Goal: Task Accomplishment & Management: Manage account settings

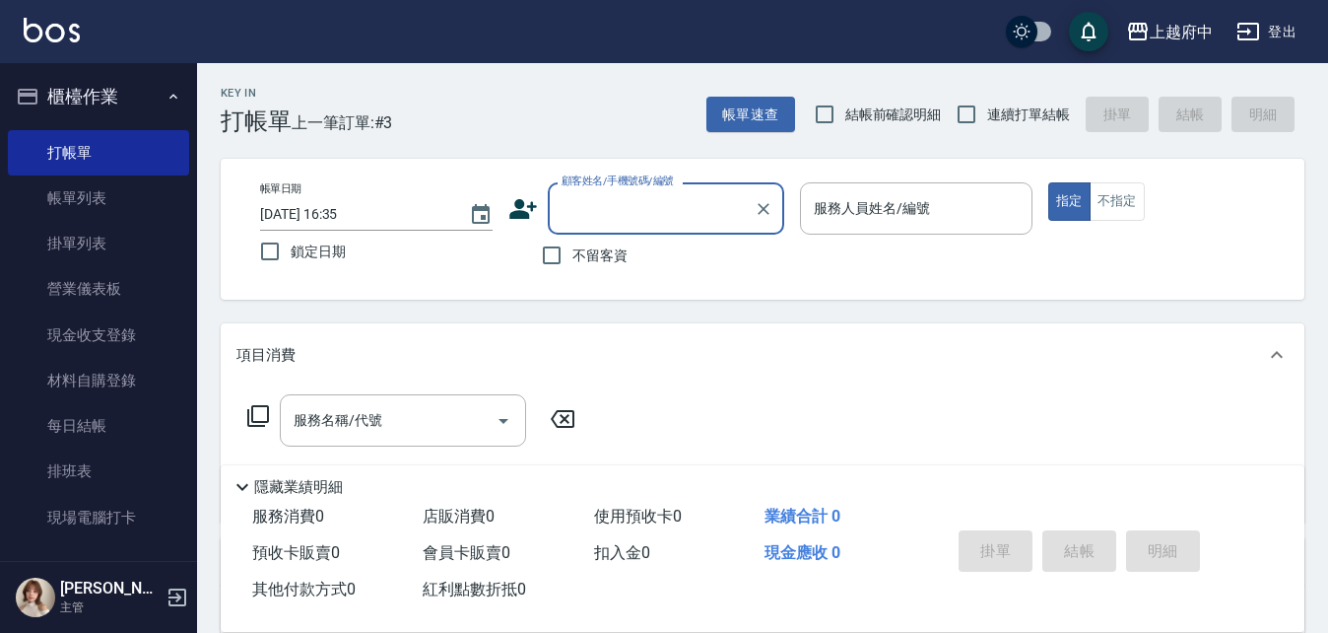
click at [117, 96] on button "櫃檯作業" at bounding box center [98, 96] width 181 height 51
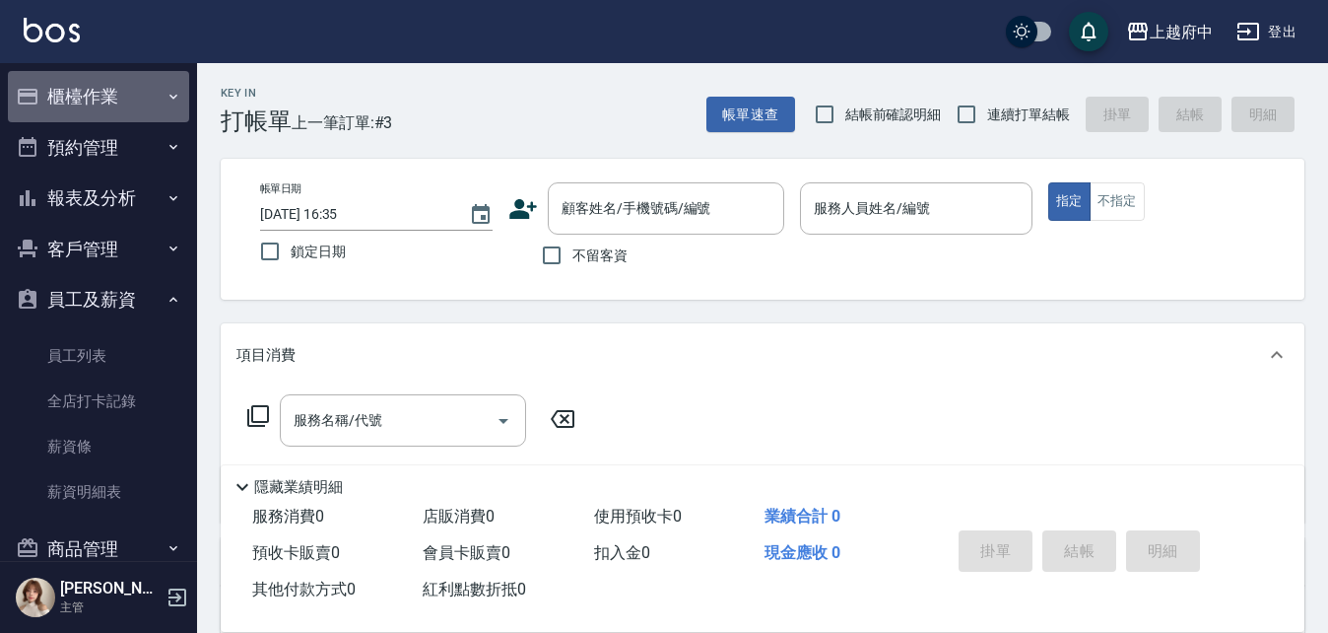
click at [124, 95] on button "櫃檯作業" at bounding box center [98, 96] width 181 height 51
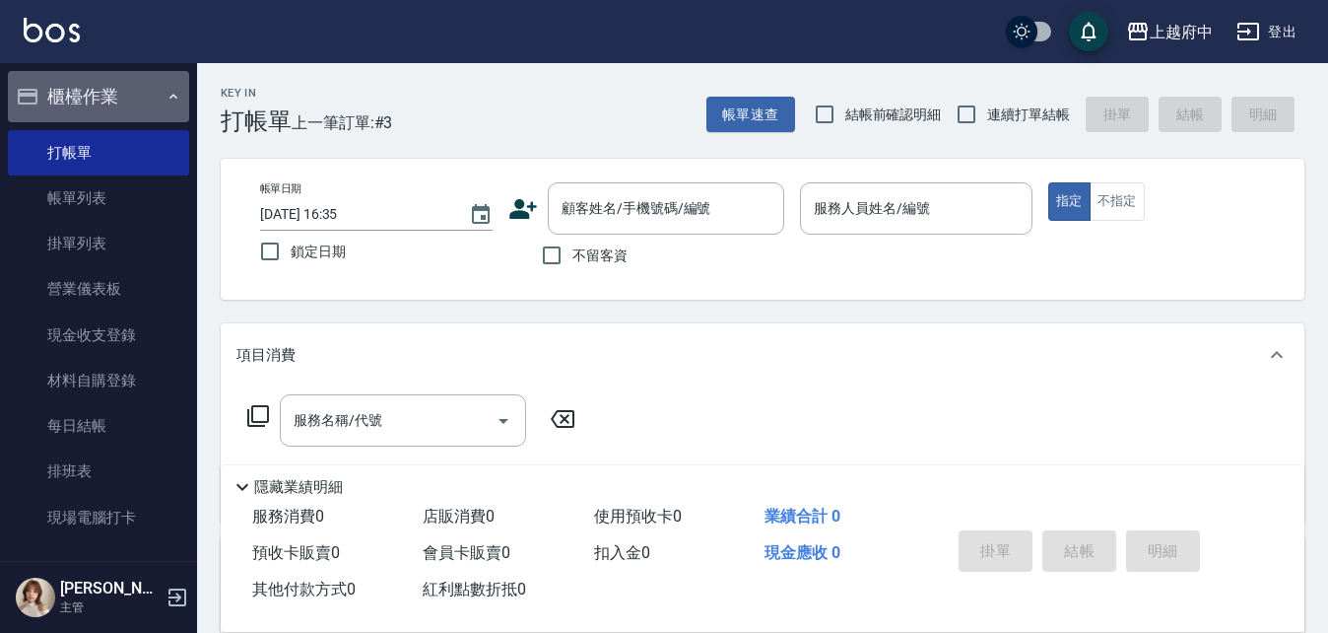
click at [143, 105] on button "櫃檯作業" at bounding box center [98, 96] width 181 height 51
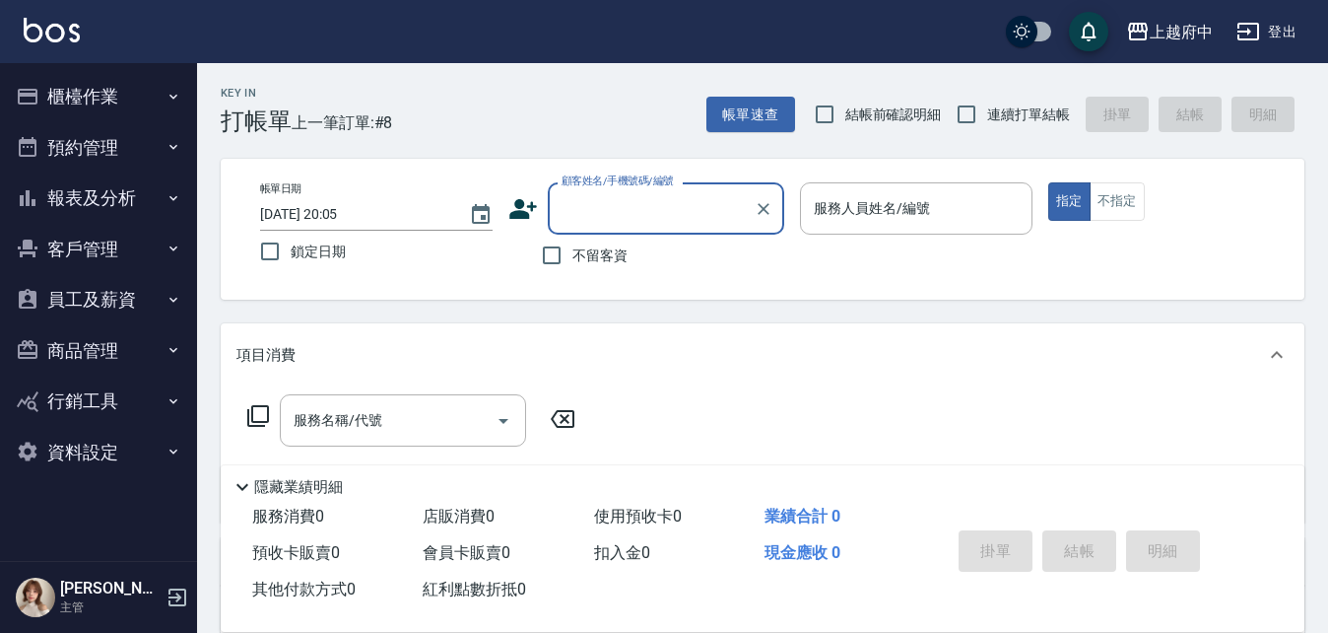
click at [127, 102] on button "櫃檯作業" at bounding box center [98, 96] width 181 height 51
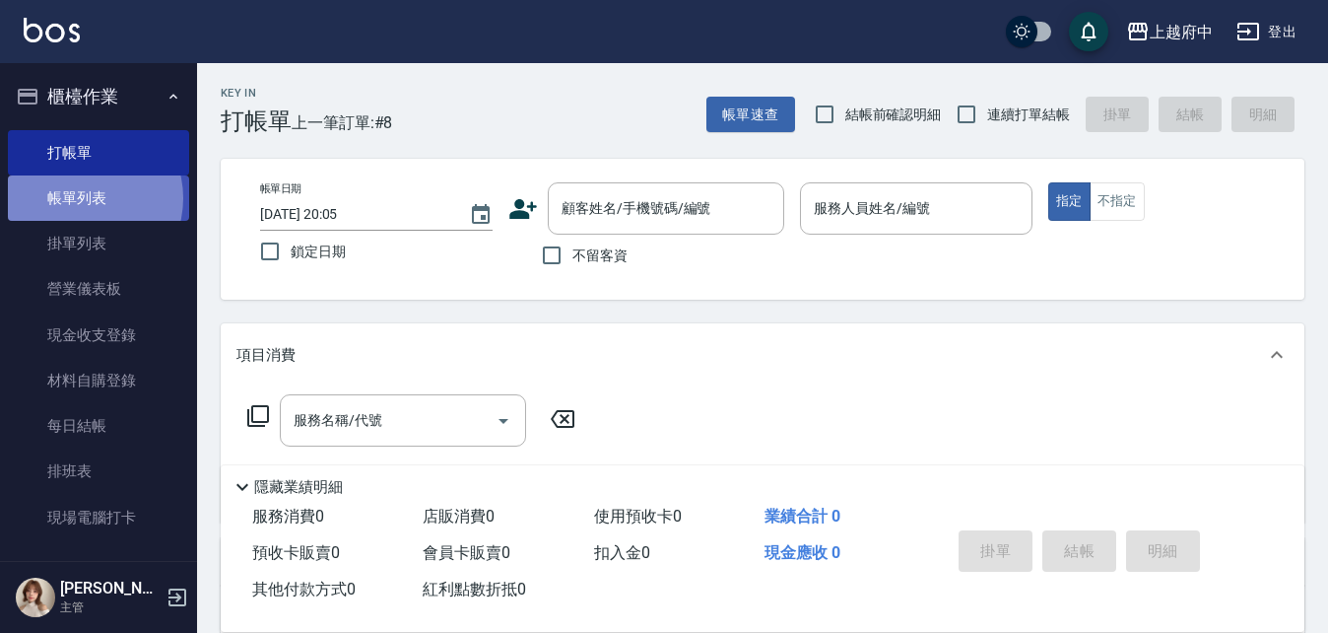
click at [82, 198] on link "帳單列表" at bounding box center [98, 197] width 181 height 45
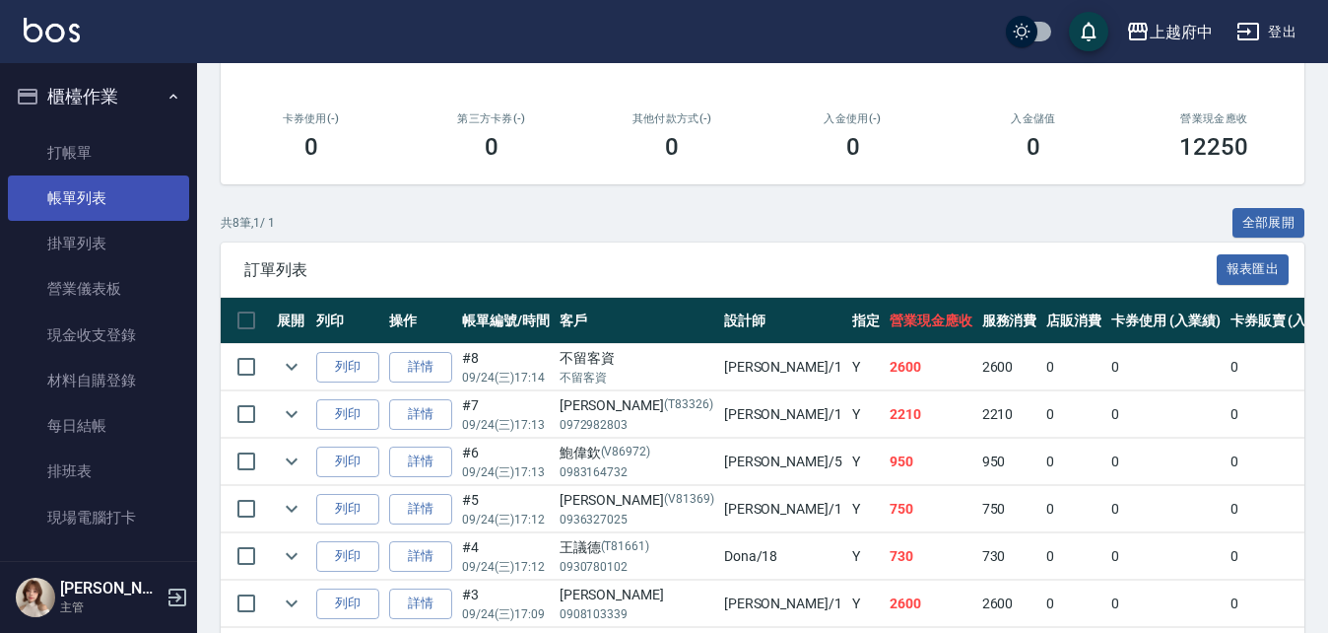
scroll to position [296, 0]
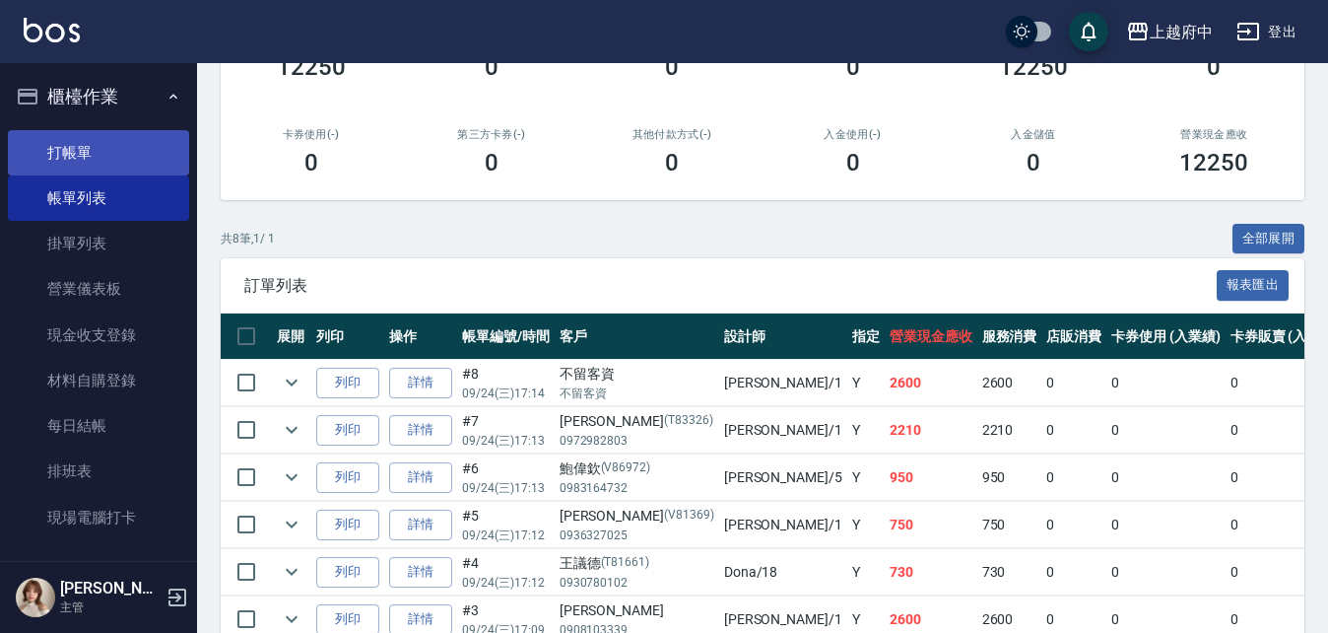
click at [101, 142] on link "打帳單" at bounding box center [98, 152] width 181 height 45
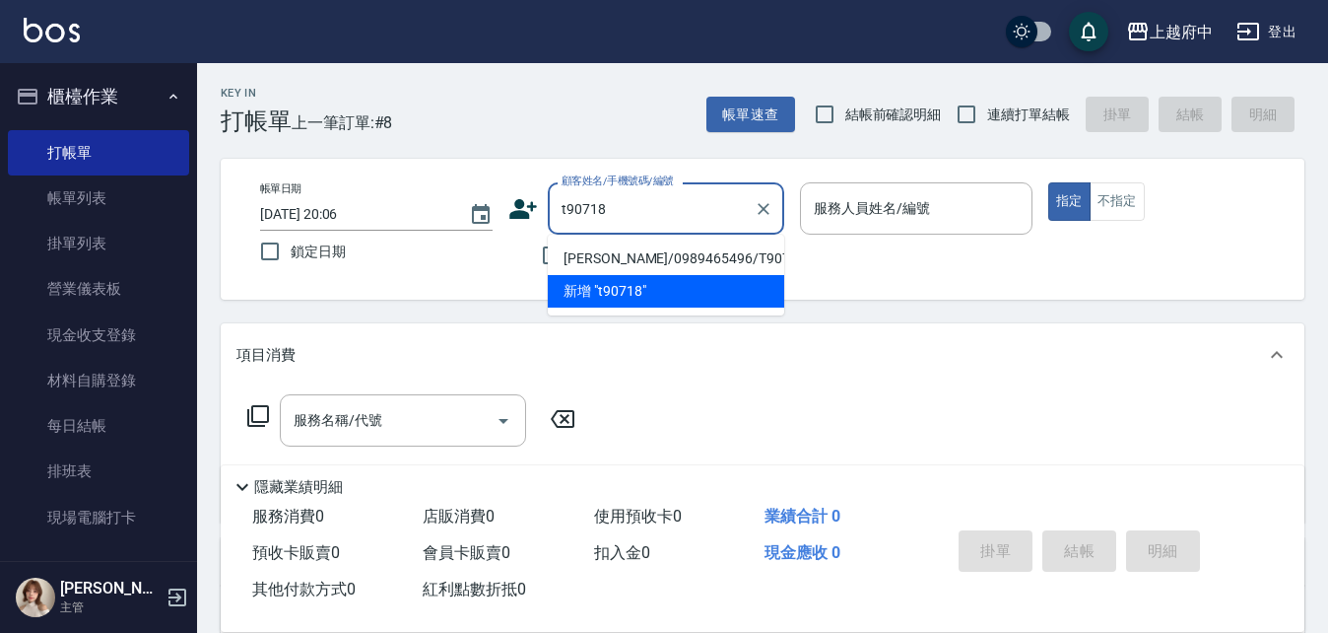
click at [635, 250] on li "[PERSON_NAME]/0989465496/T90718" at bounding box center [666, 258] width 236 height 33
type input "[PERSON_NAME]/0989465496/T90718"
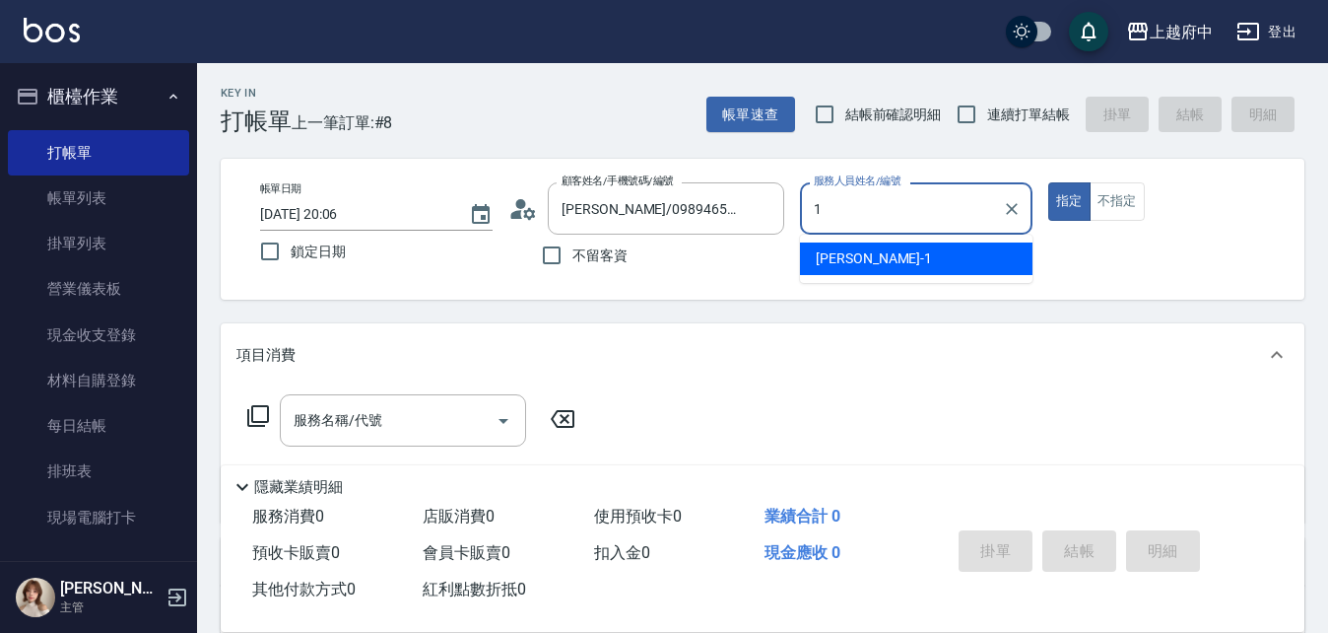
type input "[PERSON_NAME] -1"
type button "true"
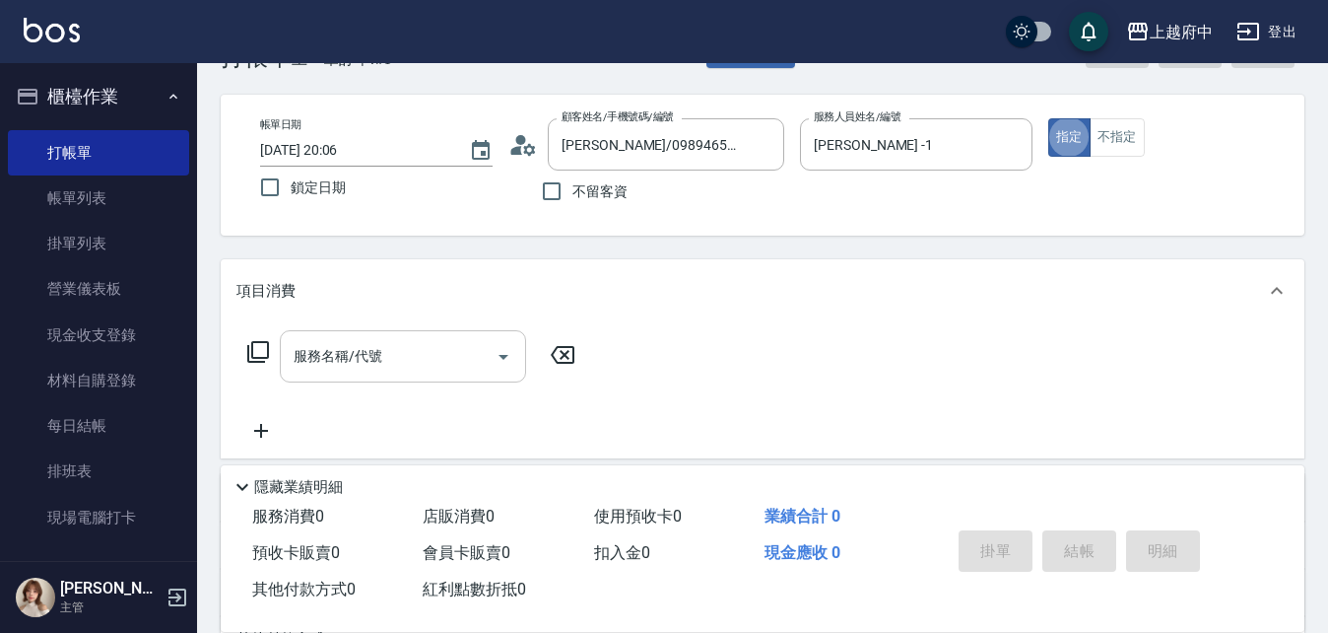
scroll to position [99, 0]
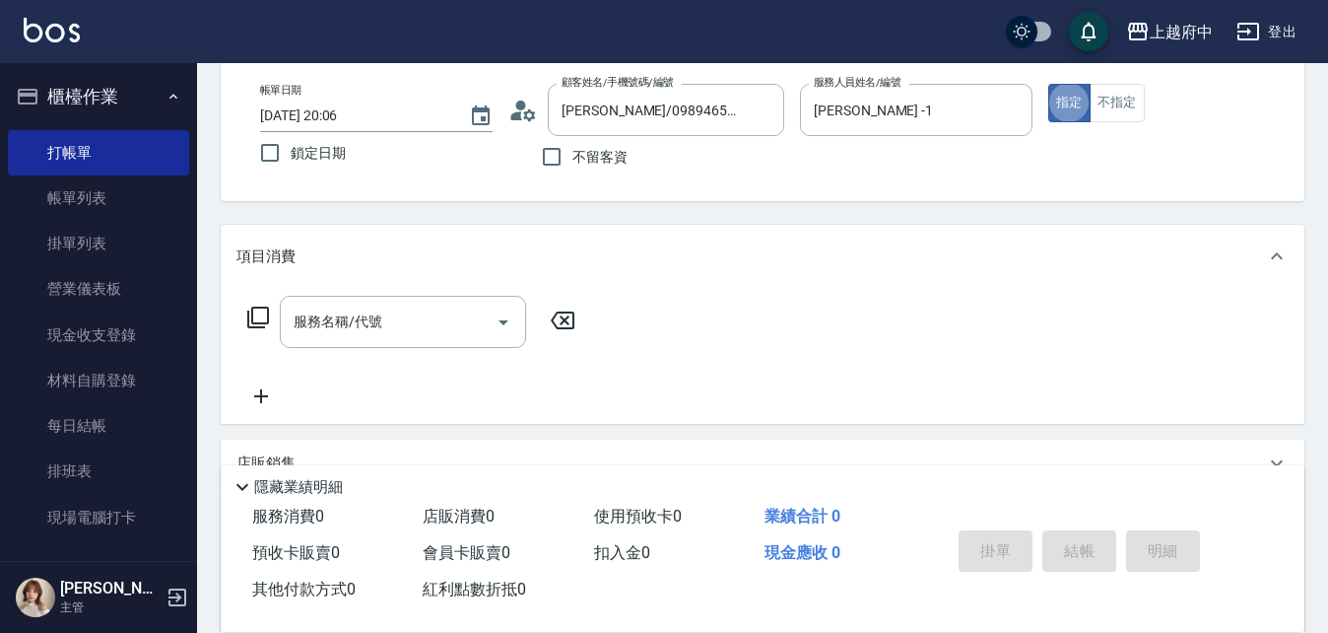
click at [360, 318] on input "服務名稱/代號" at bounding box center [388, 321] width 199 height 34
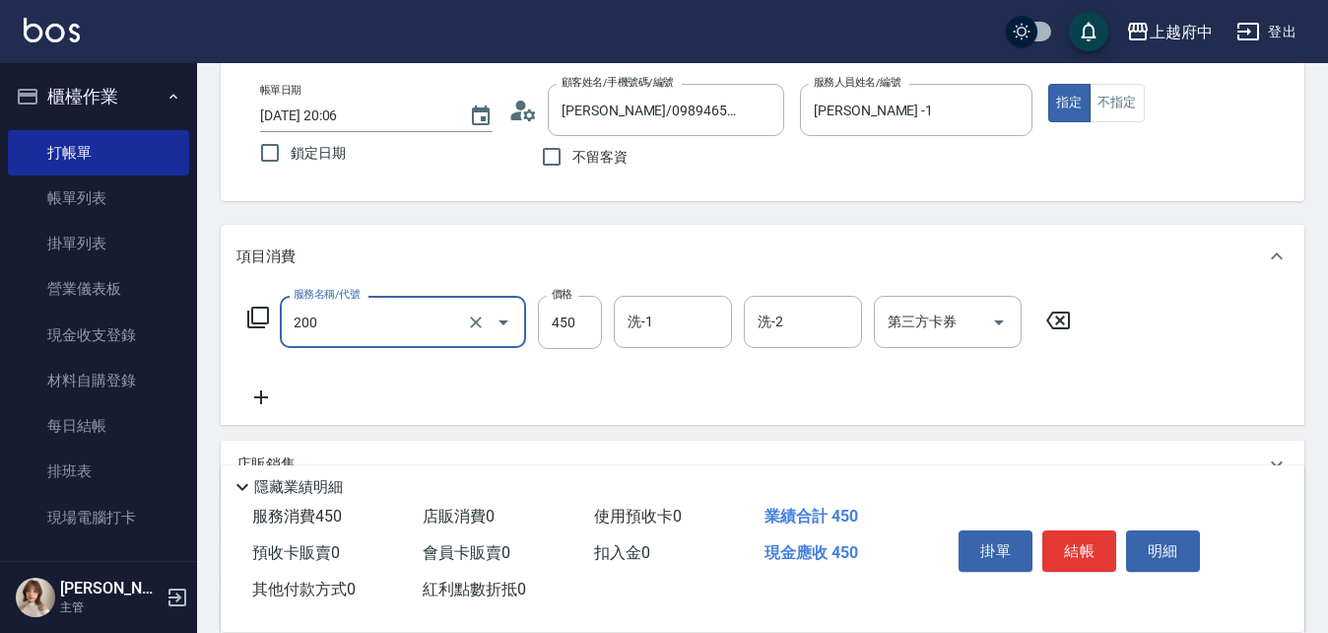
type input "有機洗髮(200)"
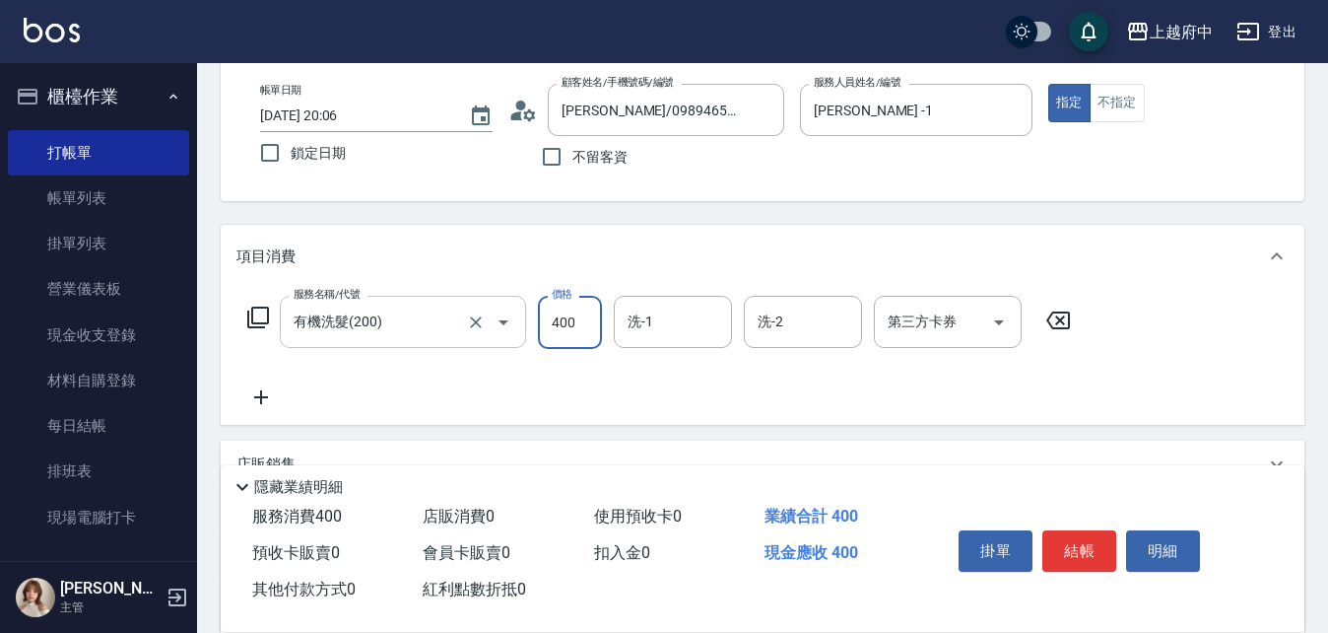
type input "400"
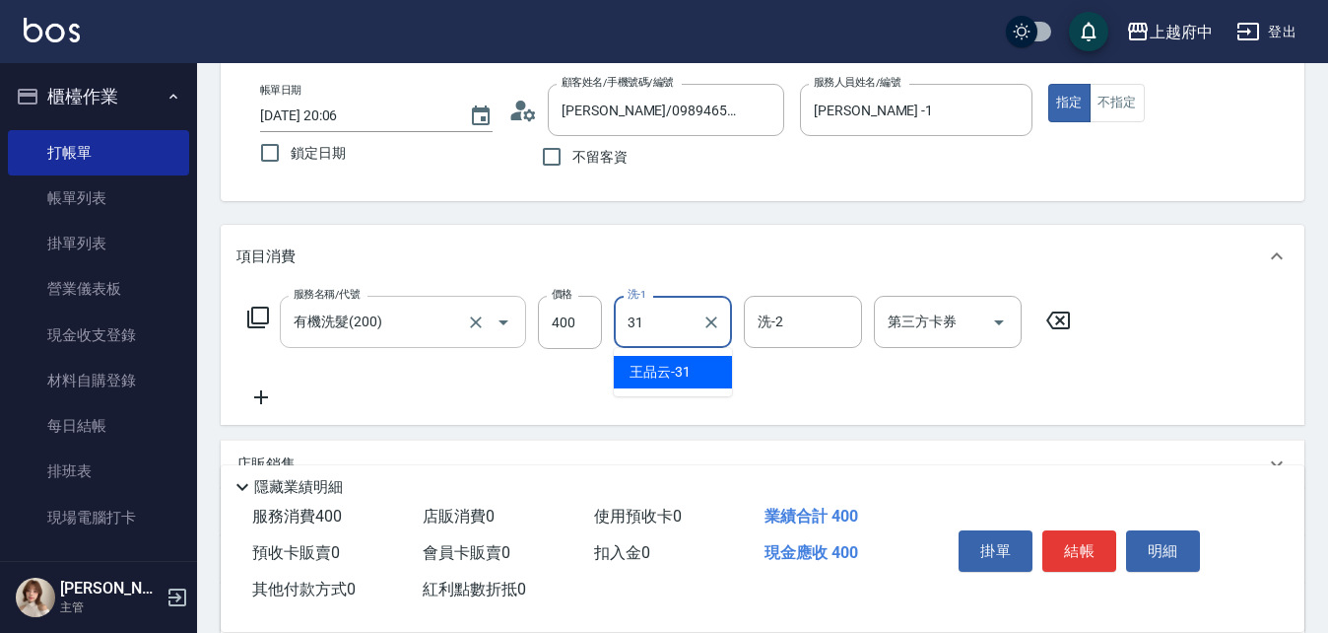
type input "[PERSON_NAME]-31"
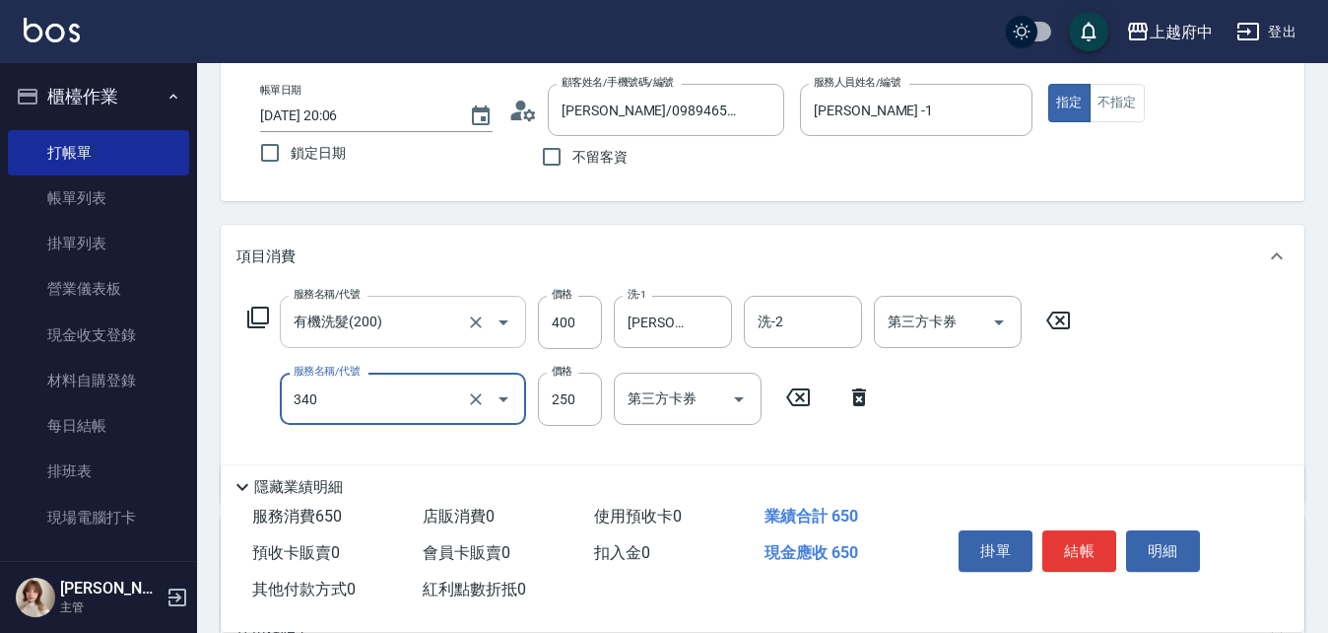
type input "剪髮(340)"
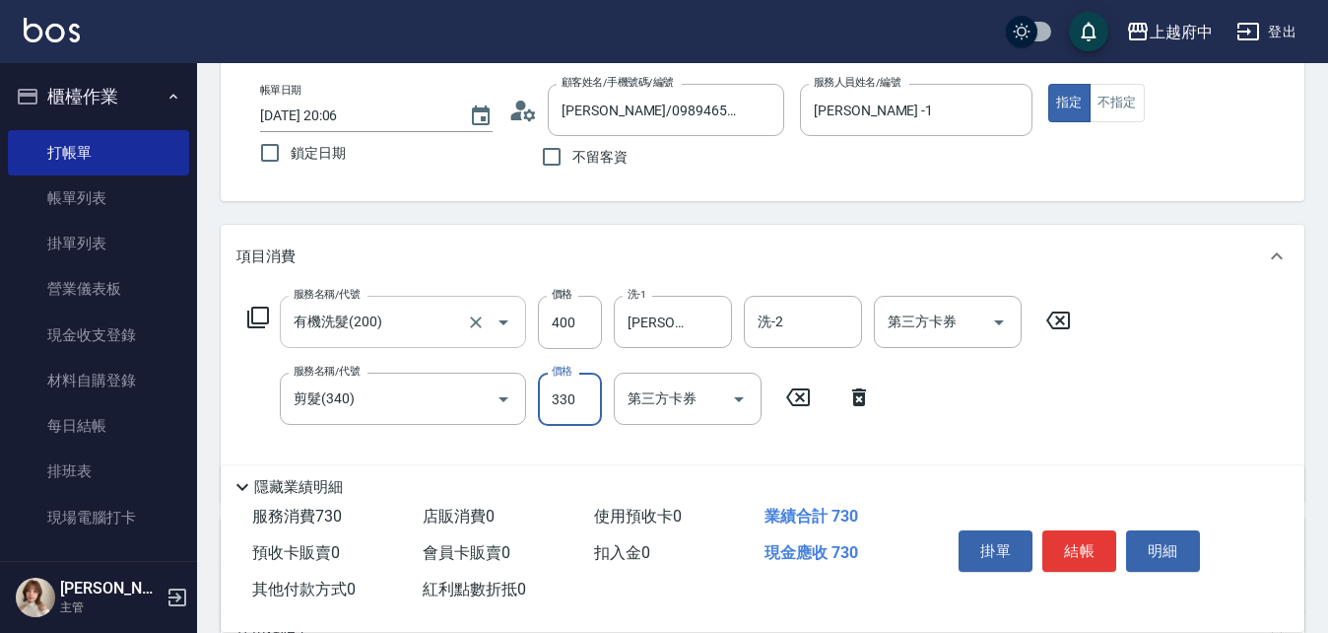
type input "330"
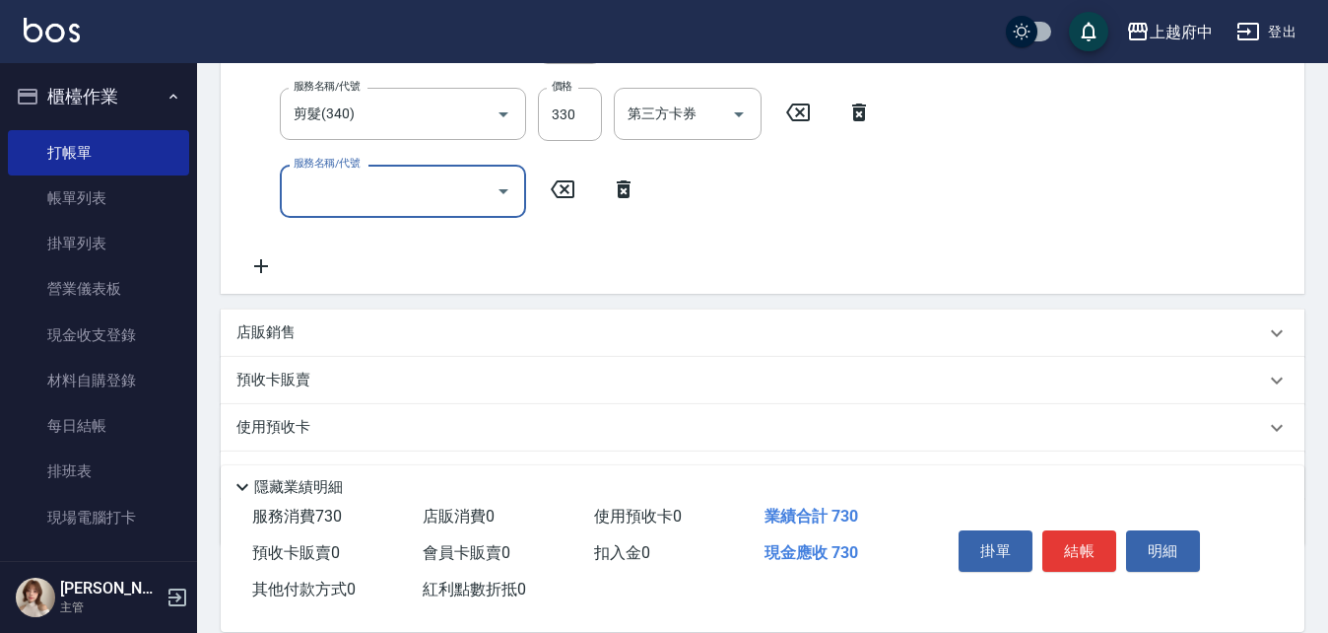
scroll to position [394, 0]
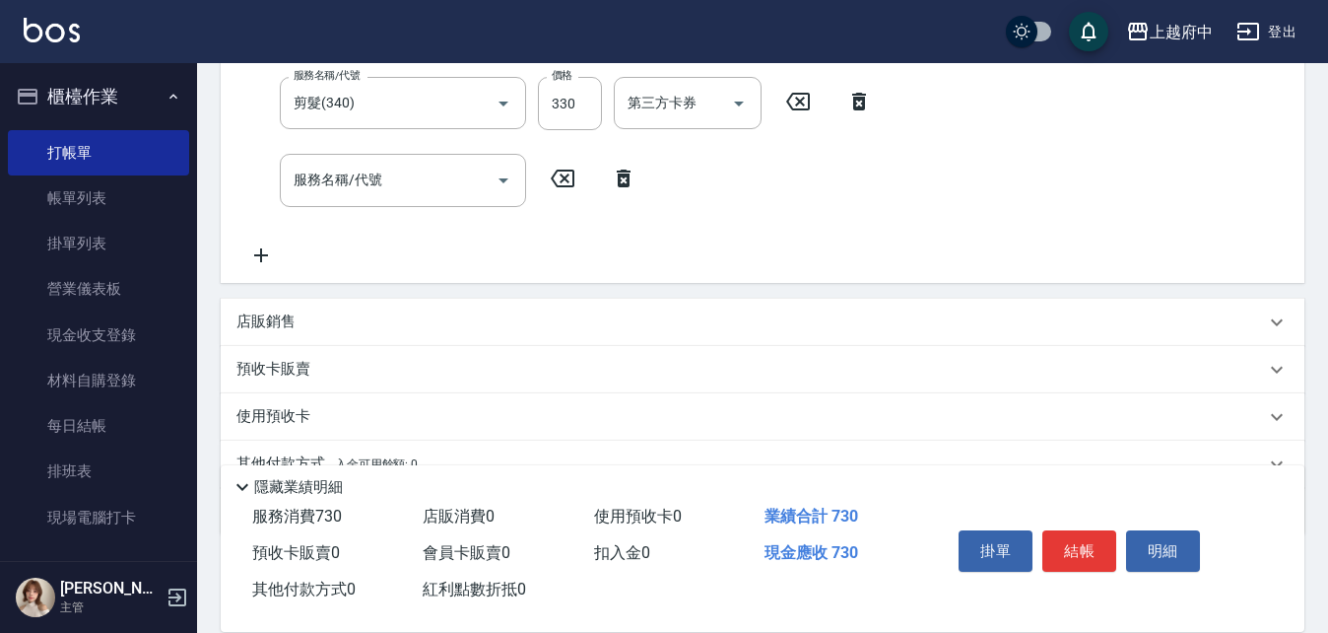
click at [617, 182] on icon at bounding box center [623, 179] width 49 height 24
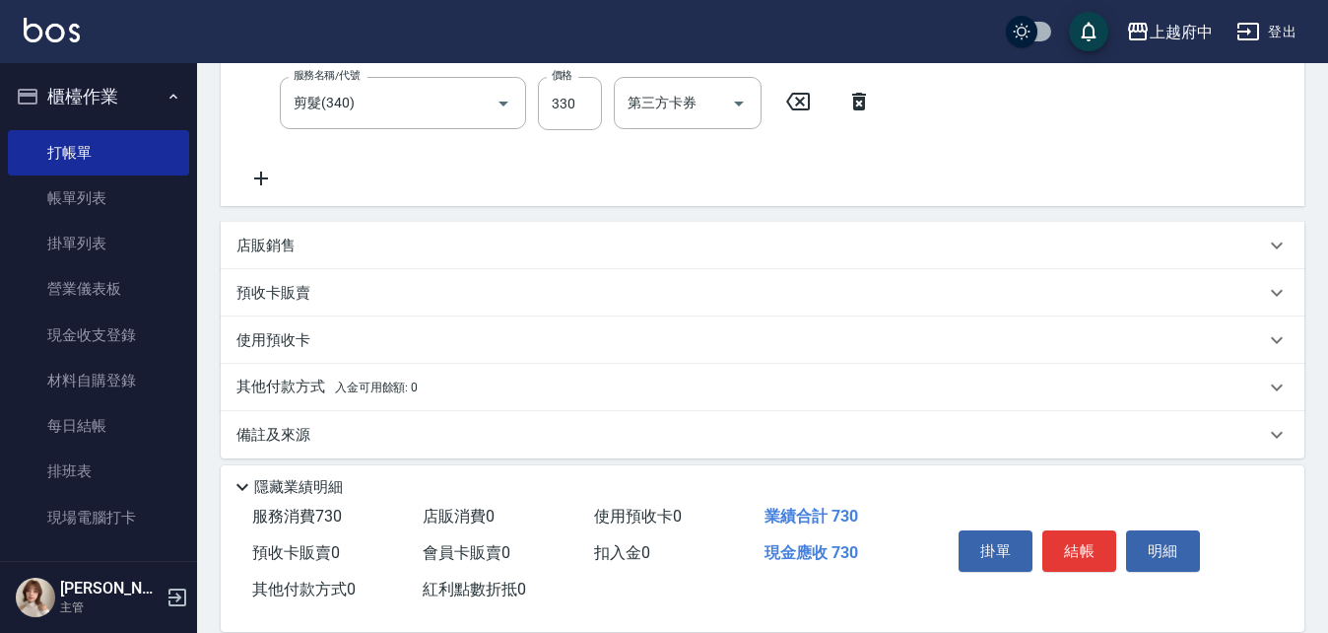
click at [386, 240] on div "店販銷售" at bounding box center [750, 245] width 1029 height 21
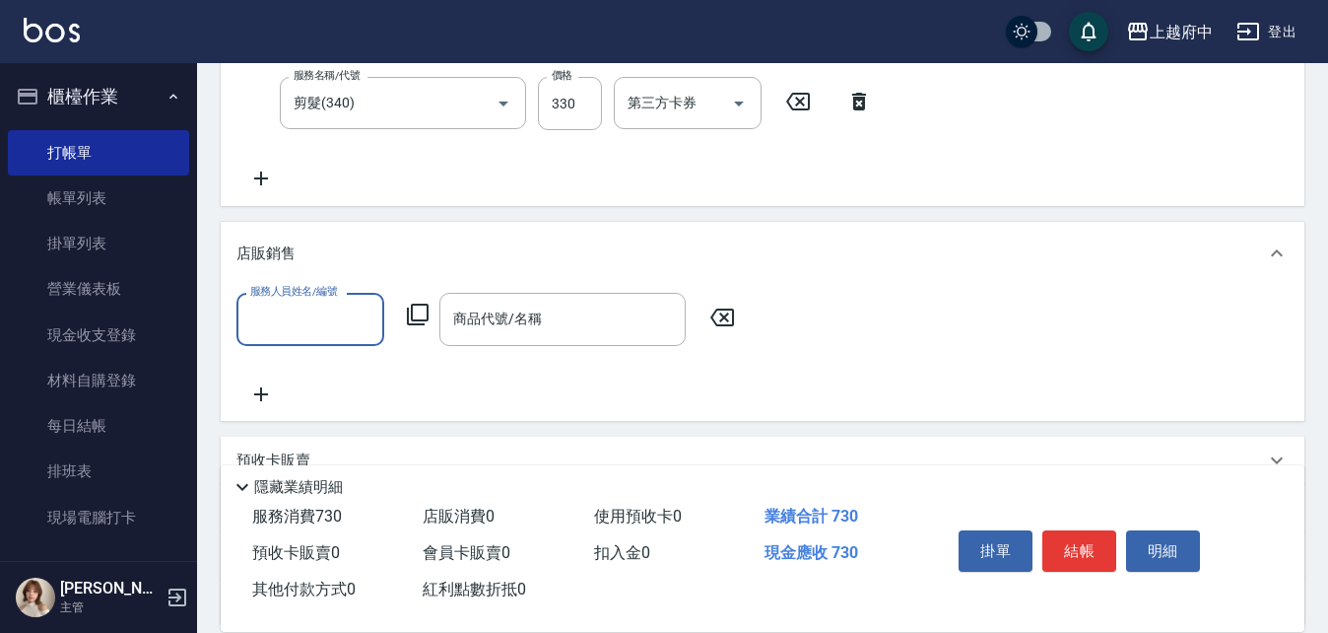
scroll to position [0, 0]
type input "[PERSON_NAME] -1"
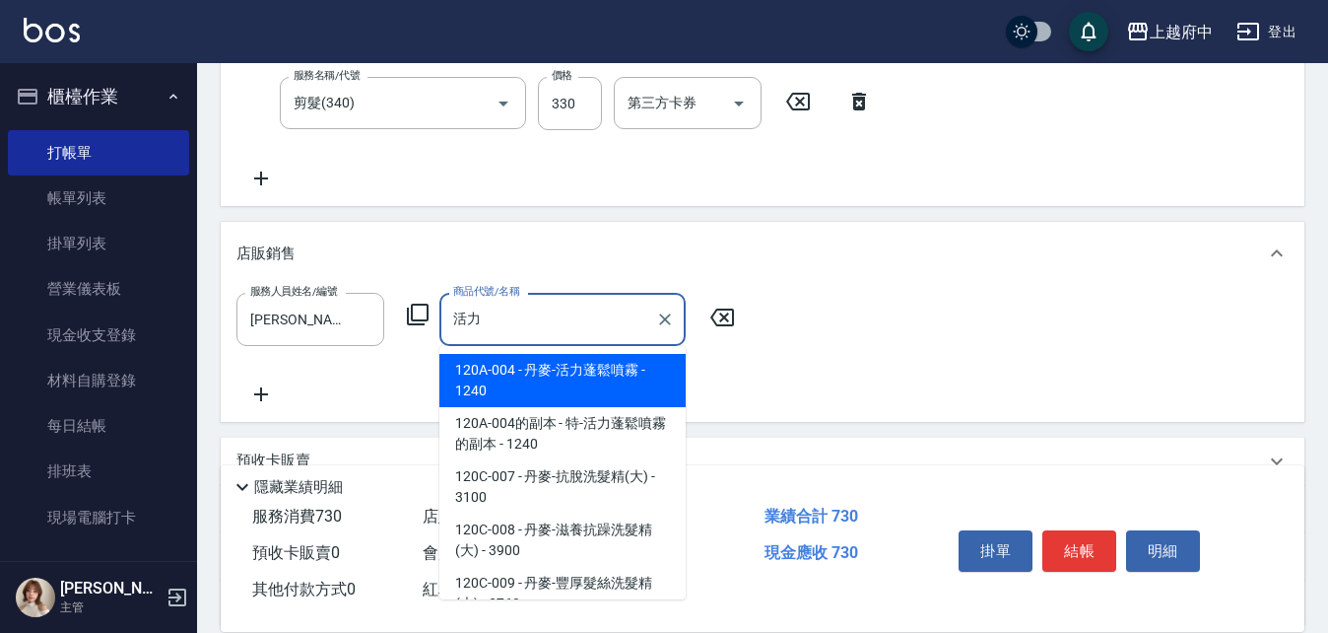
click at [587, 381] on span "120A-004 - 丹麥-活力蓬鬆噴霧 - 1240" at bounding box center [562, 380] width 246 height 53
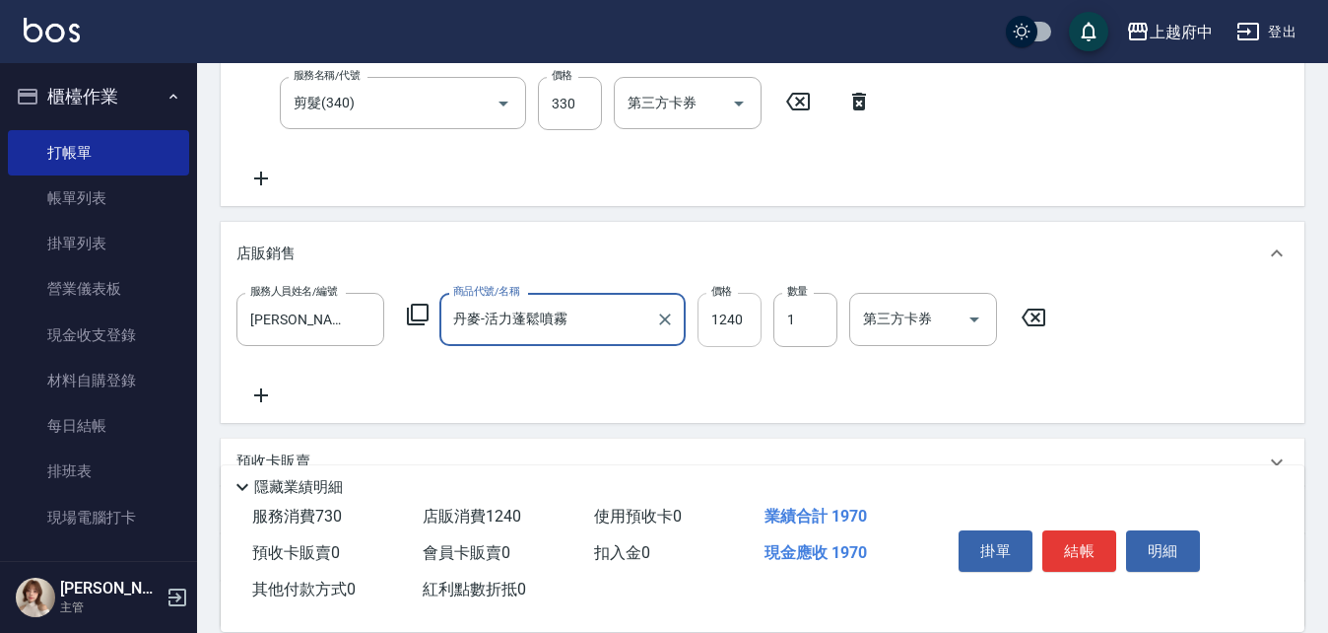
type input "丹麥-活力蓬鬆噴霧"
click at [737, 316] on input "1240" at bounding box center [730, 319] width 64 height 53
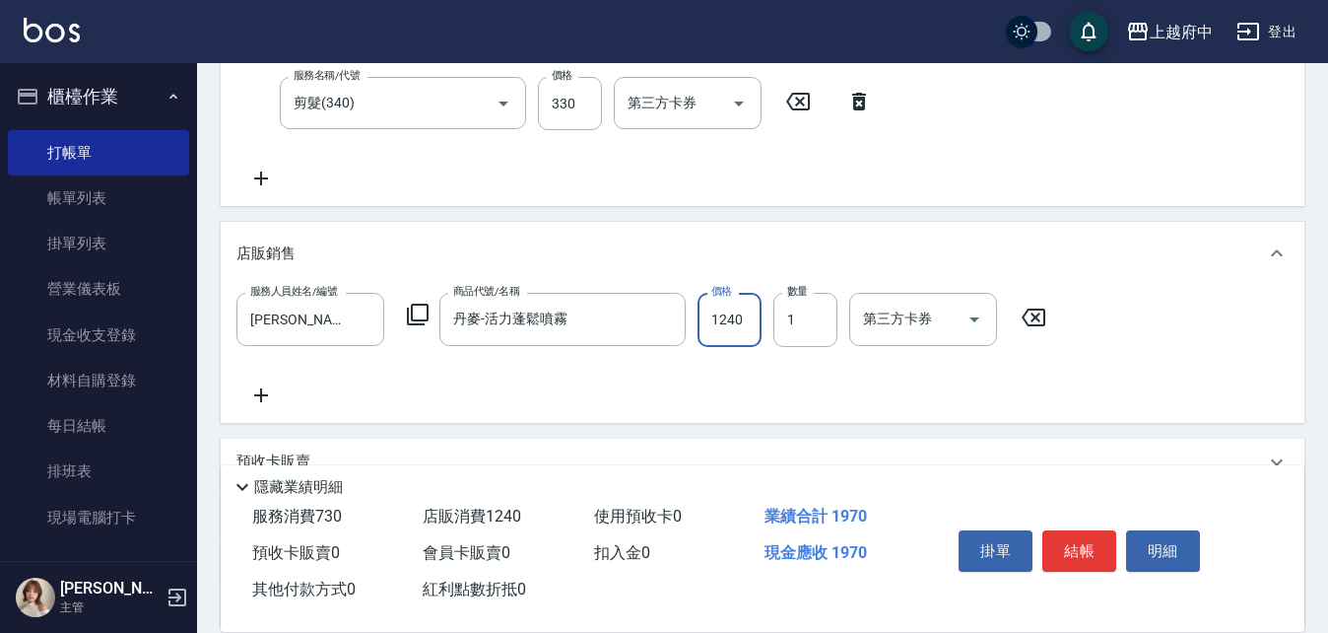
click at [737, 316] on input "1240" at bounding box center [730, 319] width 64 height 53
click at [720, 315] on input "1088" at bounding box center [730, 319] width 64 height 53
type input "1188"
click at [777, 432] on div "項目消費 服務名稱/代號 有機洗髮(200) 服務名稱/代號 價格 400 價格 洗-1 [PERSON_NAME]-31 洗-1 洗-2 洗-2 第三方卡券…" at bounding box center [763, 278] width 1084 height 698
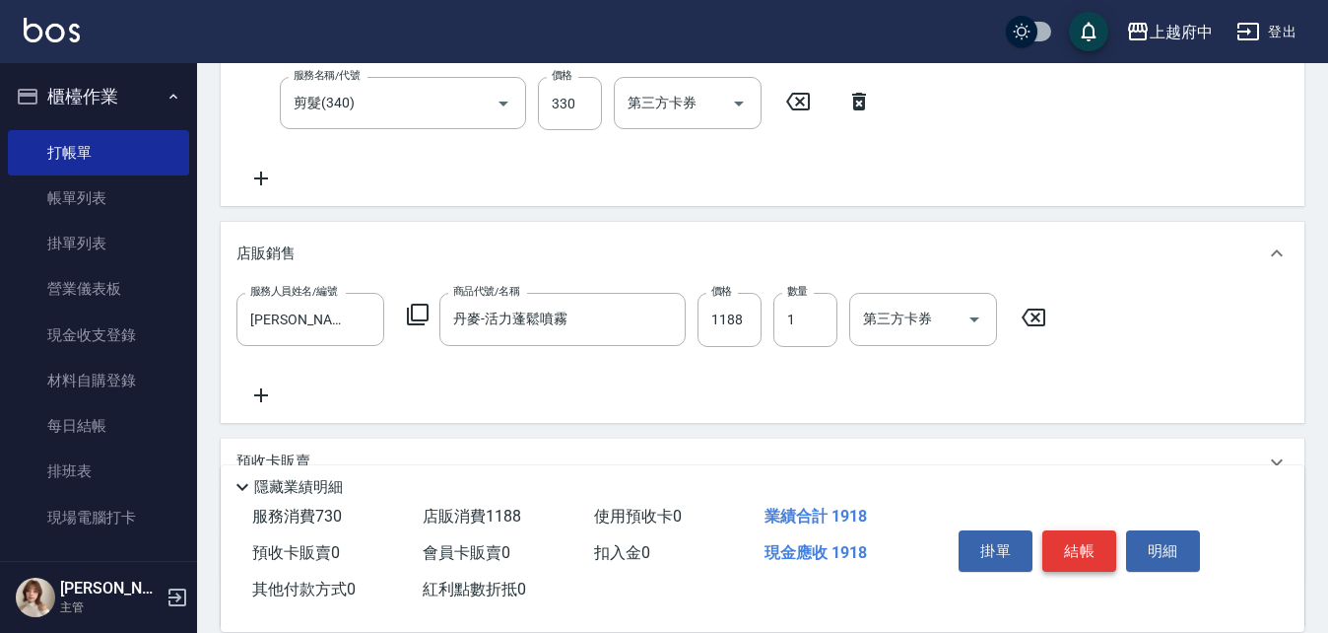
click at [1084, 549] on button "結帳" at bounding box center [1079, 550] width 74 height 41
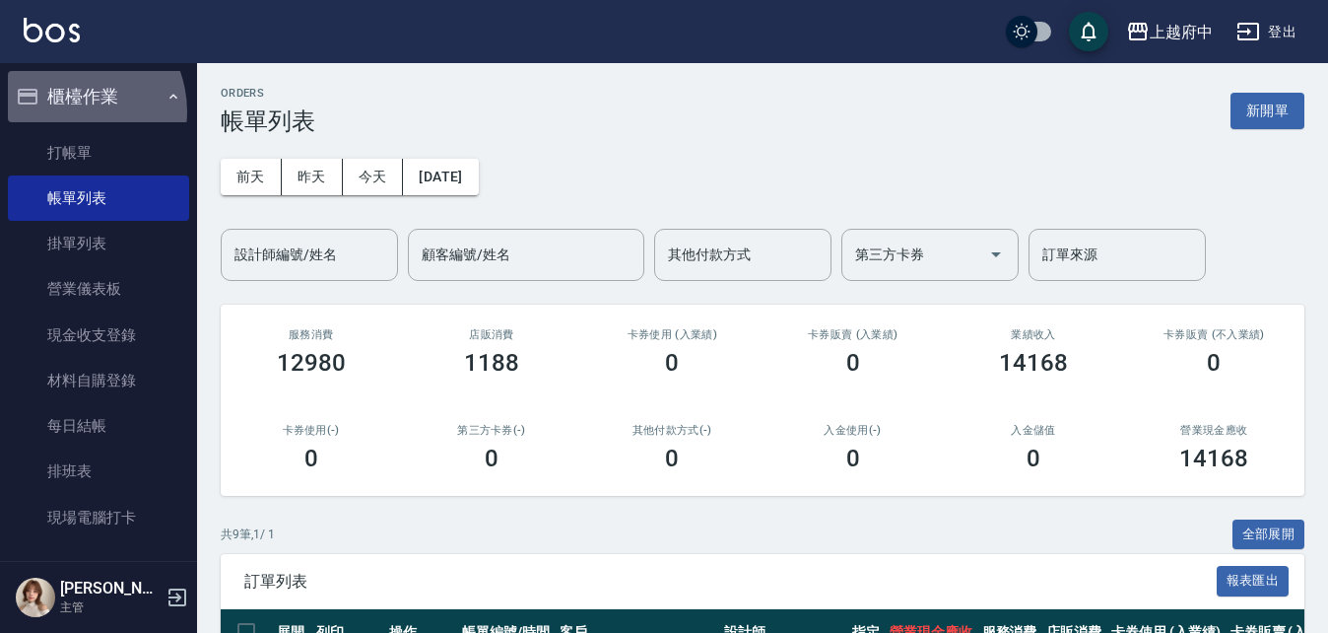
click at [68, 111] on button "櫃檯作業" at bounding box center [98, 96] width 181 height 51
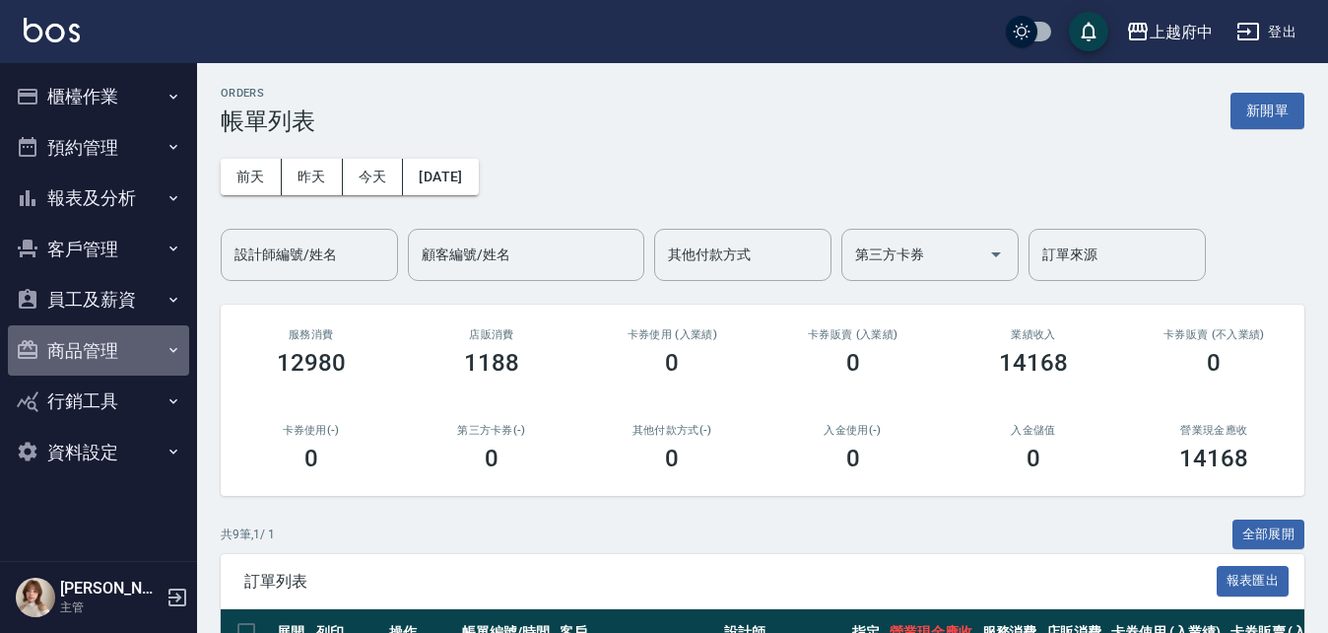
click at [101, 356] on button "商品管理" at bounding box center [98, 350] width 181 height 51
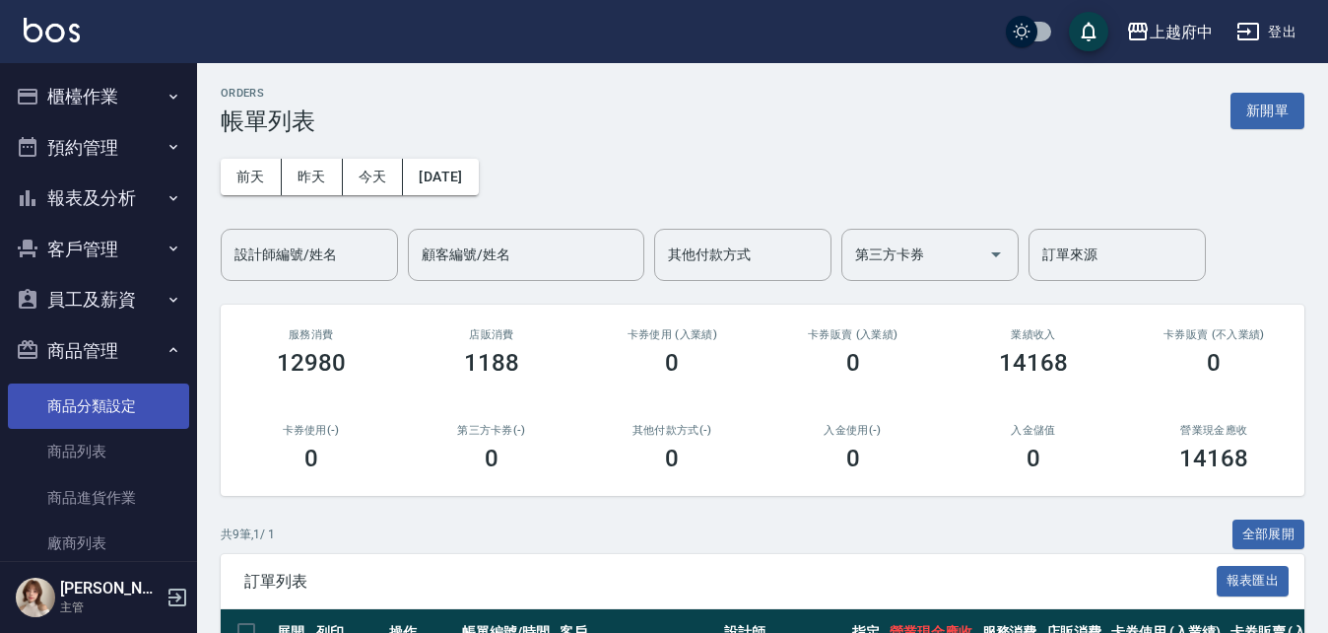
scroll to position [99, 0]
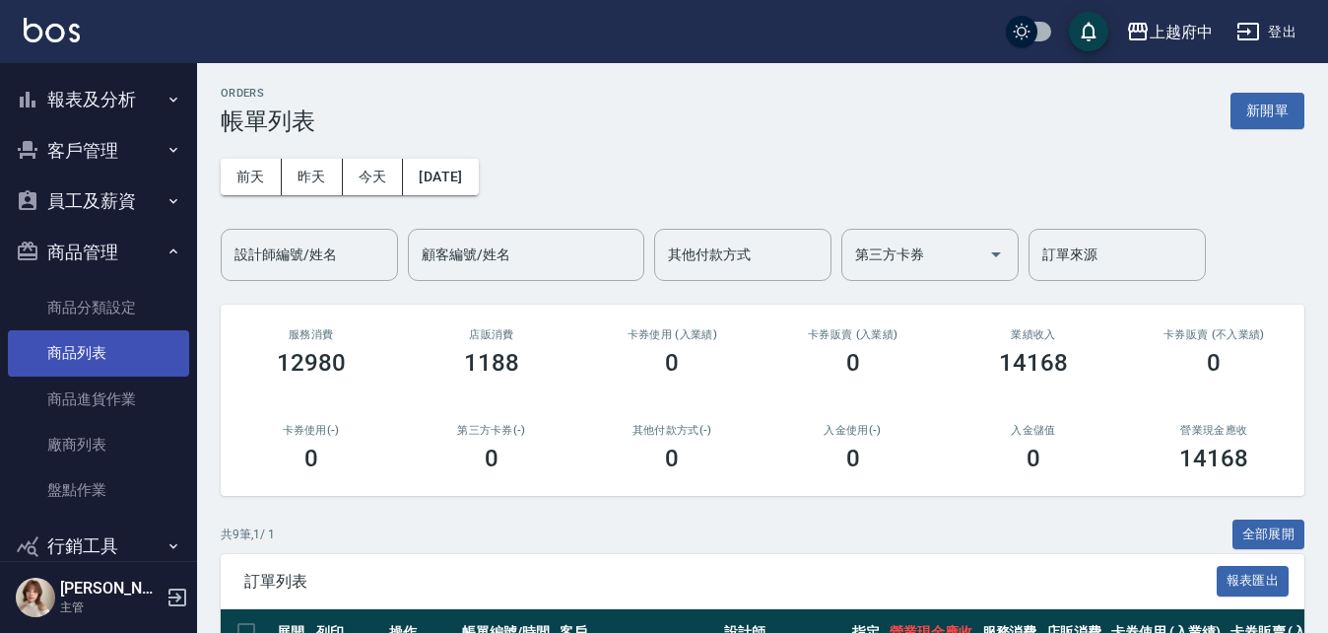
click at [115, 353] on link "商品列表" at bounding box center [98, 352] width 181 height 45
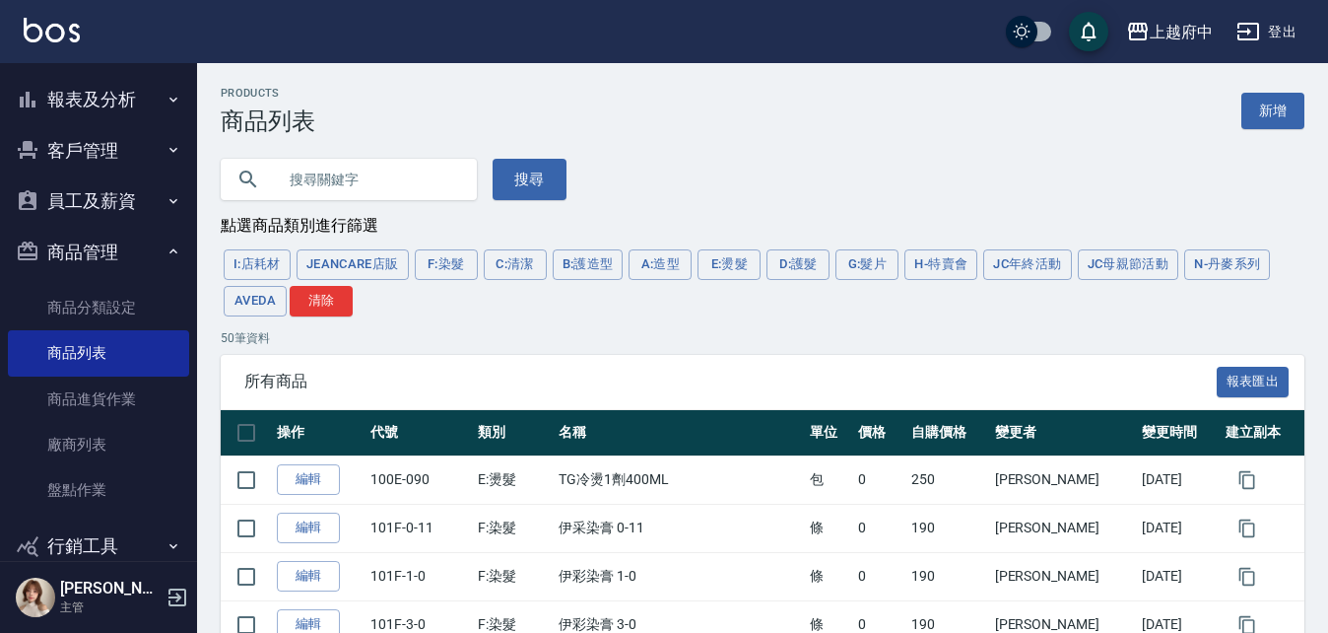
click at [1263, 273] on button "N-丹麥系列" at bounding box center [1227, 264] width 86 height 31
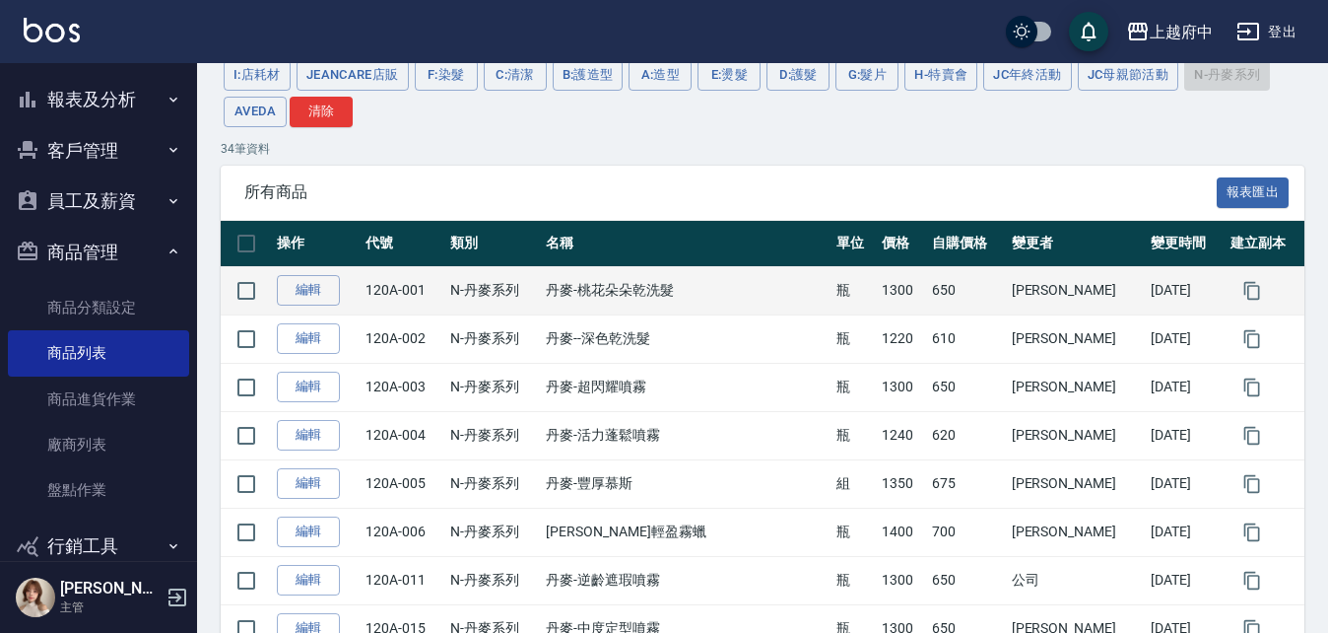
scroll to position [197, 0]
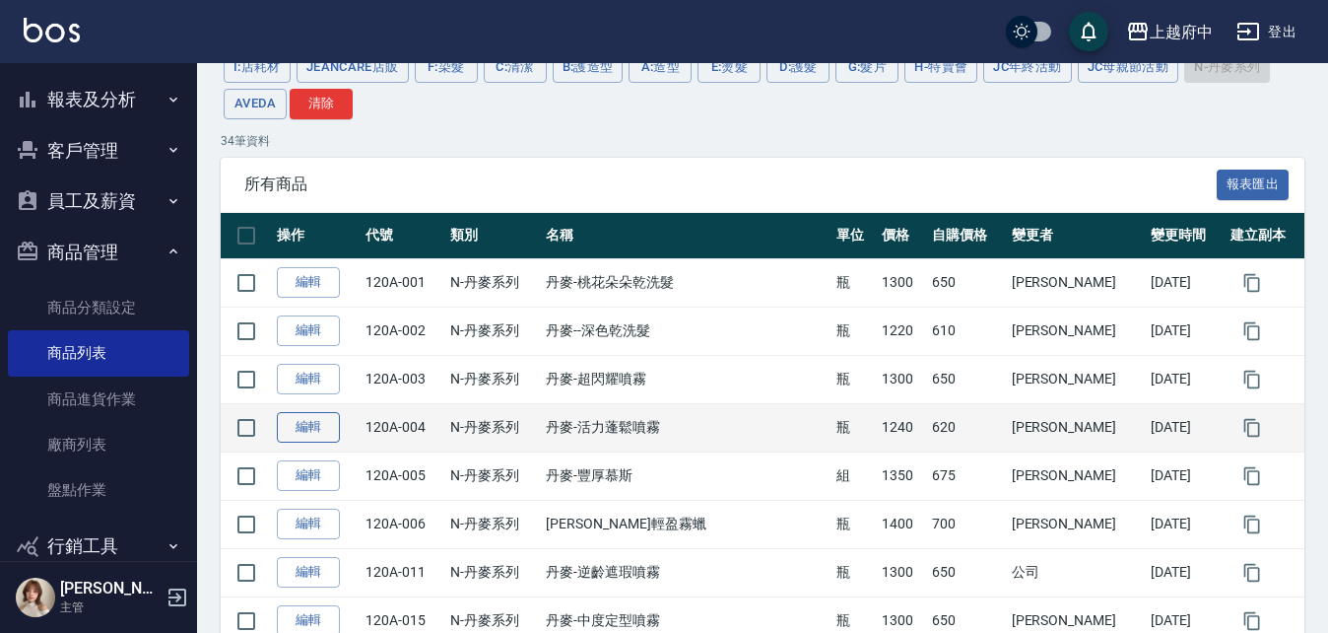
click at [305, 429] on link "編輯" at bounding box center [308, 427] width 63 height 31
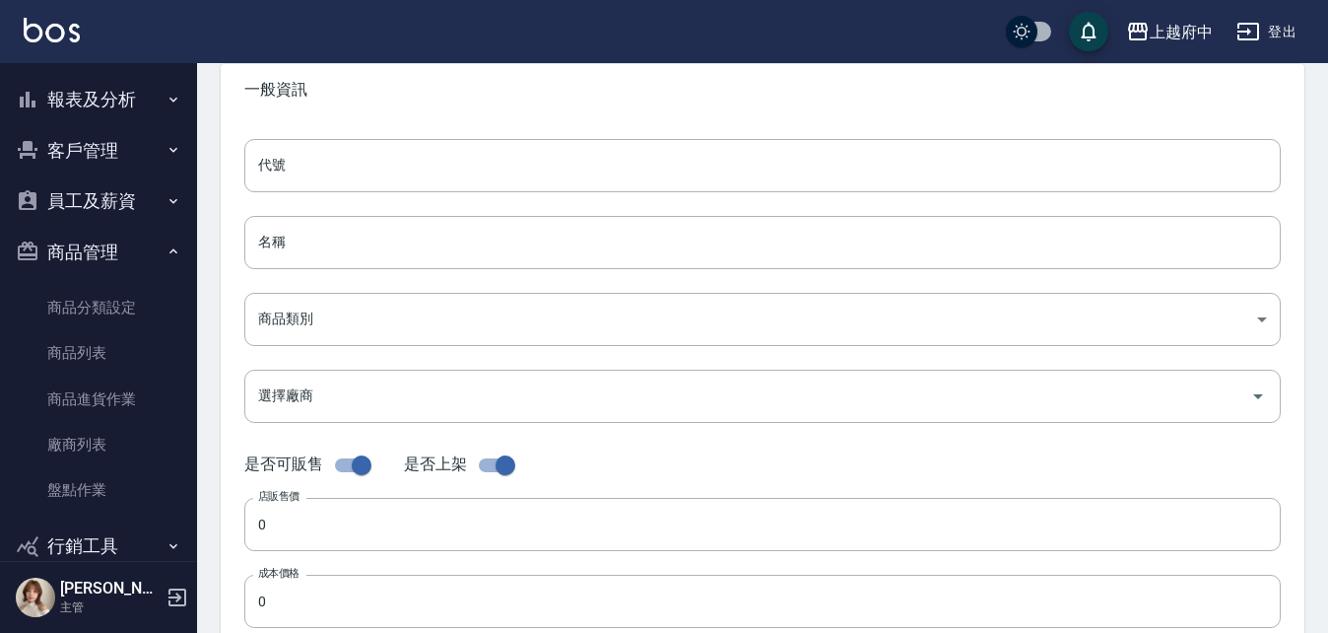
type input "120A-004"
type input "丹麥-活力蓬鬆噴霧"
type input "19e115ed-417f-4914-b5df-05b729a0eb3f"
type input "1240"
type input "620"
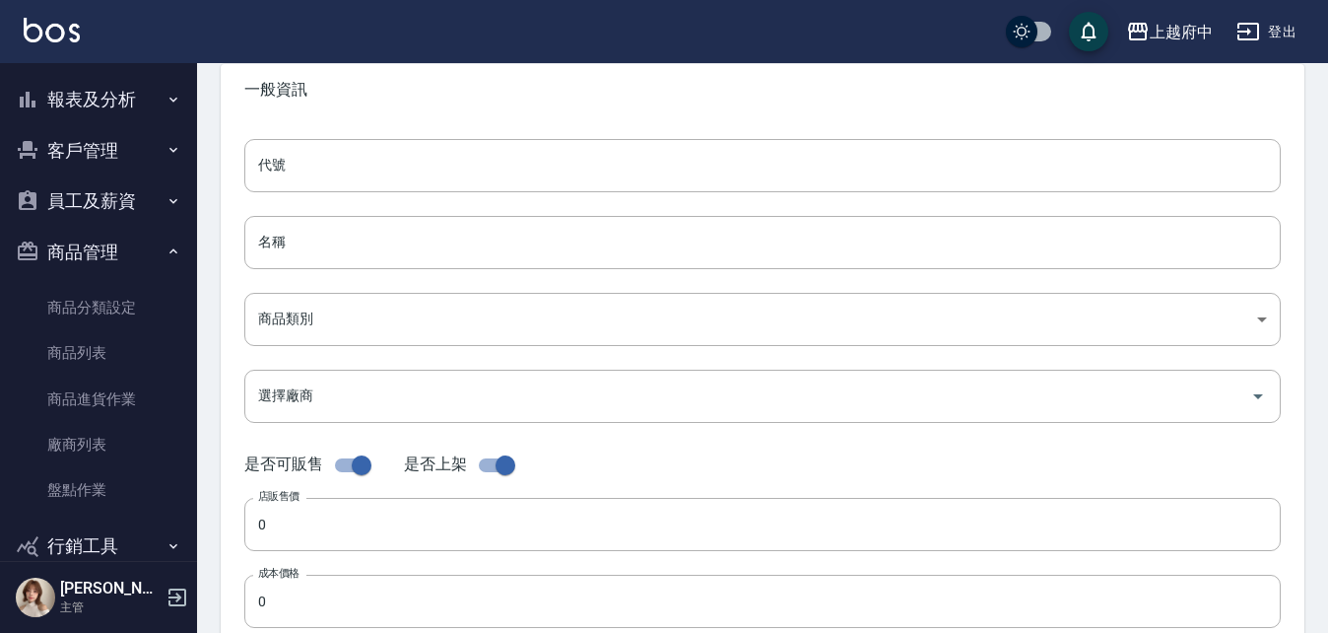
type input "620"
type input "瓶"
type input "FALSE"
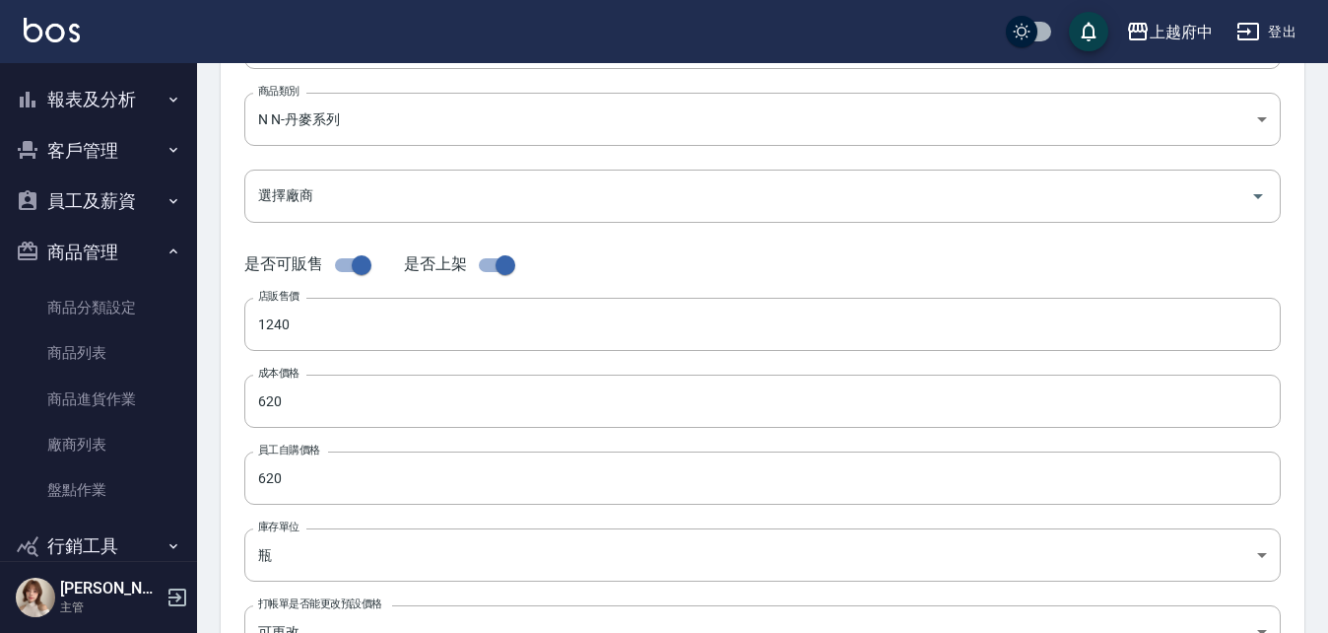
scroll to position [296, 0]
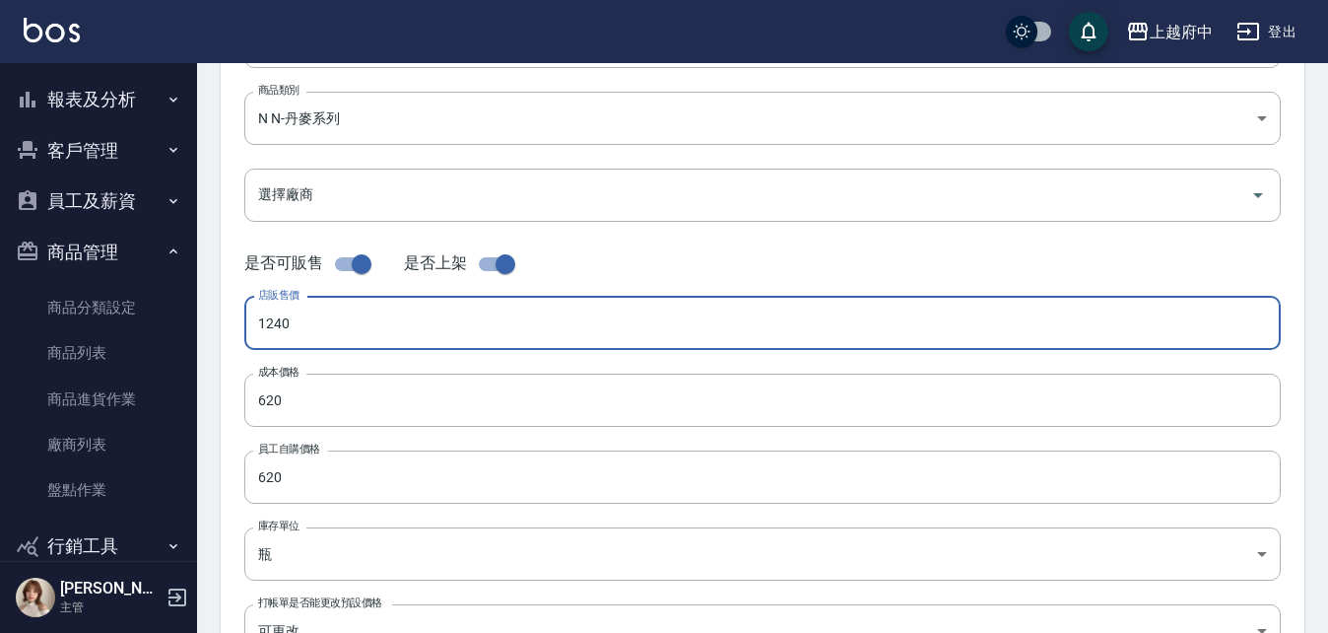
click at [299, 315] on input "1240" at bounding box center [762, 323] width 1036 height 53
type input "1320"
click at [332, 386] on input "620" at bounding box center [762, 399] width 1036 height 53
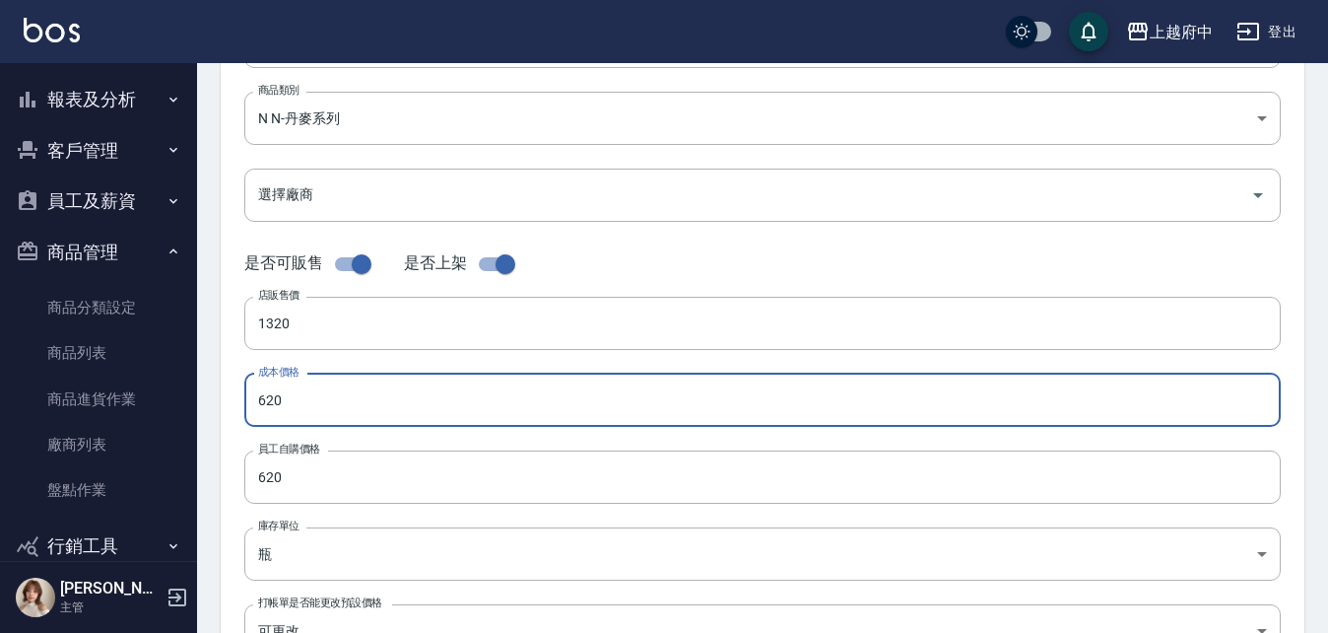
click at [332, 386] on input "620" at bounding box center [762, 399] width 1036 height 53
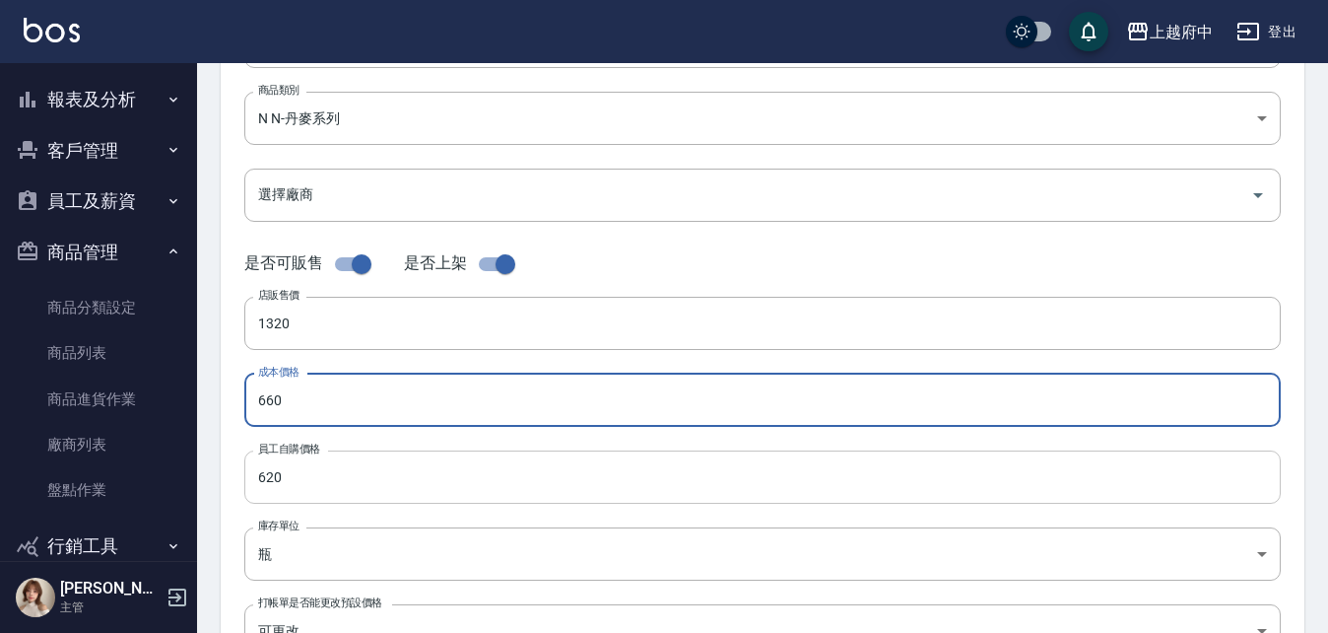
type input "660"
click at [293, 469] on input "620" at bounding box center [762, 476] width 1036 height 53
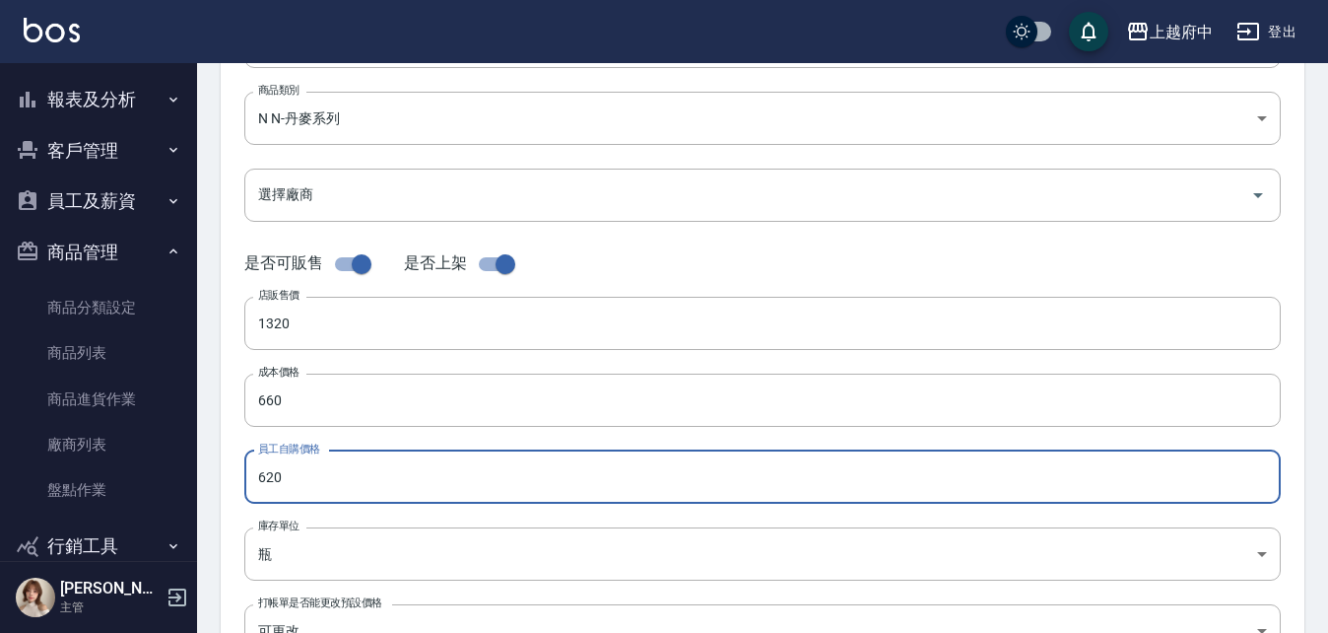
click at [293, 469] on input "620" at bounding box center [762, 476] width 1036 height 53
type input "660"
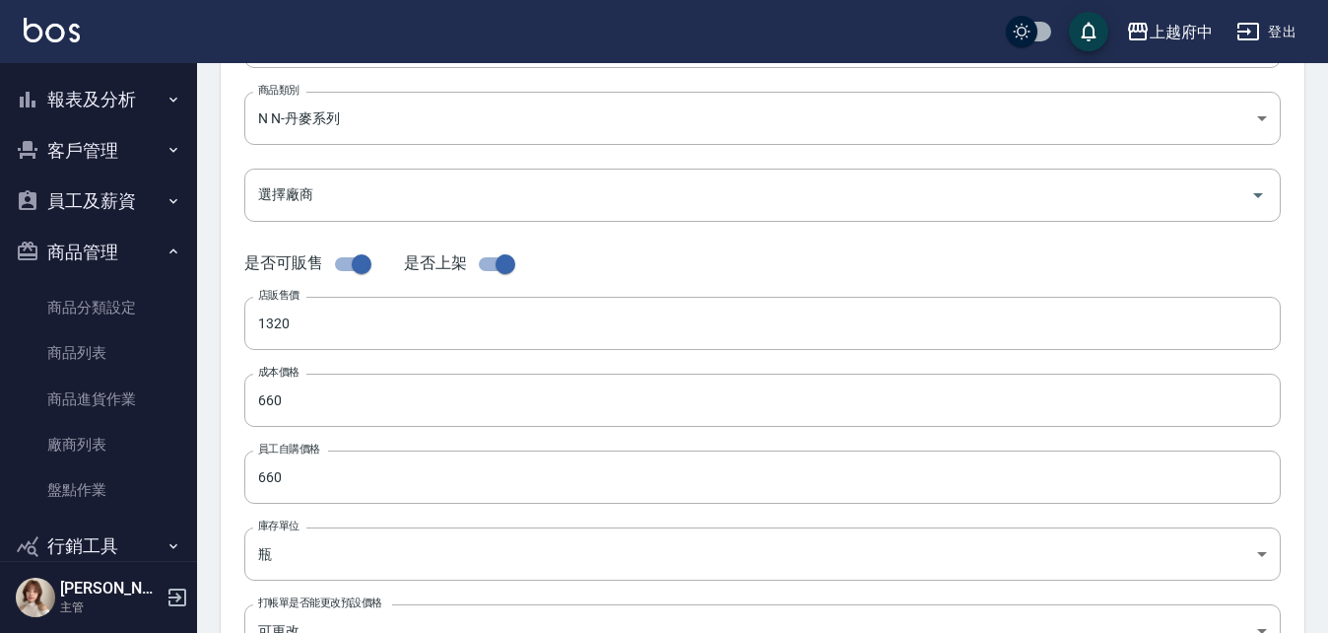
click at [230, 510] on div "代號 120A-004 代號 名稱 丹麥-活力蓬鬆噴霧 名稱 商品類別 N N-丹麥系列 19e115ed-417f-4914-b5df-05b729a0…" at bounding box center [763, 309] width 1084 height 790
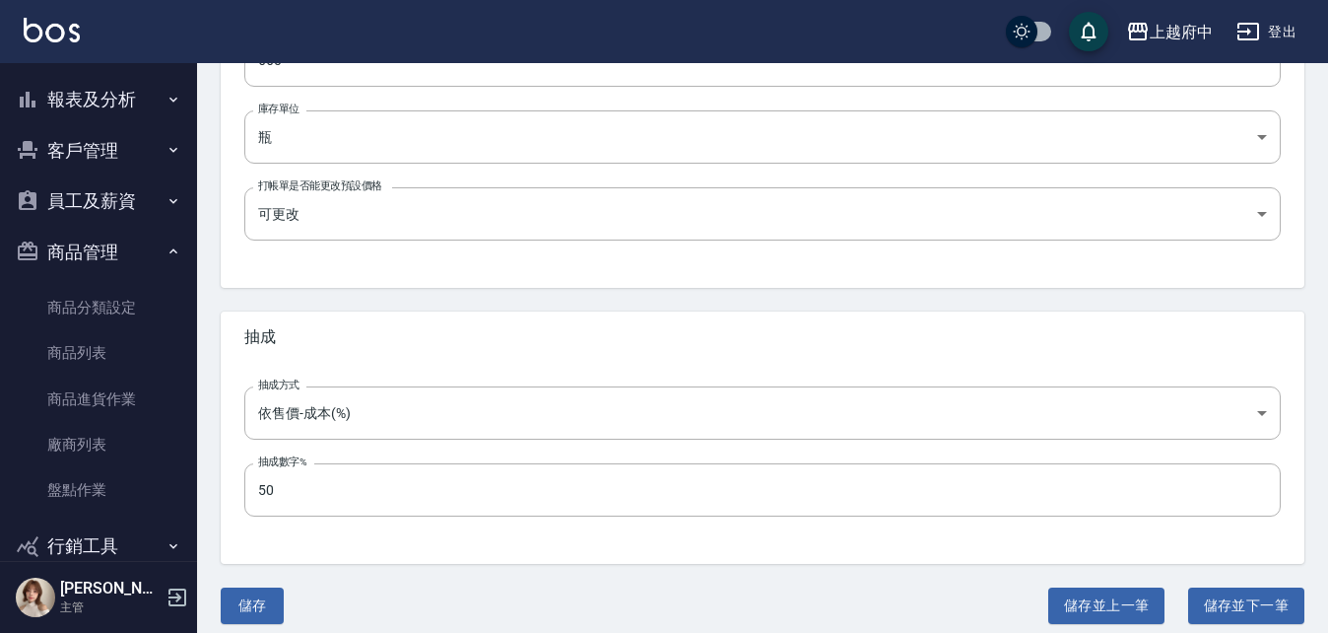
scroll to position [727, 0]
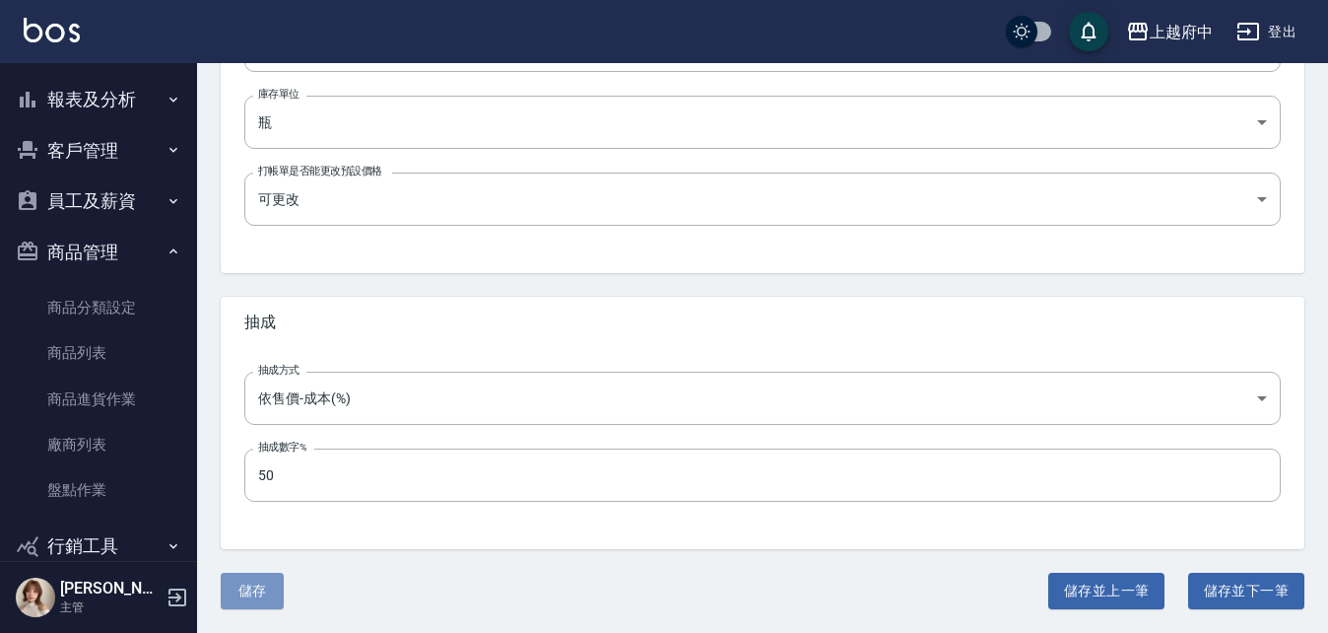
click at [263, 592] on button "儲存" at bounding box center [252, 590] width 63 height 36
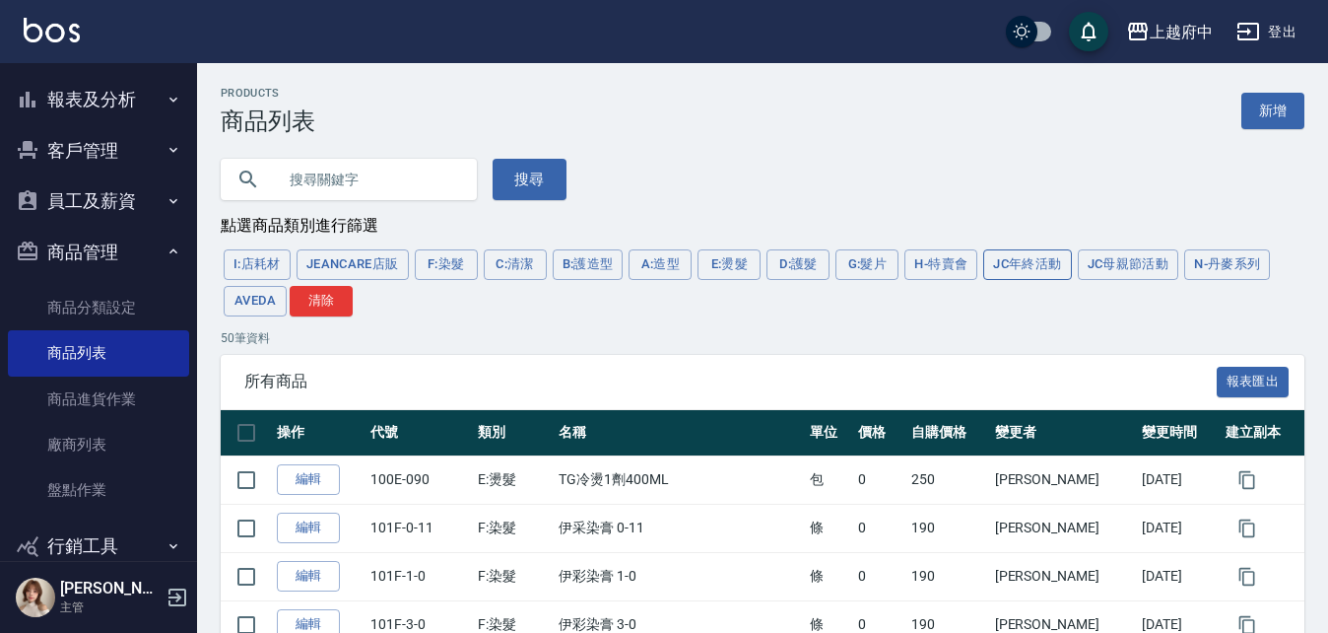
click at [1041, 275] on button "JC年終活動" at bounding box center [1027, 264] width 88 height 31
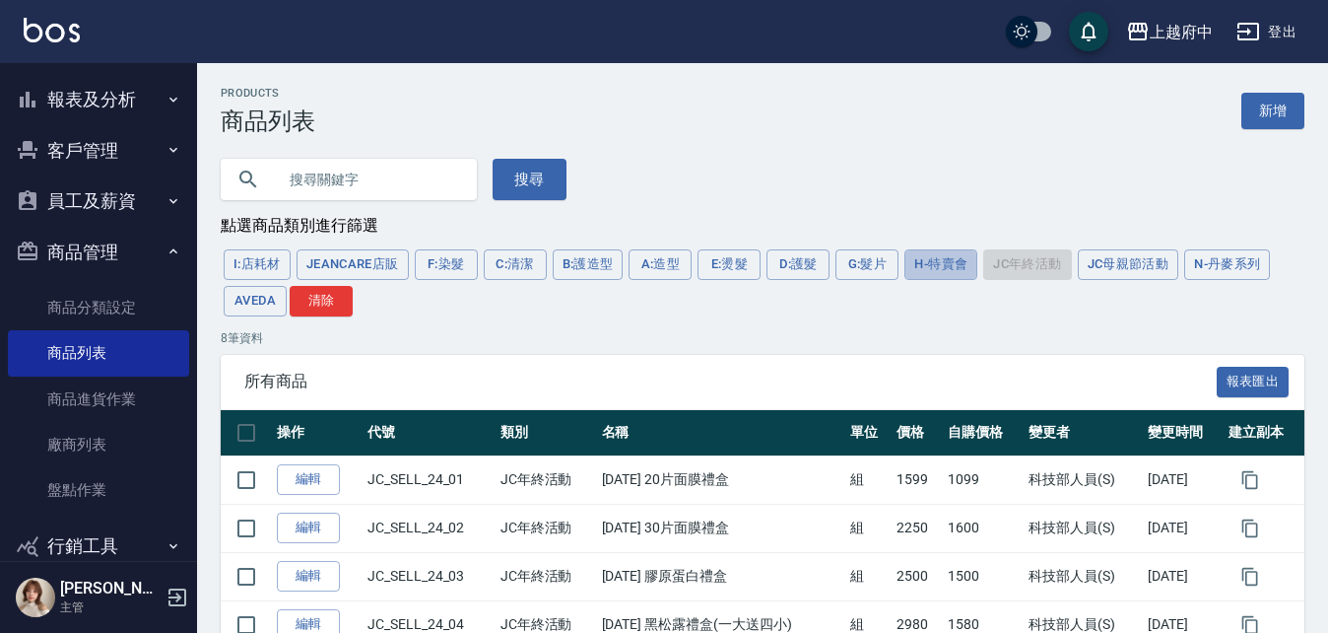
click at [964, 256] on button "H-特賣會" at bounding box center [940, 264] width 73 height 31
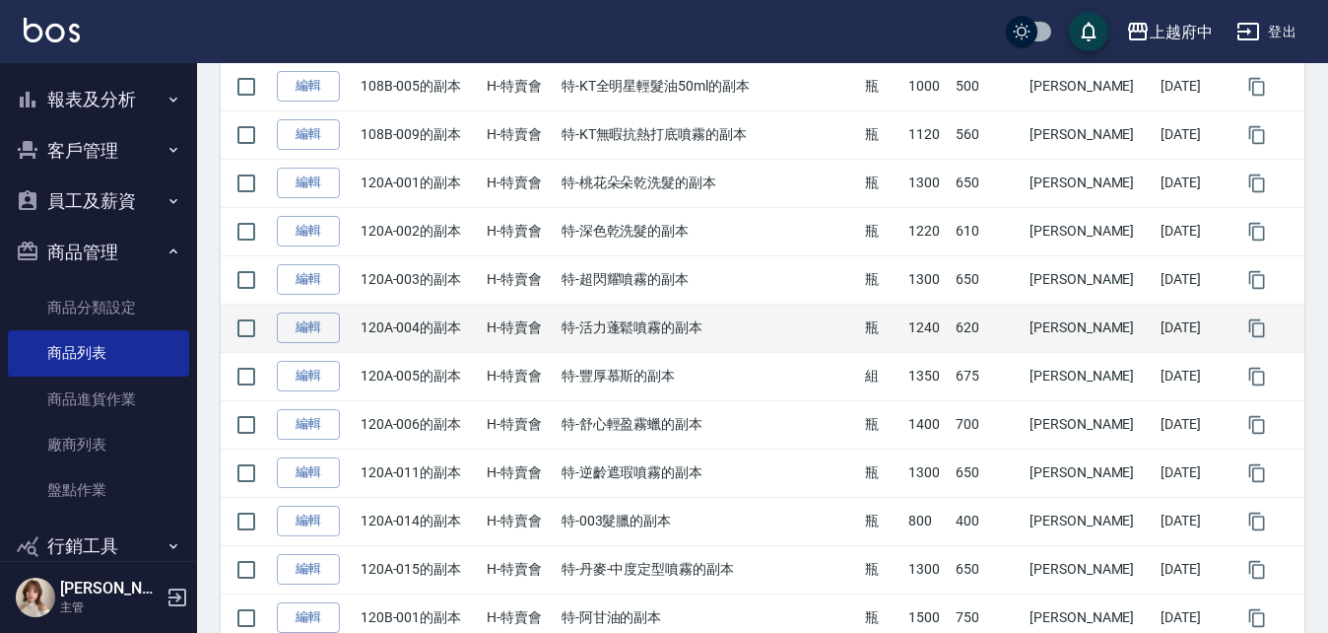
scroll to position [394, 0]
click at [296, 327] on link "編輯" at bounding box center [308, 326] width 63 height 31
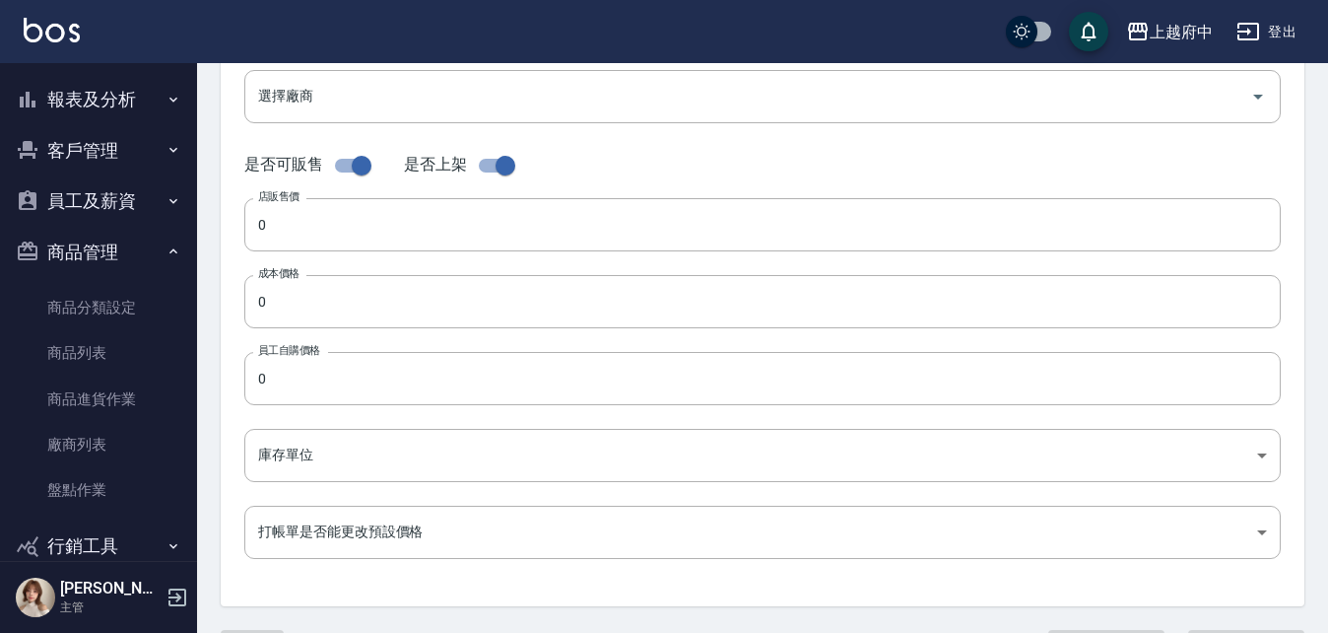
type input "120A-004的副本"
type input "特-活力蓬鬆噴霧的副本"
type input "89520e5b-1a99-4a34-bbde-01b430fca5f7"
type input "1240"
type input "620"
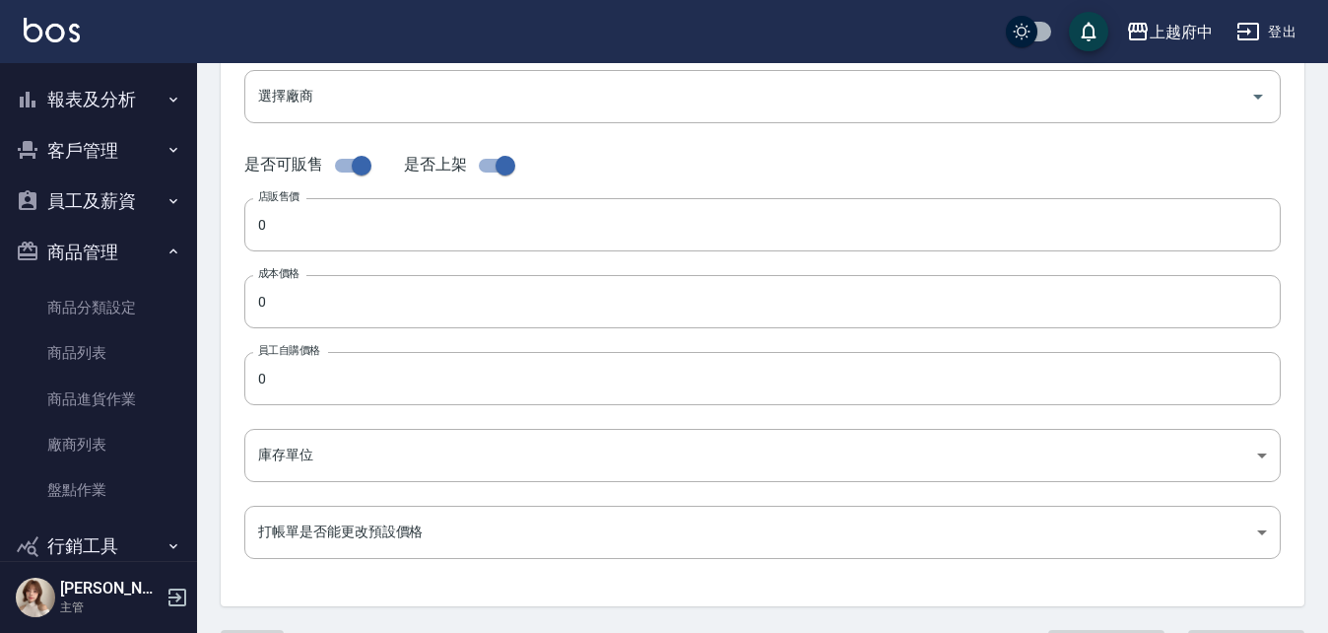
type input "620"
type input "瓶"
type input "FALSE"
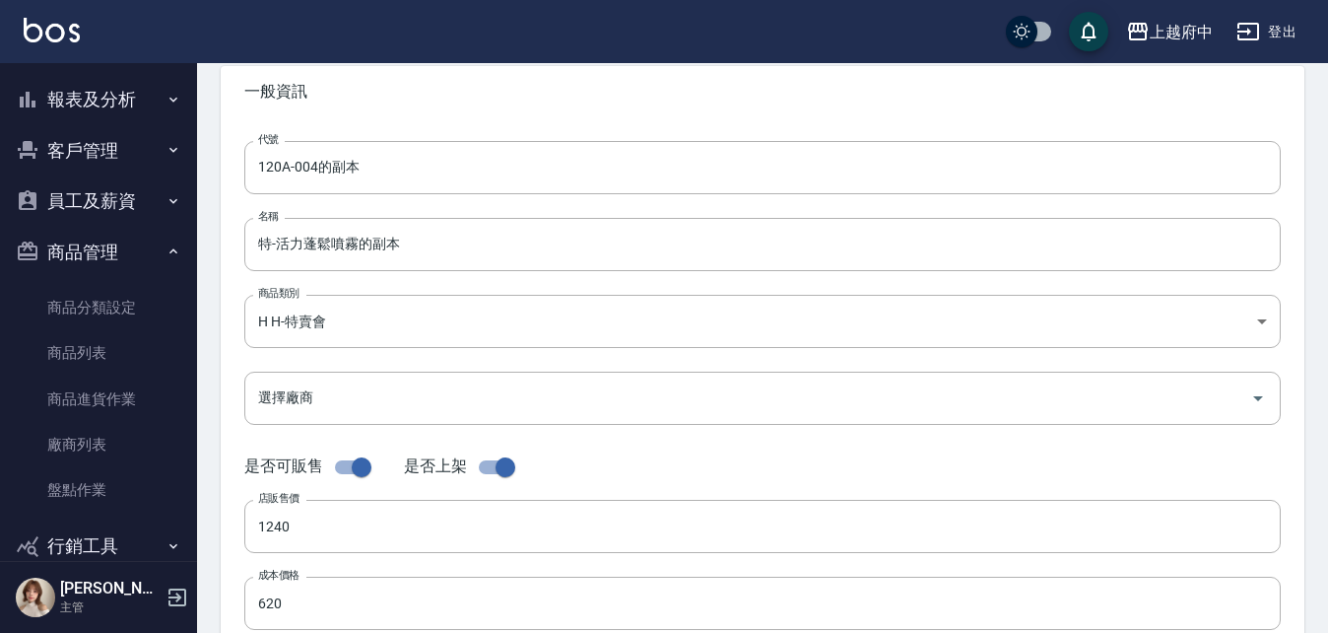
scroll to position [197, 0]
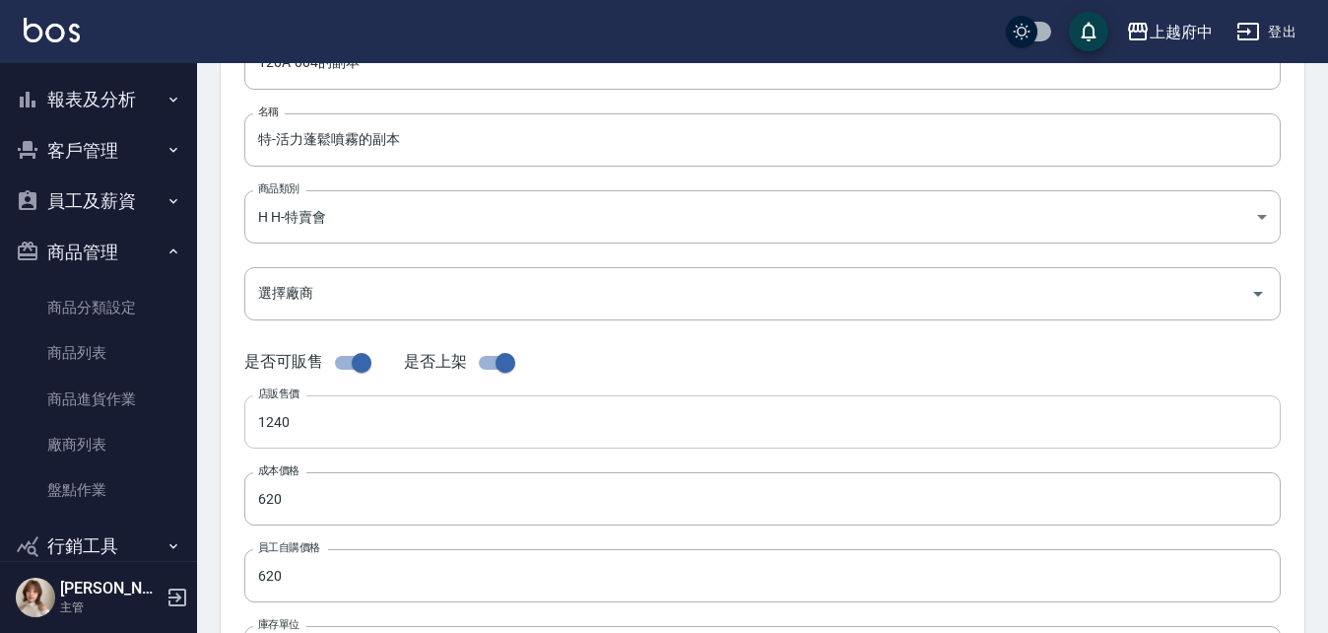
click at [287, 434] on input "1240" at bounding box center [762, 421] width 1036 height 53
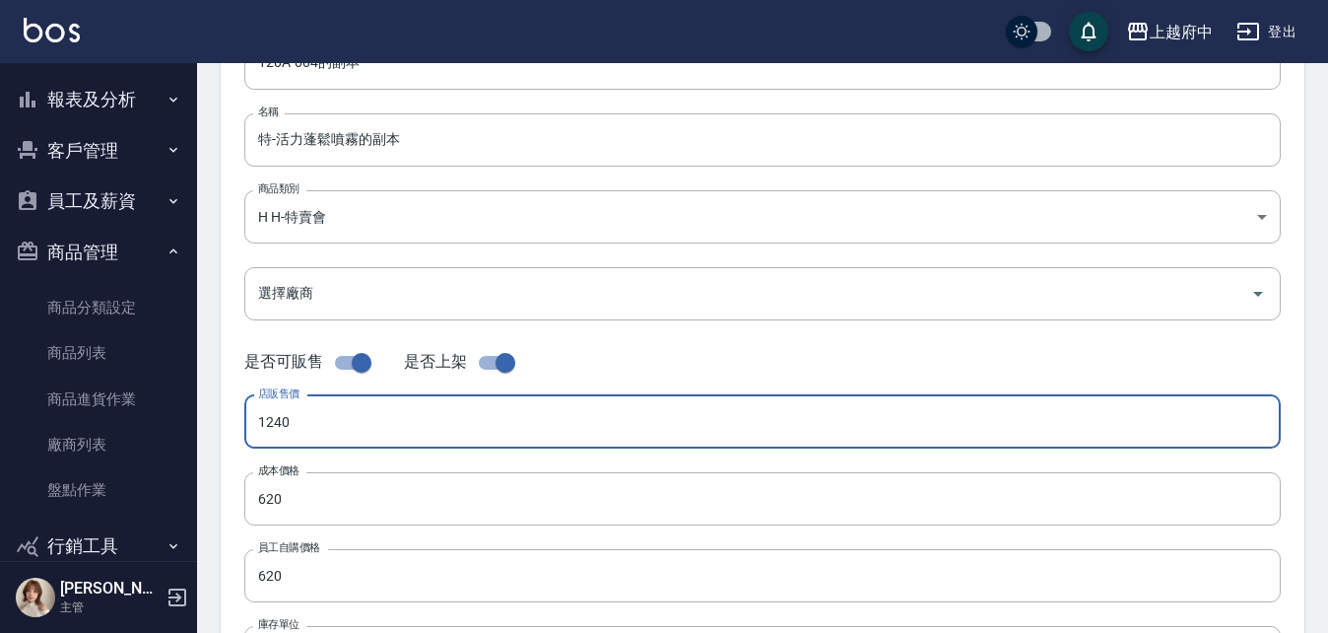
click at [287, 434] on input "1240" at bounding box center [762, 421] width 1036 height 53
type input "1320"
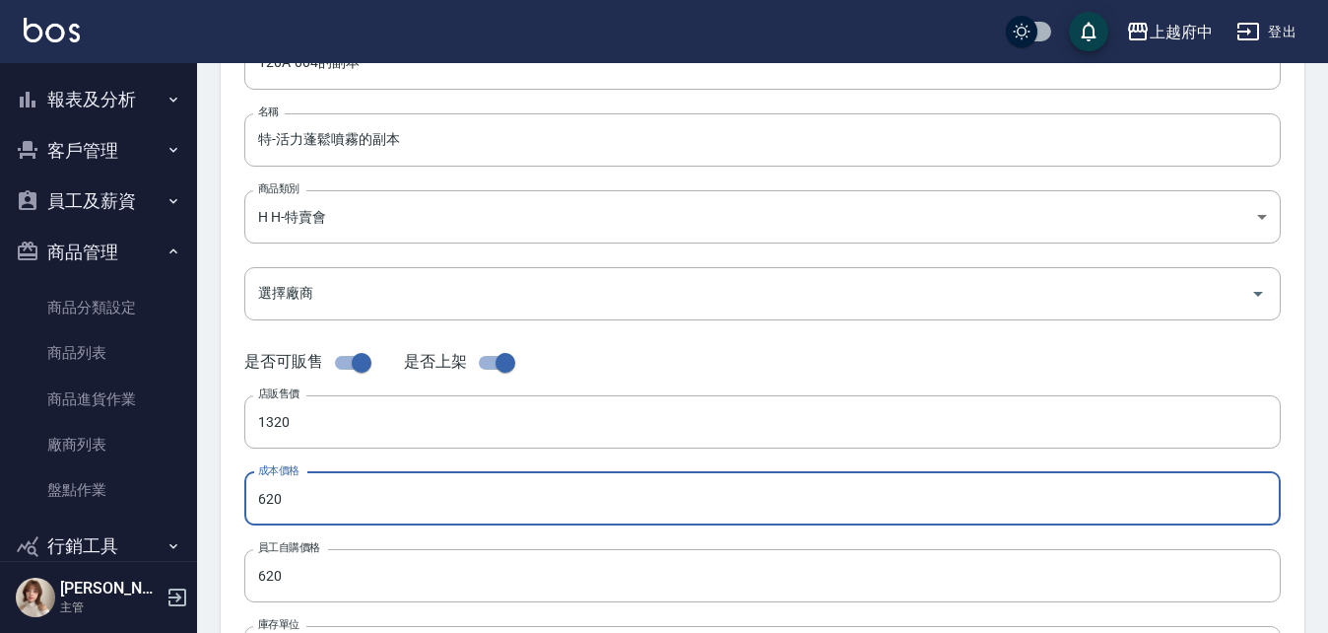
click at [281, 503] on input "620" at bounding box center [762, 498] width 1036 height 53
type input "660"
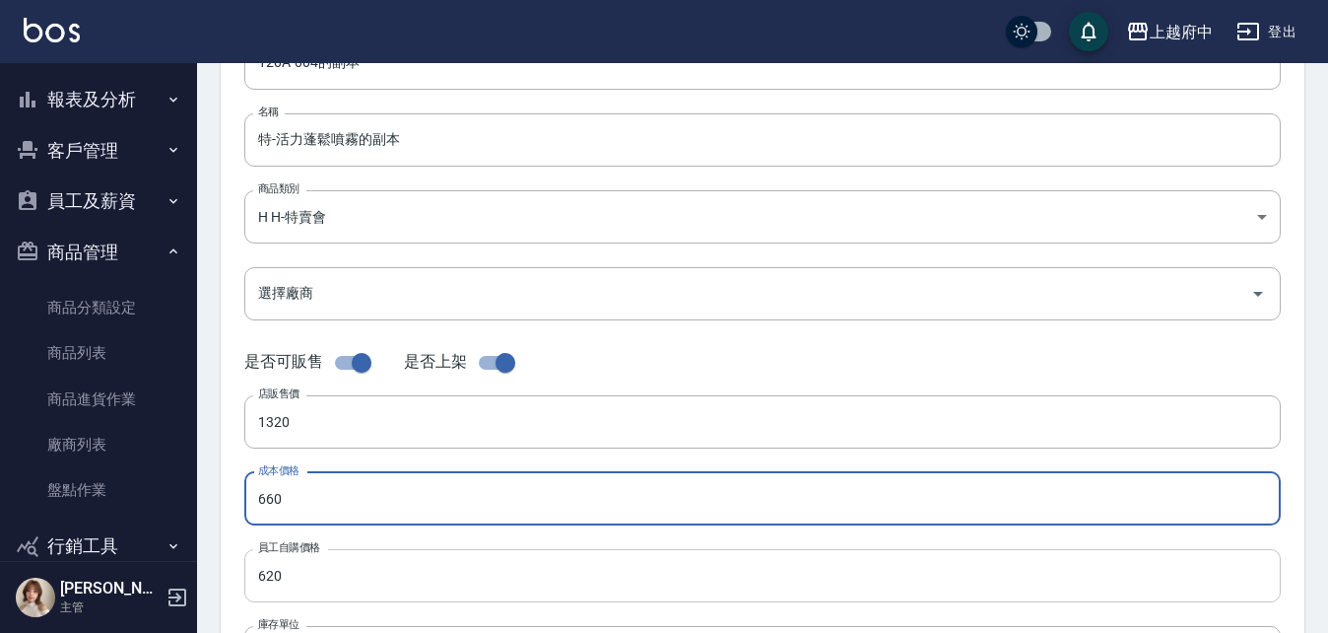
click at [286, 563] on input "620" at bounding box center [762, 575] width 1036 height 53
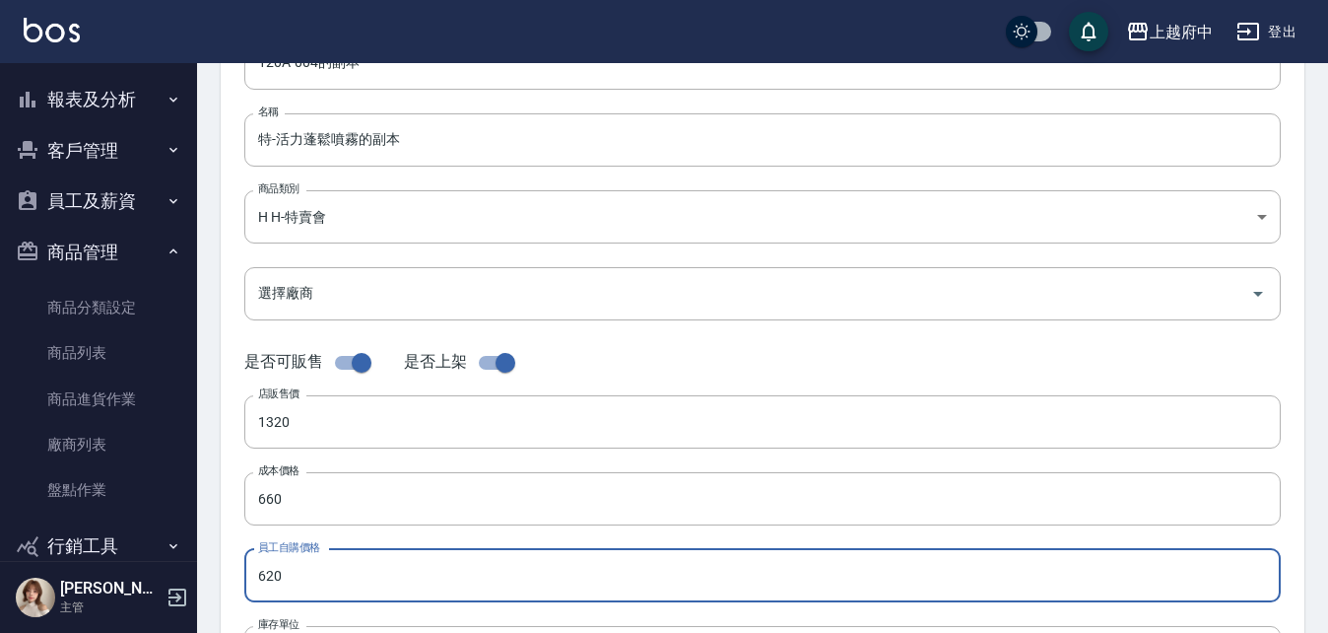
click at [286, 563] on input "620" at bounding box center [762, 575] width 1036 height 53
type input "660"
click at [231, 546] on div "代號 120A-004的副本 代號 名稱 特-活力蓬鬆噴霧的副本 名稱 商品類別 H H-特賣會 89520e5b-1a99-4a34-bbde-01b4…" at bounding box center [763, 408] width 1084 height 790
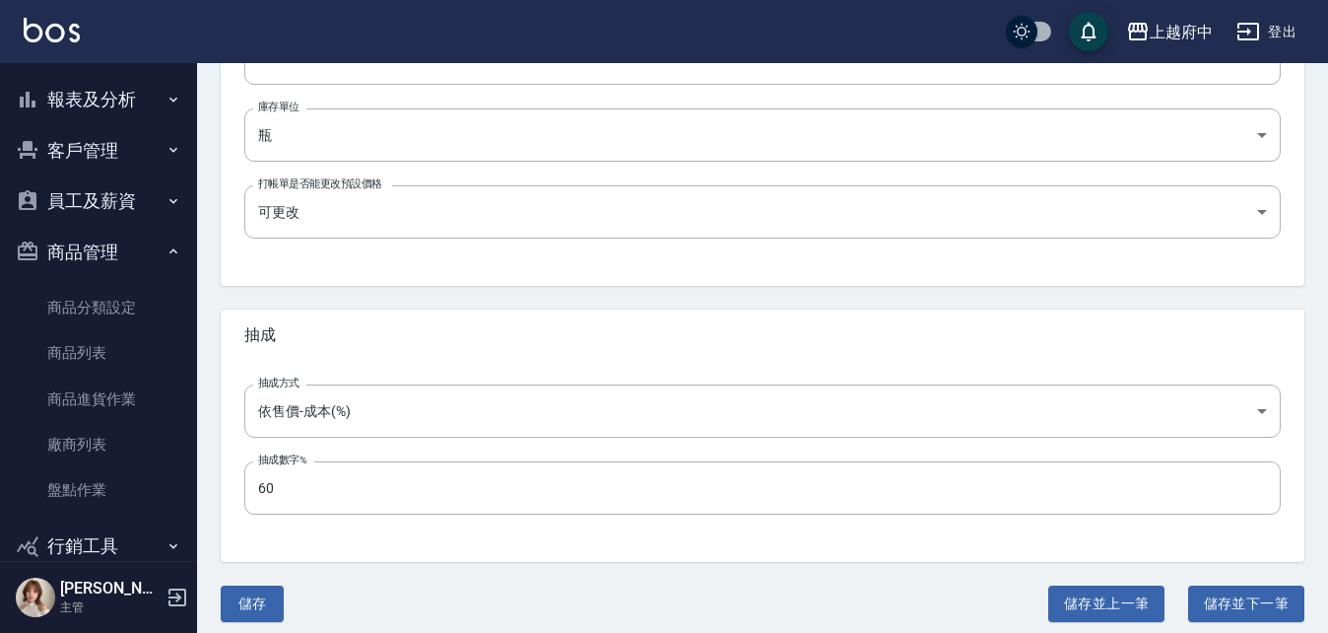
scroll to position [727, 0]
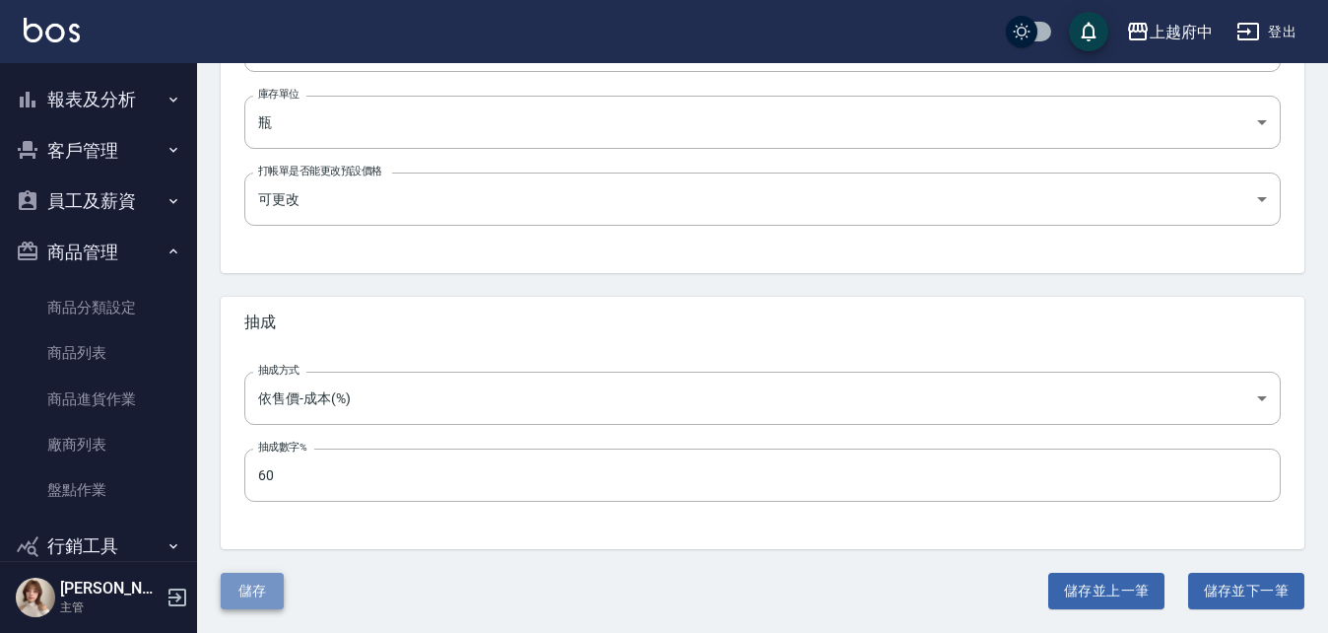
click at [262, 589] on button "儲存" at bounding box center [252, 590] width 63 height 36
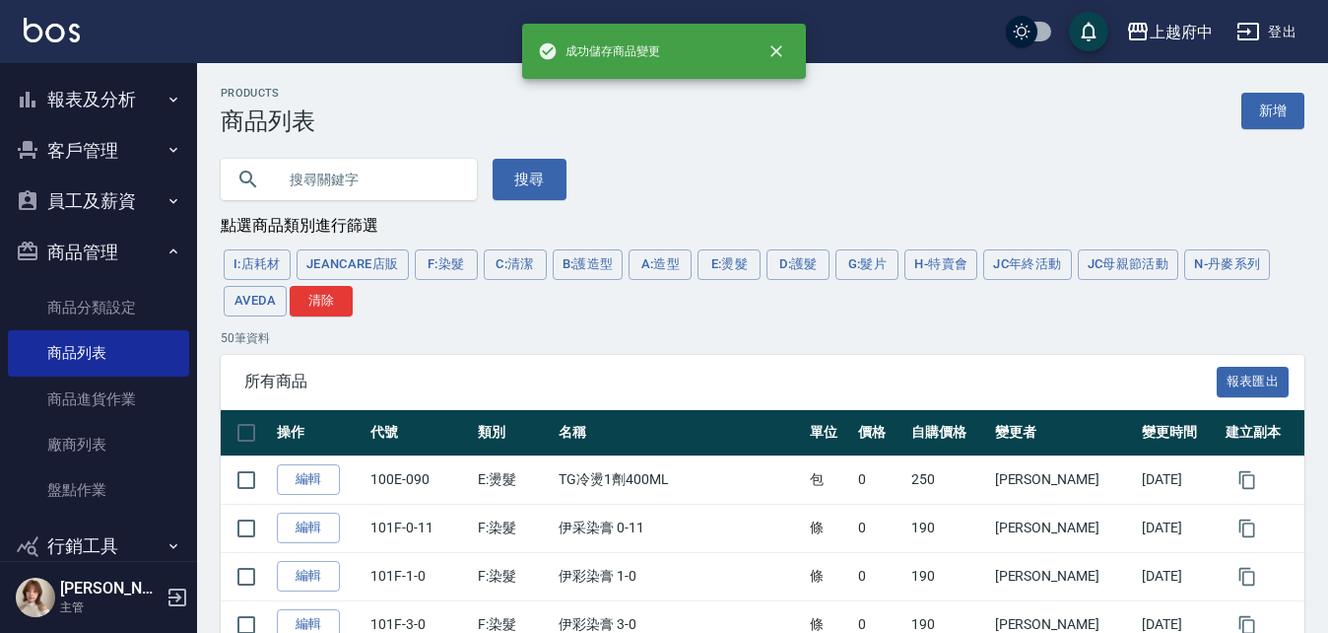
click at [1261, 273] on button "N-丹麥系列" at bounding box center [1227, 264] width 86 height 31
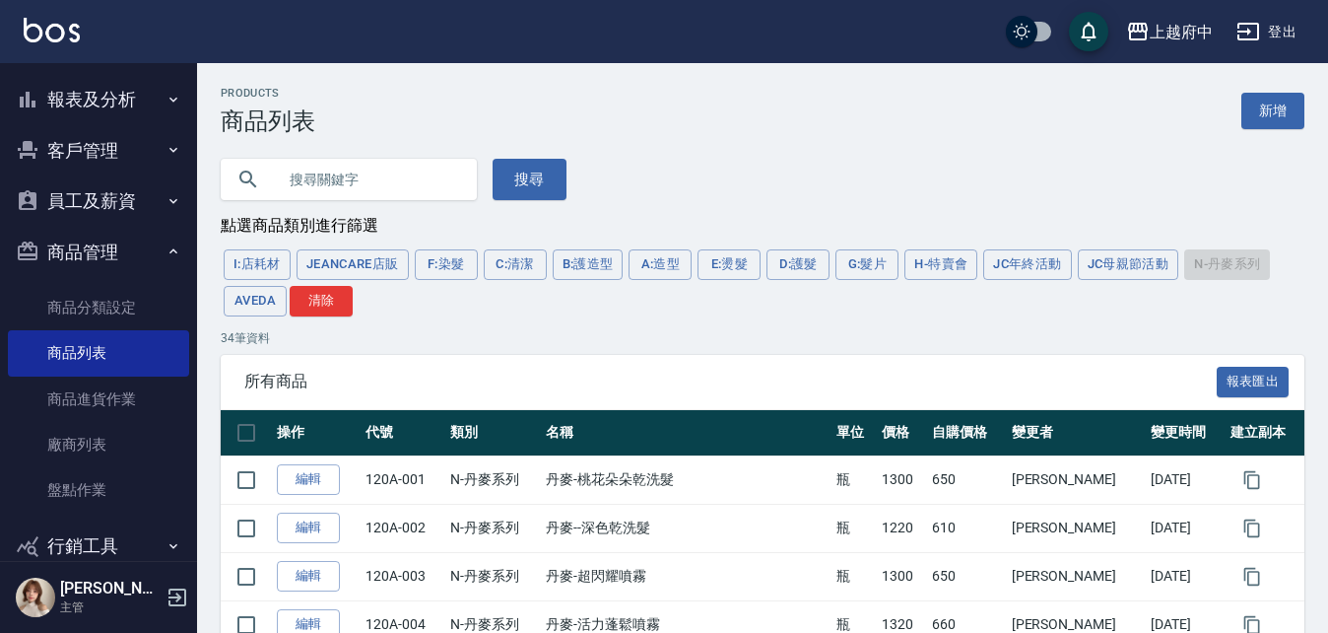
click at [93, 100] on button "報表及分析" at bounding box center [98, 99] width 181 height 51
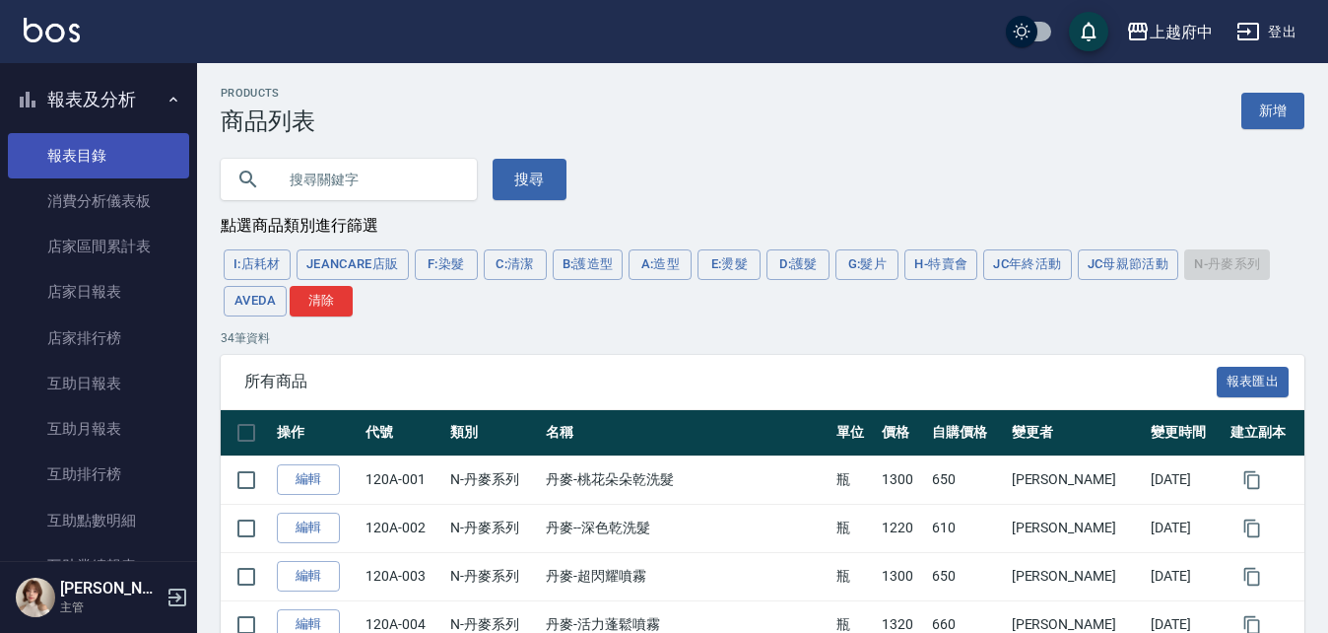
click at [86, 166] on link "報表目錄" at bounding box center [98, 155] width 181 height 45
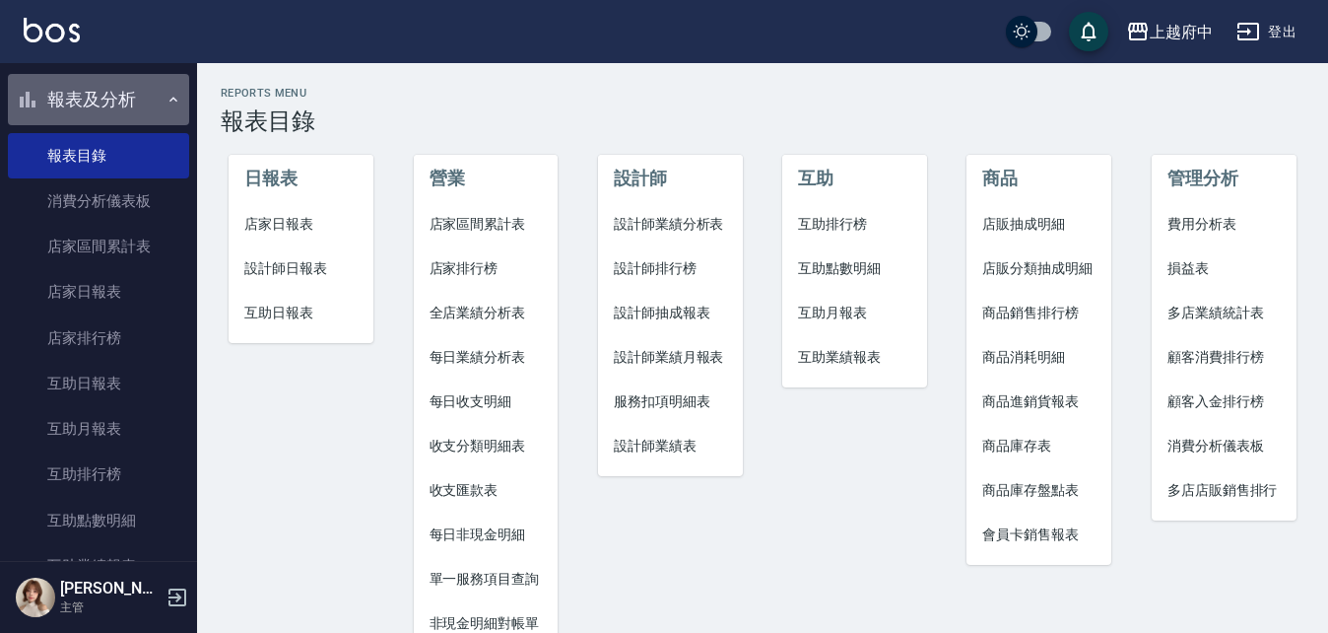
click at [119, 94] on button "報表及分析" at bounding box center [98, 99] width 181 height 51
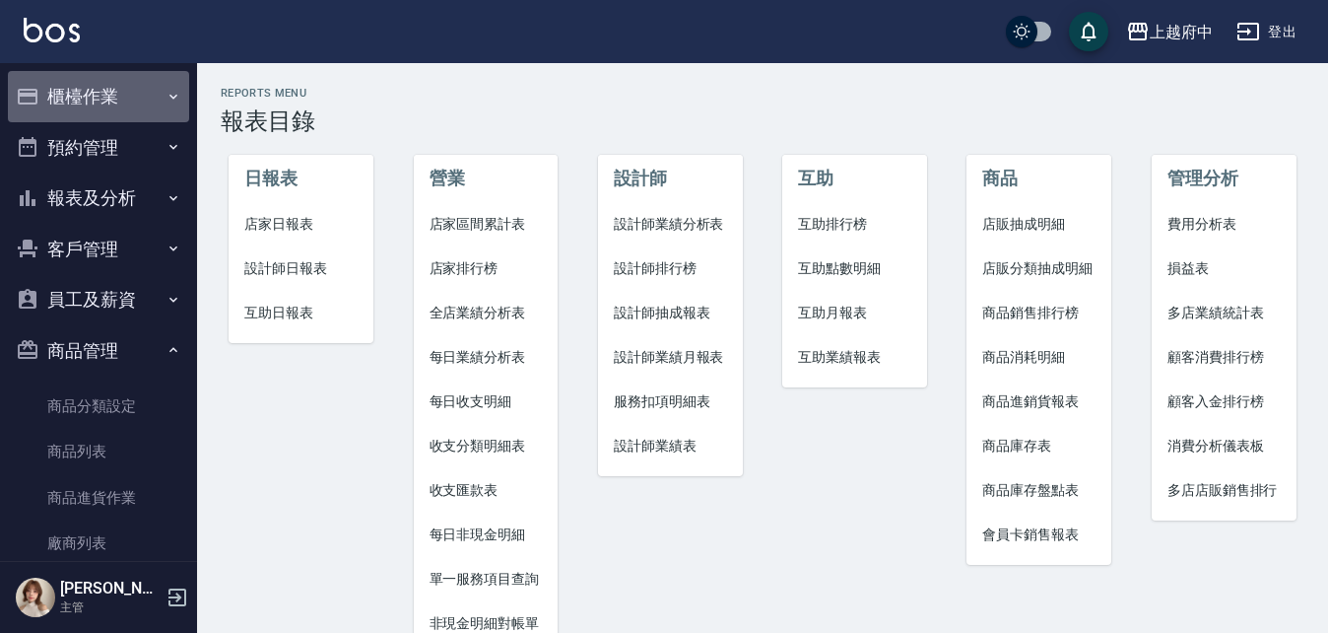
click at [139, 87] on button "櫃檯作業" at bounding box center [98, 96] width 181 height 51
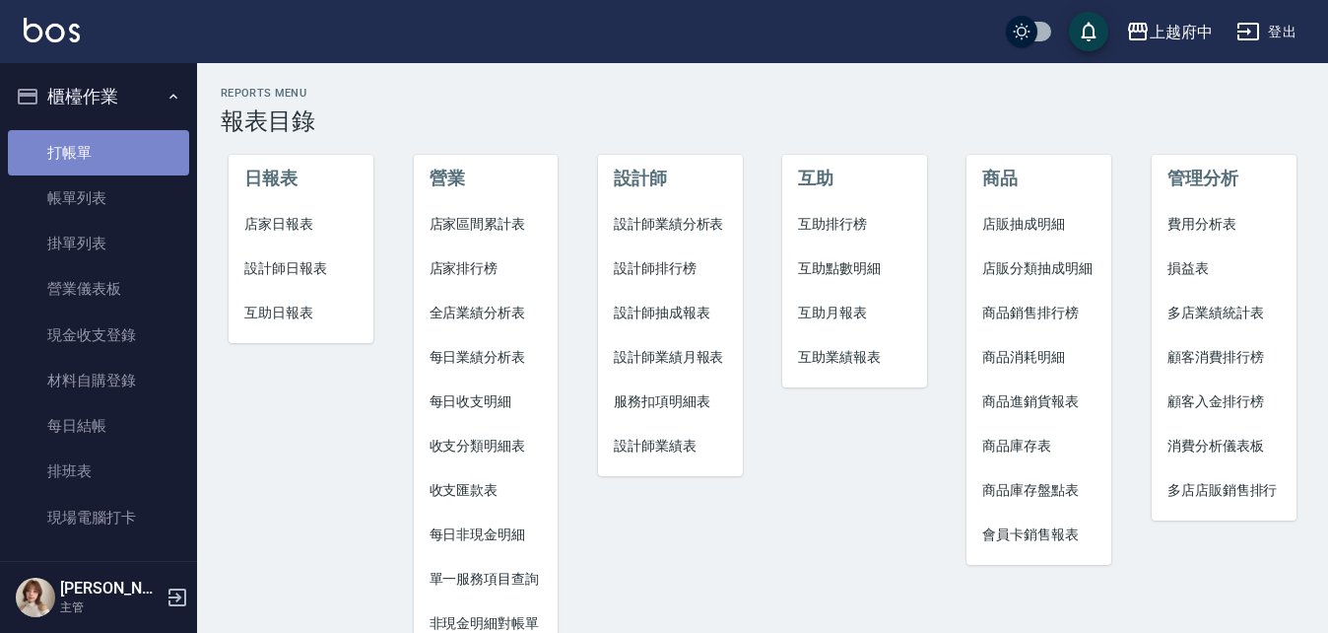
click at [117, 151] on link "打帳單" at bounding box center [98, 152] width 181 height 45
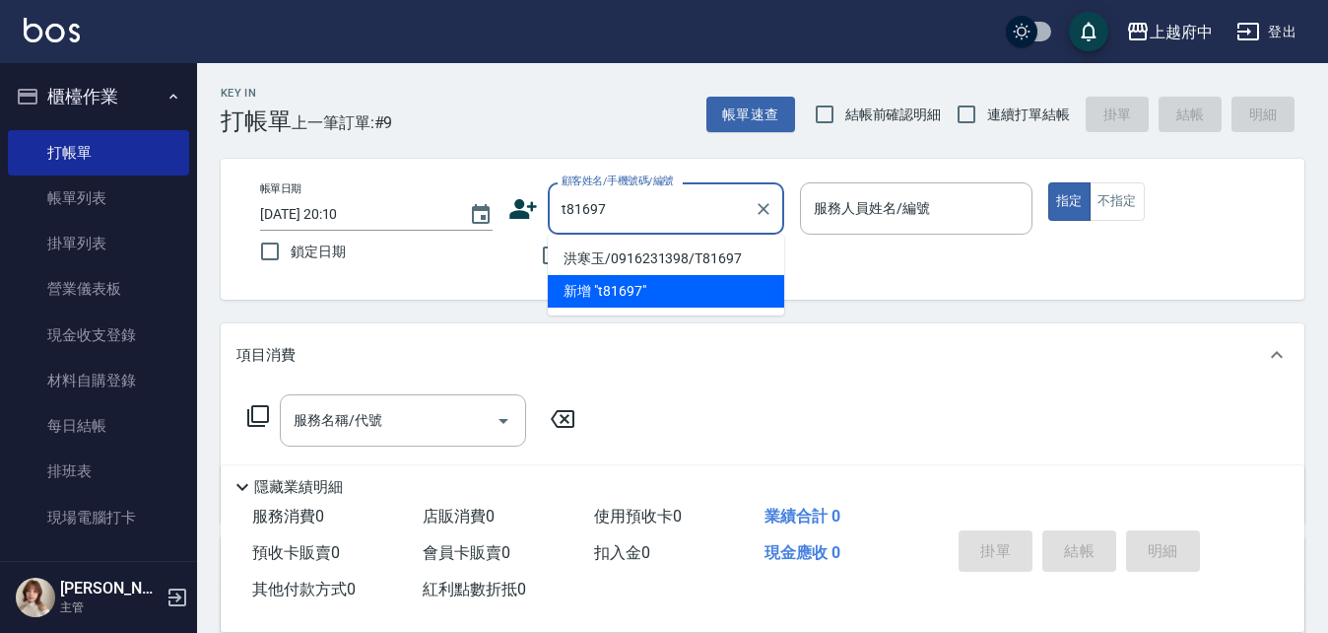
click at [690, 233] on div "t81697 顧客姓名/手機號碼/編號" at bounding box center [666, 208] width 236 height 52
click at [698, 261] on li "洪寒玉/0916231398/T81697" at bounding box center [666, 258] width 236 height 33
type input "洪寒玉/0916231398/T81697"
type input "[PERSON_NAME]-5"
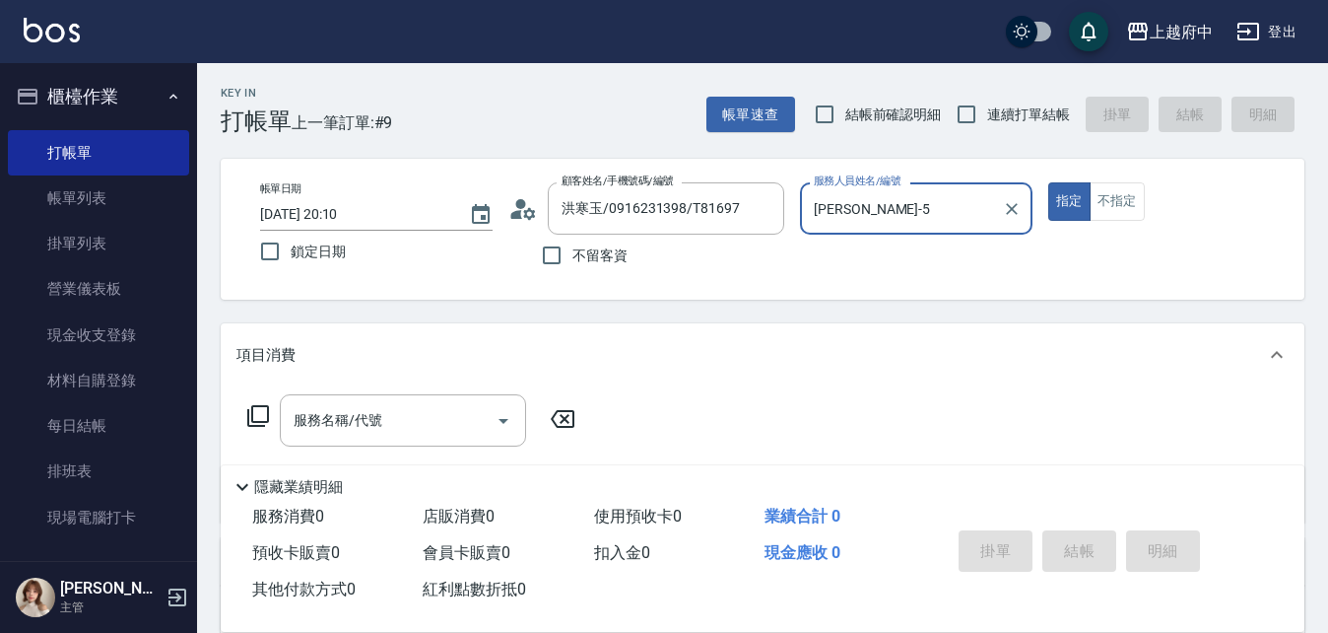
scroll to position [99, 0]
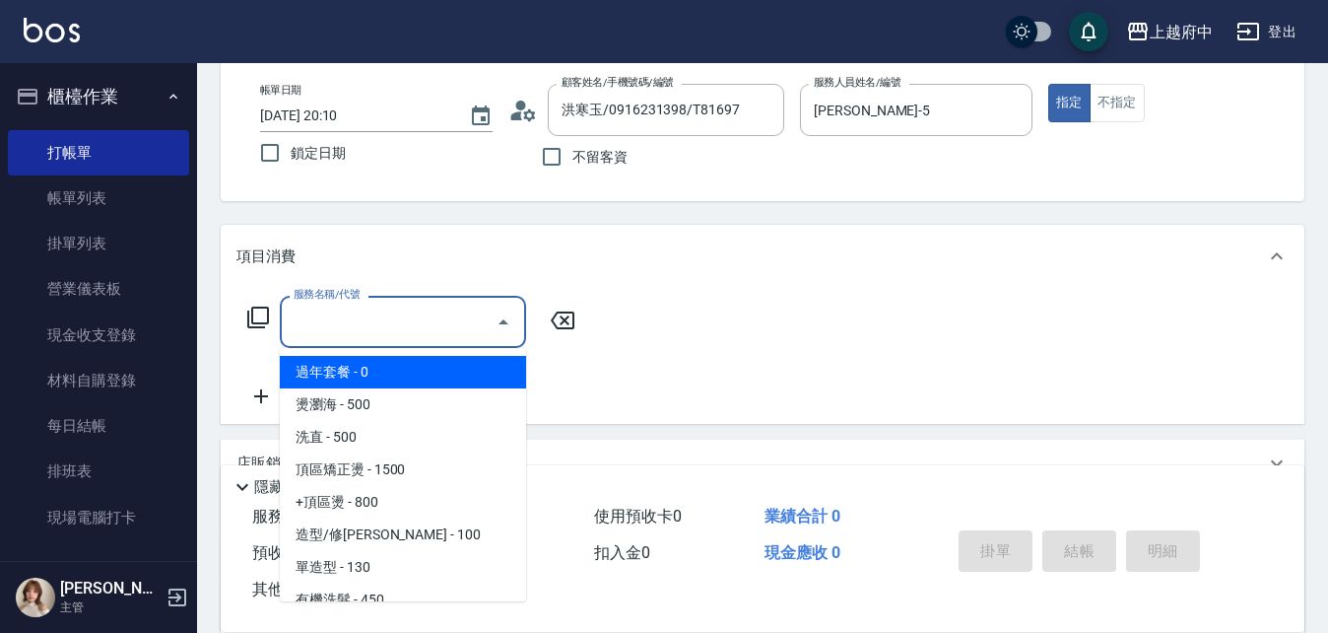
click at [386, 329] on input "服務名稱/代號" at bounding box center [388, 321] width 199 height 34
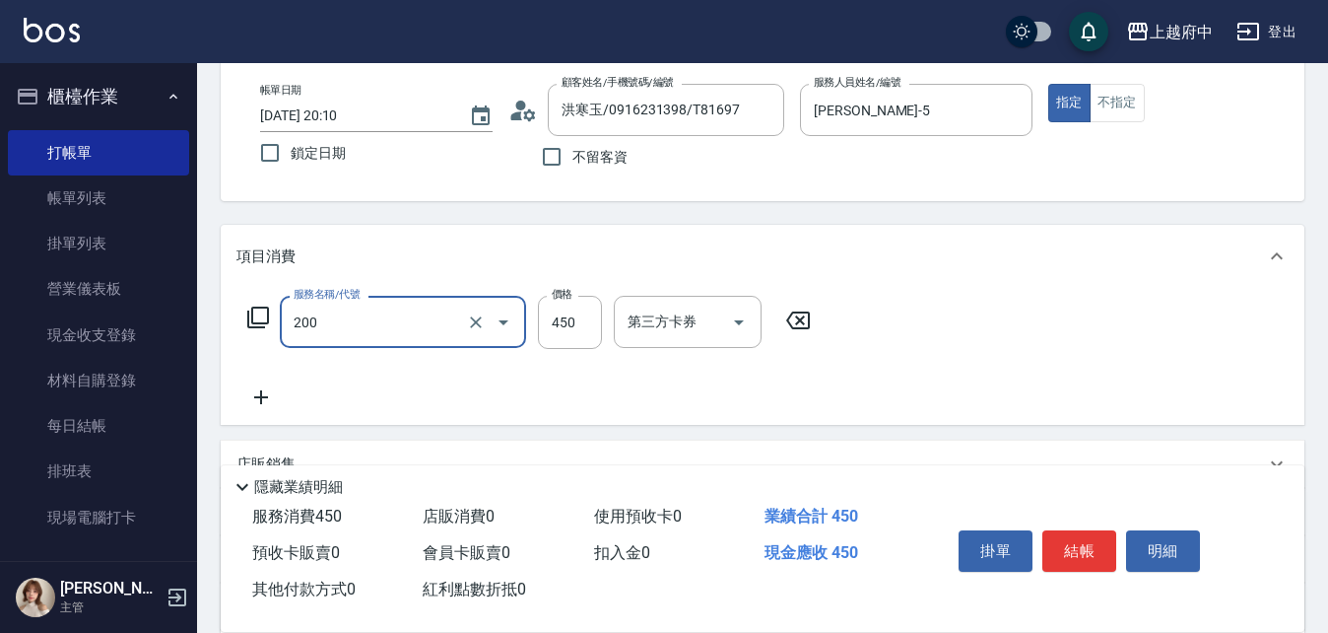
type input "有機洗髮(200)"
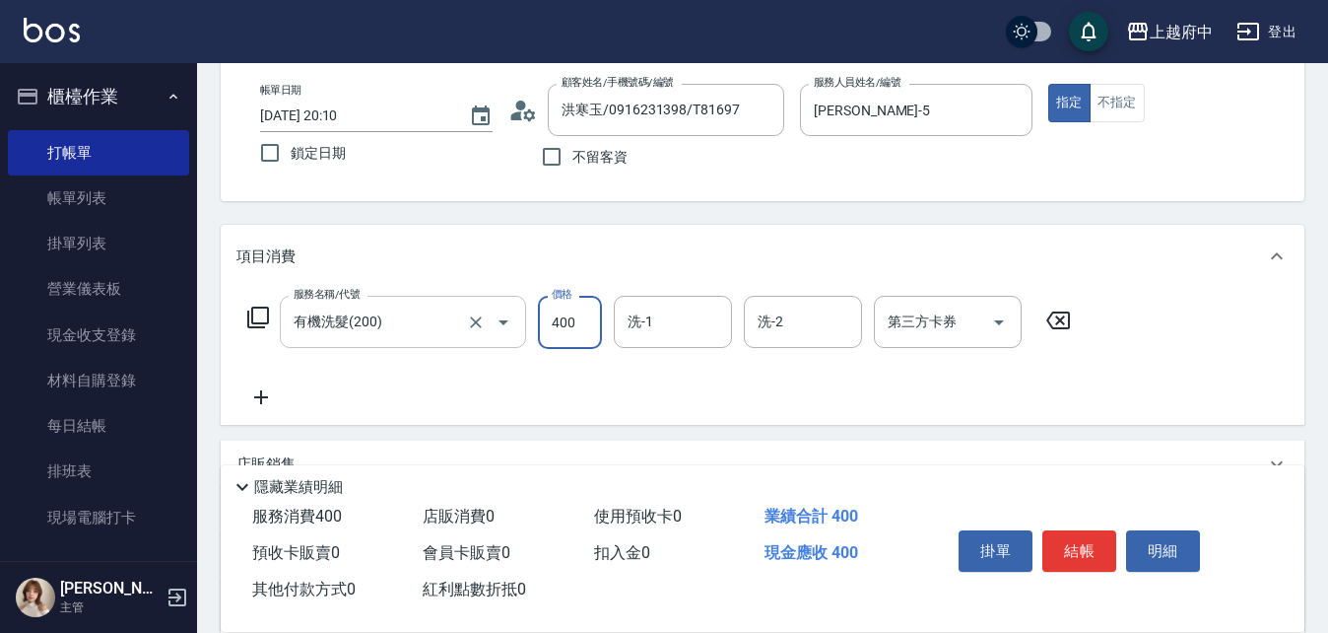
type input "400"
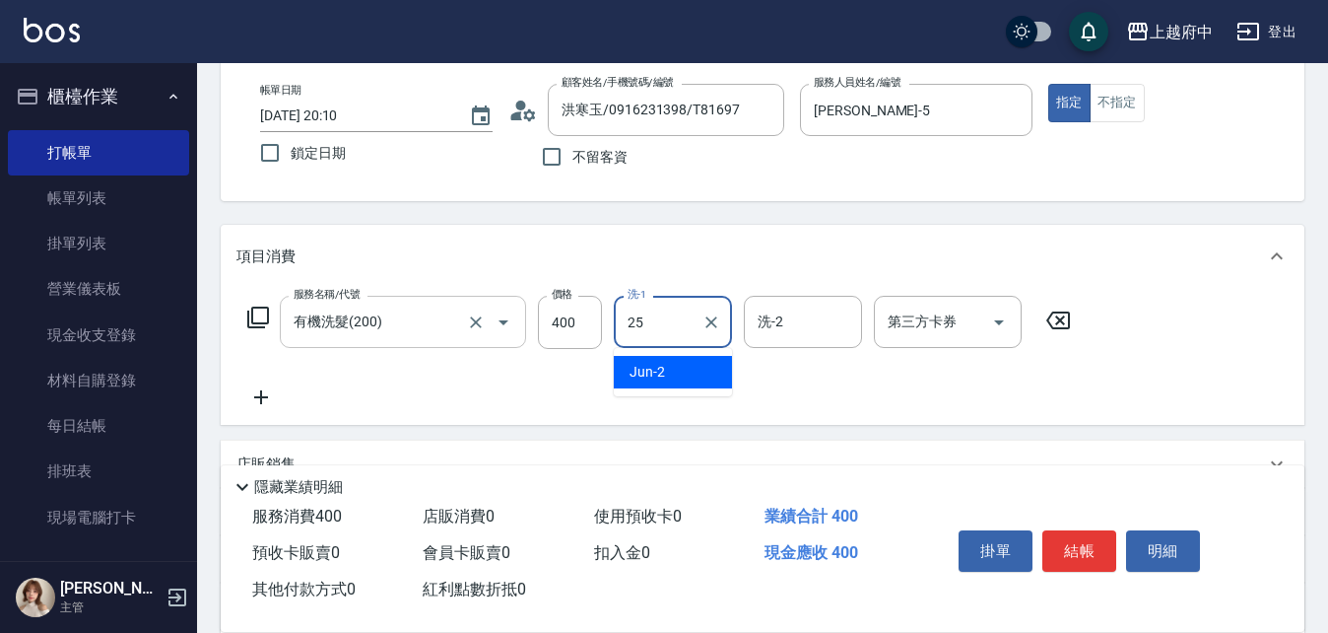
type input "[PERSON_NAME]-25"
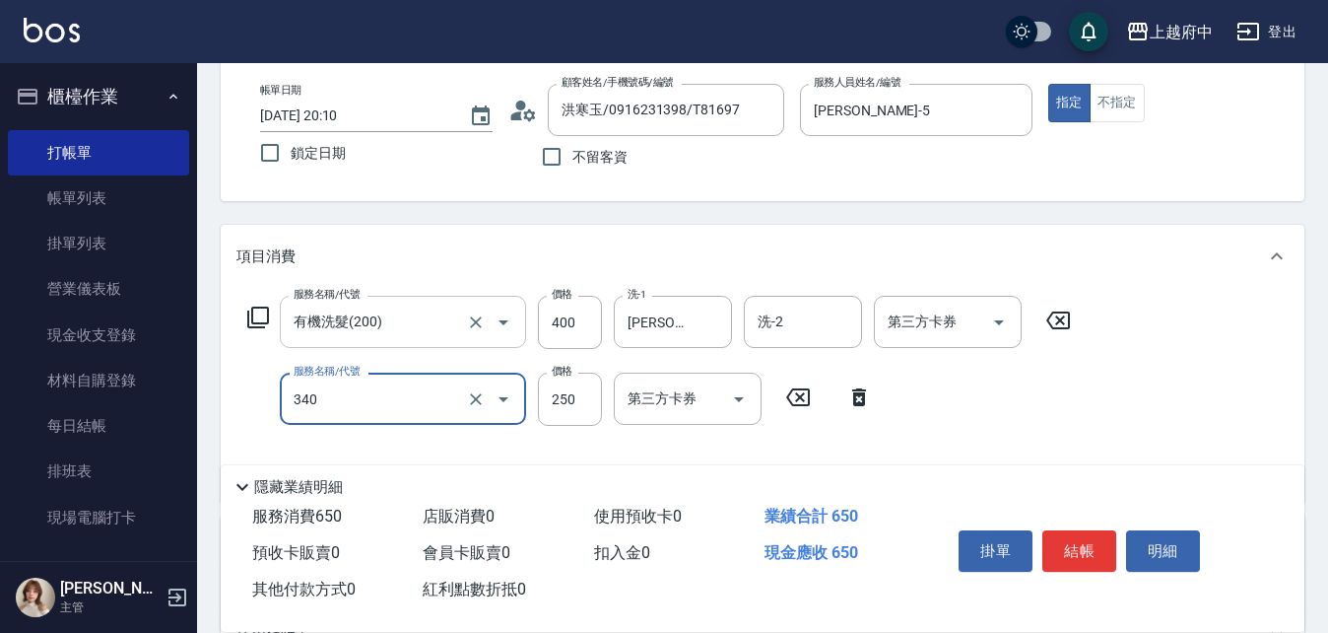
type input "剪髮(340)"
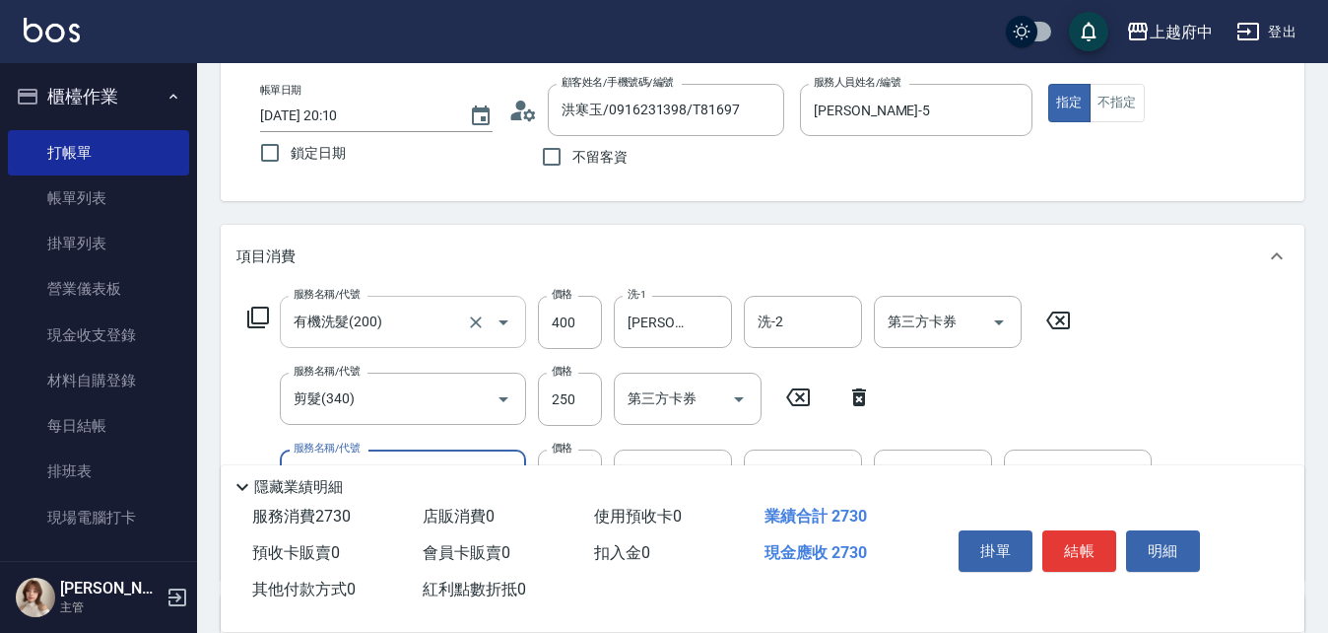
type input "染髮L(12405)"
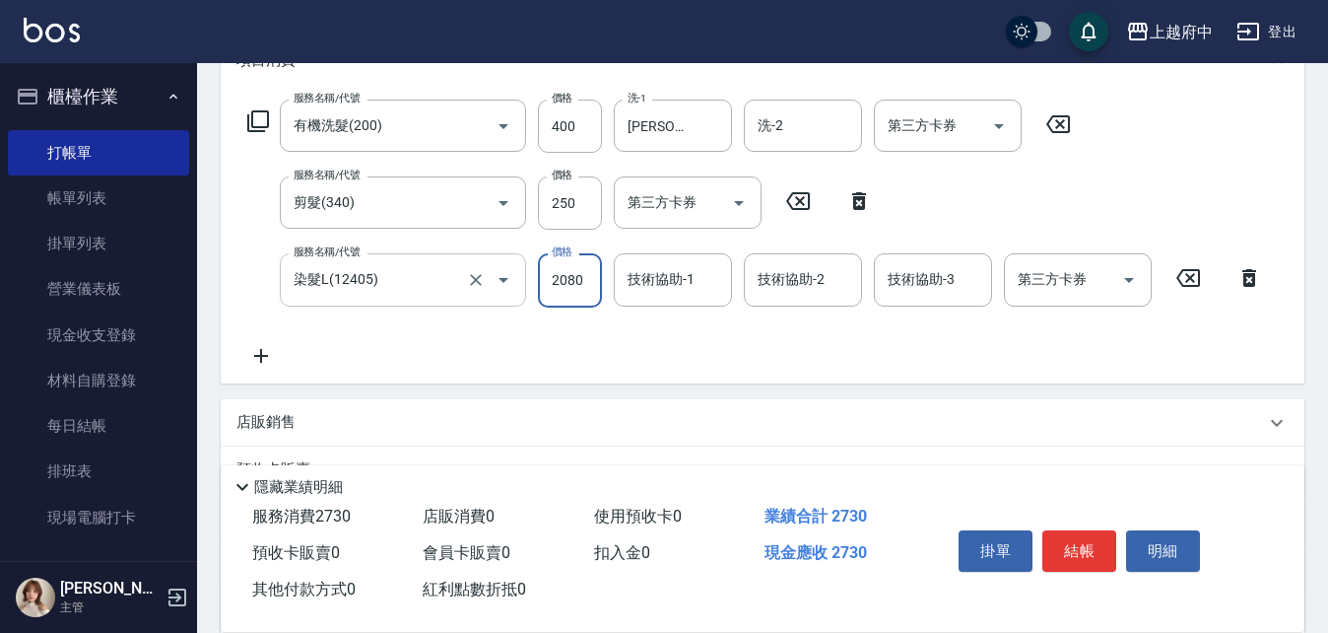
scroll to position [296, 0]
type input "2410"
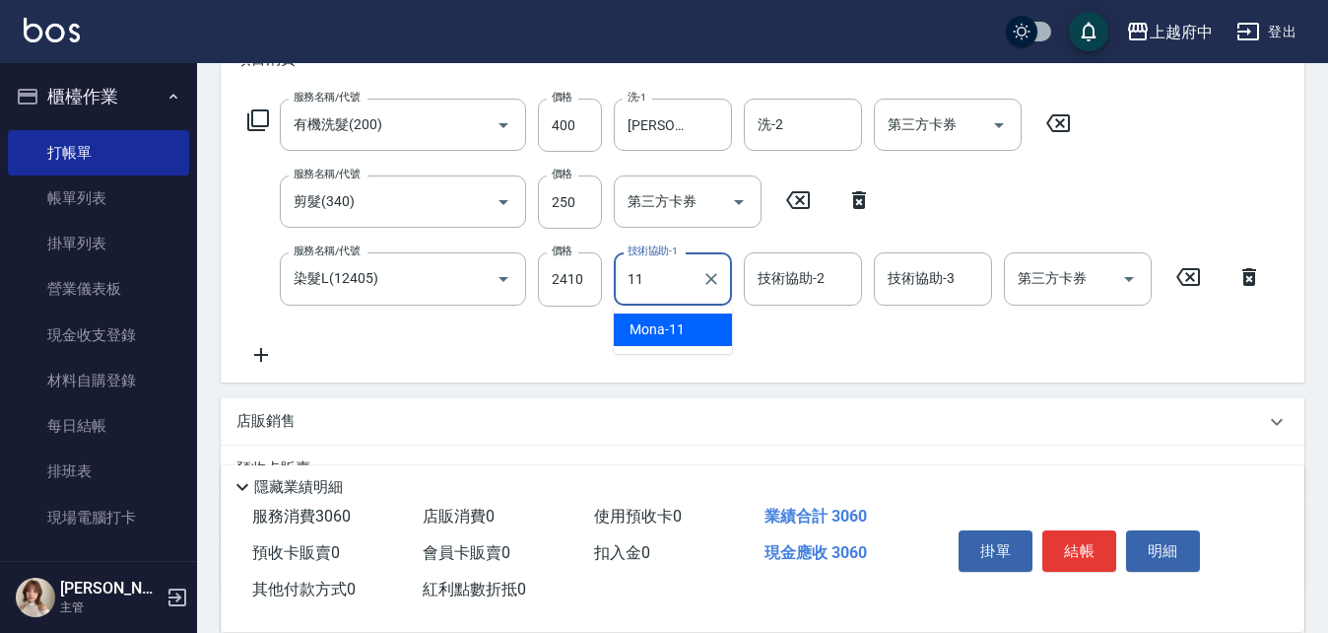
type input "Mona-11"
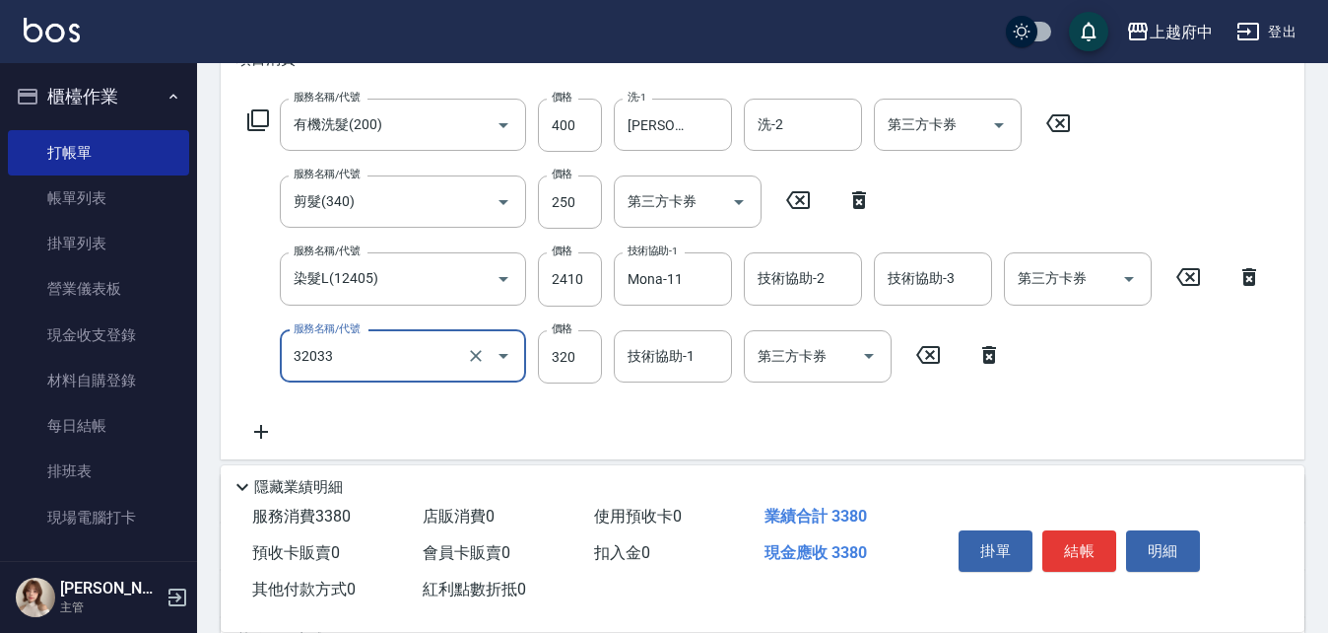
type input "頭皮隔離液(32033)"
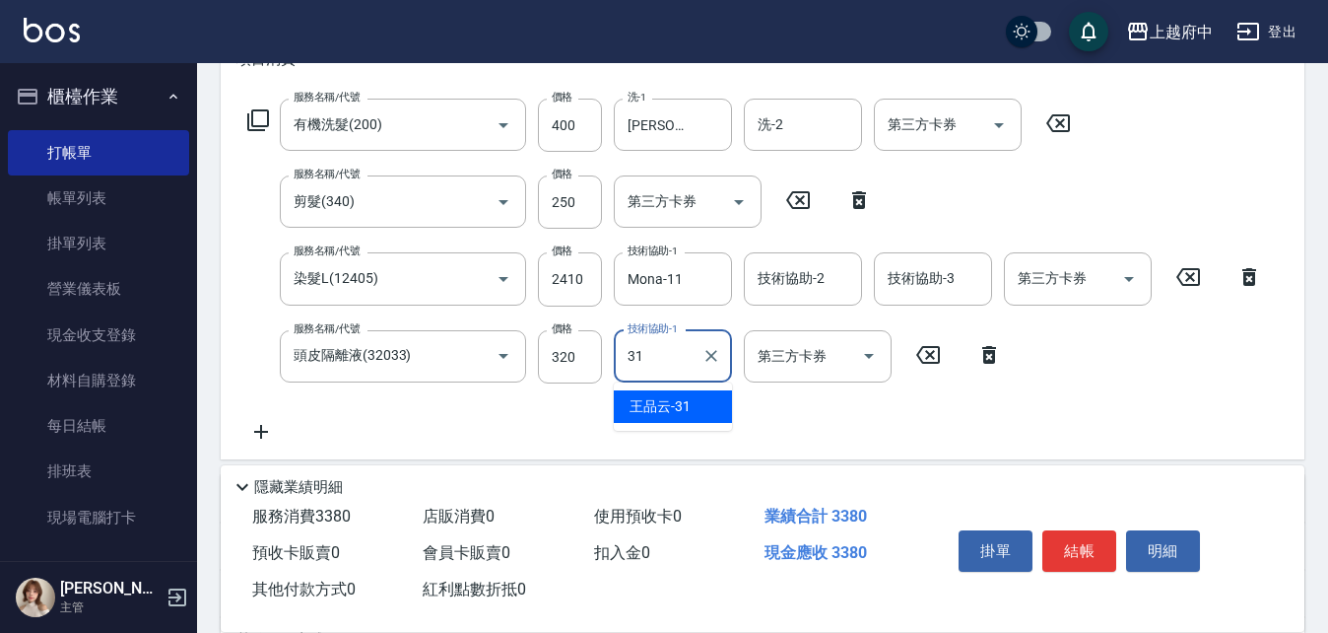
type input "[PERSON_NAME]-31"
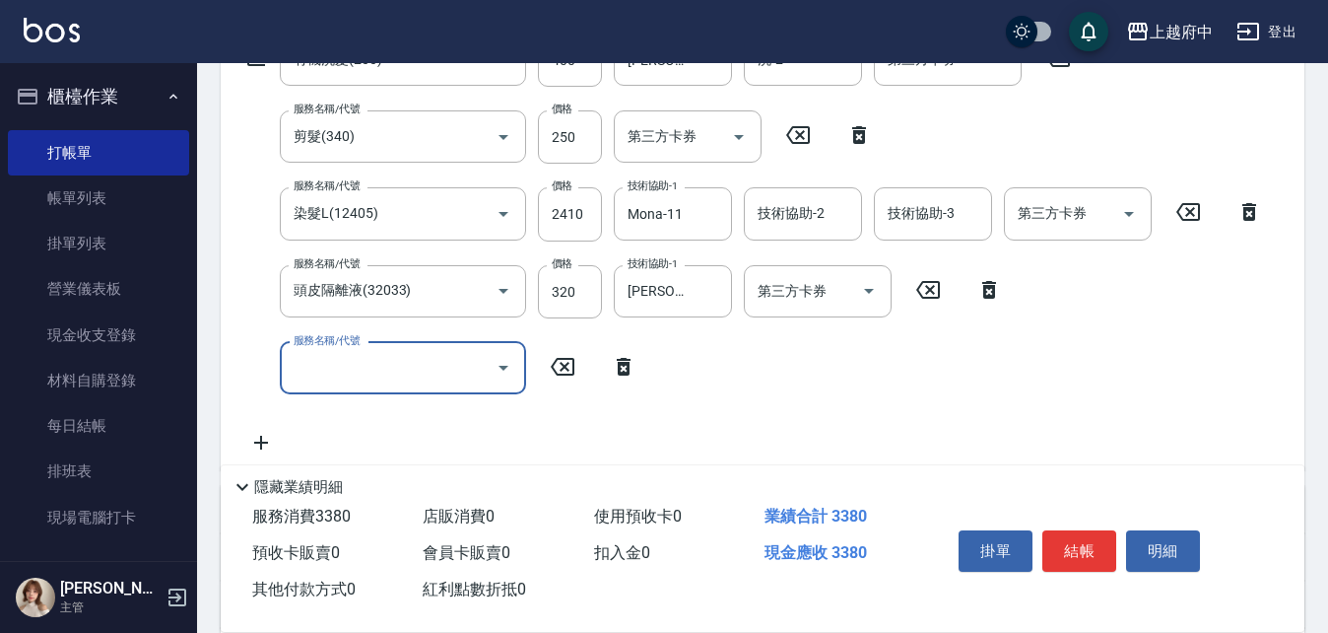
scroll to position [493, 0]
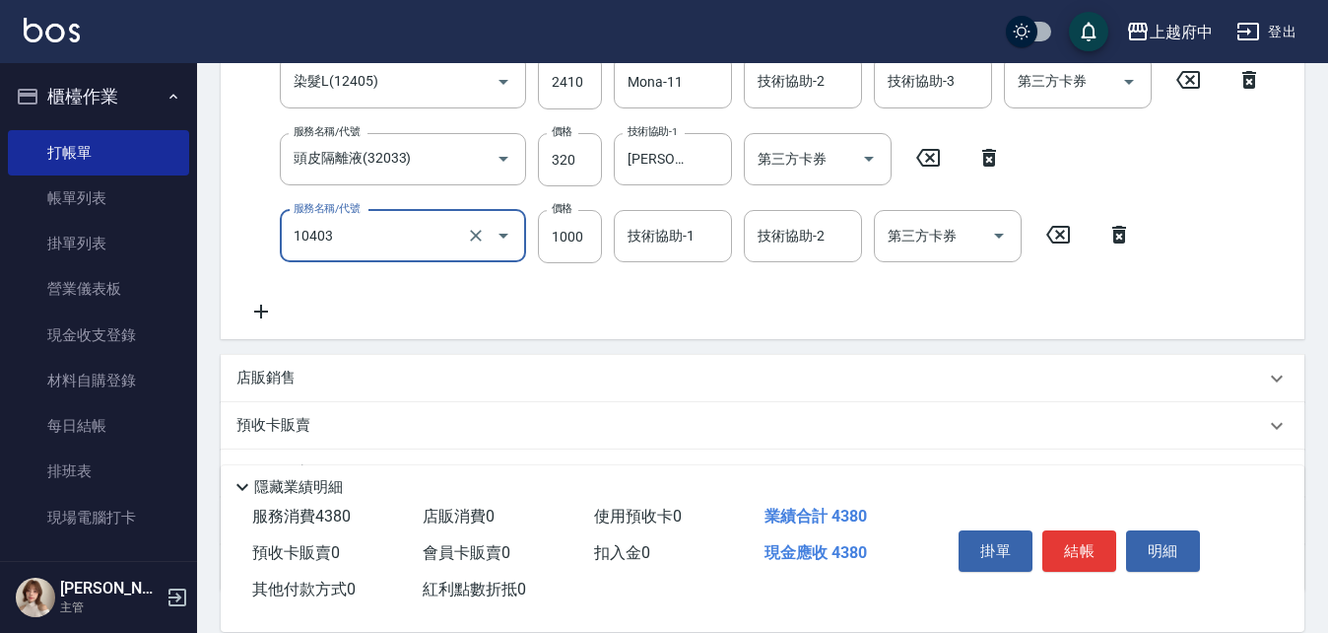
type input "晶漾深層護髮(10403)"
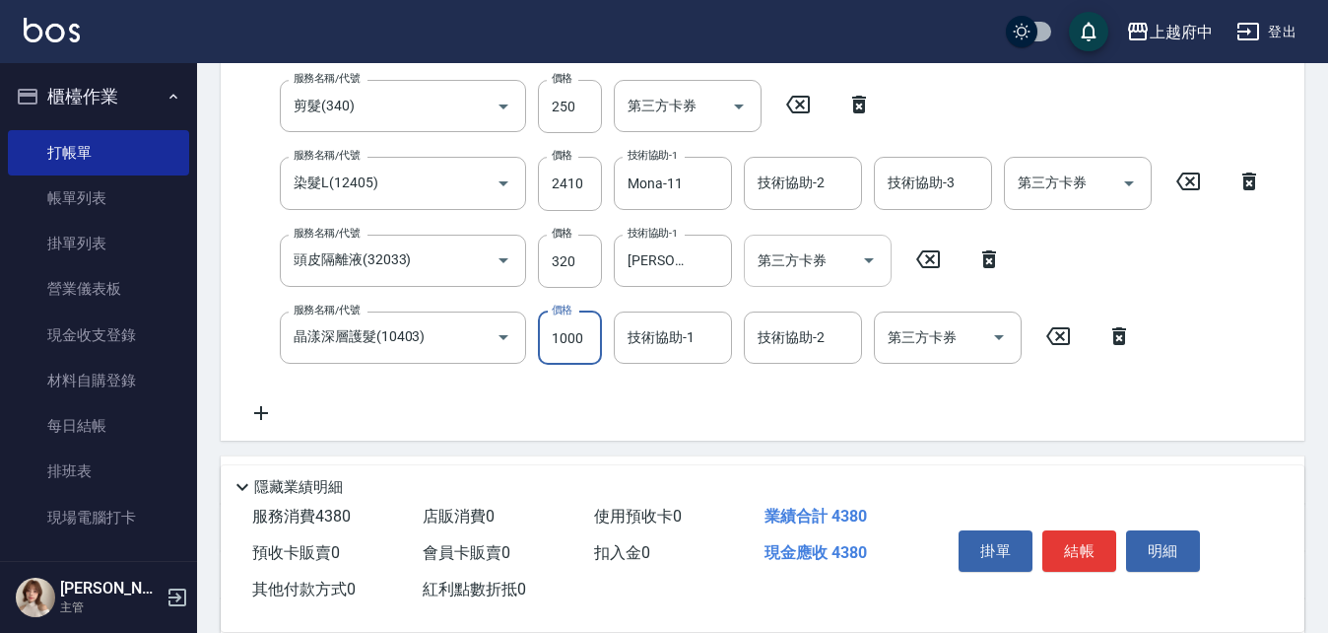
scroll to position [419, 0]
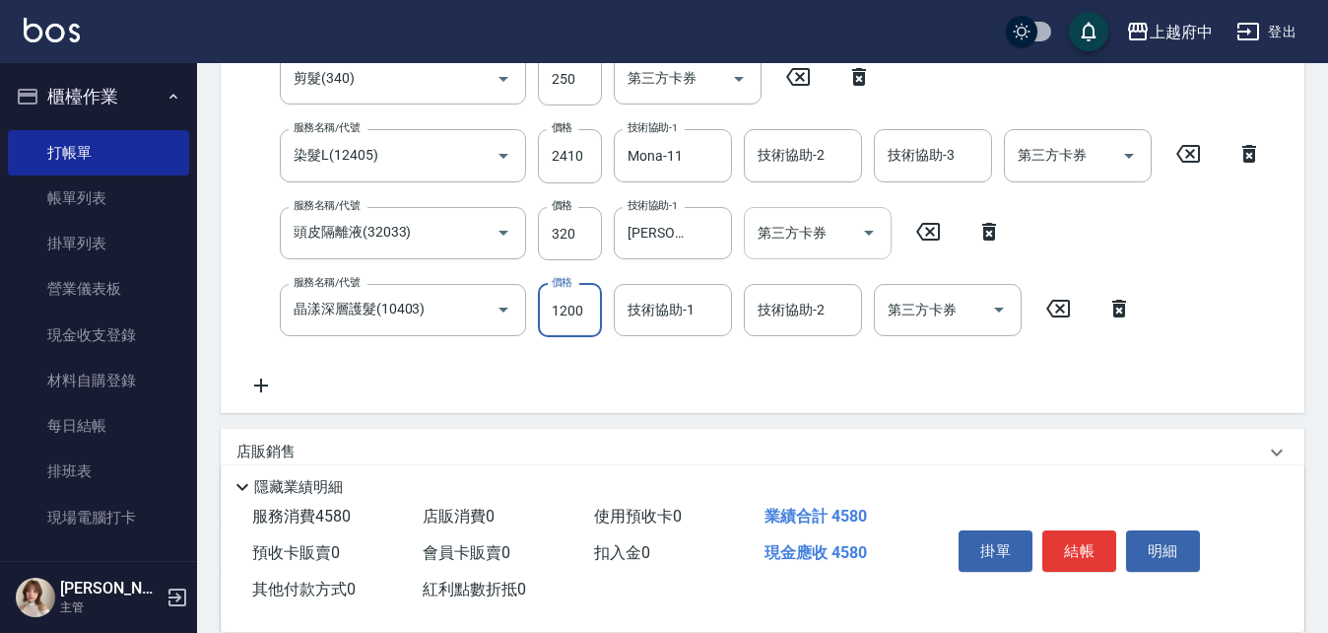
type input "1200"
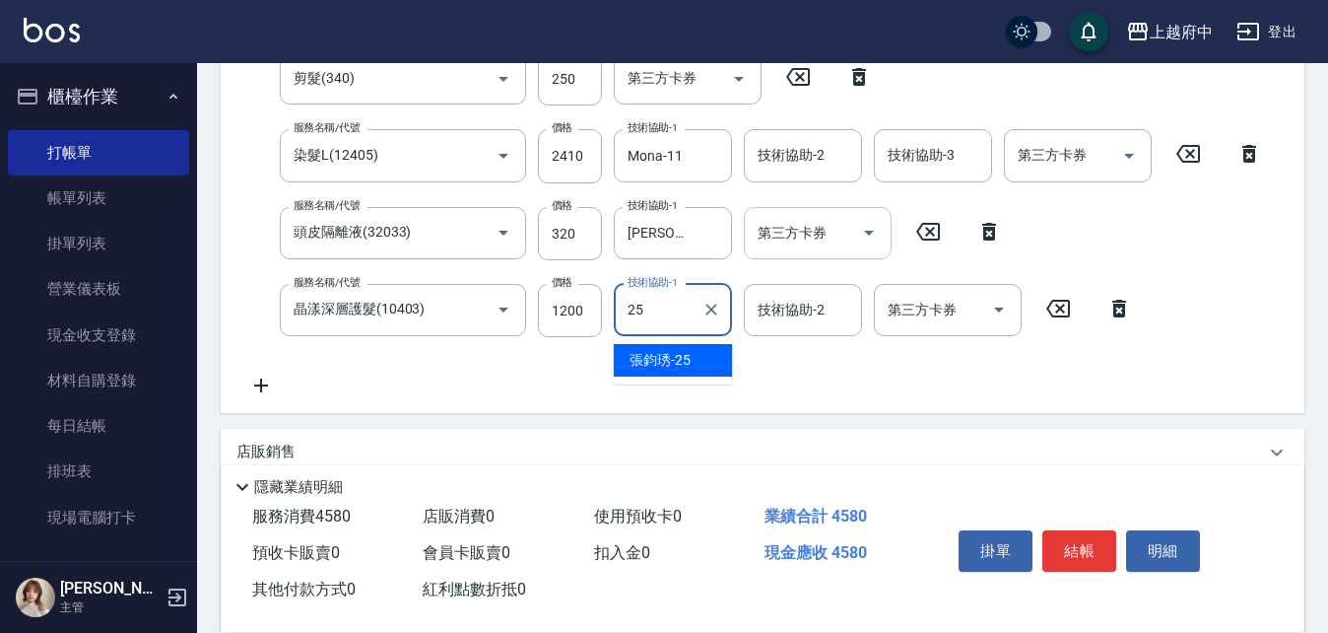
type input "[PERSON_NAME]-25"
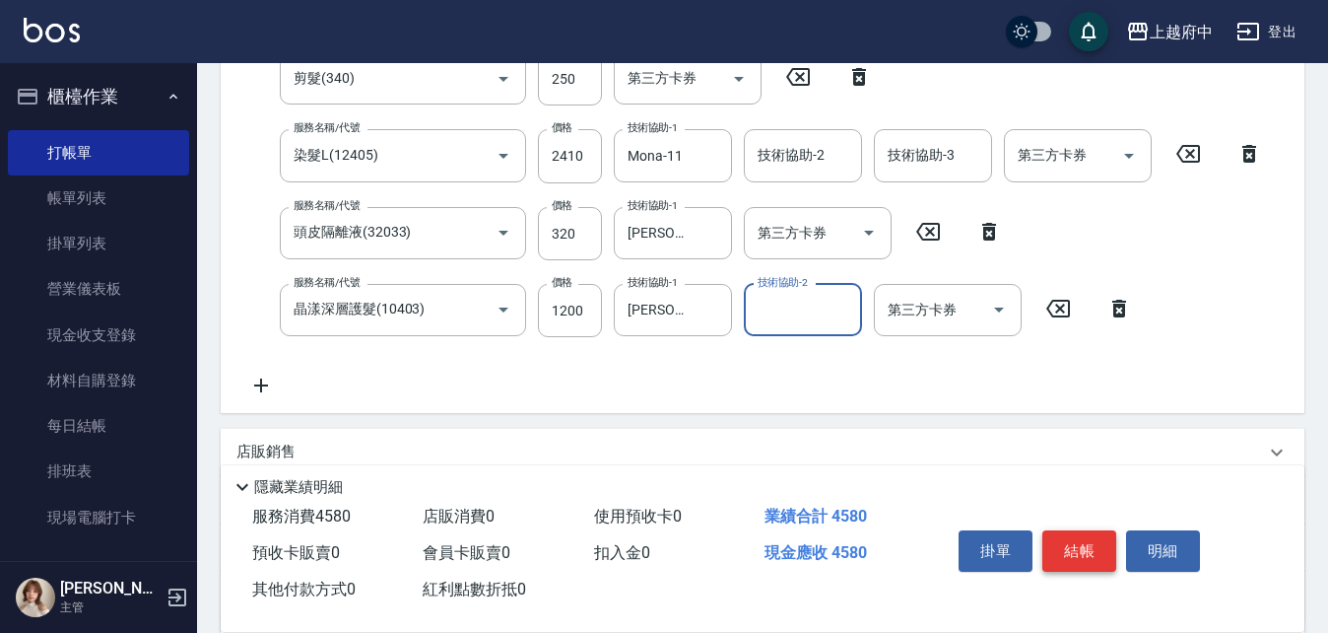
click at [1101, 535] on button "結帳" at bounding box center [1079, 550] width 74 height 41
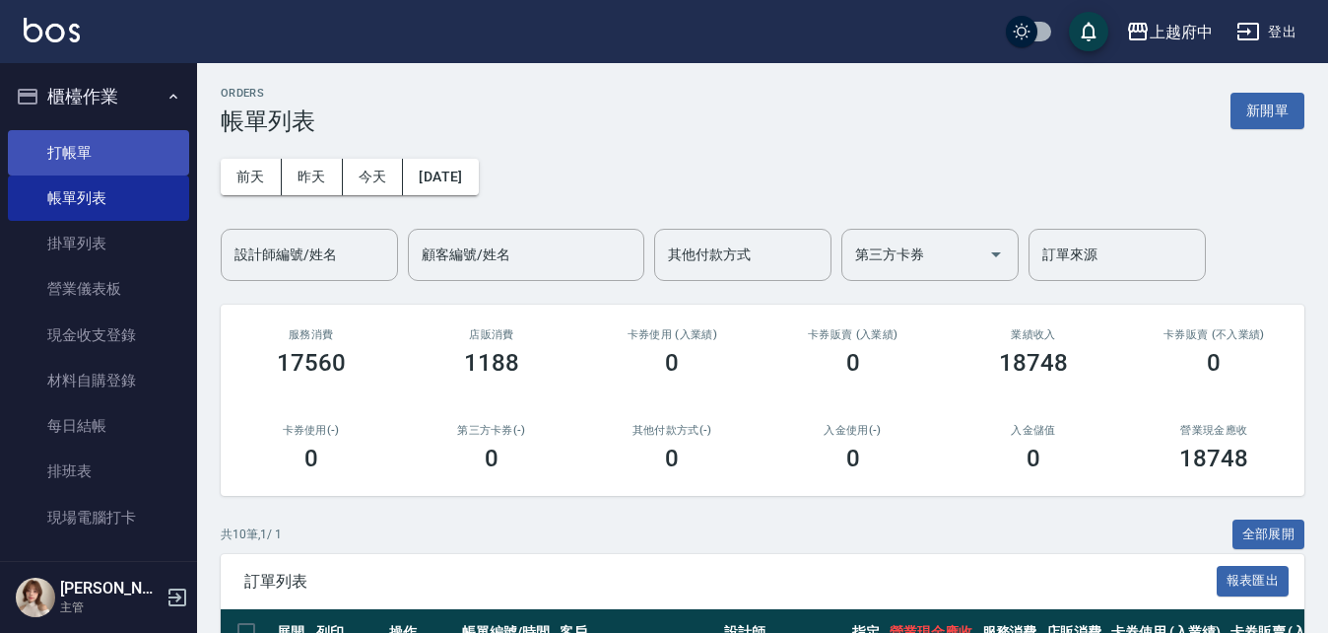
click at [128, 143] on link "打帳單" at bounding box center [98, 152] width 181 height 45
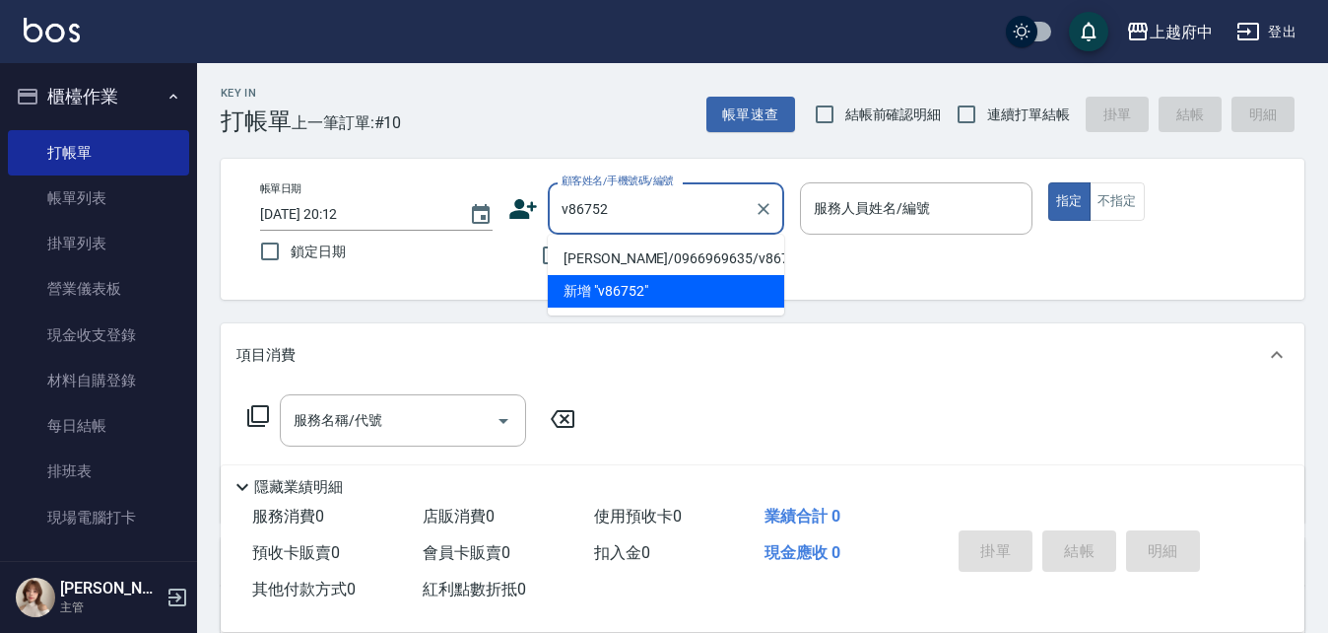
click at [675, 246] on li "[PERSON_NAME]/0966969635/v86752" at bounding box center [666, 258] width 236 height 33
type input "[PERSON_NAME]/0966969635/v86752"
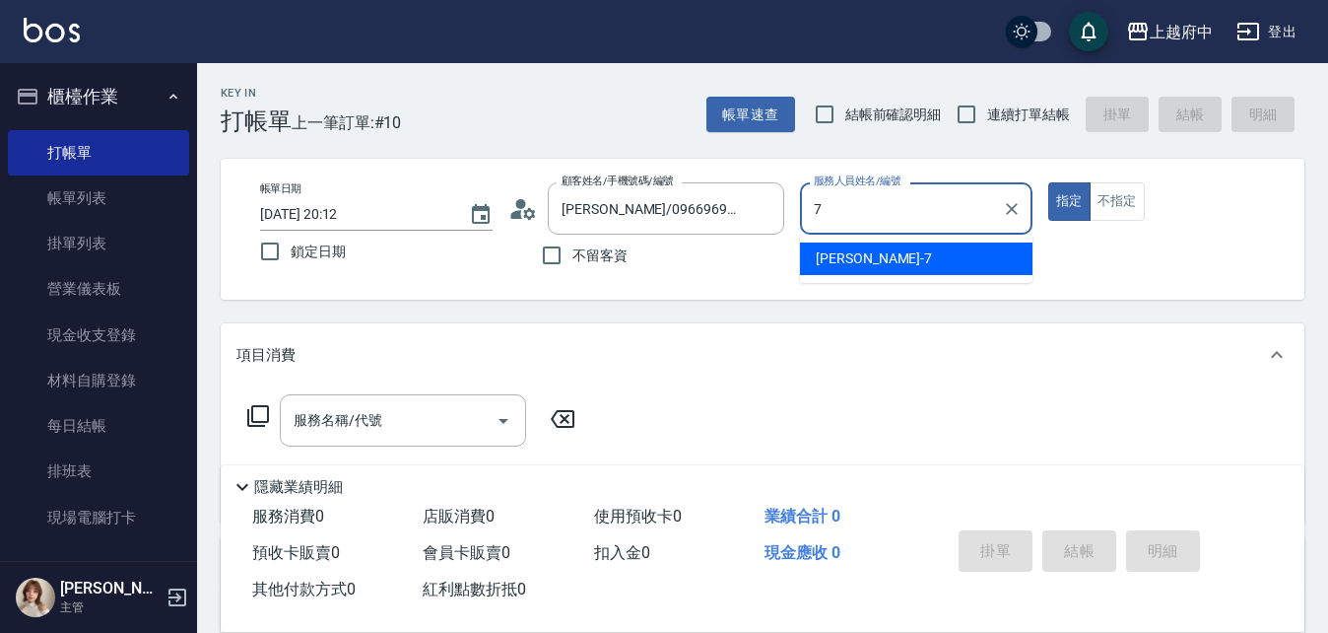
click at [939, 259] on div "Fanny -7" at bounding box center [916, 258] width 233 height 33
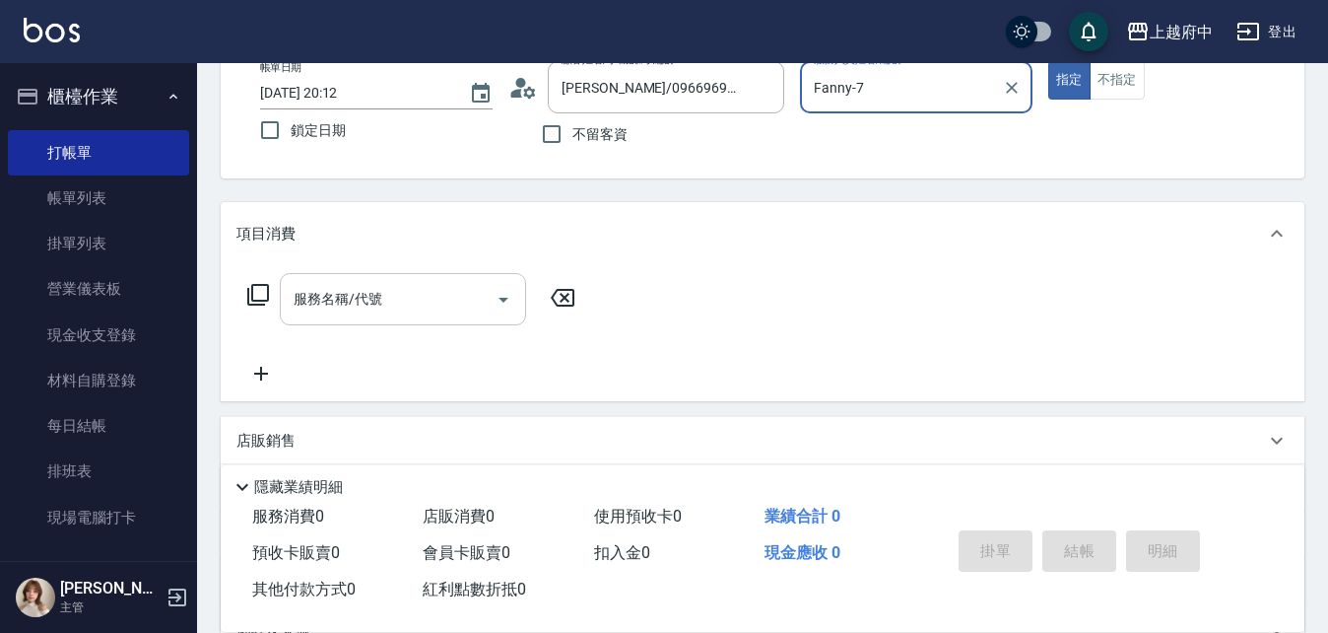
scroll to position [197, 0]
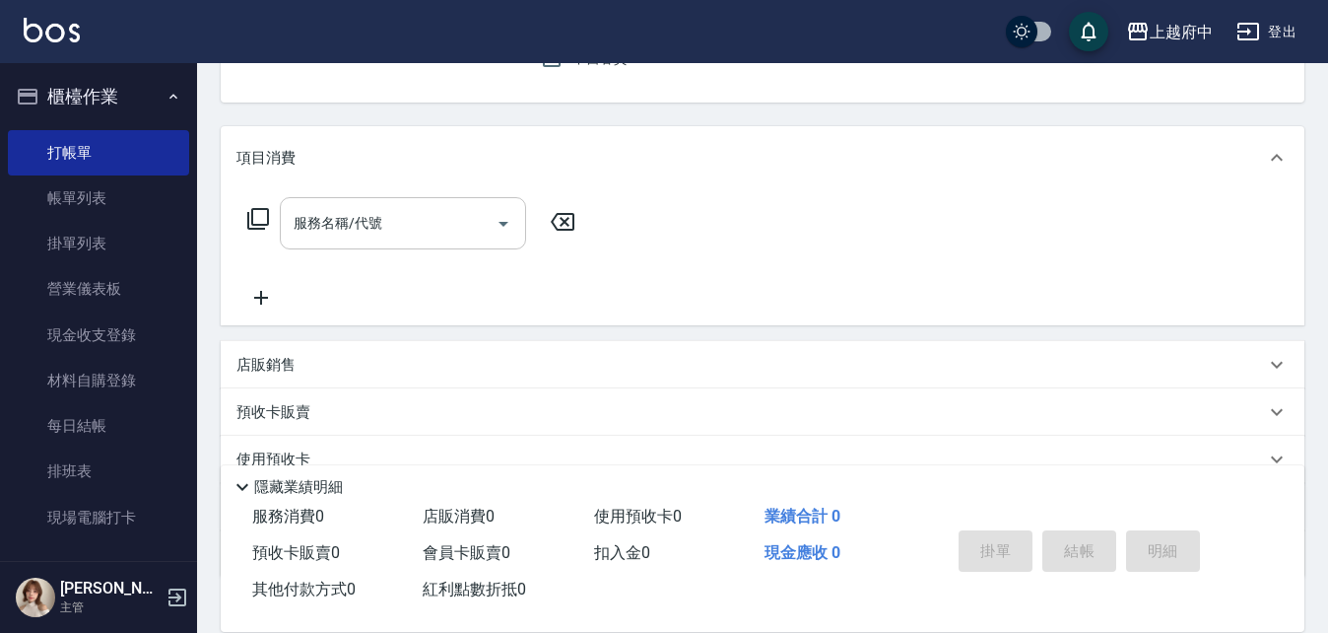
type input "Fanny-7"
click at [399, 222] on input "服務名稱/代號" at bounding box center [388, 223] width 199 height 34
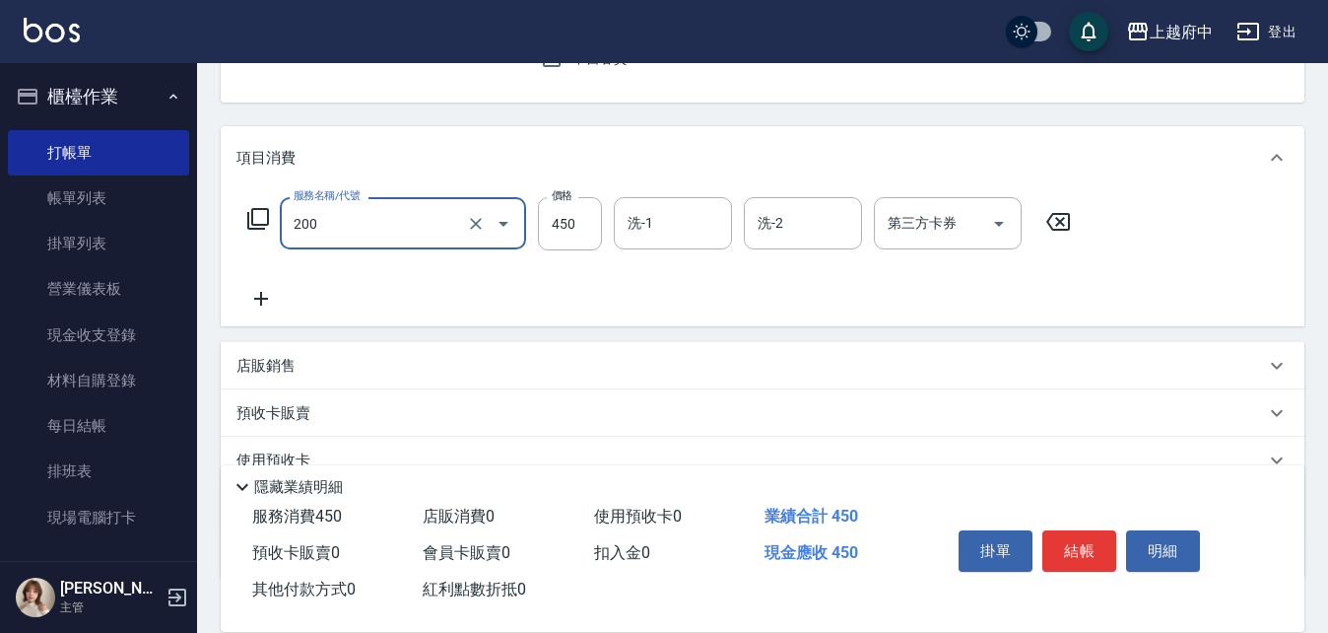
type input "有機洗髮(200)"
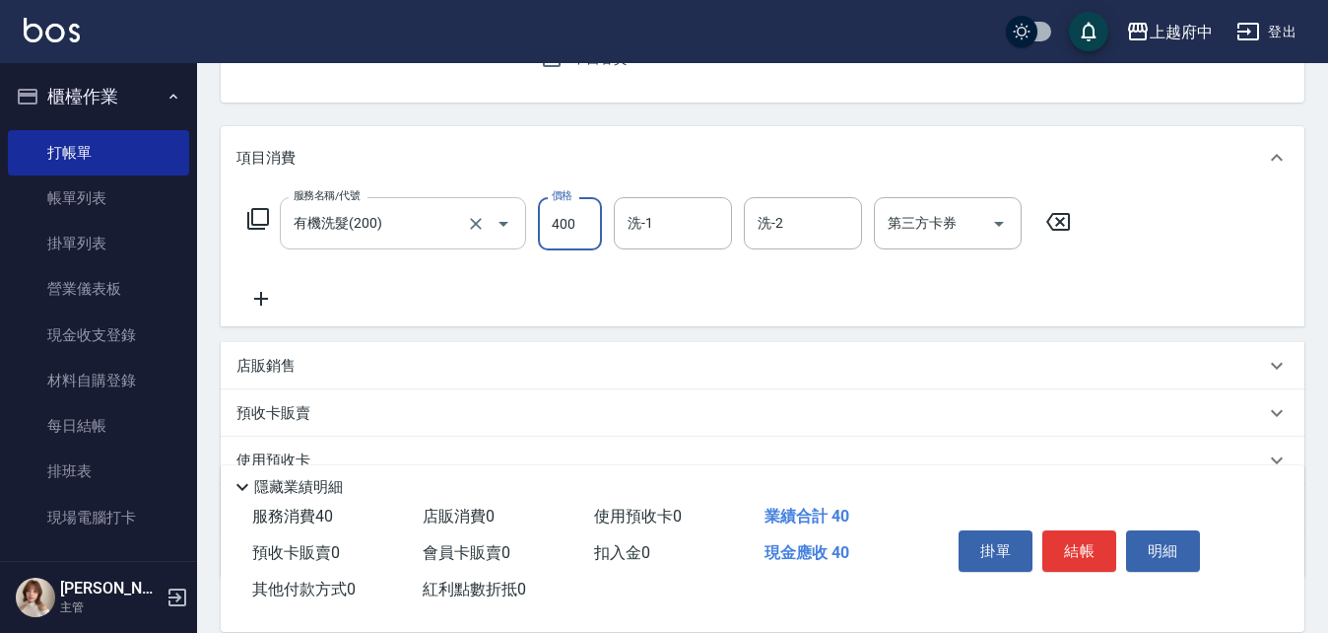
type input "400"
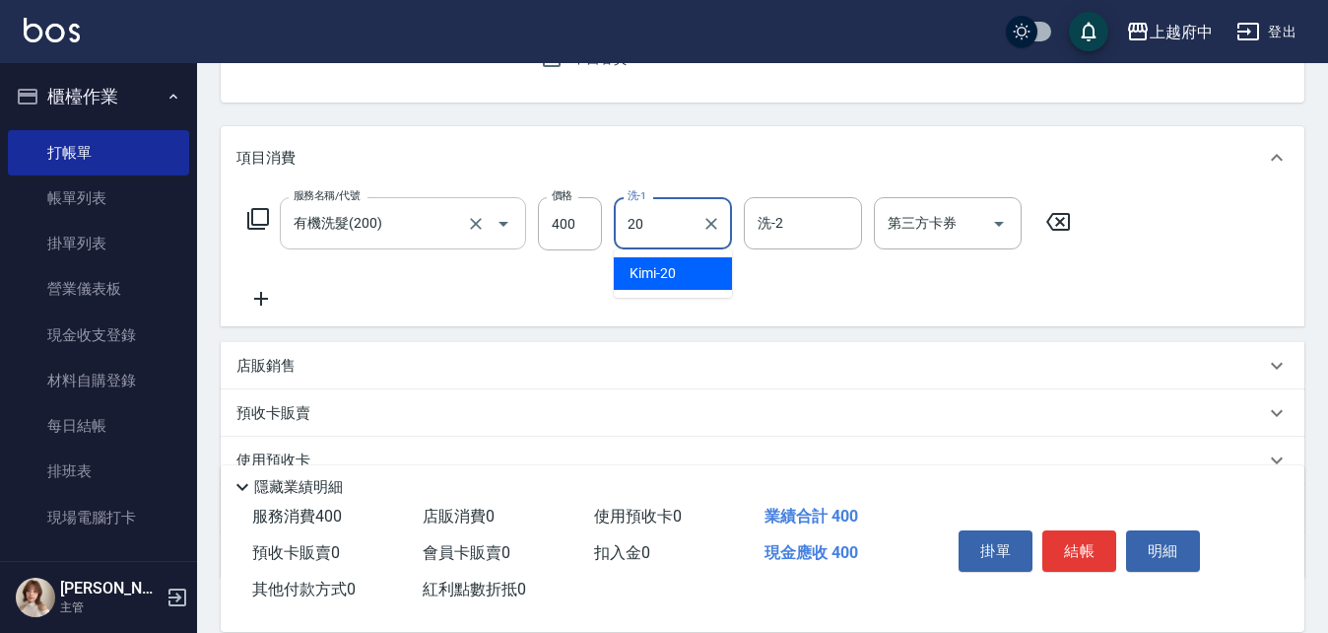
type input "Kimi-20"
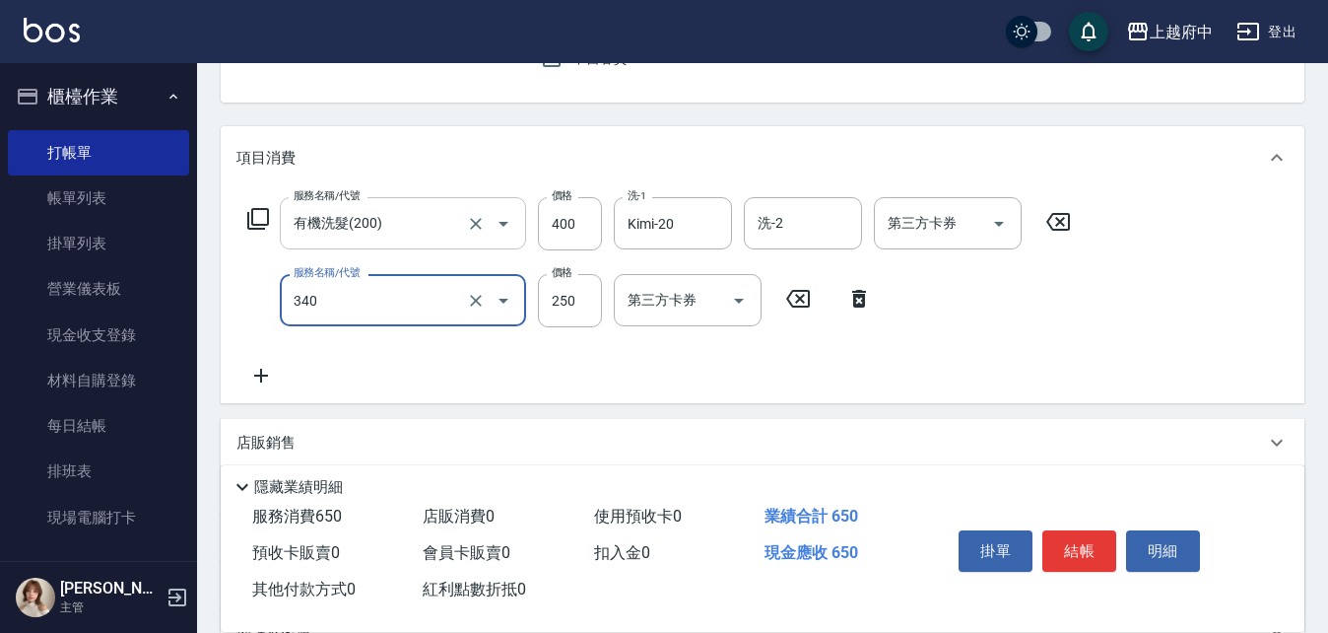
type input "剪髮(340)"
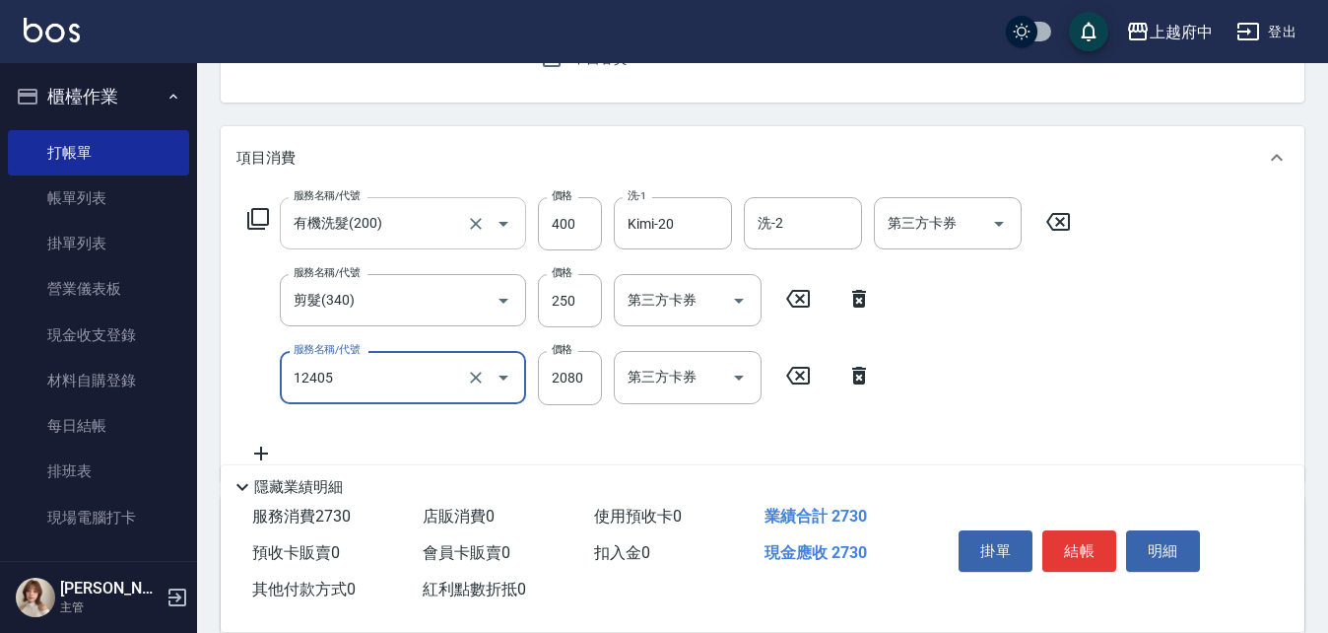
type input "染髮L(12405)"
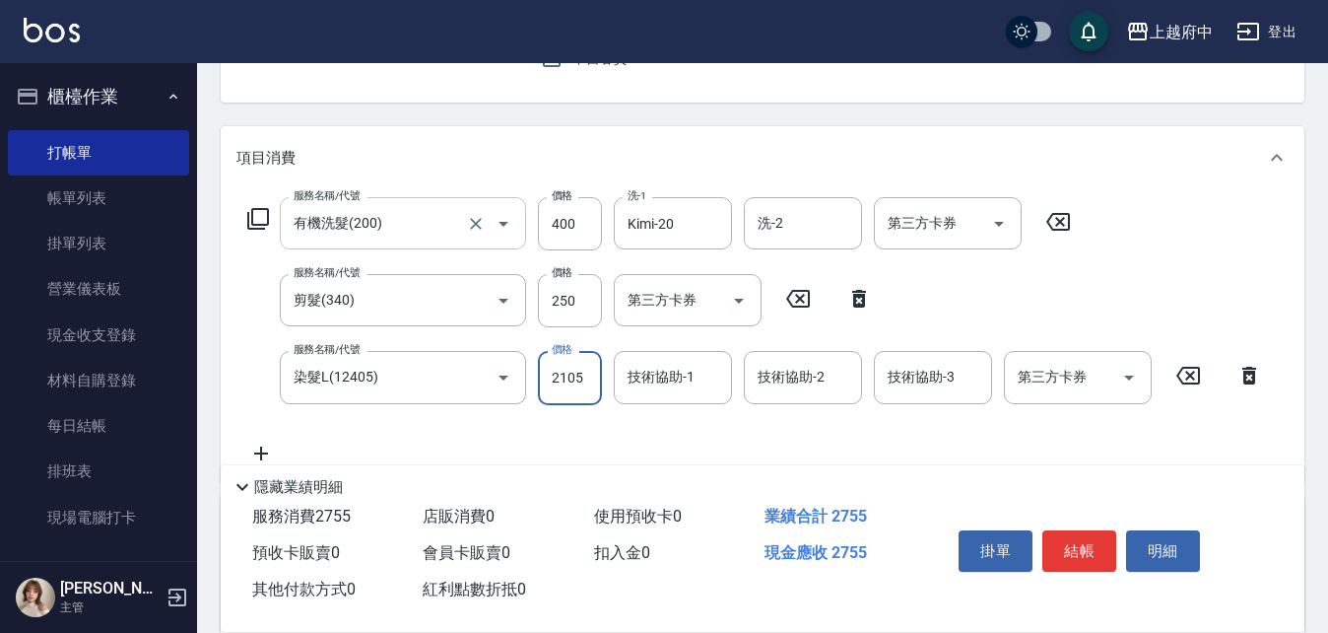
type input "2105"
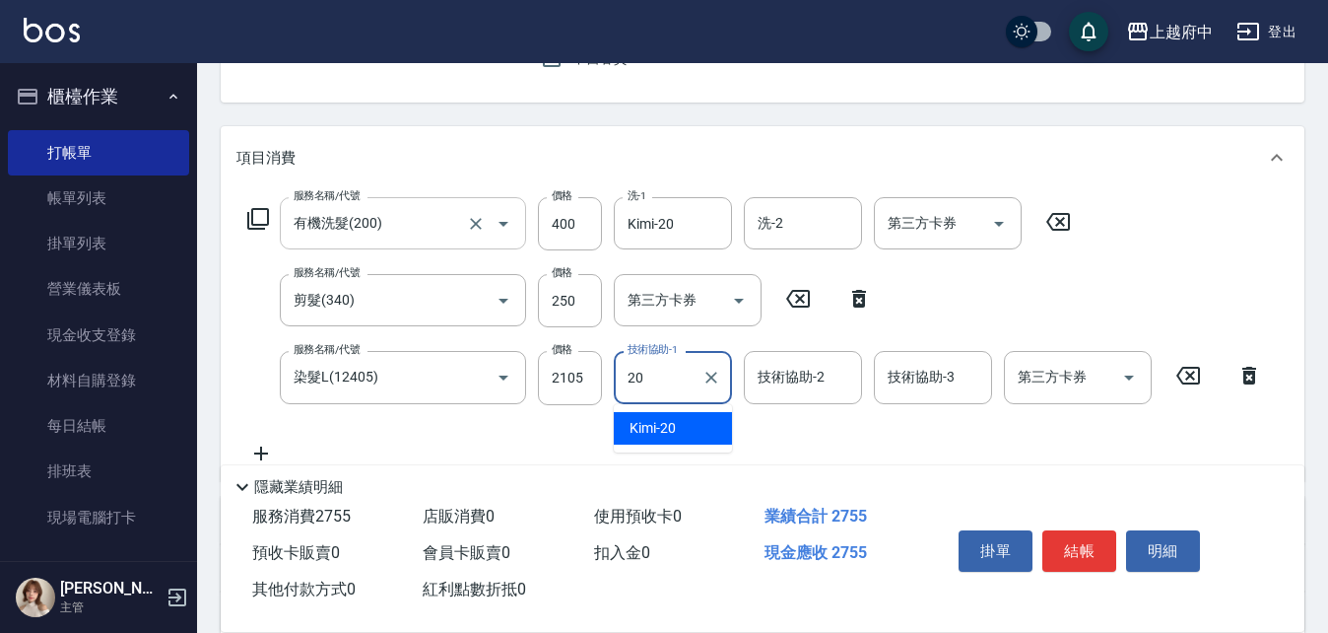
type input "Kimi-20"
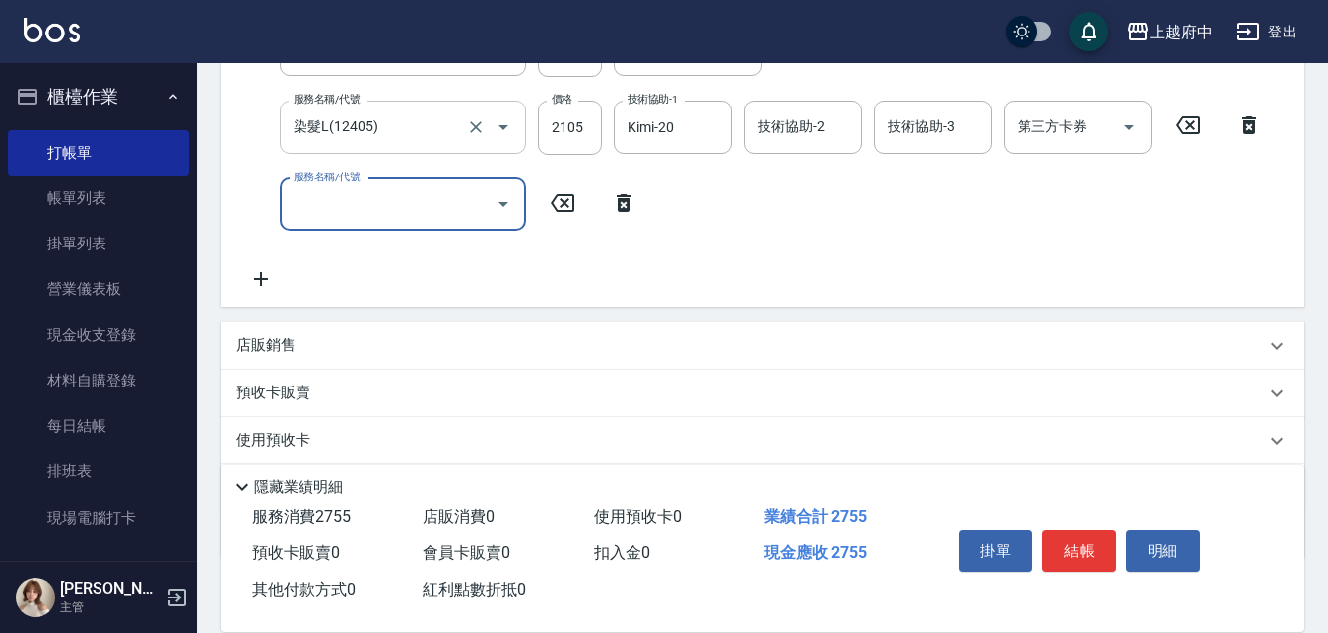
scroll to position [493, 0]
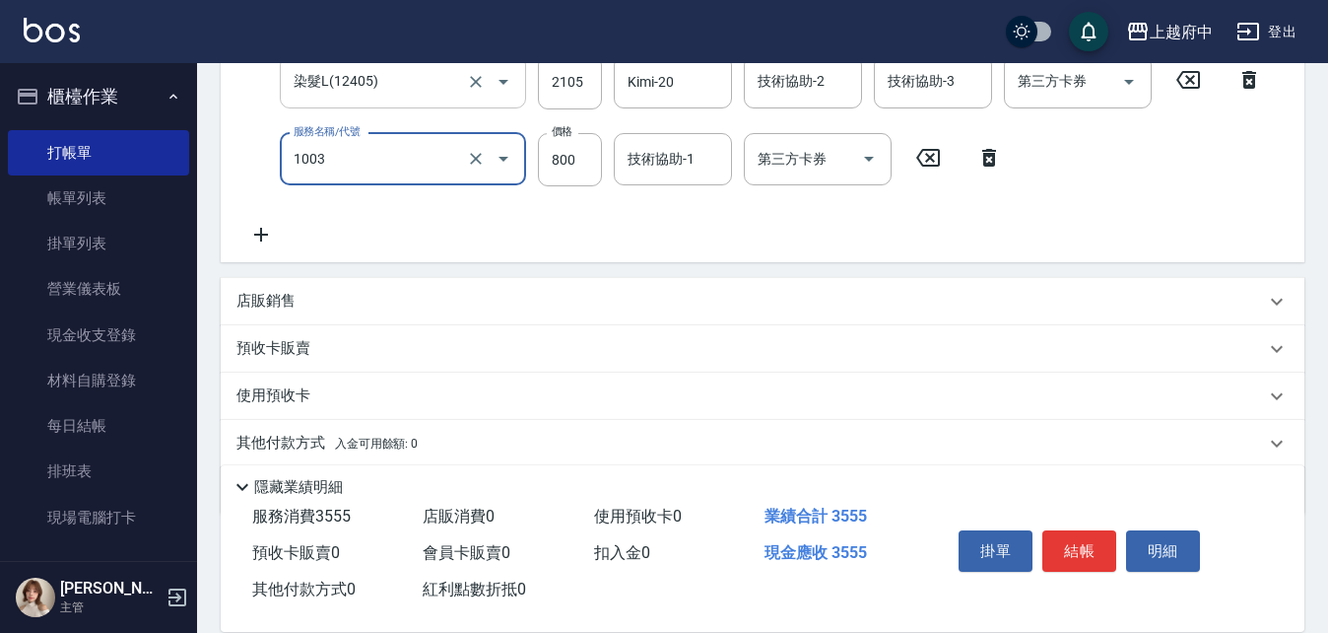
type input "+升級結構染 (含隔離)(1003)"
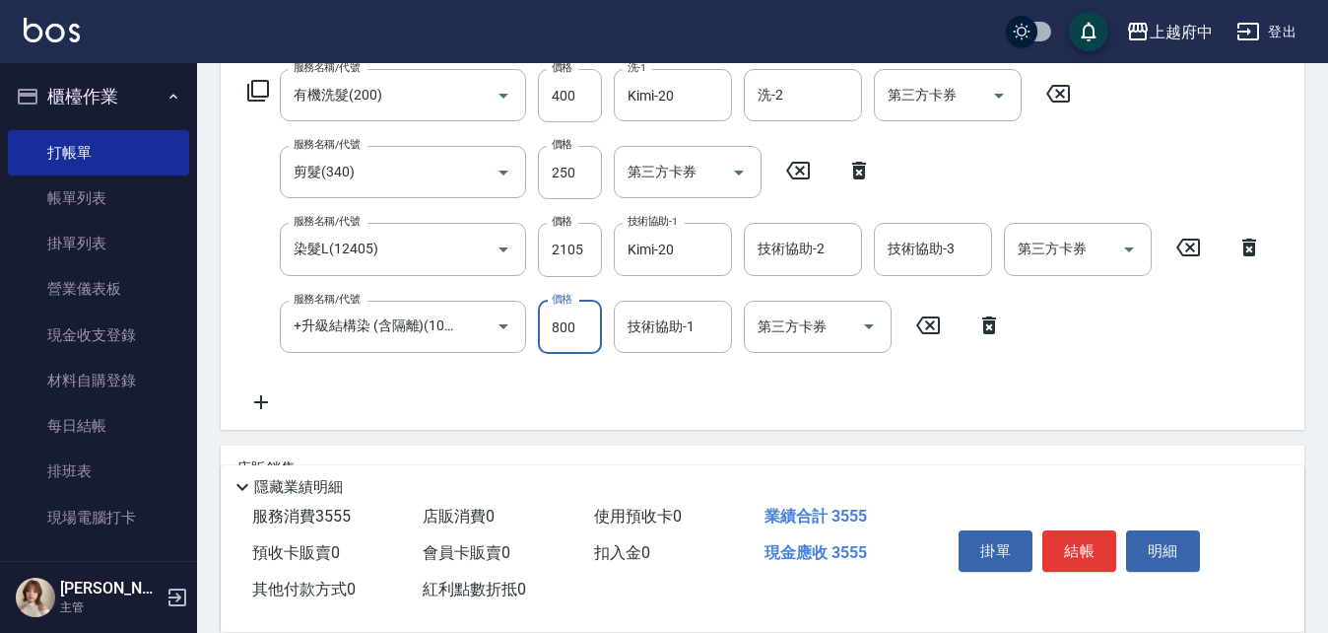
scroll to position [400, 0]
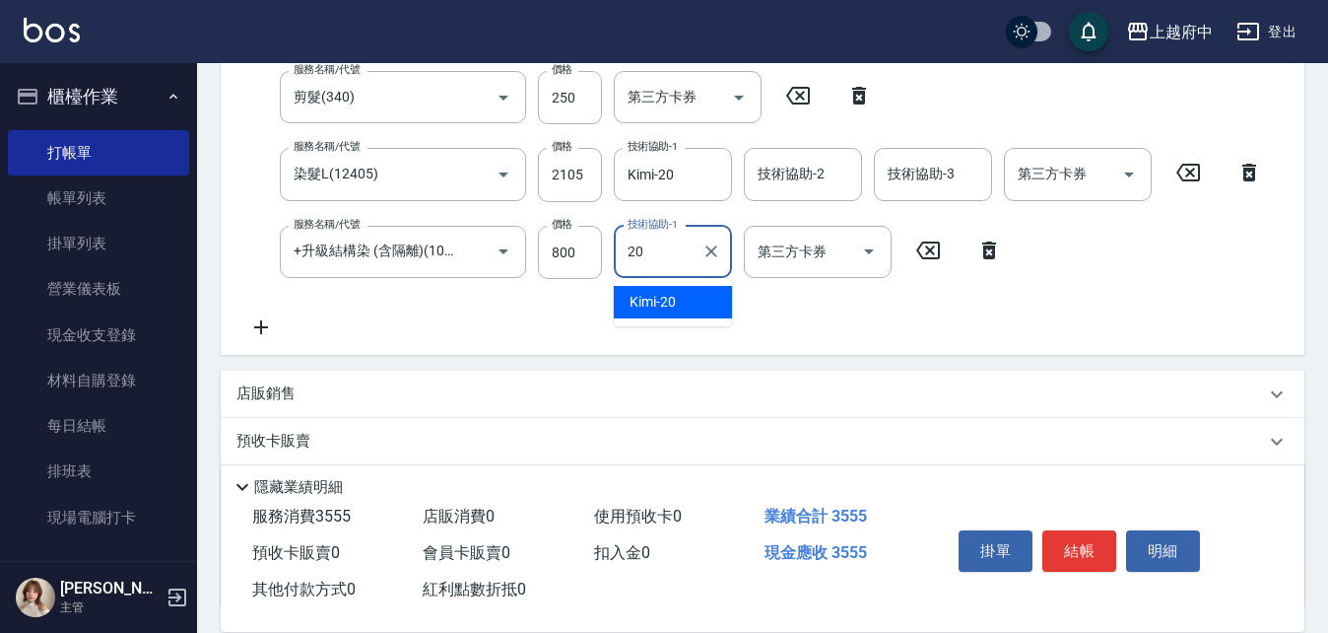
type input "Kimi-20"
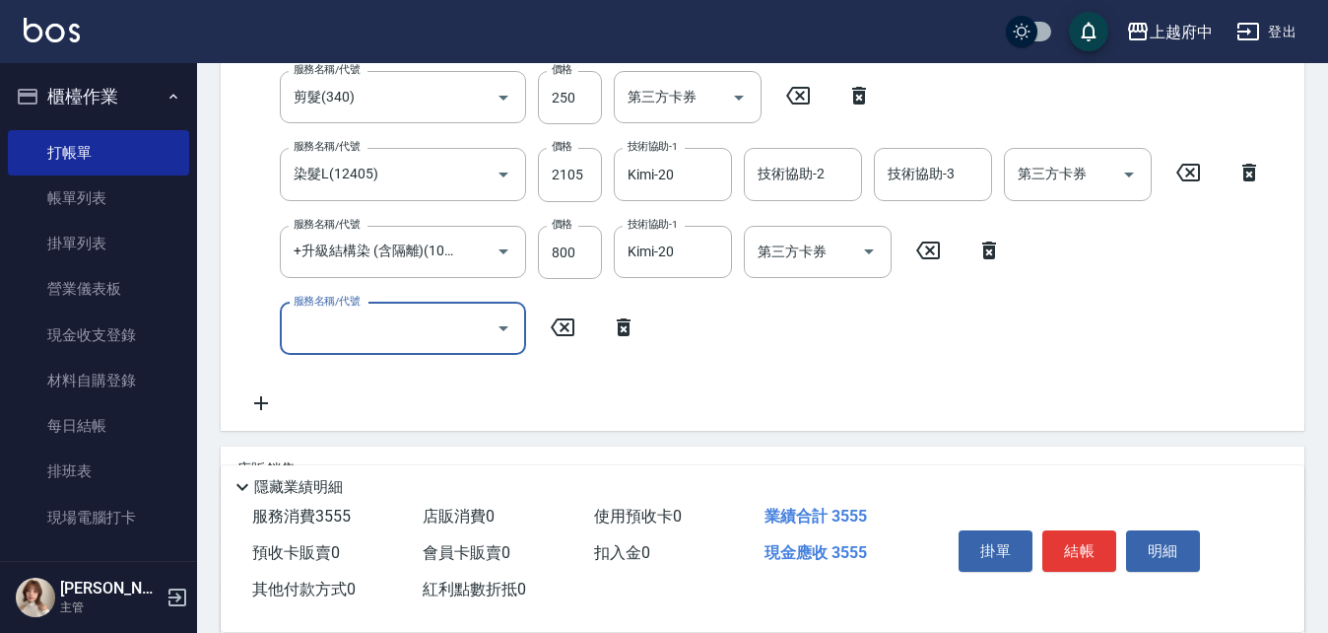
scroll to position [0, 0]
click at [616, 322] on icon at bounding box center [623, 327] width 49 height 24
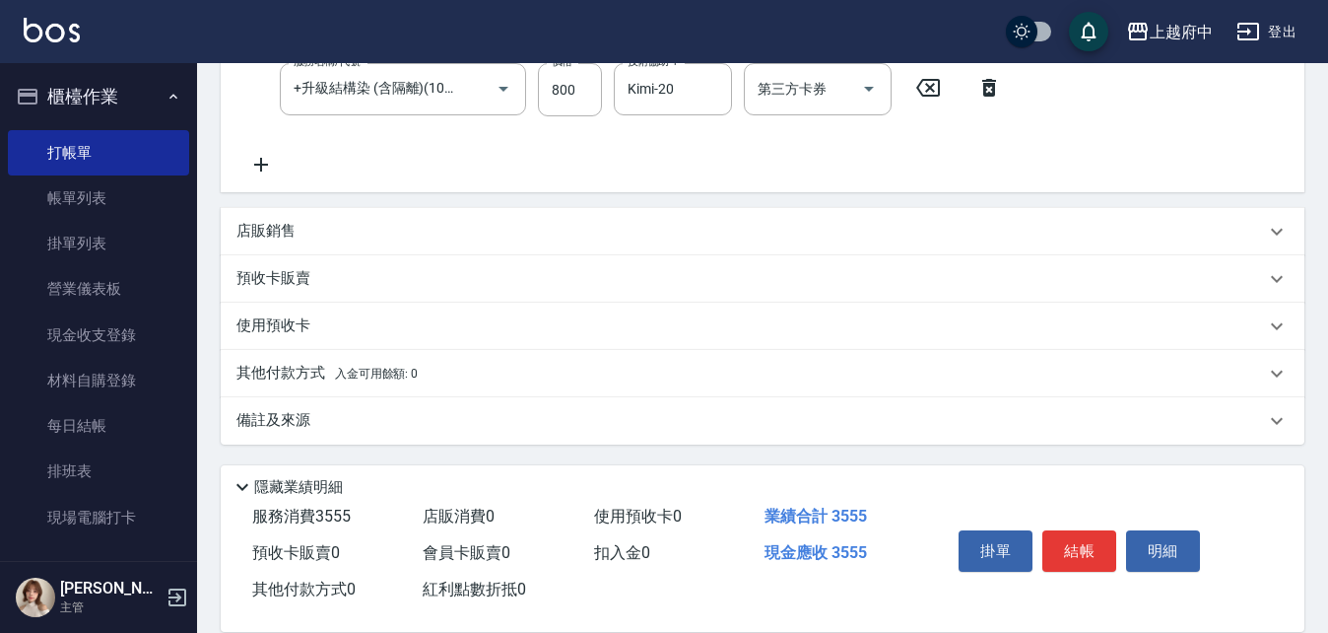
scroll to position [564, 0]
click at [292, 223] on p "店販銷售" at bounding box center [265, 230] width 59 height 21
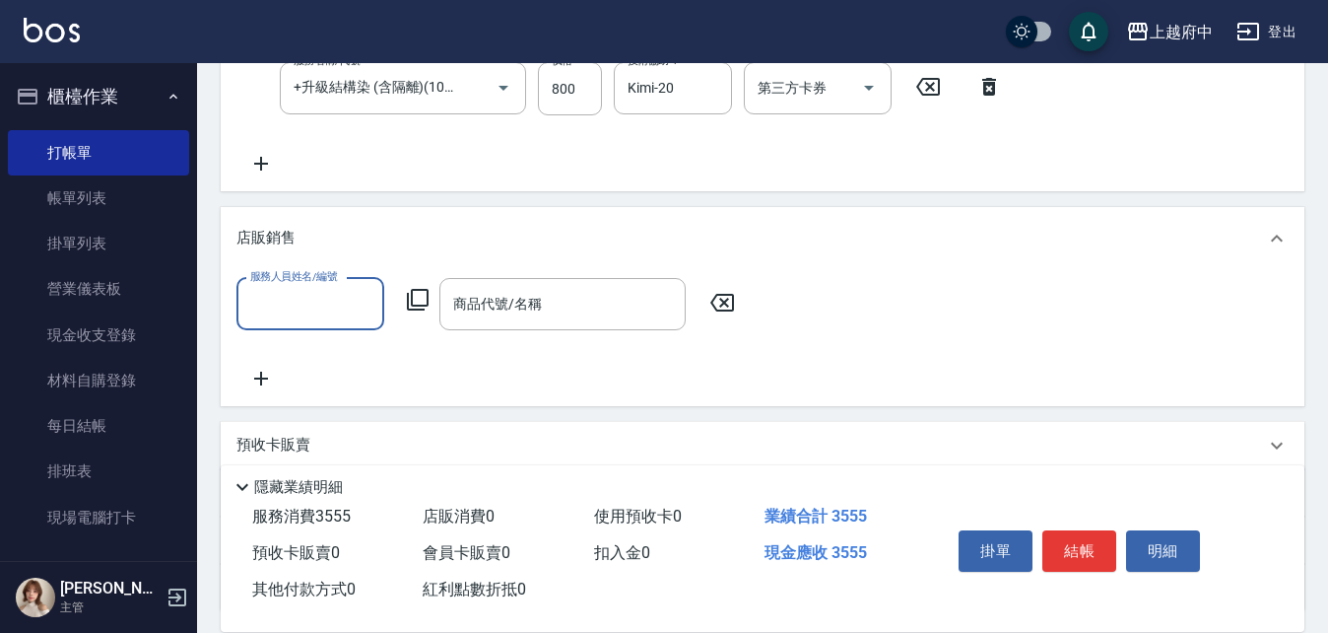
scroll to position [0, 0]
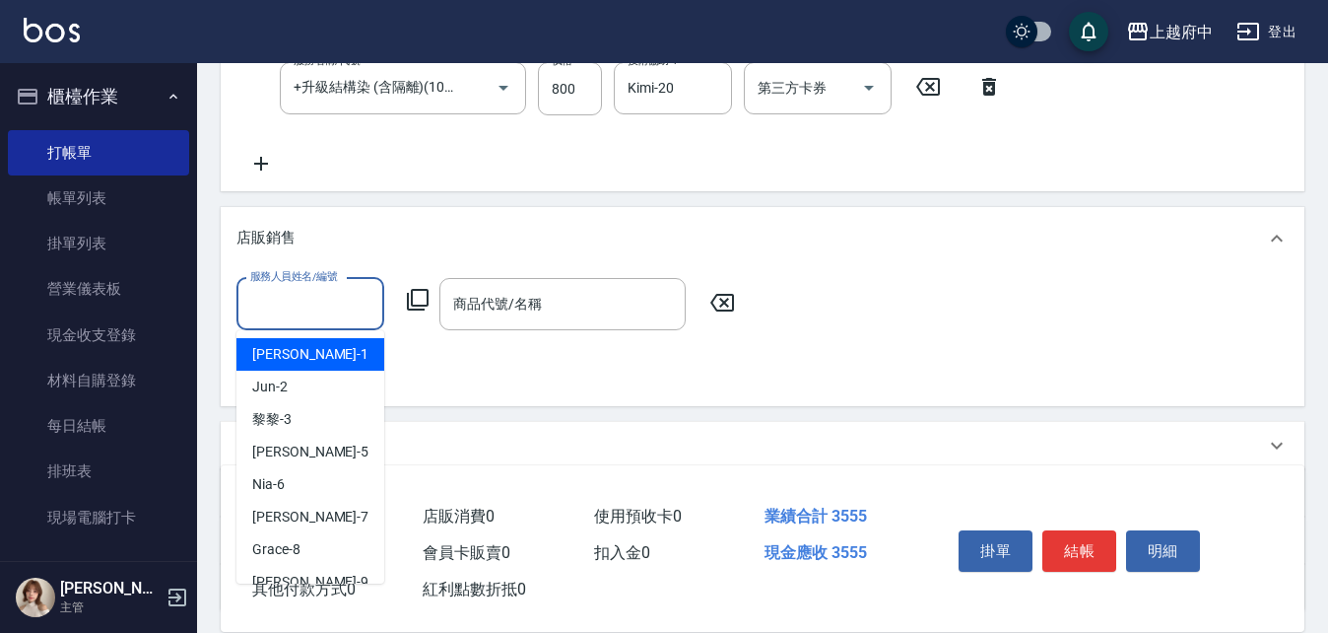
click at [340, 308] on input "服務人員姓名/編號" at bounding box center [310, 304] width 130 height 34
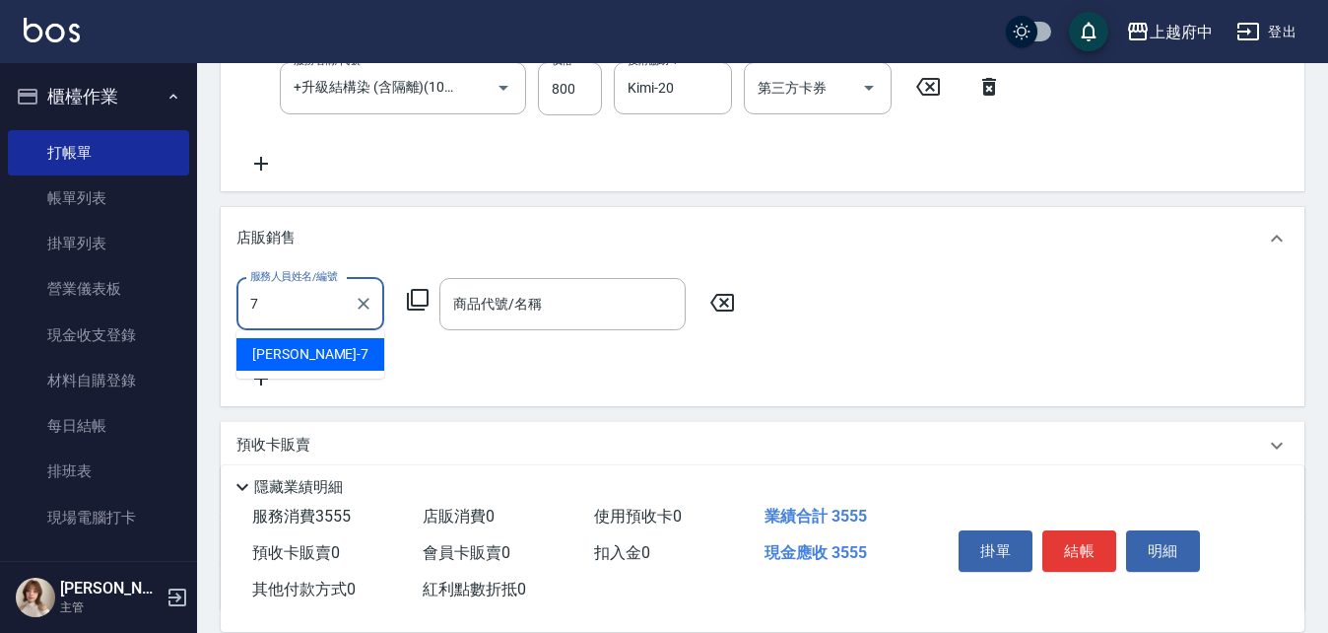
type input "Fanny-7"
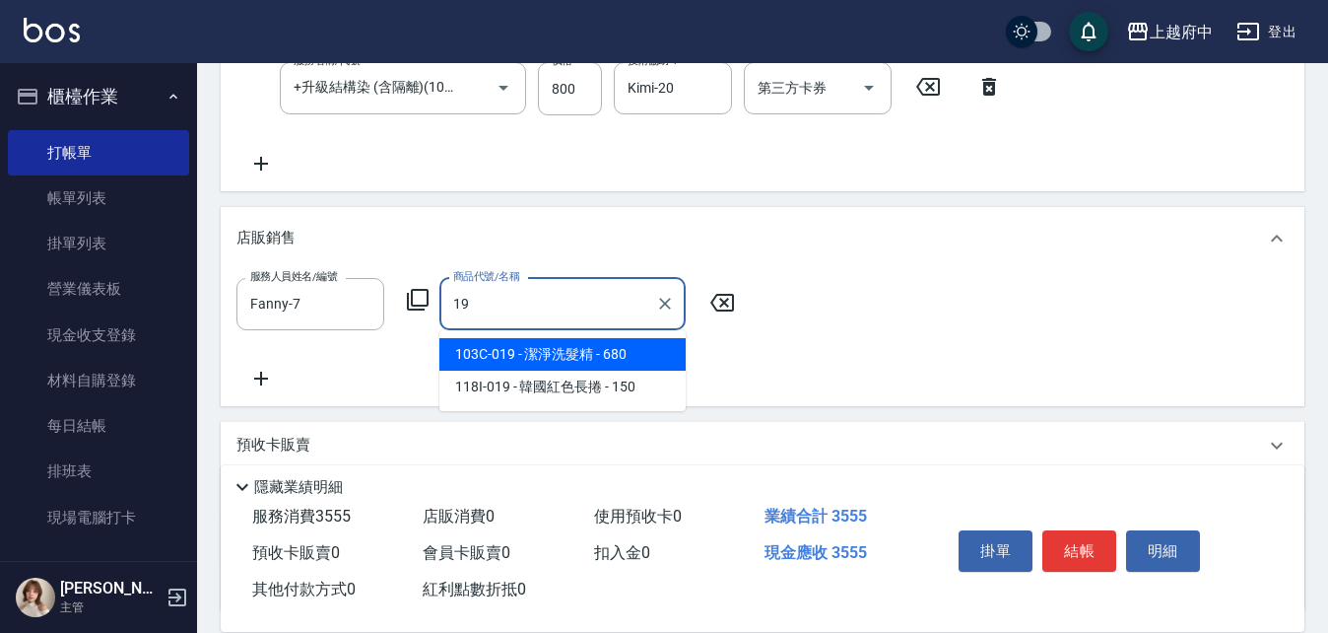
type input "1"
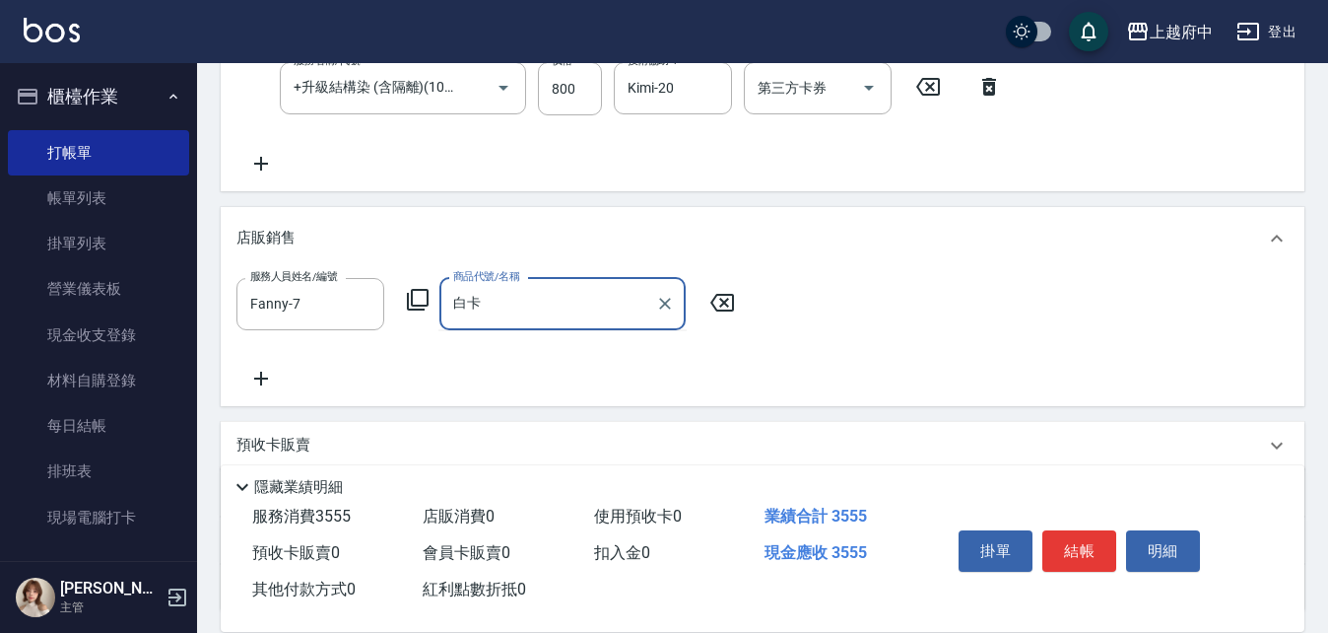
type input "白"
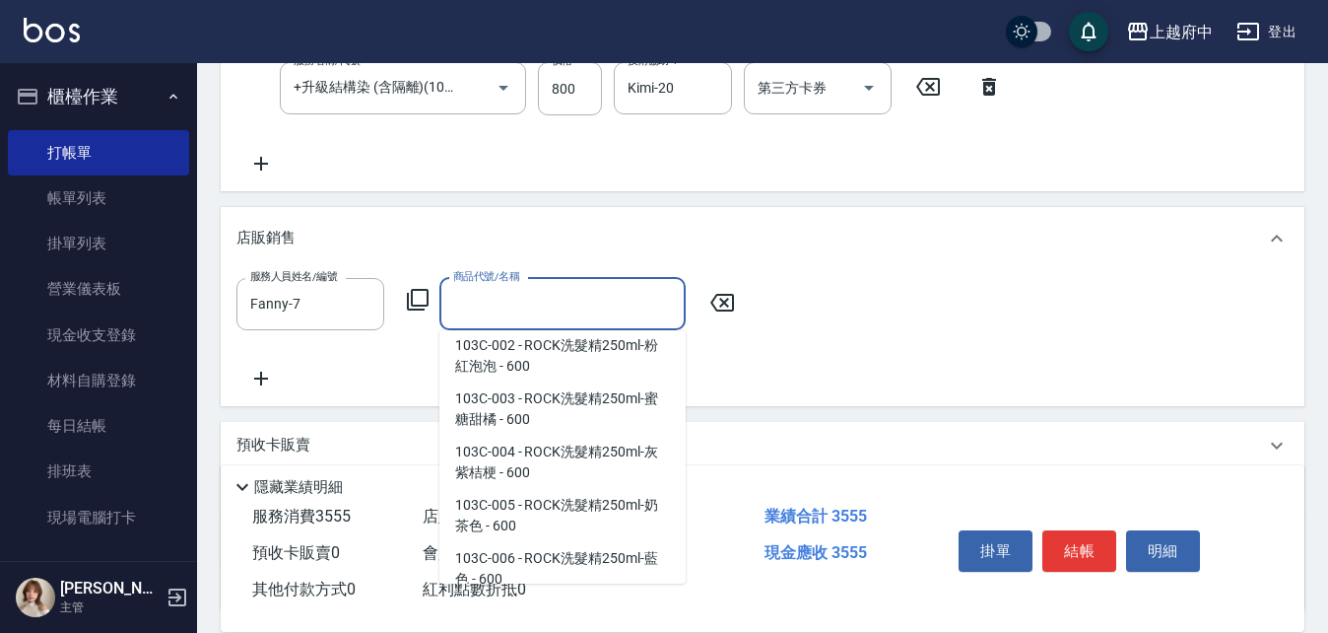
scroll to position [553, 0]
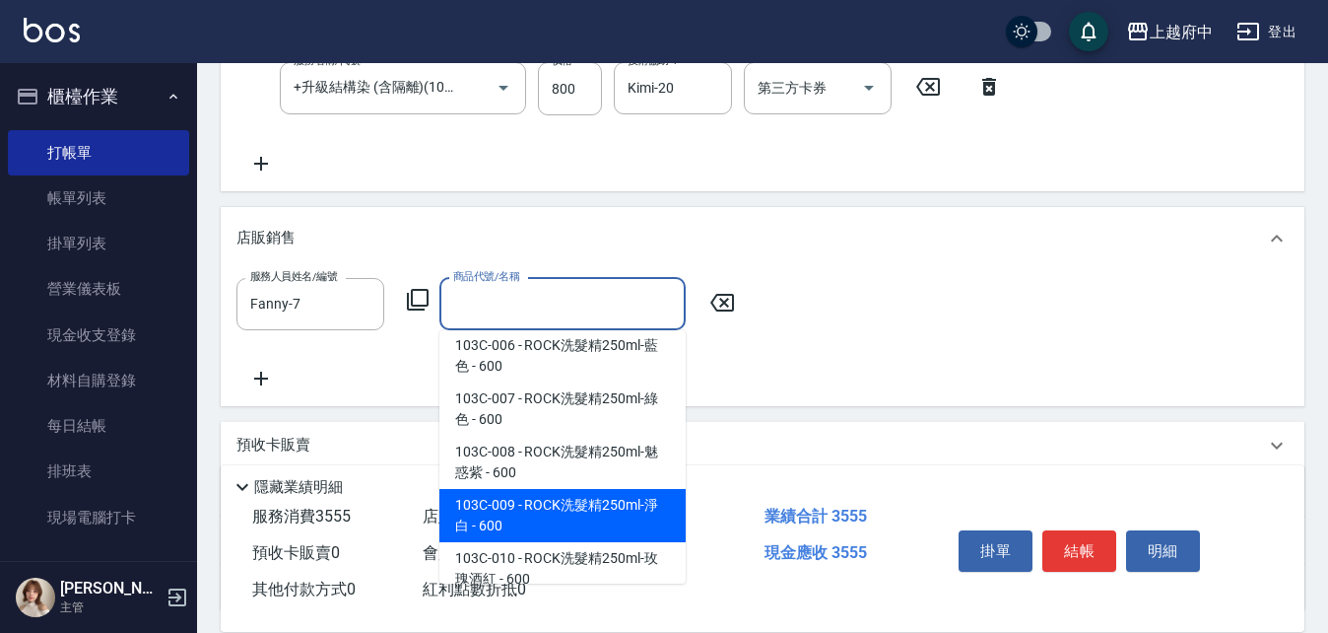
click at [527, 282] on div "商品代號/名稱" at bounding box center [562, 304] width 246 height 52
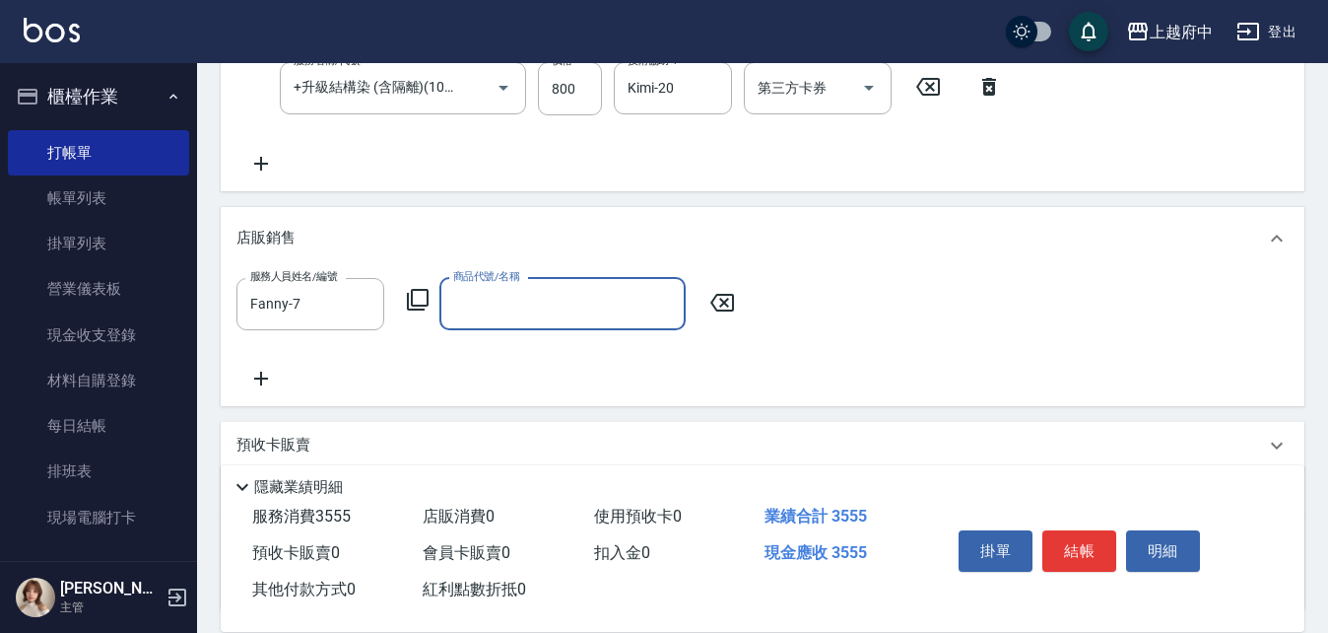
click at [527, 282] on div "商品代號/名稱" at bounding box center [562, 304] width 246 height 52
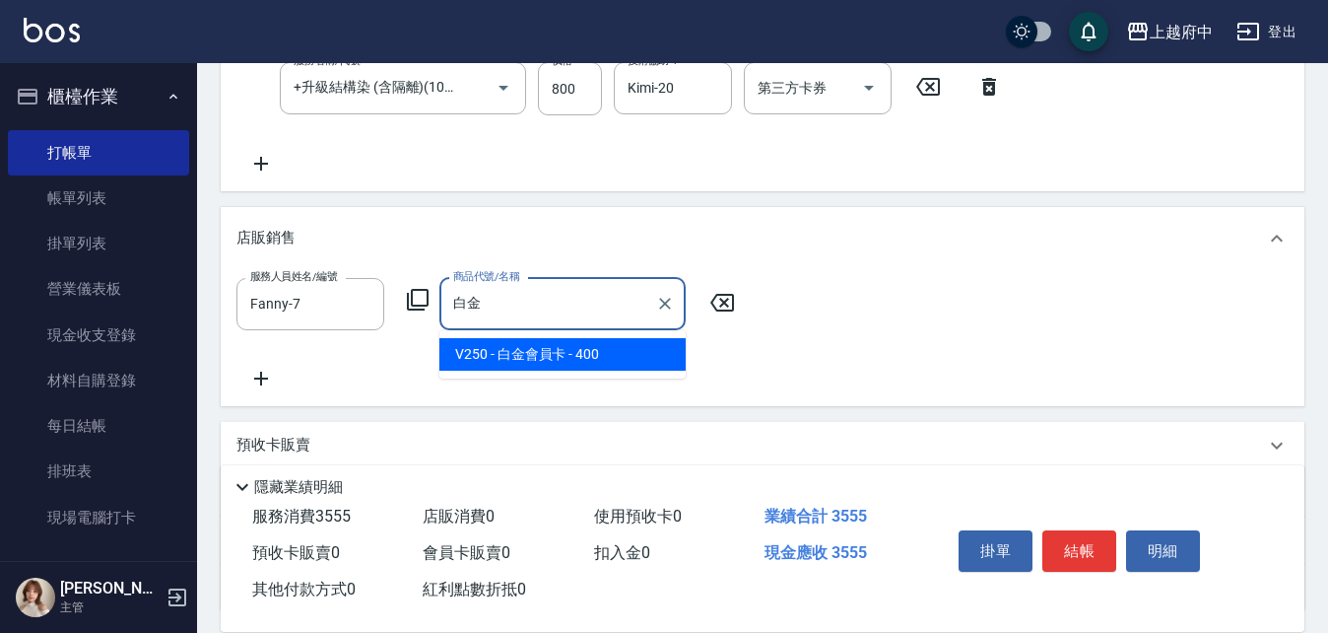
click at [607, 353] on span "V250 - 白金會員卡 - 400" at bounding box center [562, 354] width 246 height 33
type input "白金會員[PERSON_NAME]"
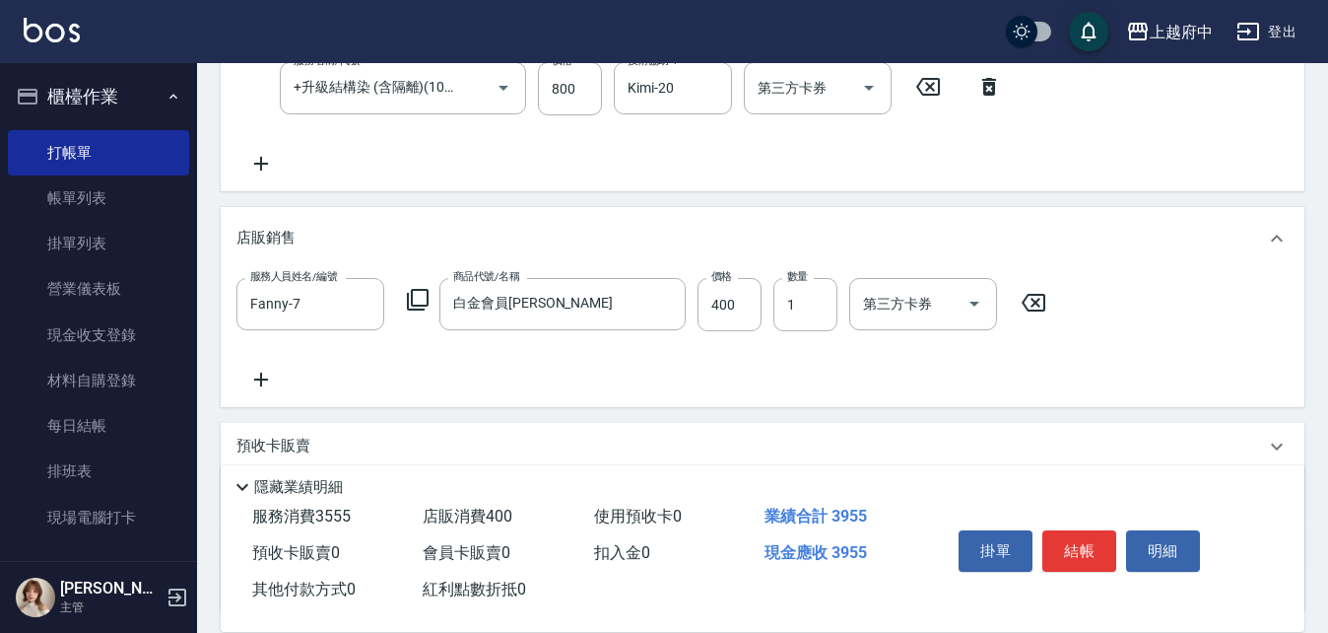
click at [661, 367] on div "服務人員姓名/編號 [PERSON_NAME]-7 服務人員姓名/編號 商品代號/名稱 白金會員卡 商品代號/名稱 價格 400 價格 數量 1 數量 第三方…" at bounding box center [762, 334] width 1052 height 113
click at [1094, 541] on button "結帳" at bounding box center [1079, 550] width 74 height 41
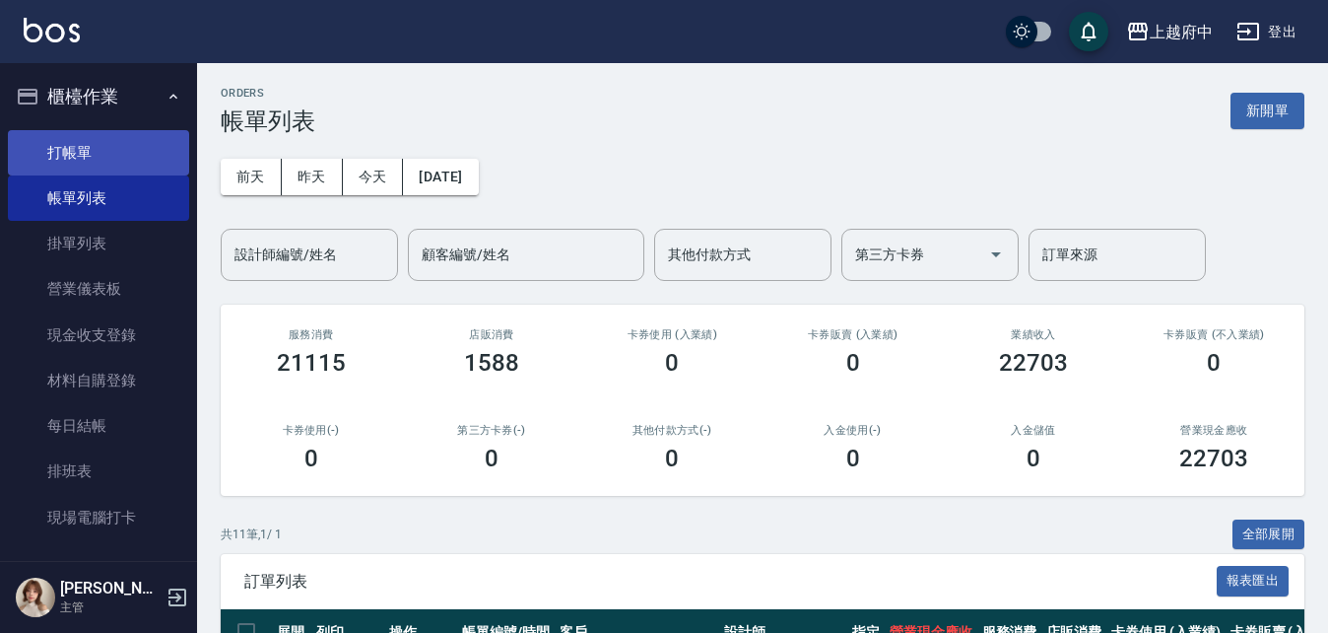
click at [83, 132] on link "打帳單" at bounding box center [98, 152] width 181 height 45
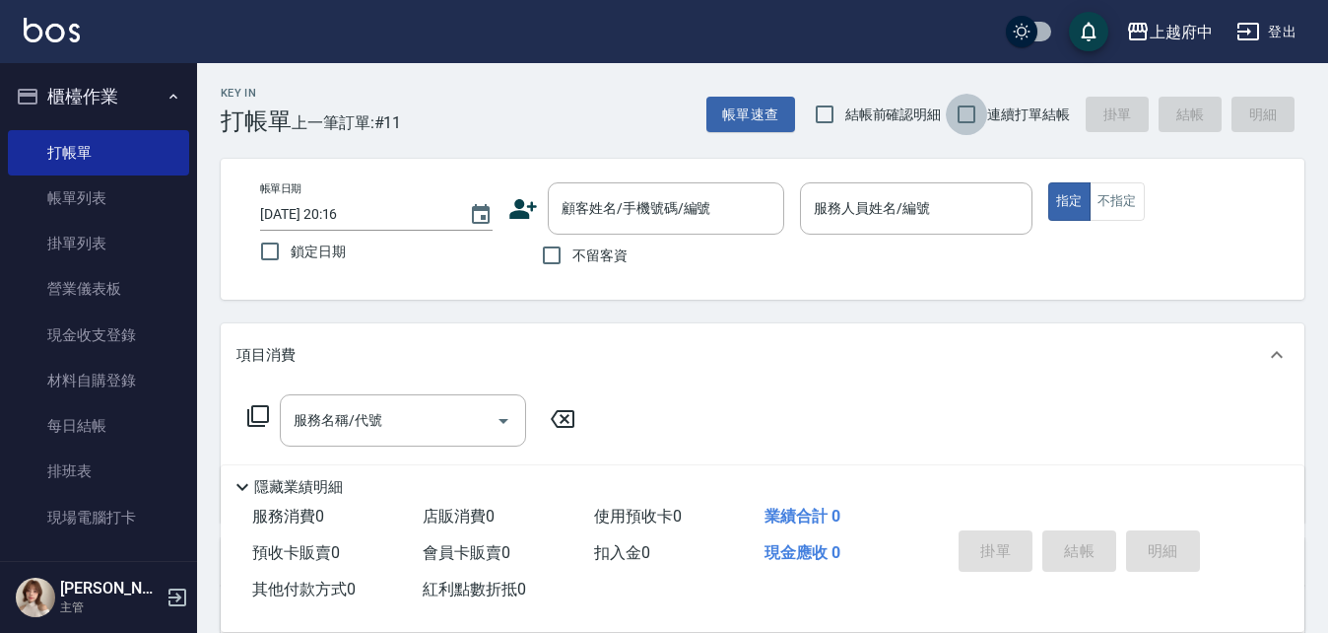
click at [985, 115] on input "連續打單結帳" at bounding box center [966, 114] width 41 height 41
checkbox input "true"
click at [585, 214] on input "顧客姓名/手機號碼/編號" at bounding box center [651, 208] width 189 height 34
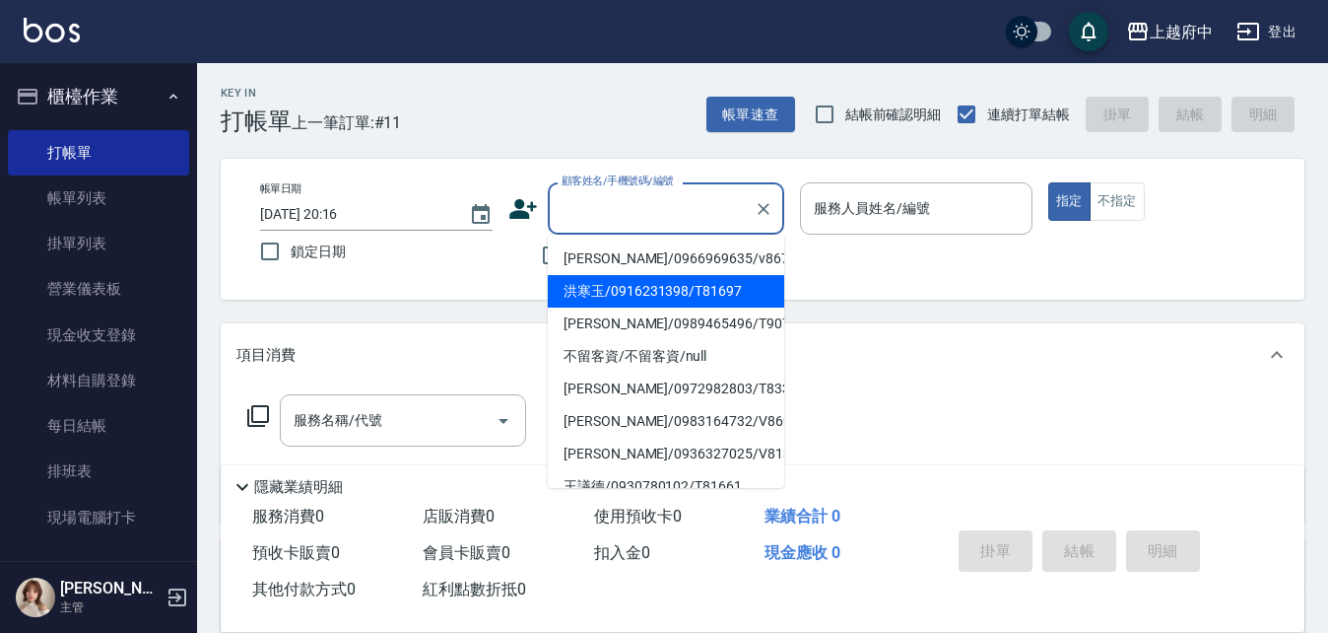
drag, startPoint x: 516, startPoint y: 291, endPoint x: 519, endPoint y: 281, distance: 10.3
click at [514, 291] on div "帳單日期 [DATE] 20:16 鎖定日期 顧客姓名/手機號碼/編號 顧客姓名/手機號碼/編號 不留客資 服務人員姓名/編號 服務人員姓名/編號 指定 不指定" at bounding box center [763, 229] width 1084 height 141
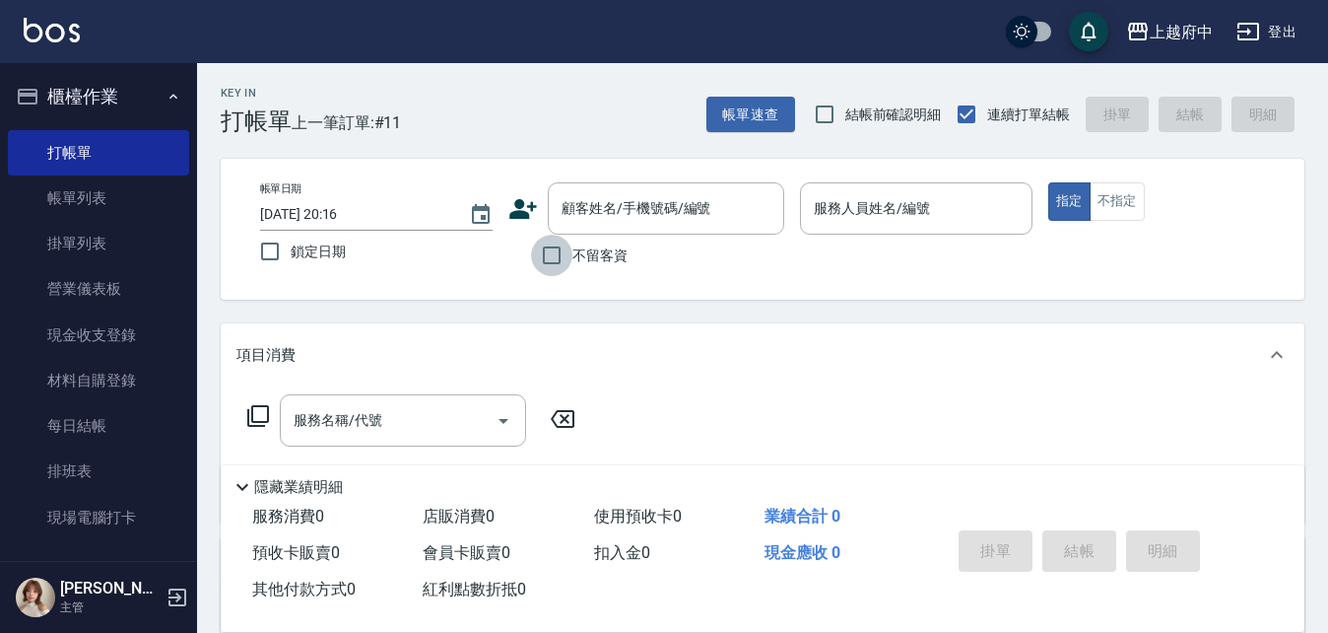
click at [554, 256] on input "不留客資" at bounding box center [551, 254] width 41 height 41
checkbox input "true"
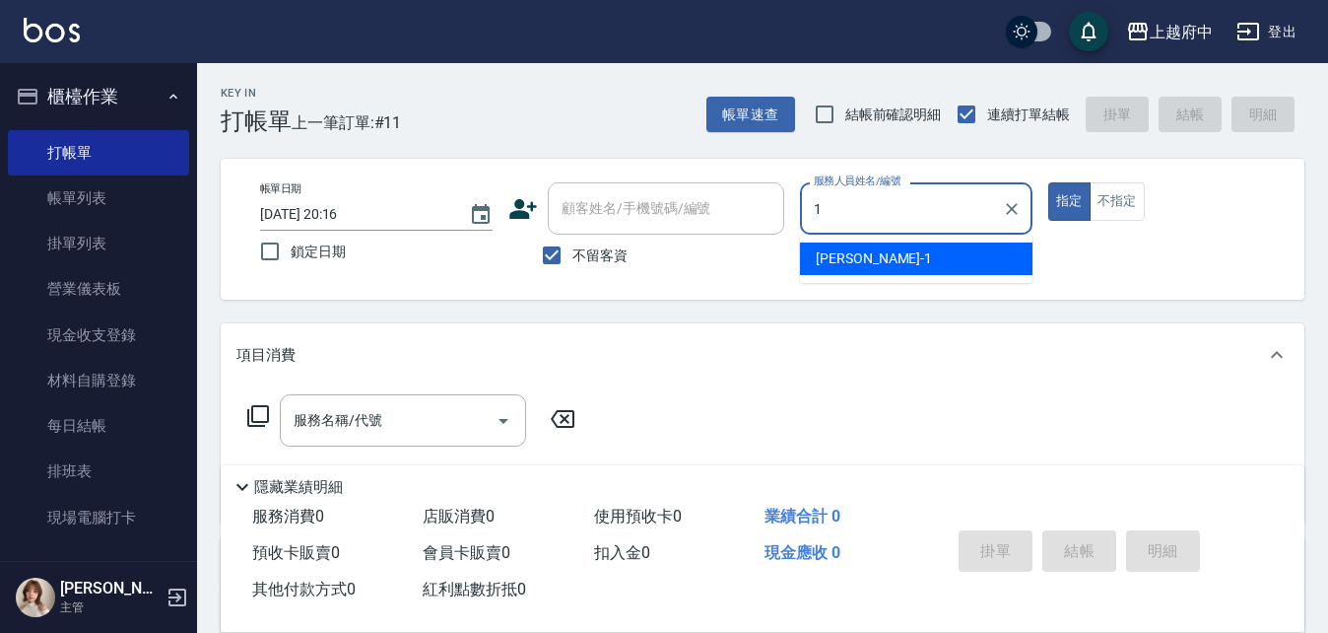
type input "[PERSON_NAME] -1"
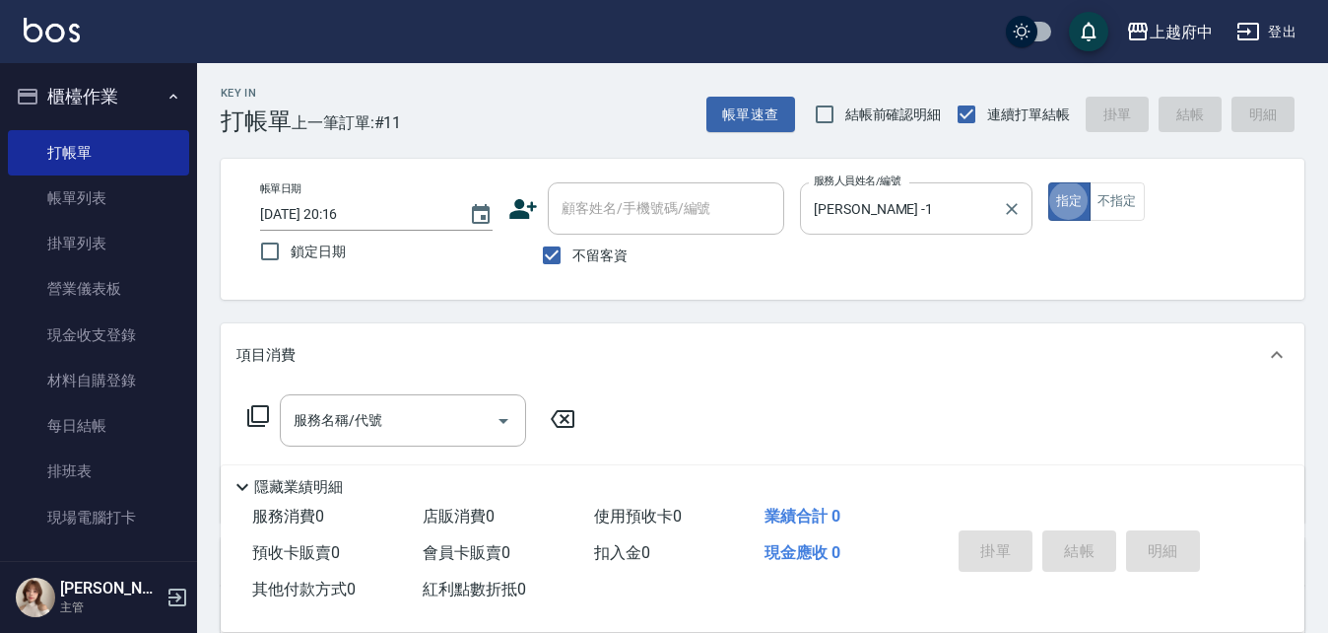
type button "true"
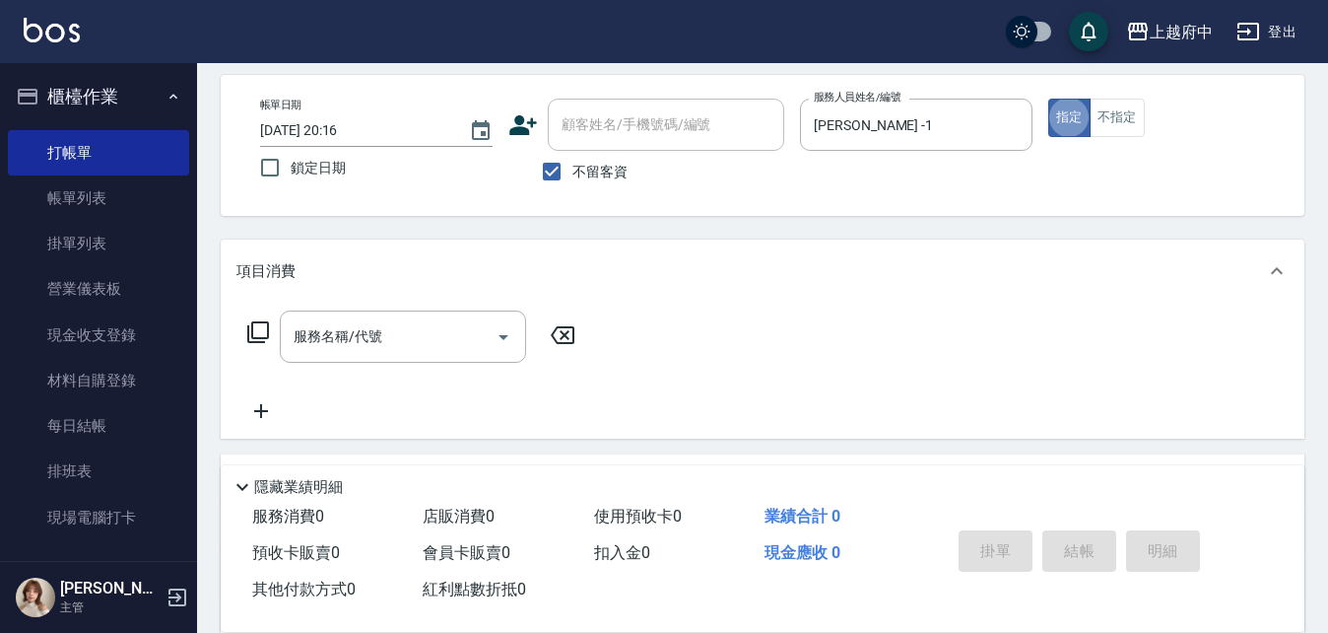
scroll to position [197, 0]
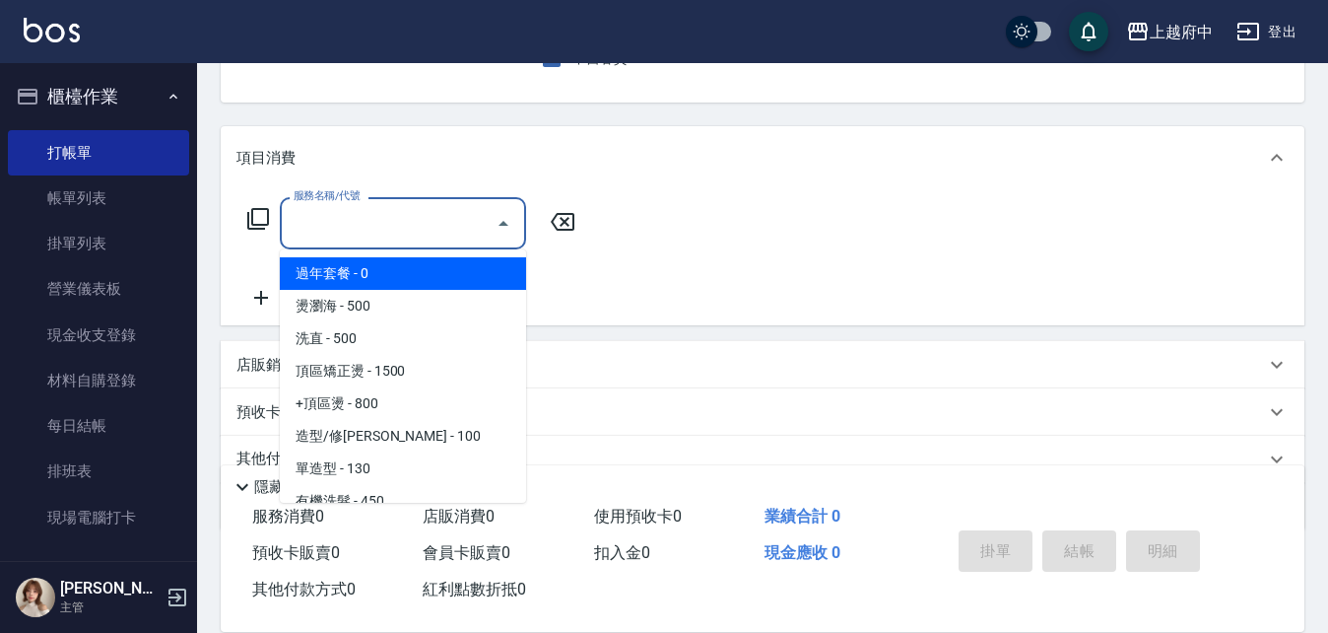
click at [344, 214] on input "服務名稱/代號" at bounding box center [388, 223] width 199 height 34
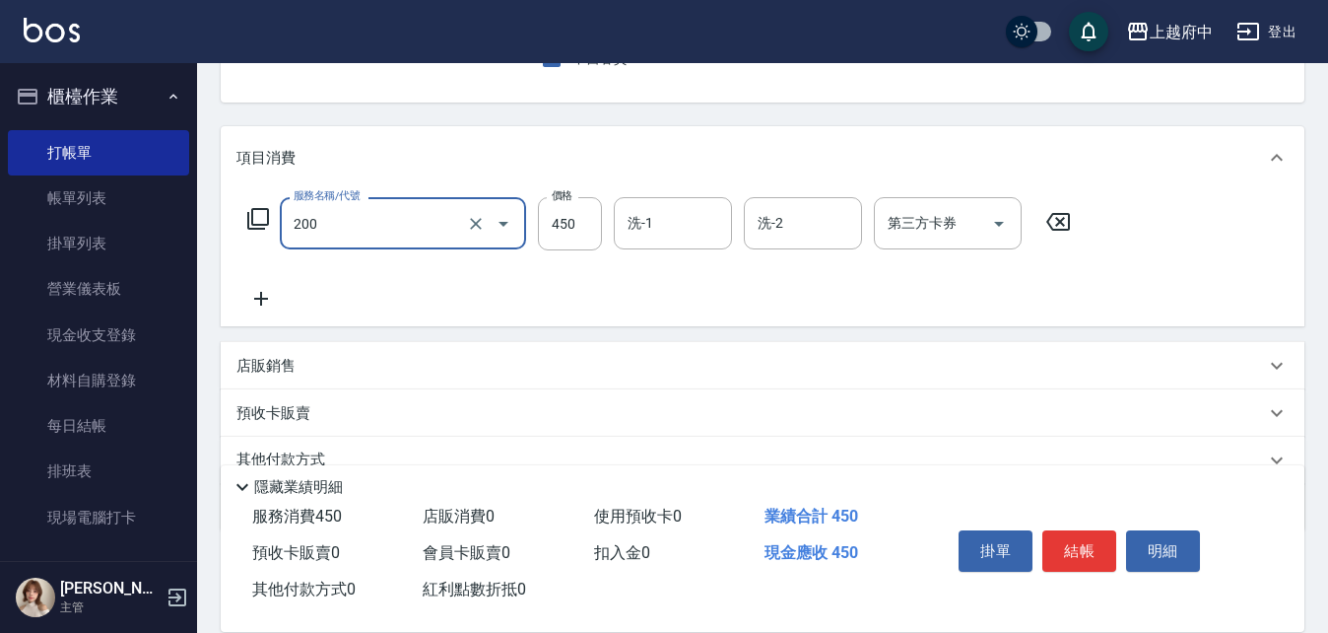
type input "有機洗髮(200)"
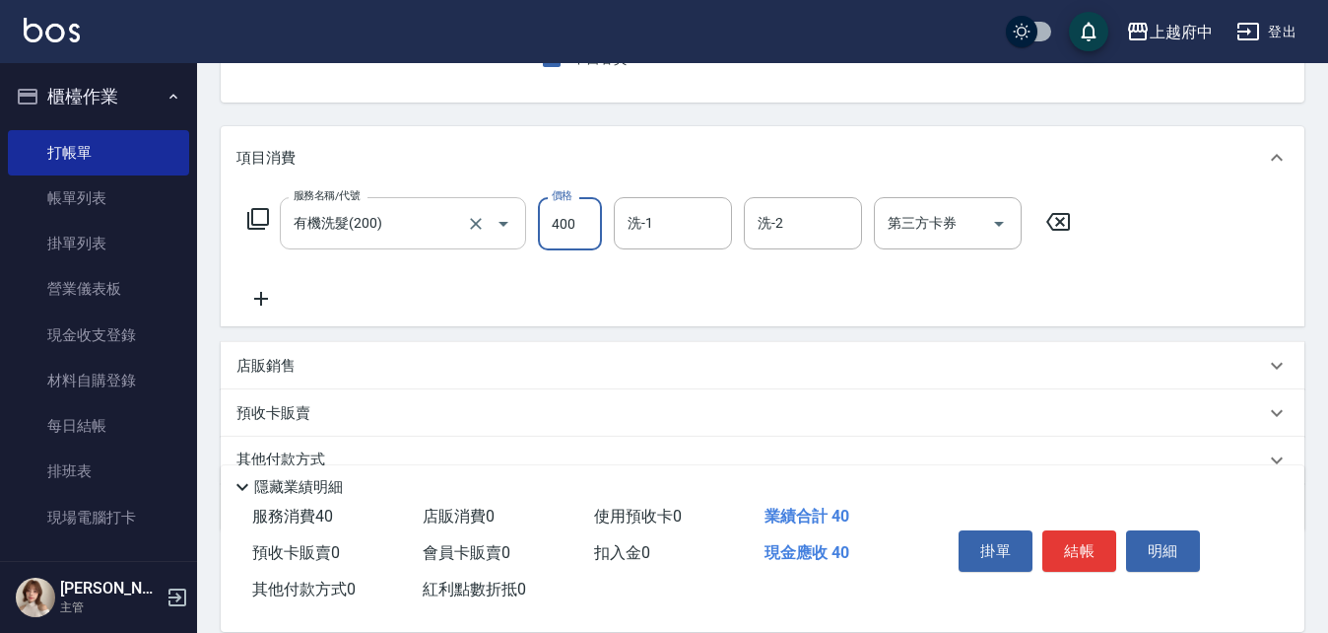
type input "400"
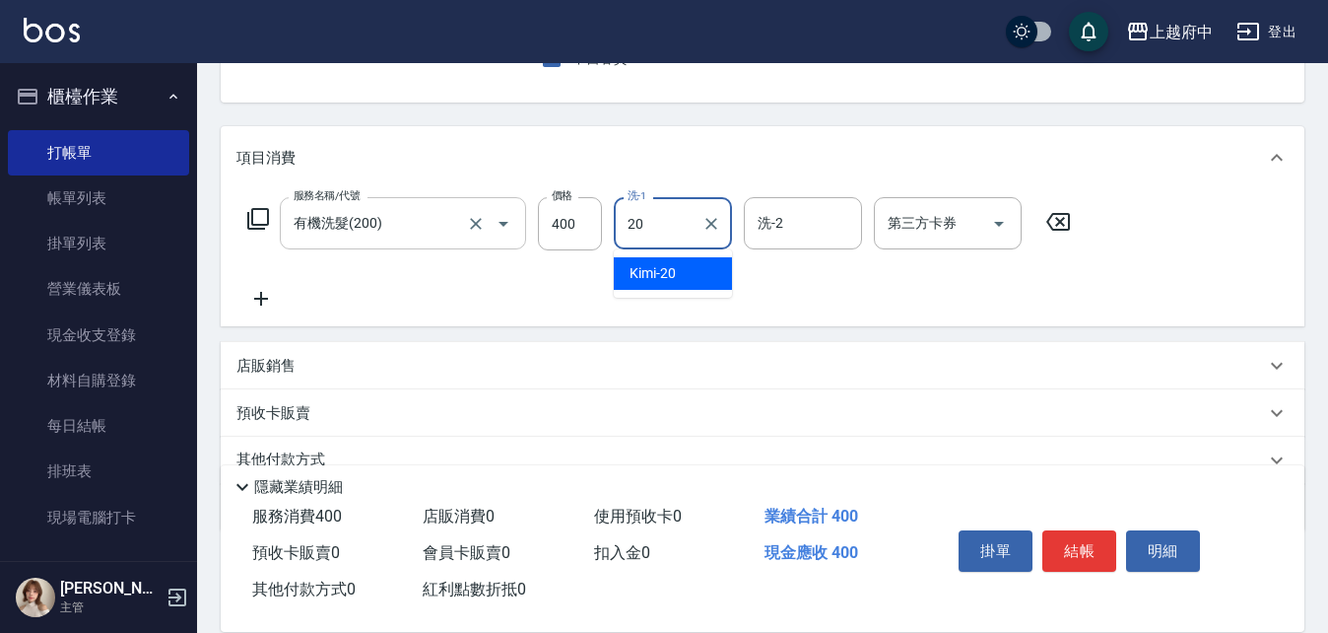
type input "Kimi-20"
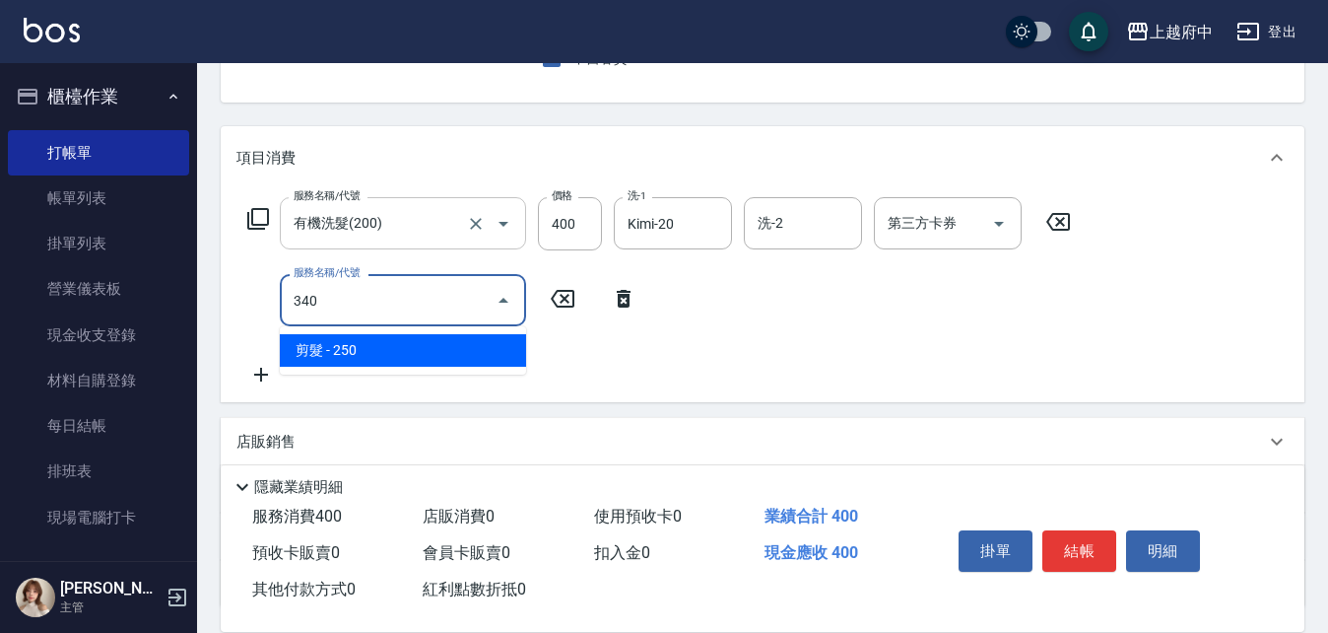
type input "剪髮(340)"
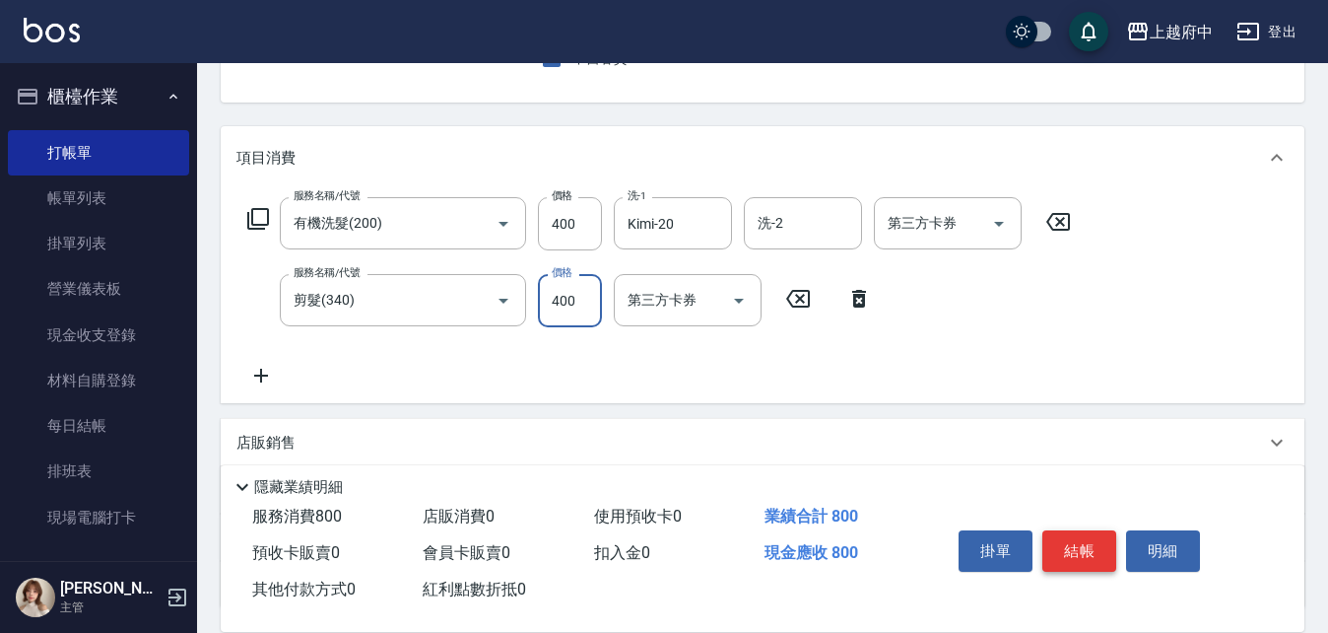
type input "400"
click at [1104, 534] on button "結帳" at bounding box center [1079, 550] width 74 height 41
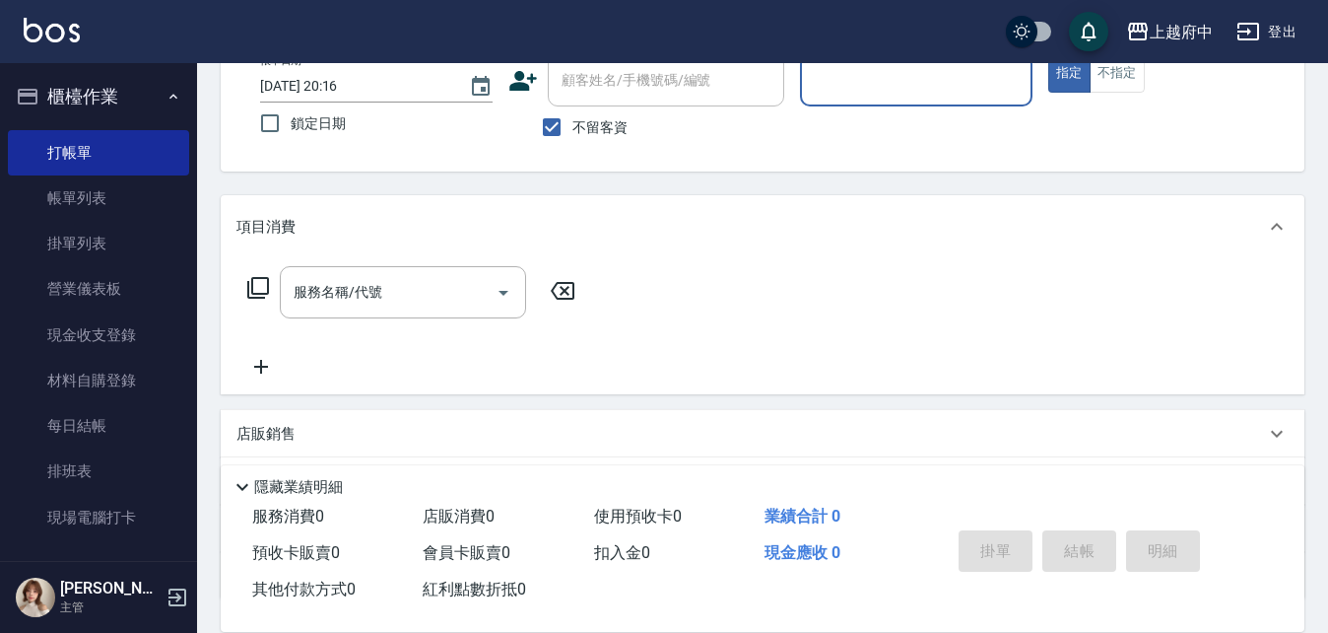
scroll to position [0, 0]
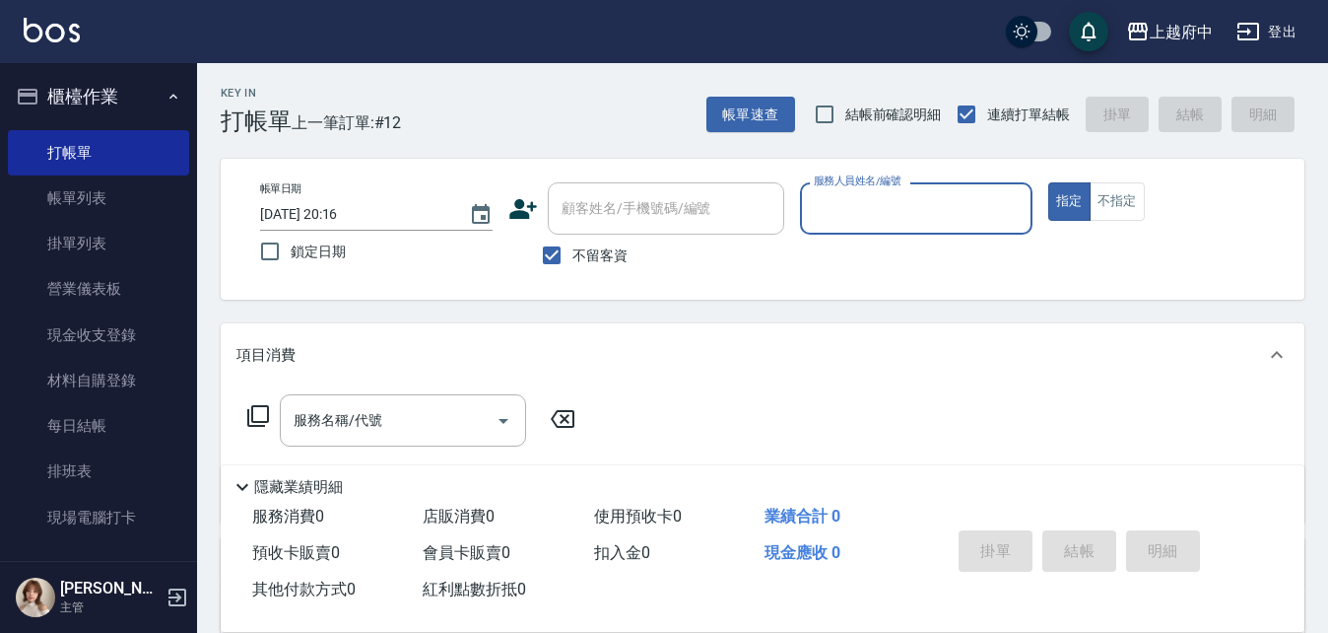
click at [597, 253] on span "不留客資" at bounding box center [599, 255] width 55 height 21
click at [572, 253] on input "不留客資" at bounding box center [551, 254] width 41 height 41
checkbox input "false"
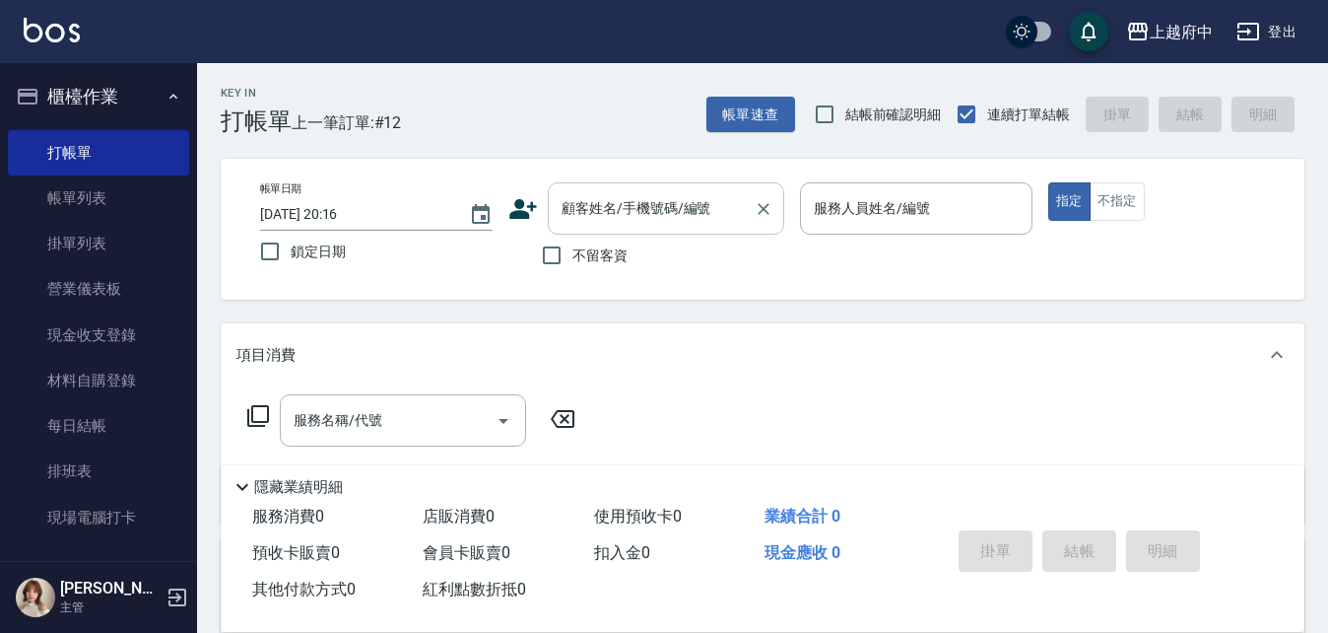
click at [612, 204] on input "顧客姓名/手機號碼/編號" at bounding box center [651, 208] width 189 height 34
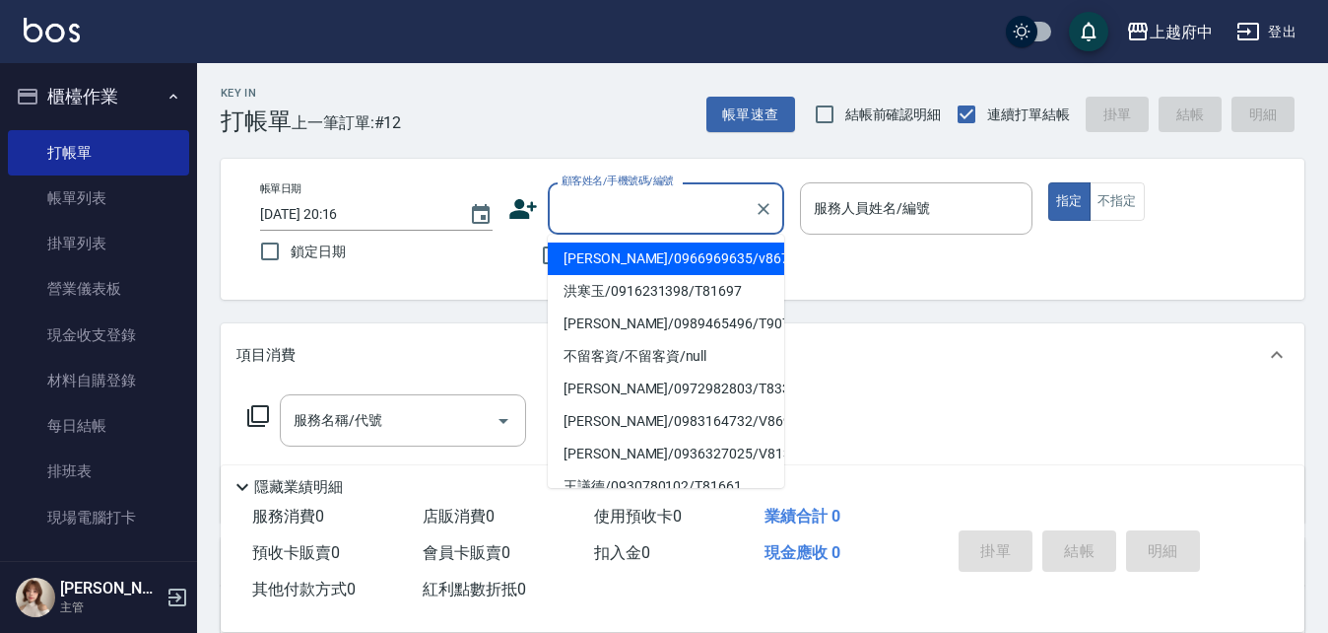
type input "ㄔ"
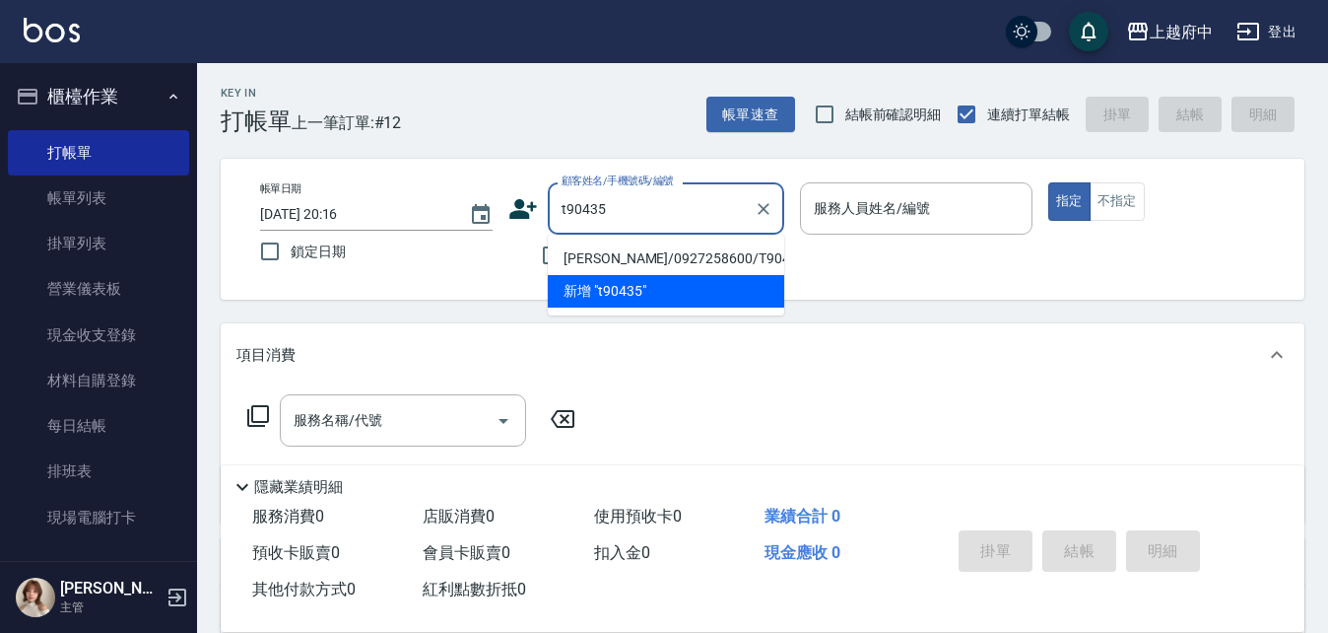
click at [701, 255] on li "[PERSON_NAME]/0927258600/T90435" at bounding box center [666, 258] width 236 height 33
type input "[PERSON_NAME]/0927258600/T90435"
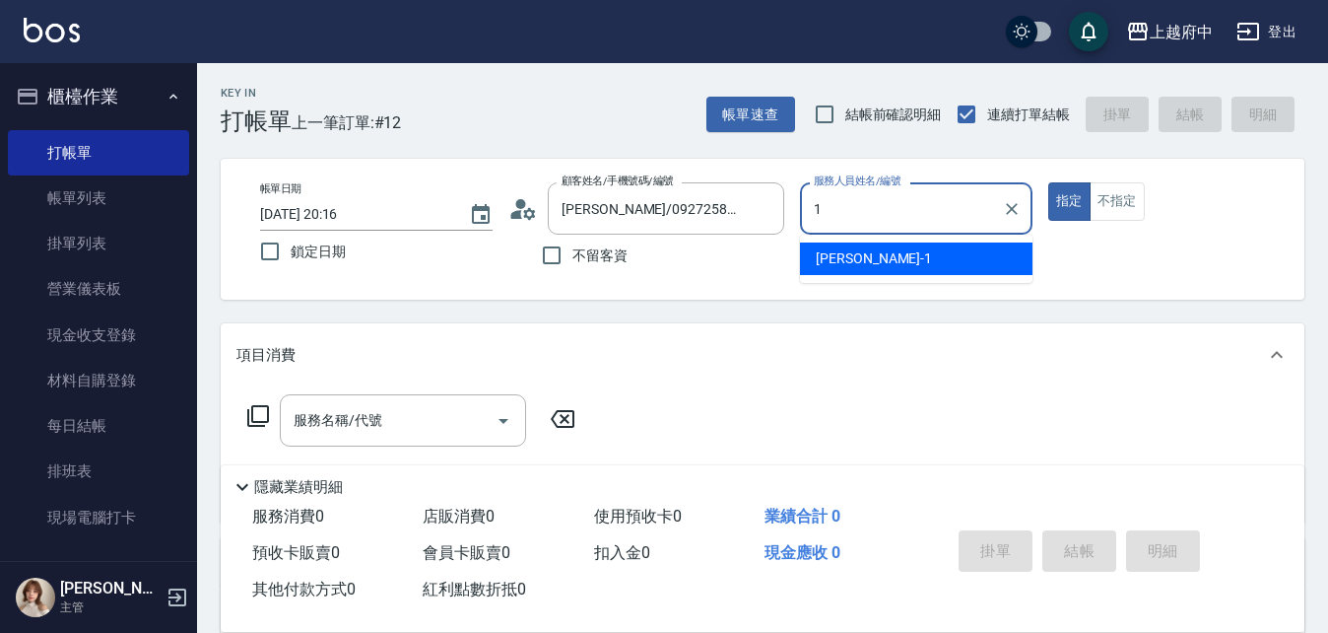
type input "[PERSON_NAME] -1"
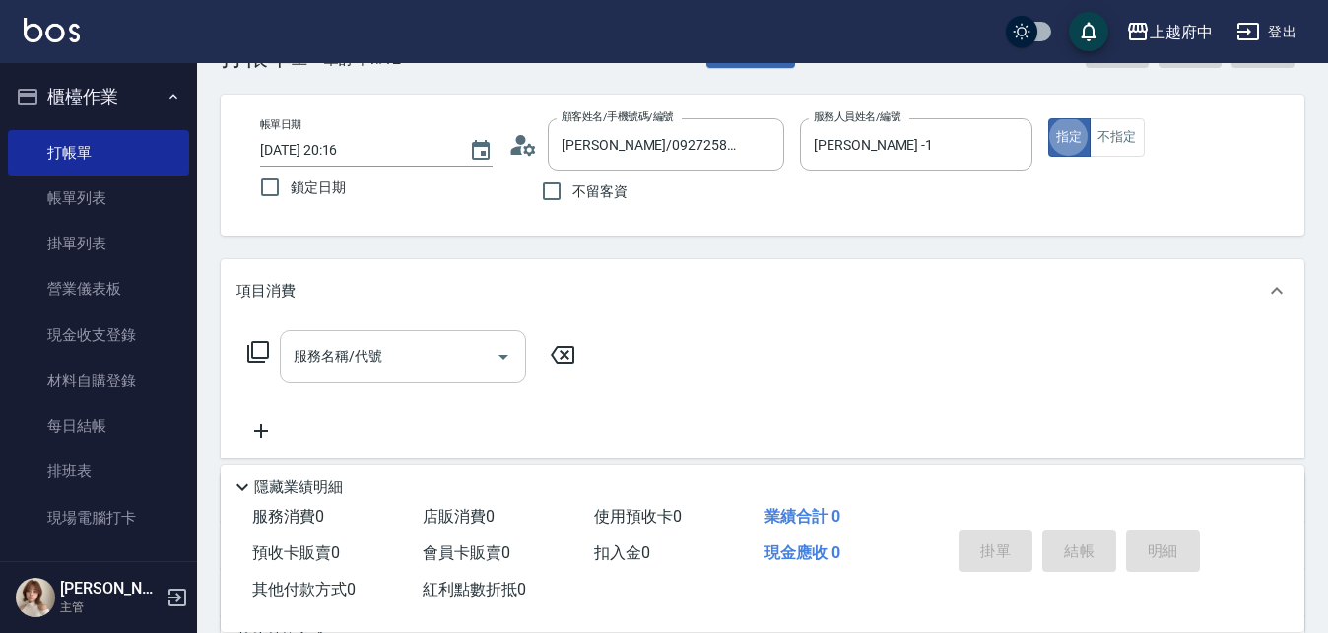
scroll to position [99, 0]
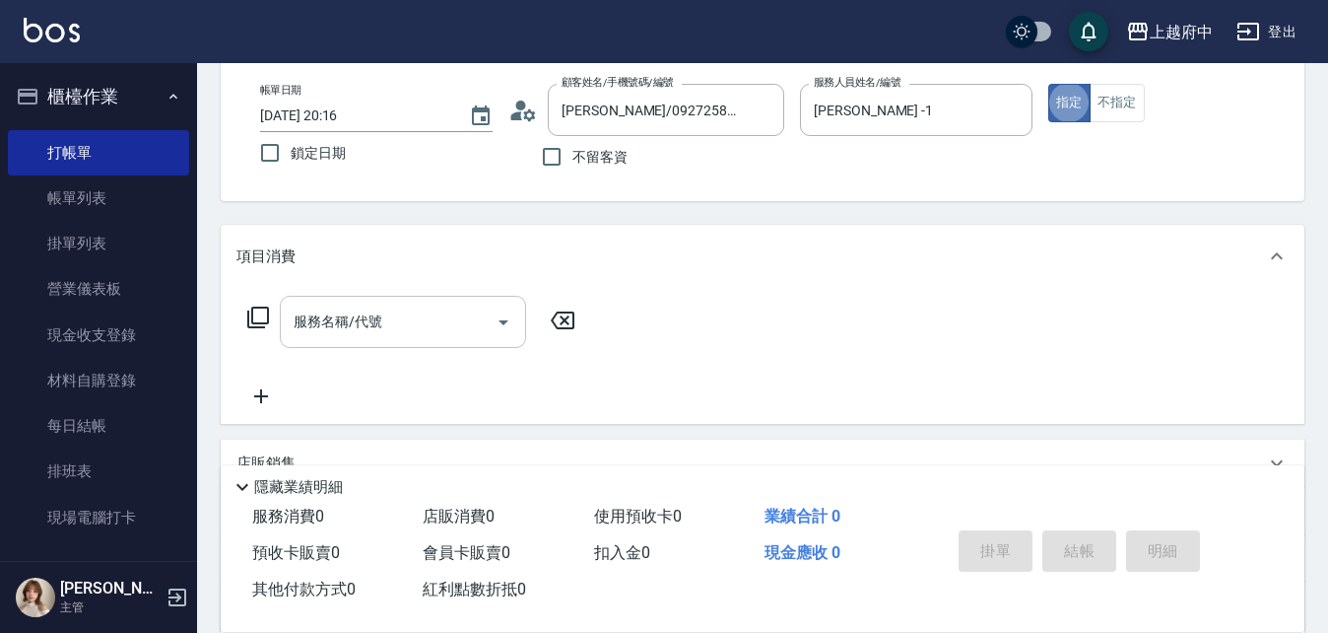
click at [391, 309] on input "服務名稱/代號" at bounding box center [388, 321] width 199 height 34
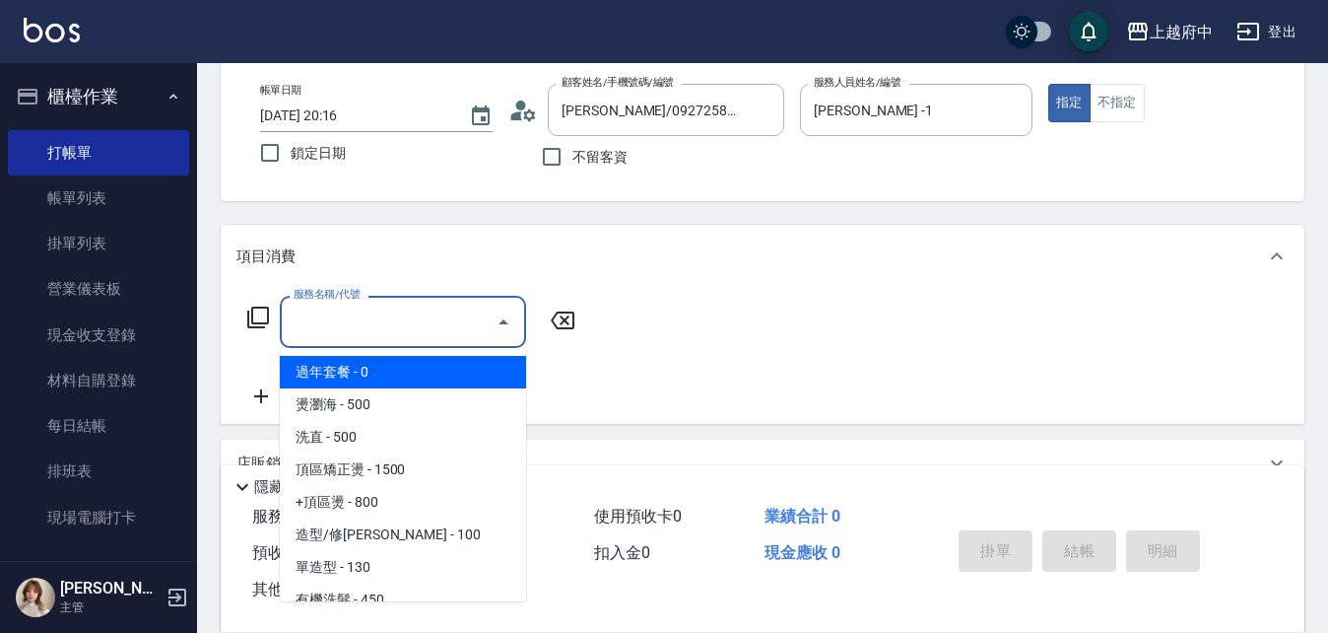
type input "2"
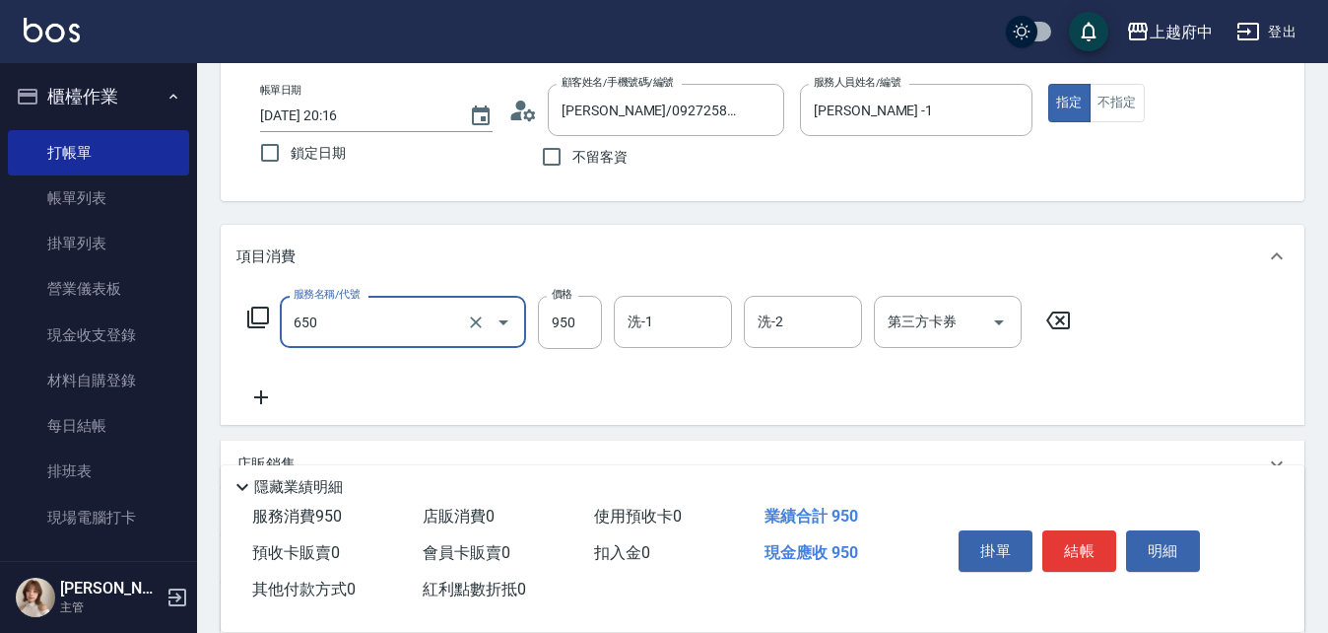
type input "SPA精油洗髮(650)"
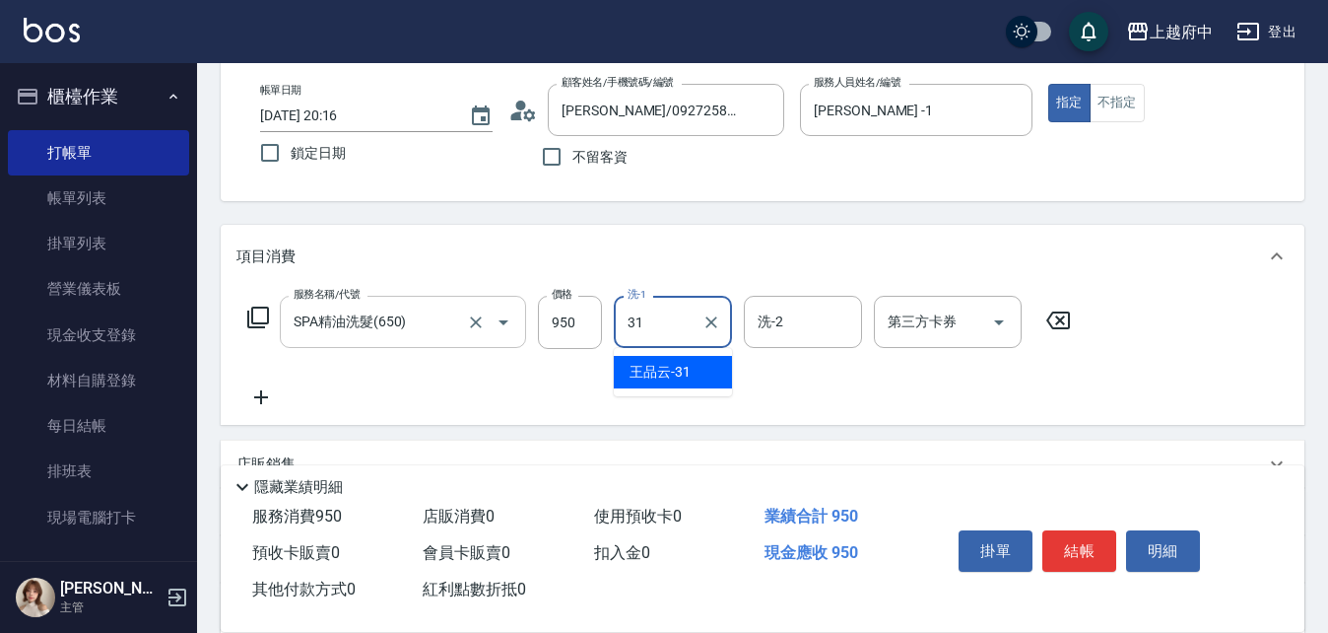
type input "[PERSON_NAME]-31"
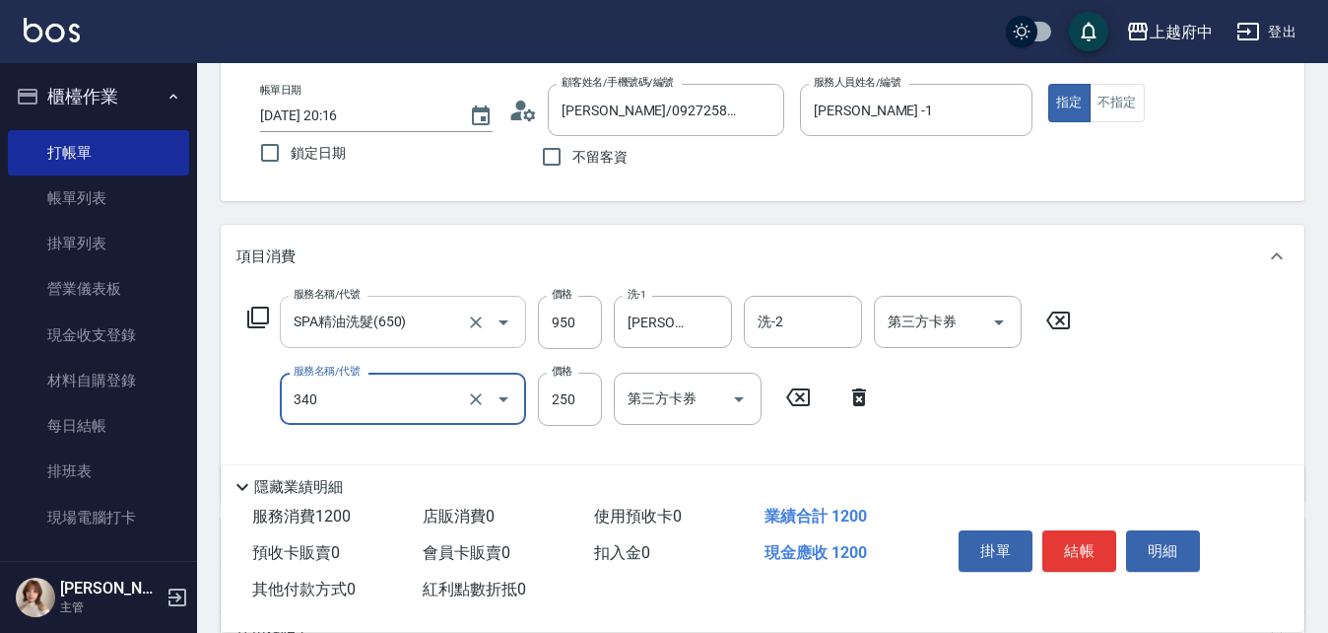
type input "剪髮(340)"
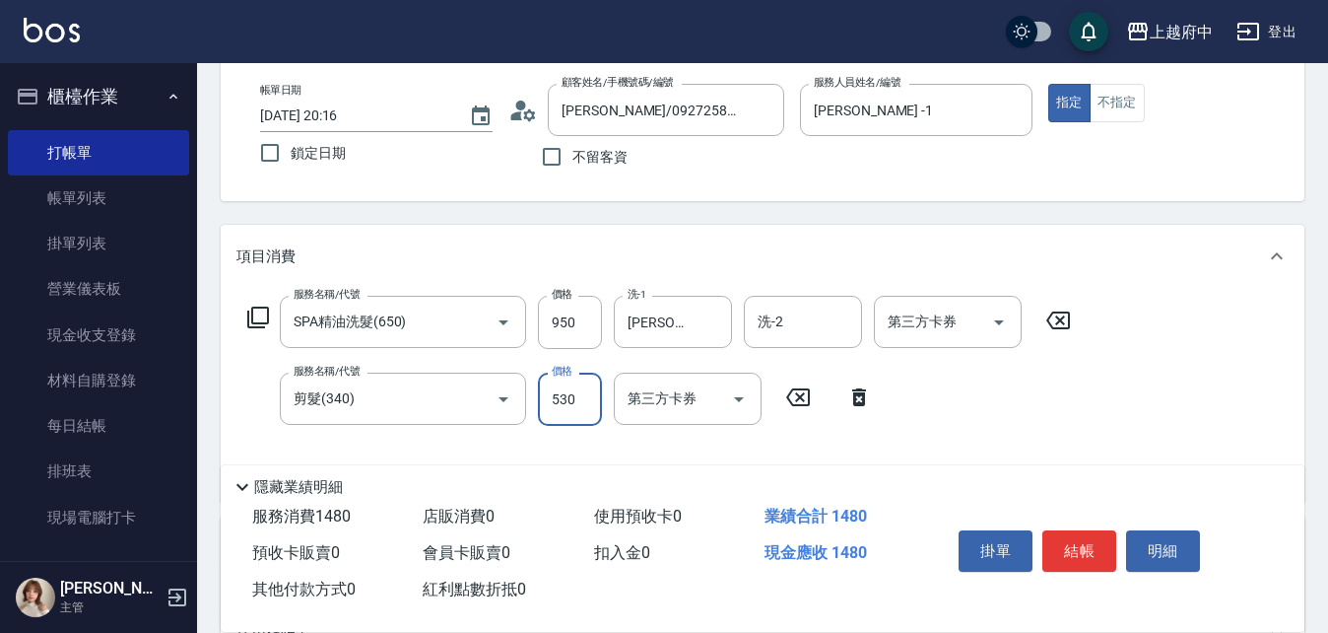
type input "530"
click at [577, 198] on div "帳單日期 [DATE] 20:16 鎖定日期 顧客姓名/手機號碼/編號 [PERSON_NAME]/0927258600/T90435 顧客姓名/手機號碼/編…" at bounding box center [763, 130] width 1084 height 141
click at [1085, 538] on button "結帳" at bounding box center [1079, 550] width 74 height 41
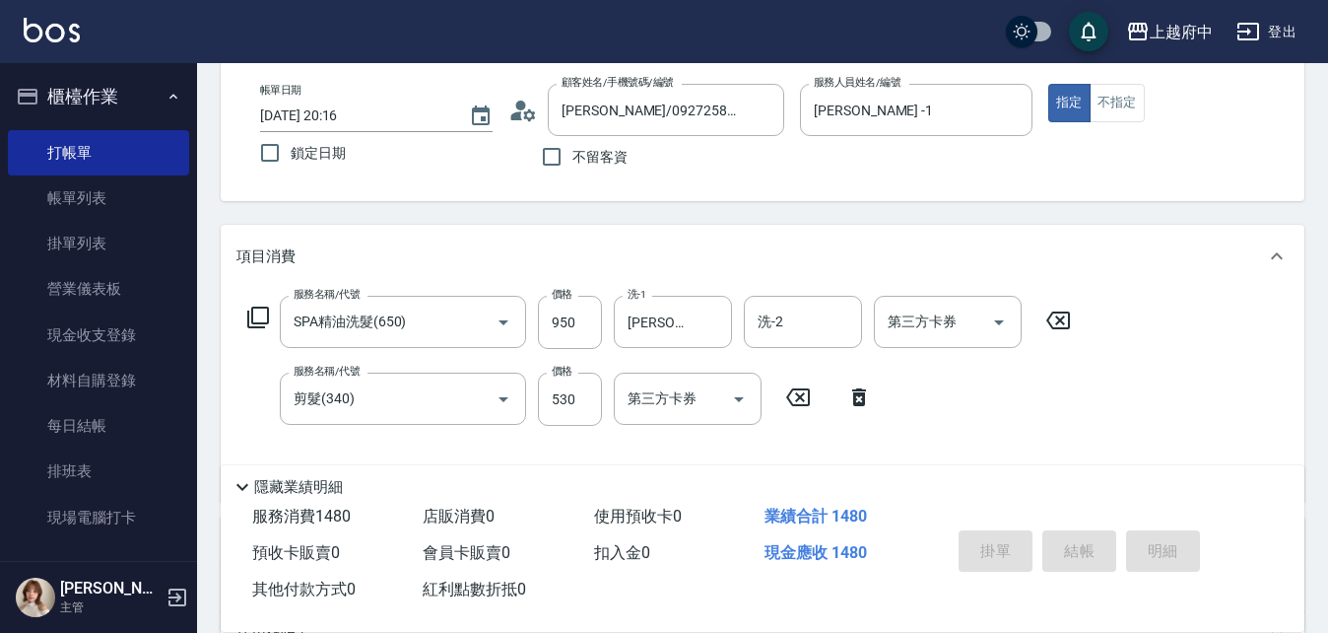
type input "[DATE] 20:17"
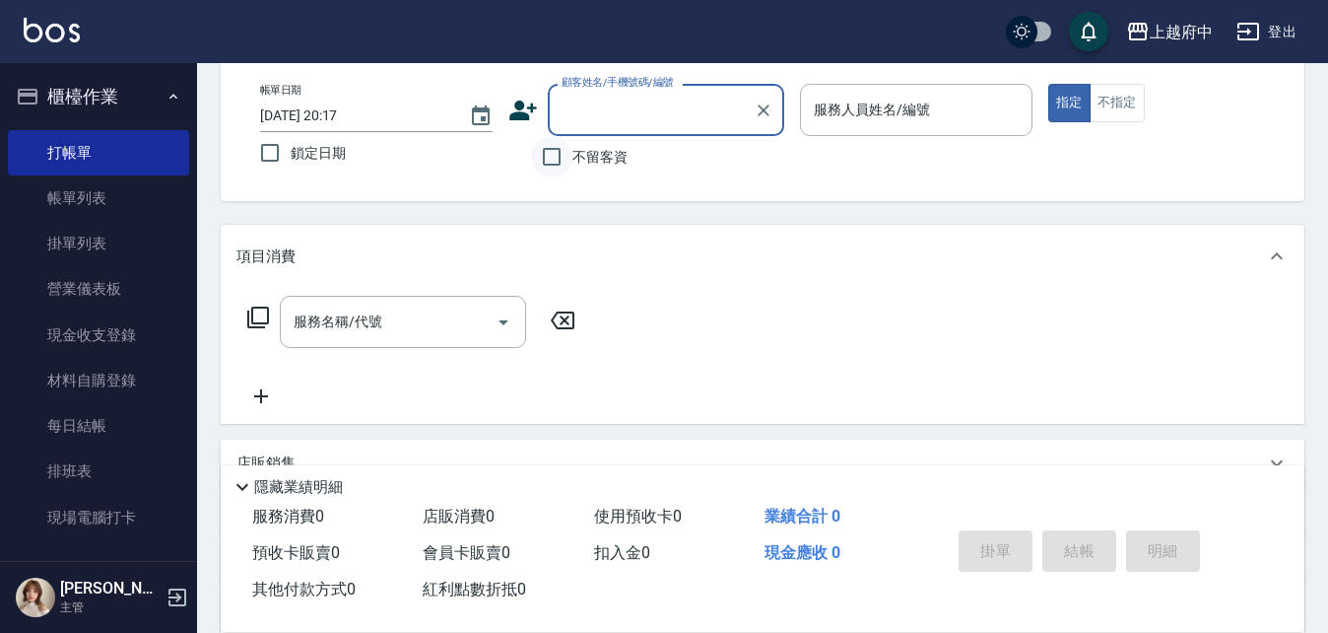
click at [571, 153] on input "不留客資" at bounding box center [551, 156] width 41 height 41
checkbox input "true"
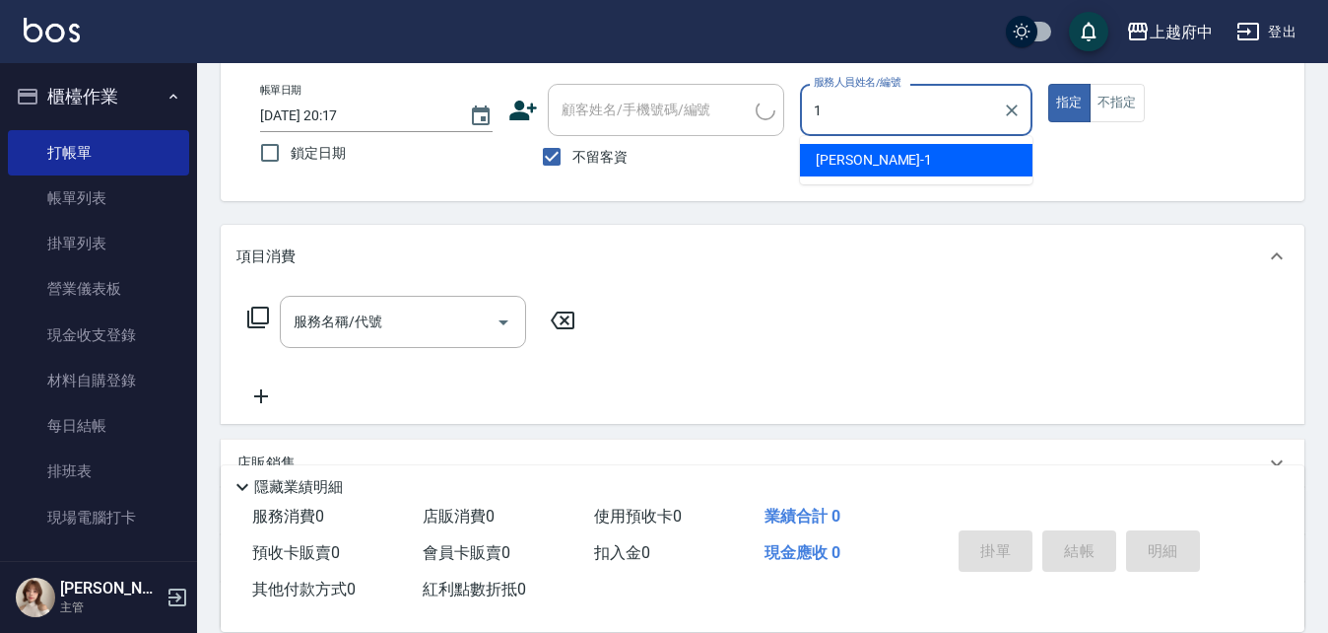
type input "[PERSON_NAME] -1"
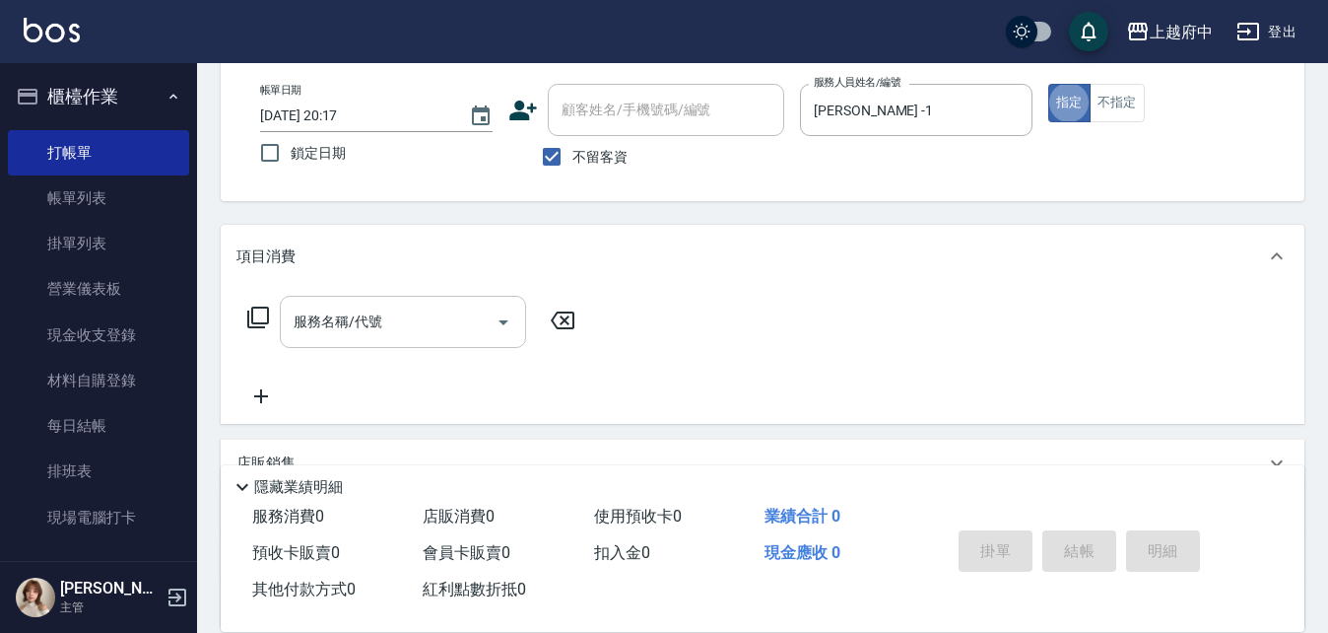
click at [326, 334] on input "服務名稱/代號" at bounding box center [388, 321] width 199 height 34
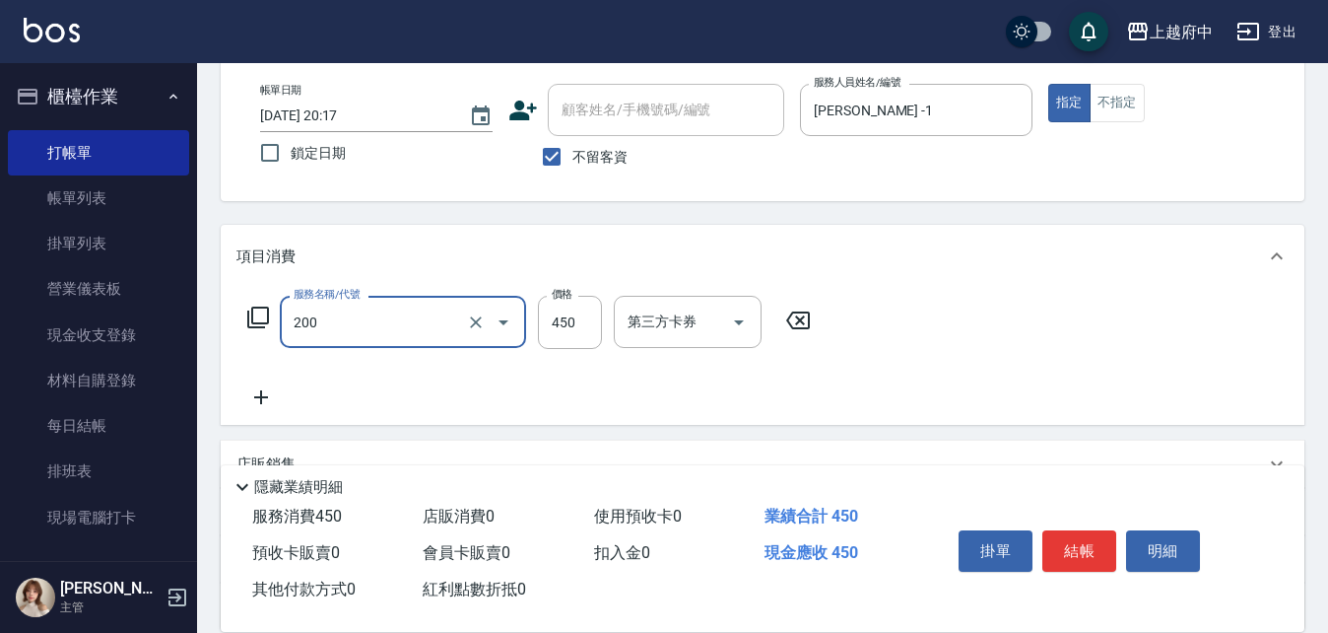
type input "有機洗髮(200)"
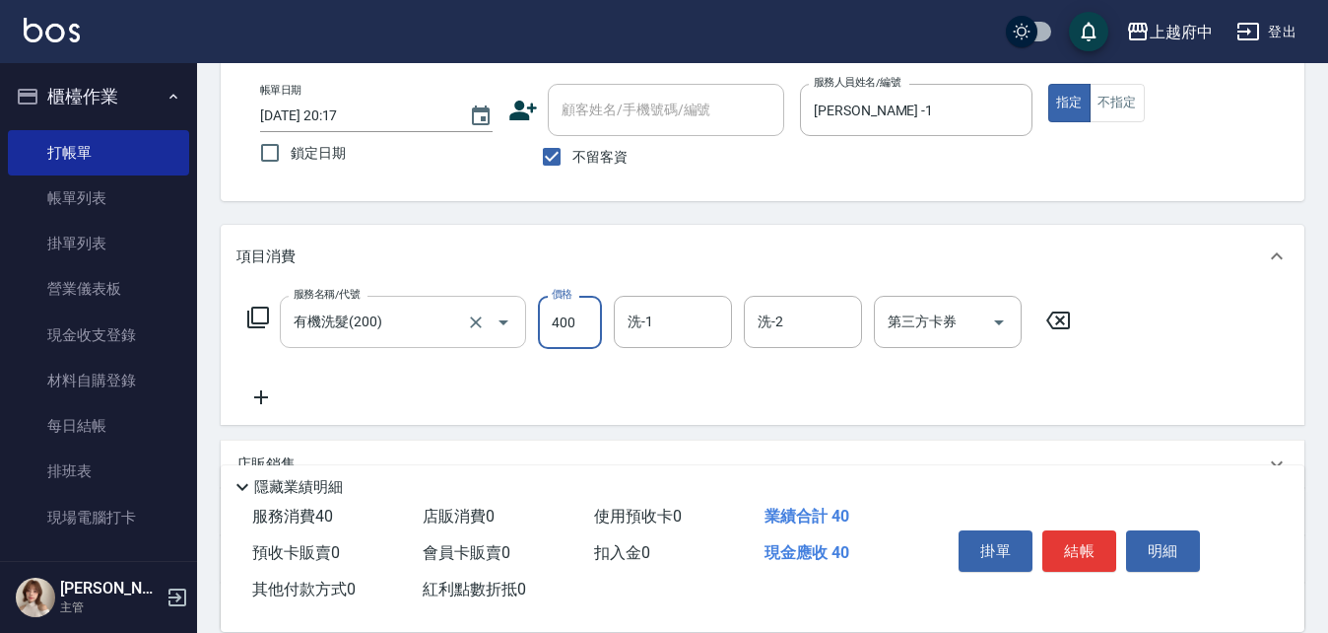
type input "400"
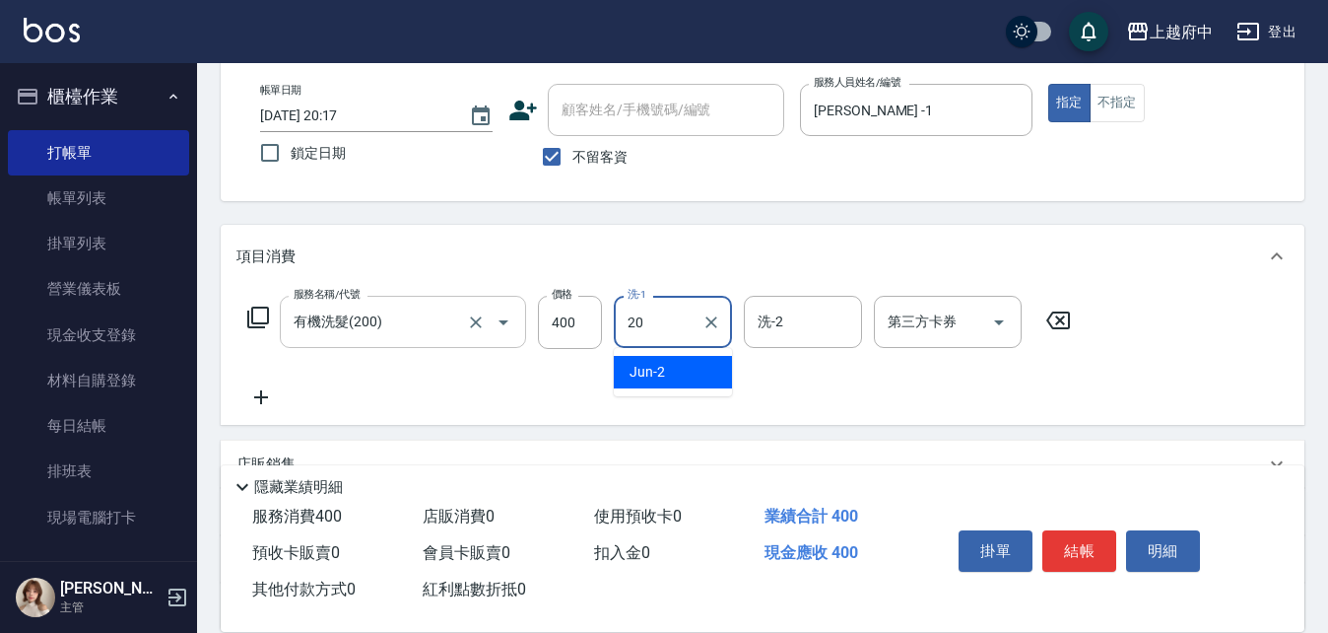
type input "Kimi-20"
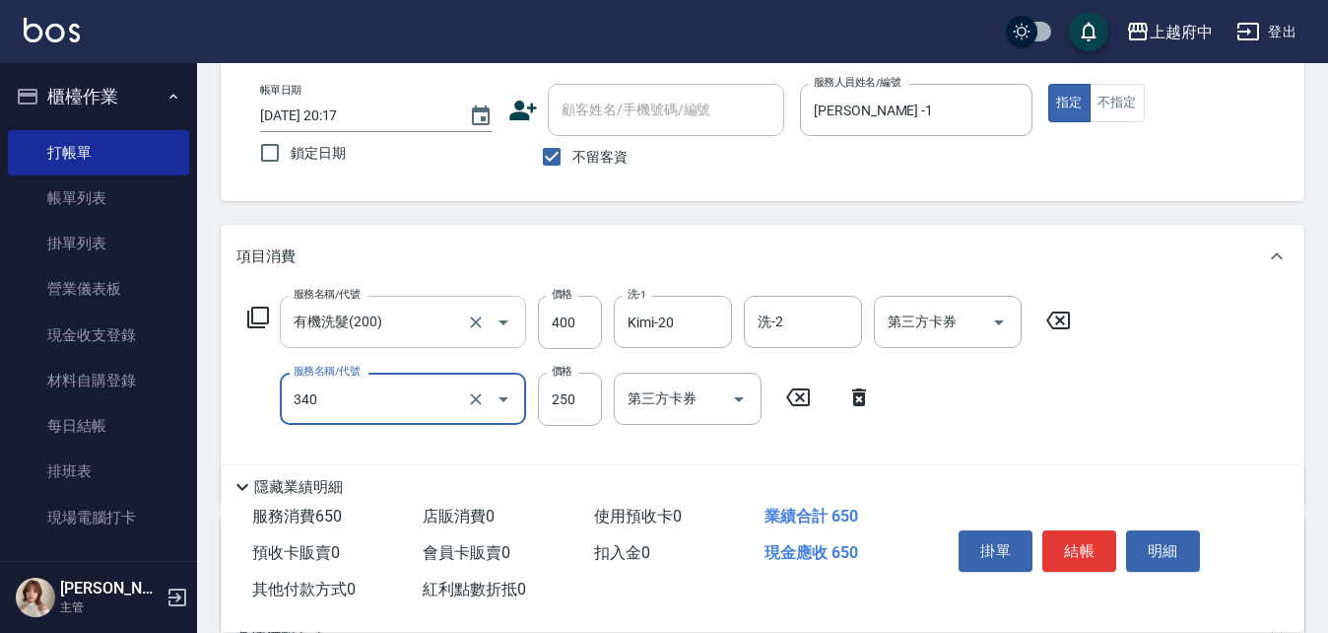
type input "剪髮(340)"
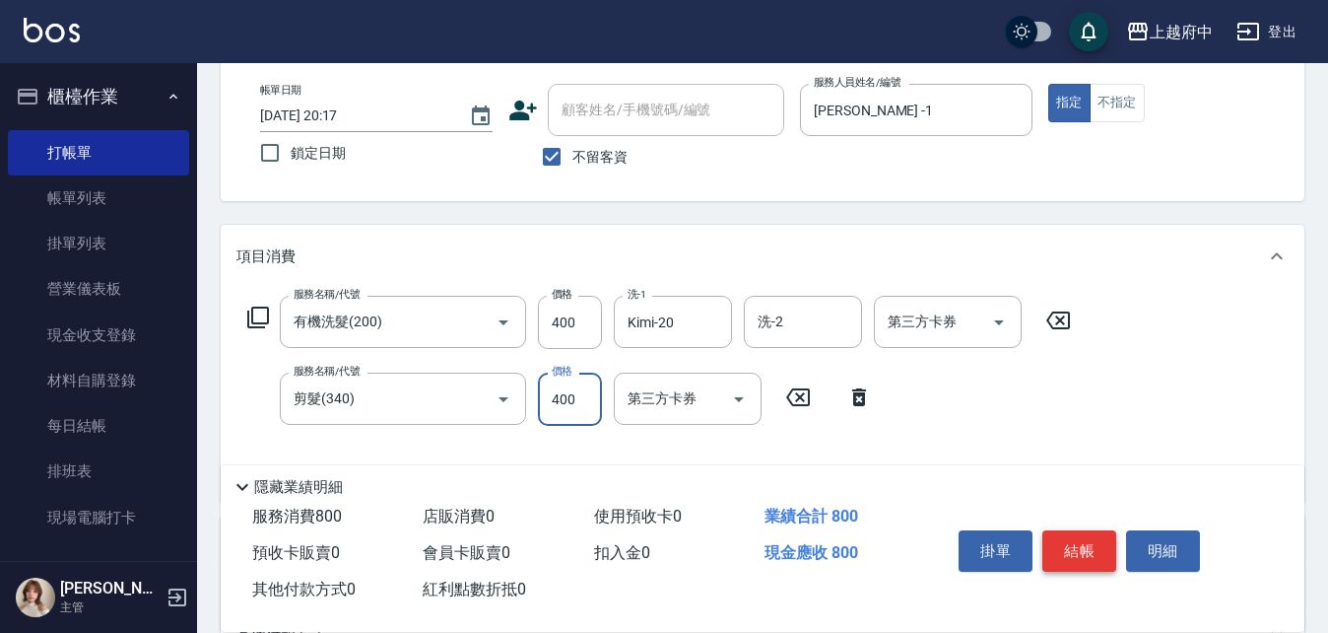
type input "400"
click at [1096, 545] on button "結帳" at bounding box center [1079, 550] width 74 height 41
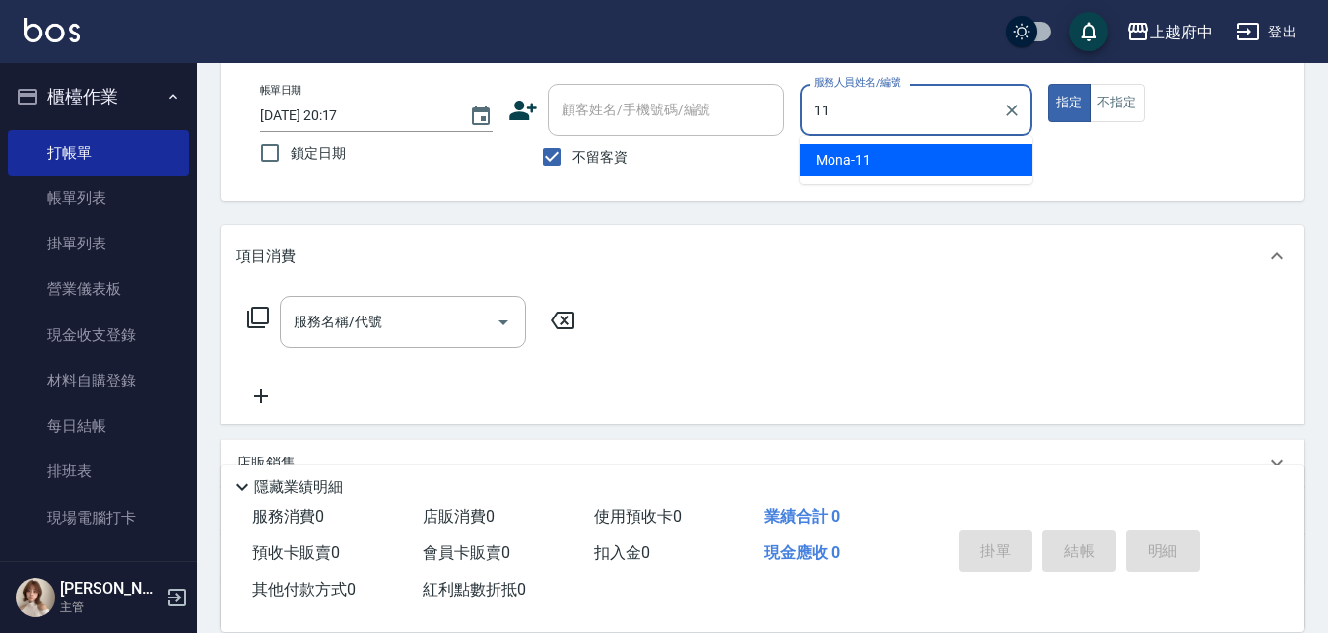
type input "Mona-11"
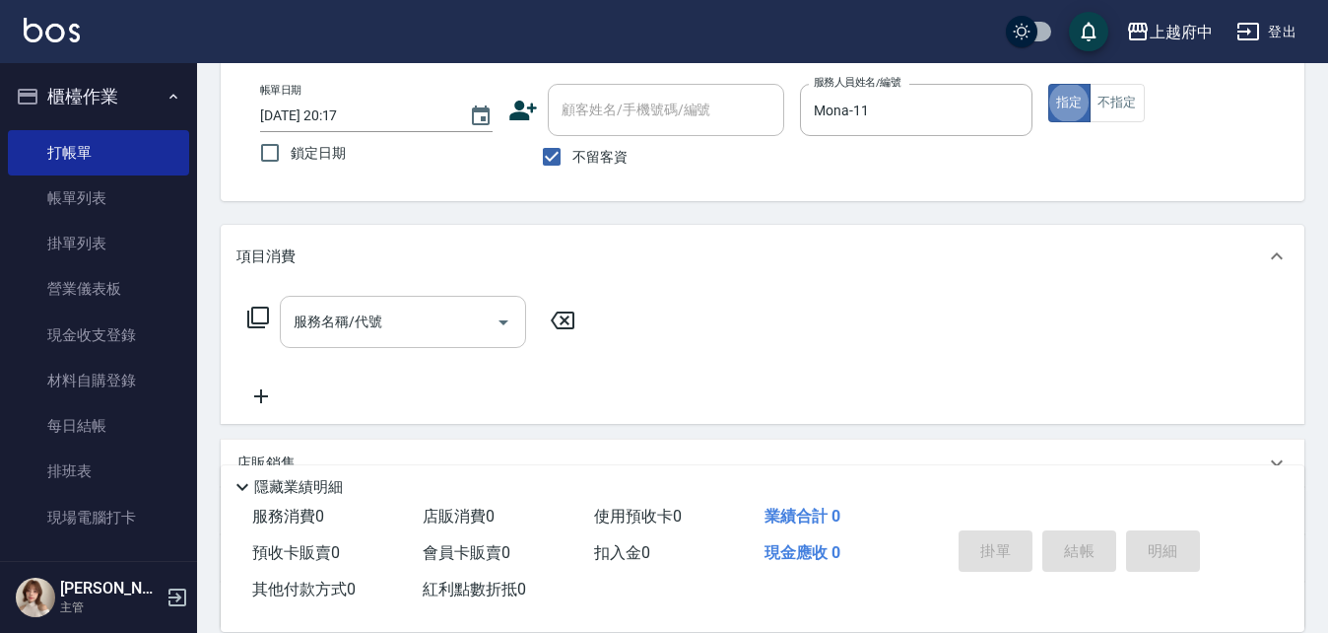
click at [393, 297] on div "服務名稱/代號" at bounding box center [403, 322] width 246 height 52
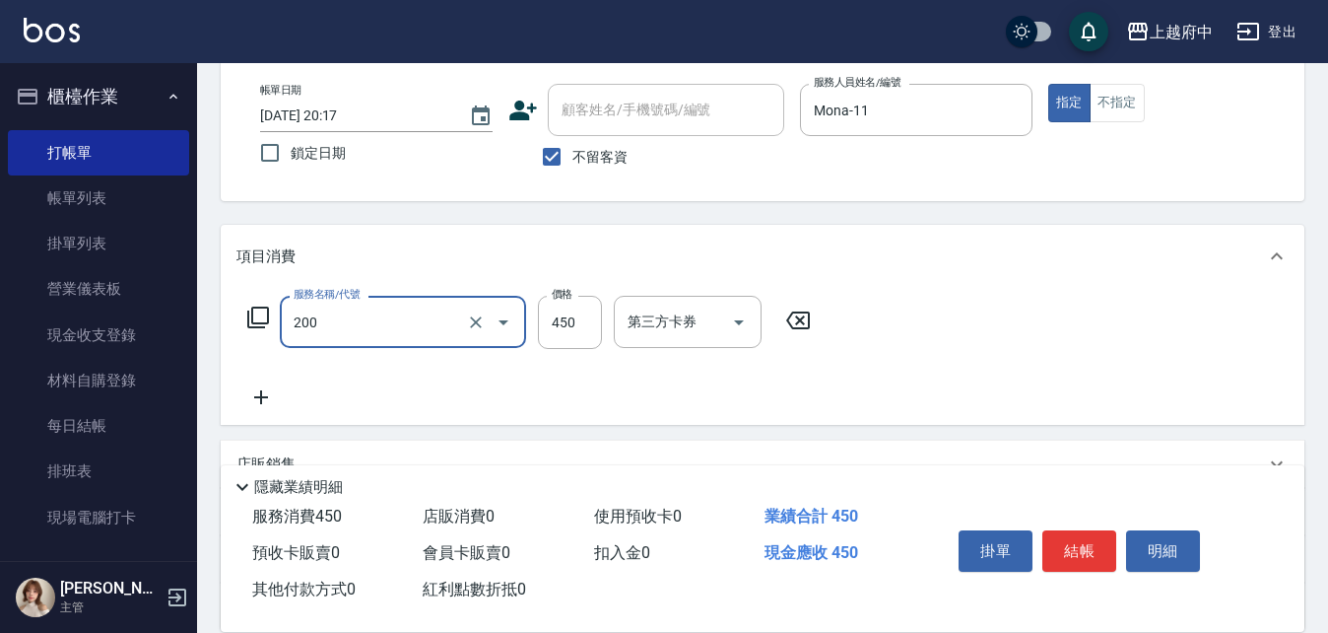
type input "有機洗髮(200)"
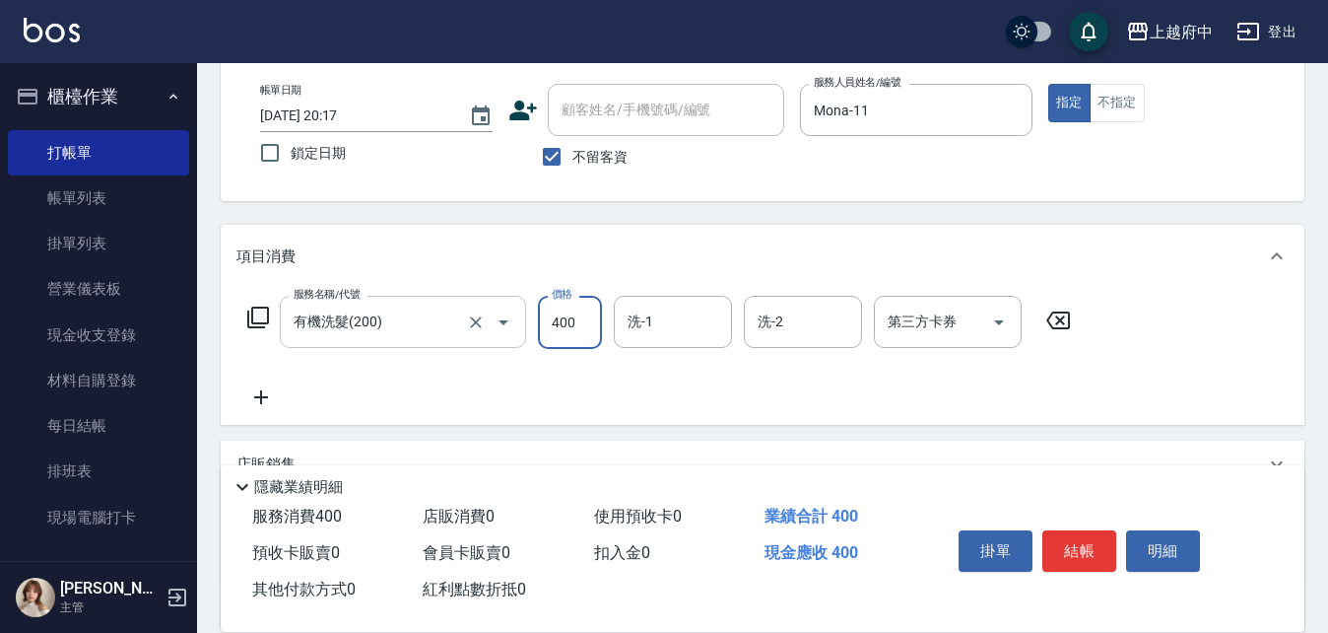
type input "400"
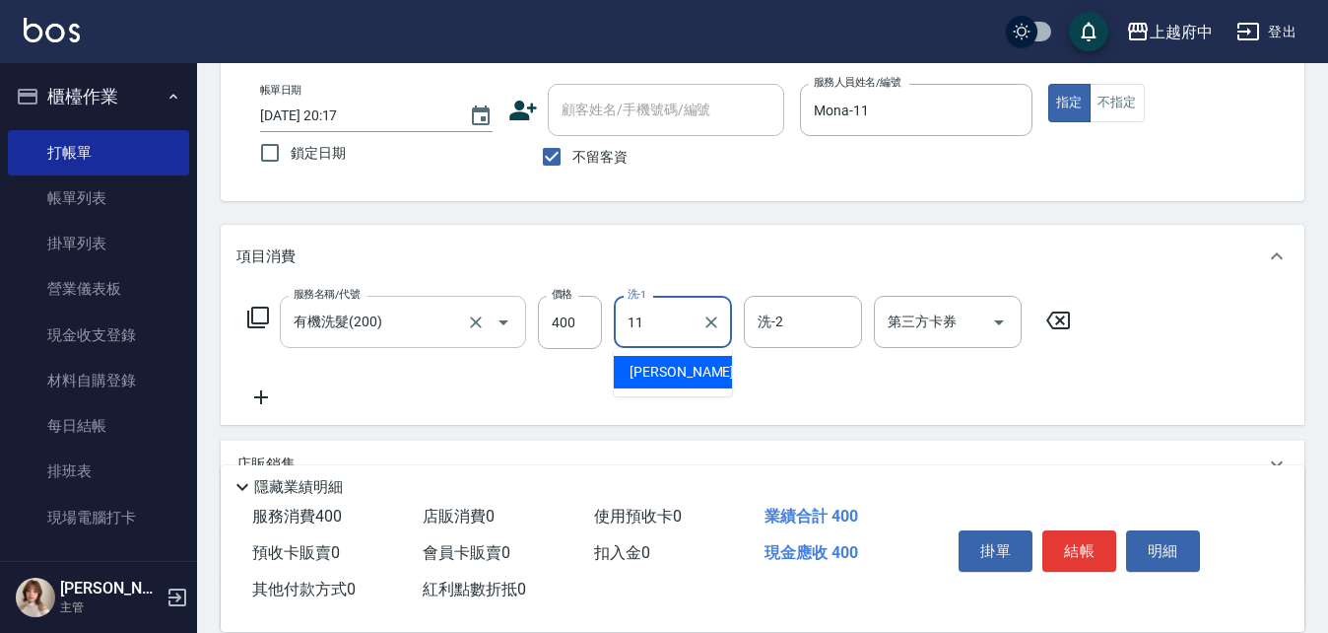
type input "Mona-11"
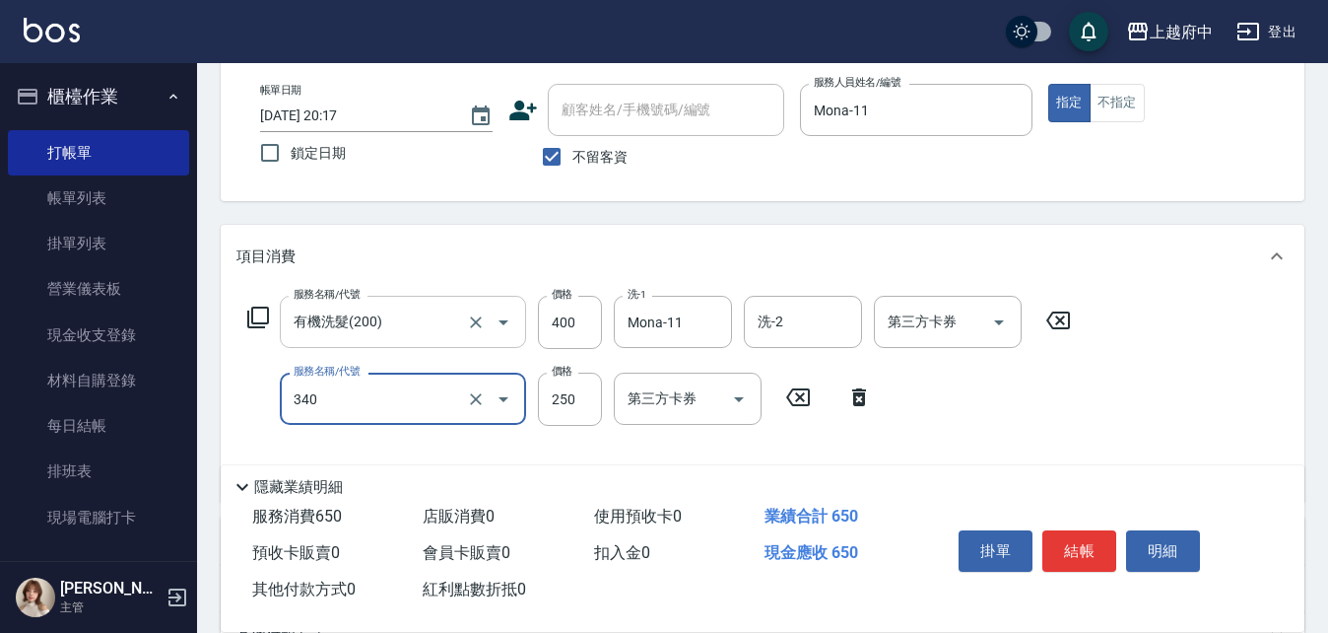
type input "剪髮(340)"
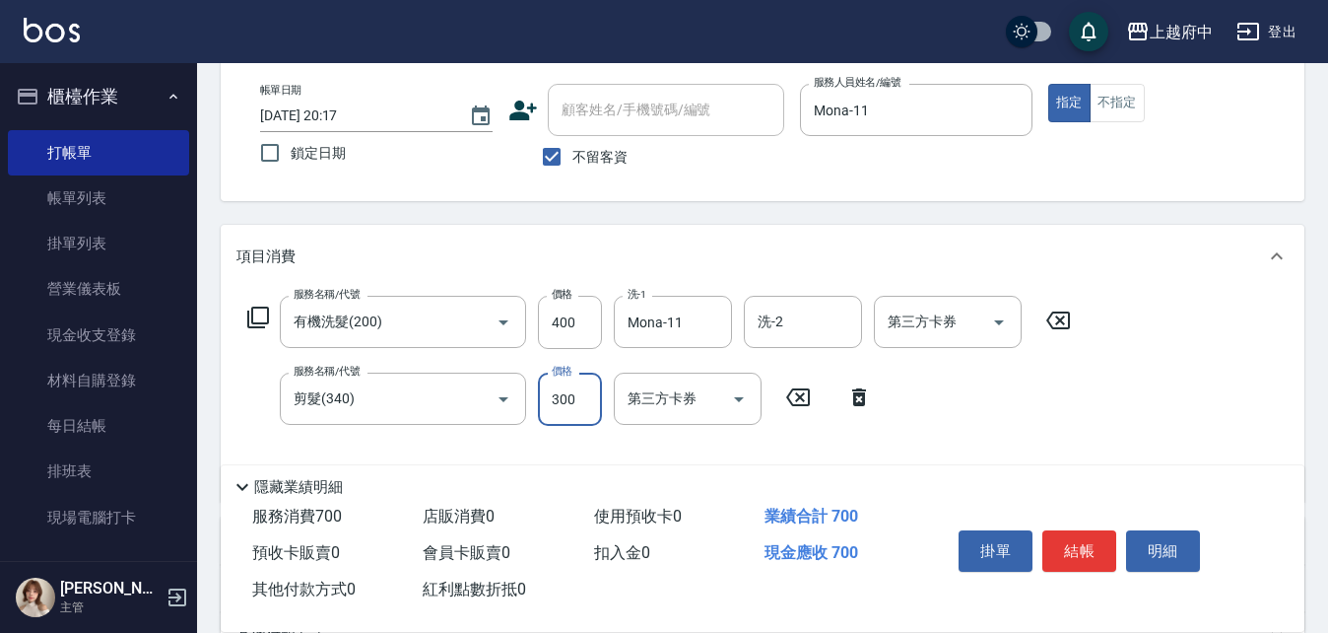
type input "300"
click at [612, 216] on div "Key In 打帳單 上一筆訂單:#14 帳單速查 結帳前確認明細 連續打單結帳 掛單 結帳 明細 帳單日期 [DATE] 20:17 鎖定日期 顧客姓名/手…" at bounding box center [762, 430] width 1131 height 931
click at [1067, 536] on button "結帳" at bounding box center [1079, 550] width 74 height 41
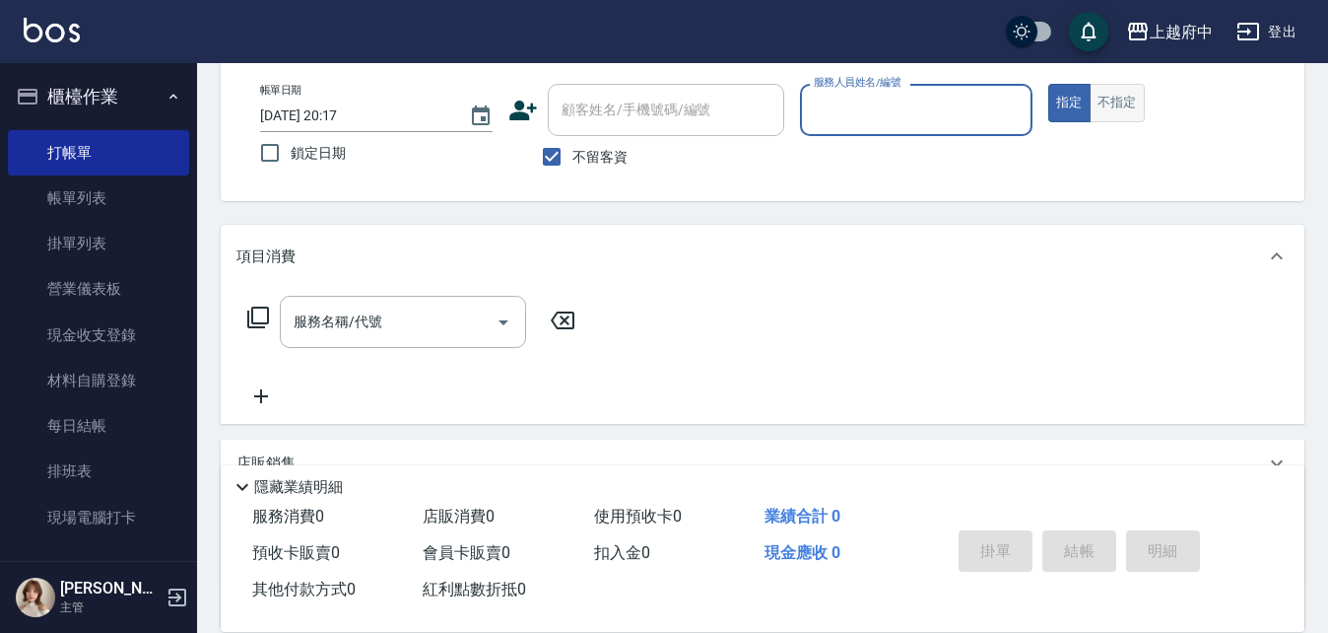
click at [1138, 114] on button "不指定" at bounding box center [1117, 103] width 55 height 38
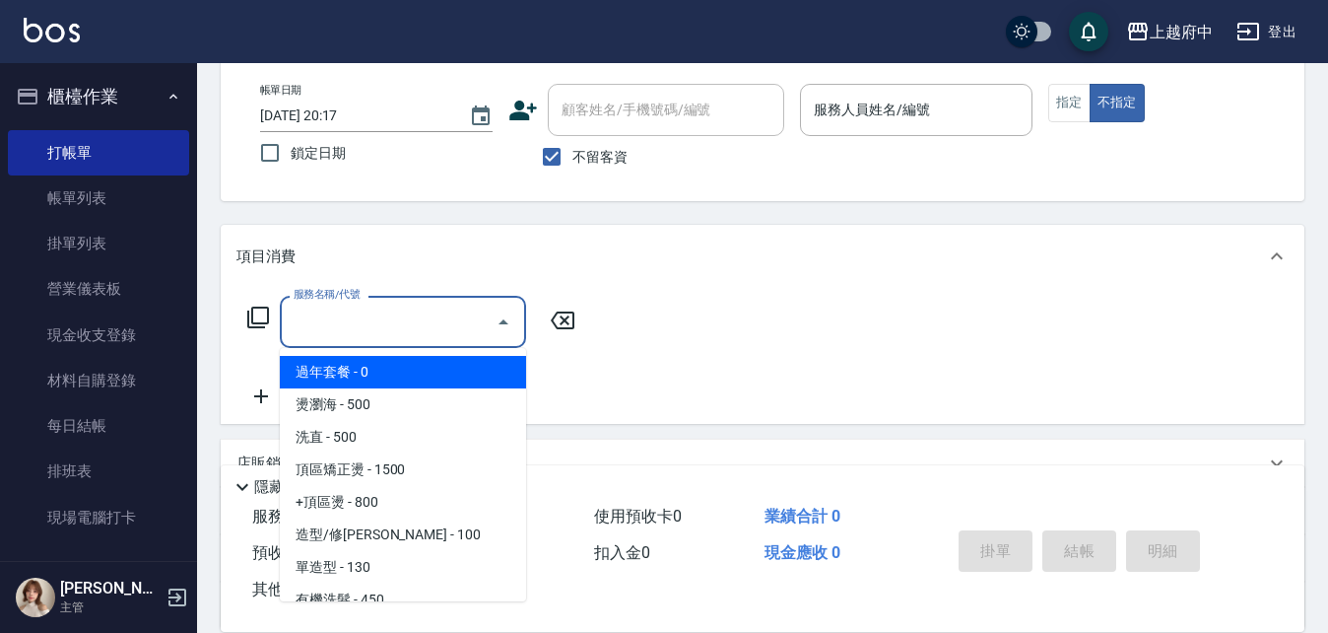
click at [428, 339] on input "服務名稱/代號" at bounding box center [388, 321] width 199 height 34
type input "2"
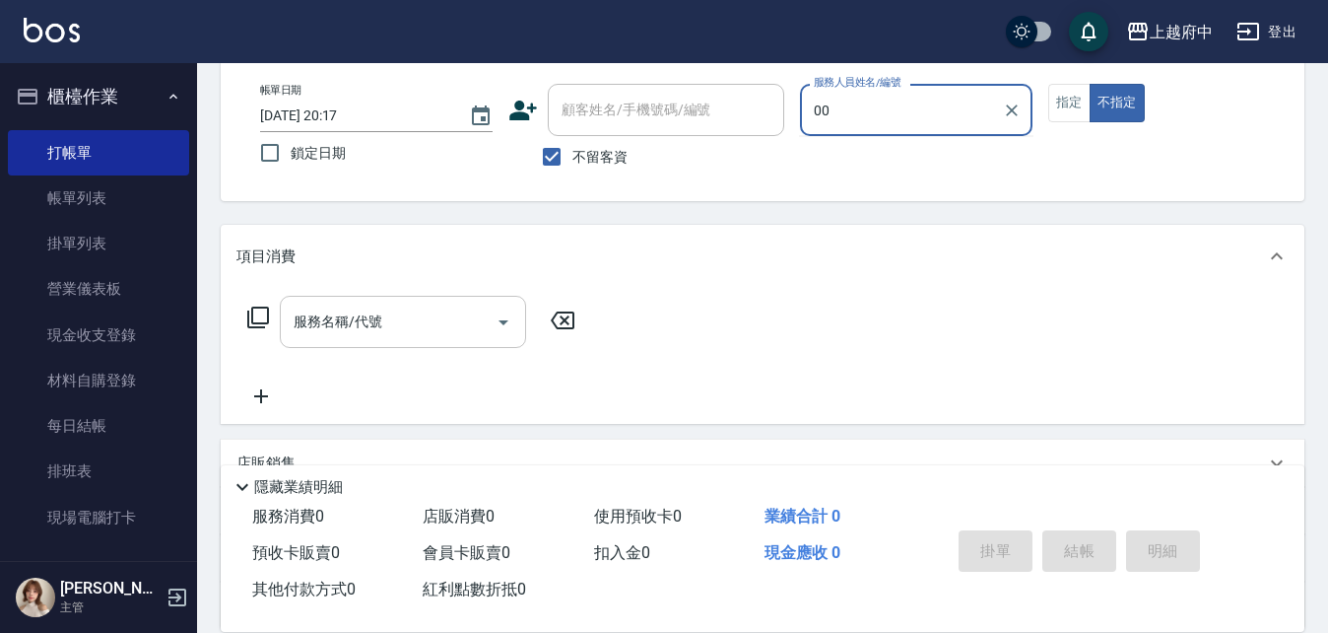
type input "00"
click at [1090, 84] on button "不指定" at bounding box center [1117, 103] width 55 height 38
type button "false"
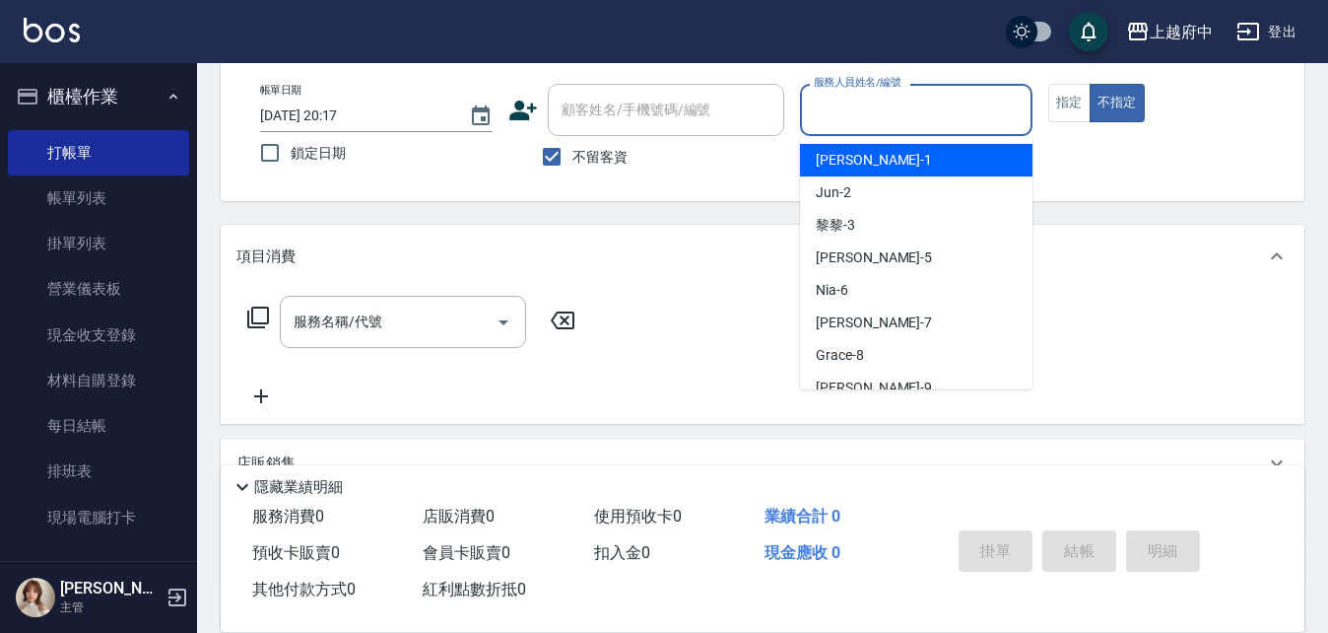
click at [879, 115] on input "服務人員姓名/編號" at bounding box center [916, 110] width 215 height 34
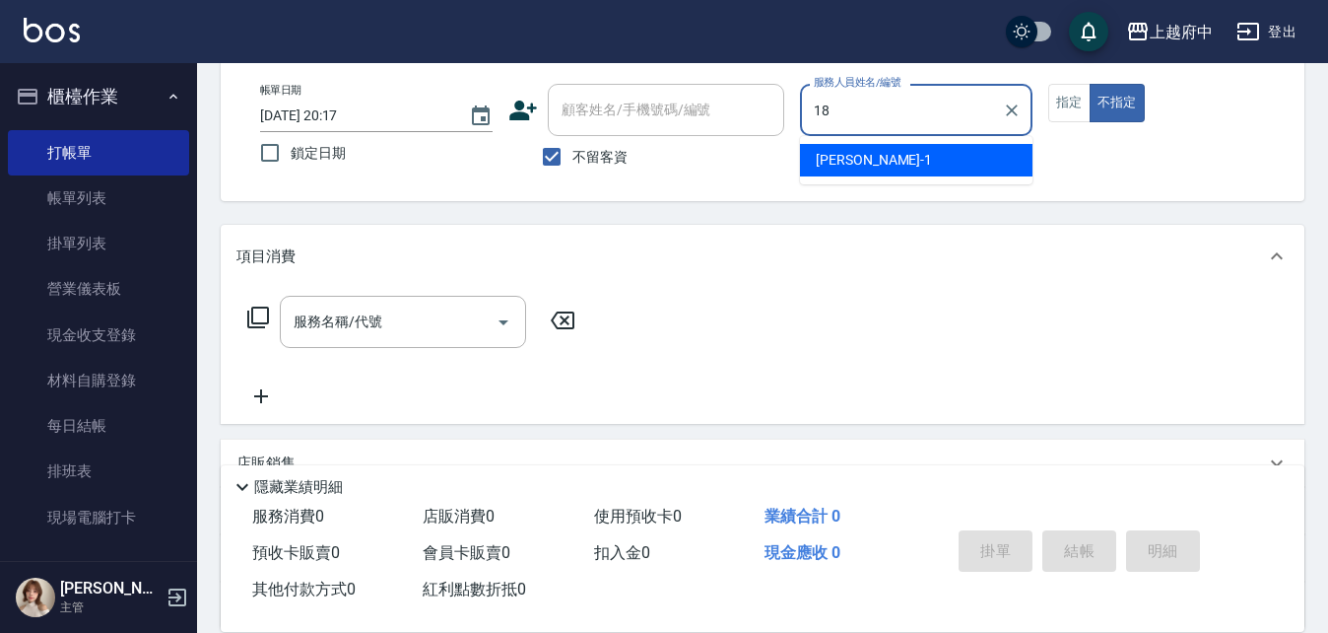
type input "Dona-18"
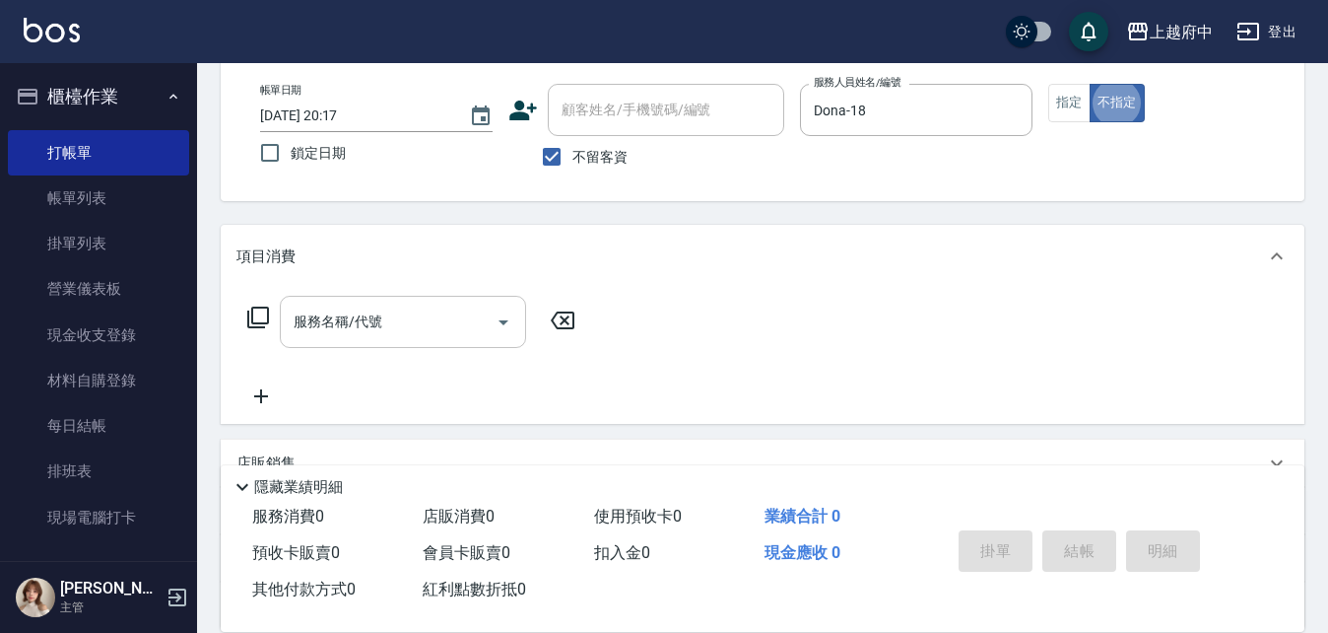
click at [420, 317] on input "服務名稱/代號" at bounding box center [388, 321] width 199 height 34
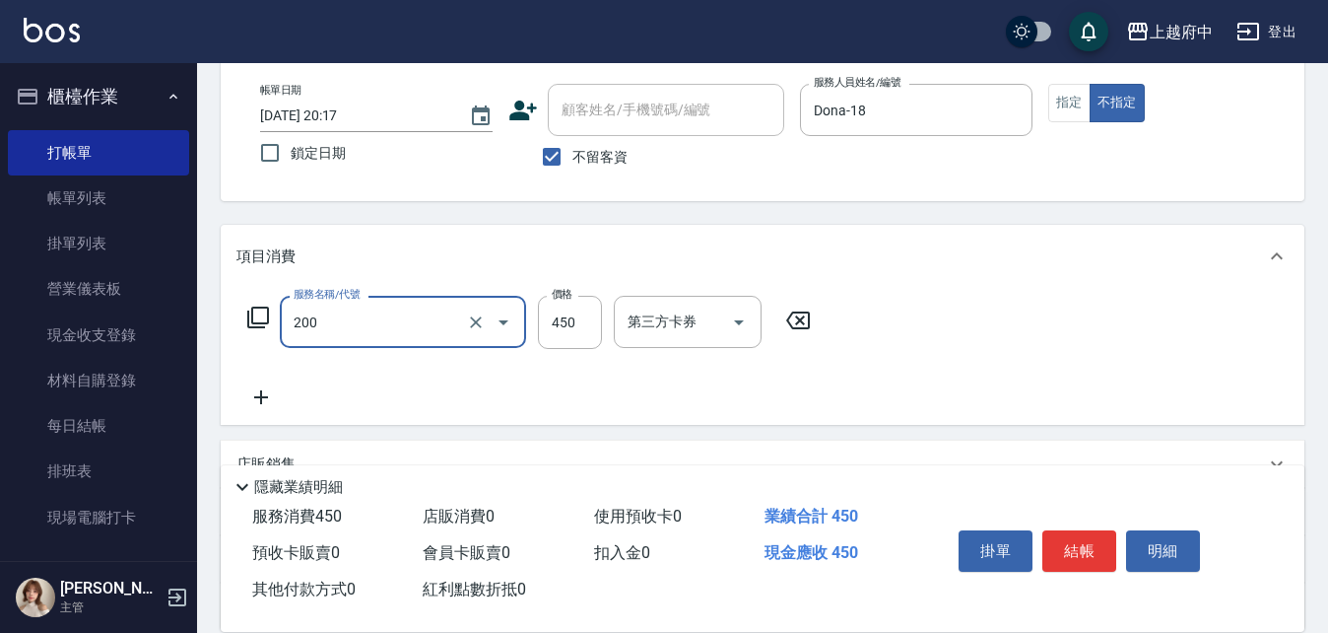
type input "有機洗髮(200)"
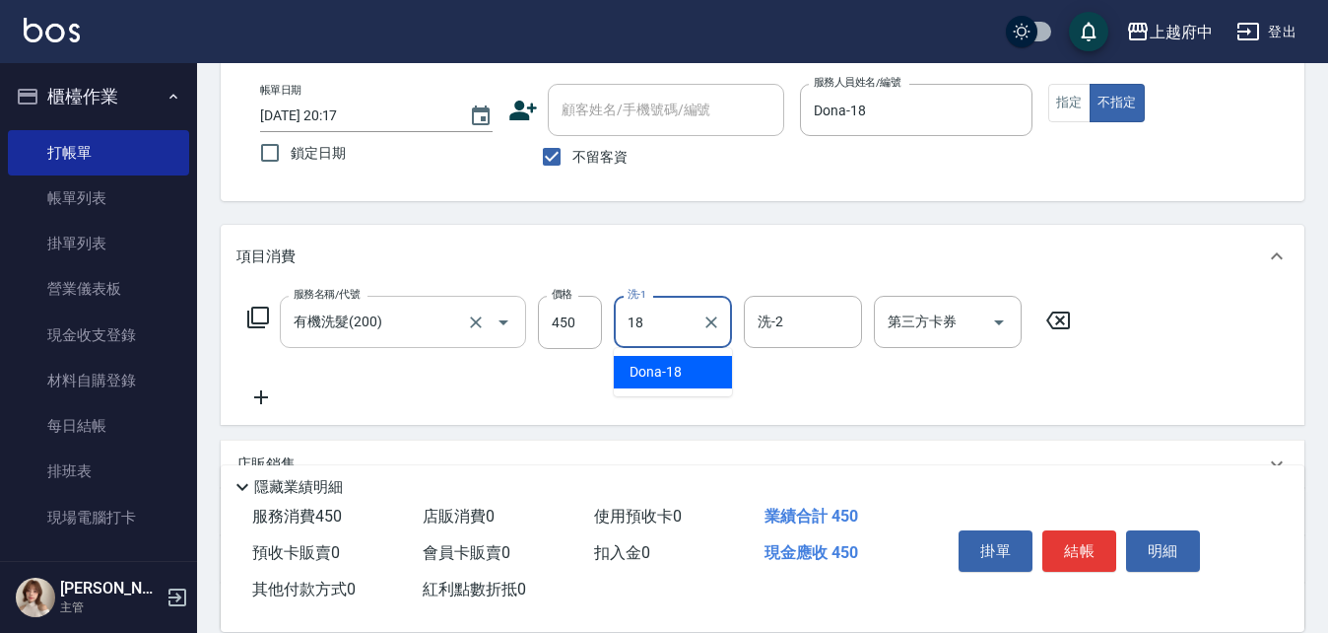
type input "Dona-18"
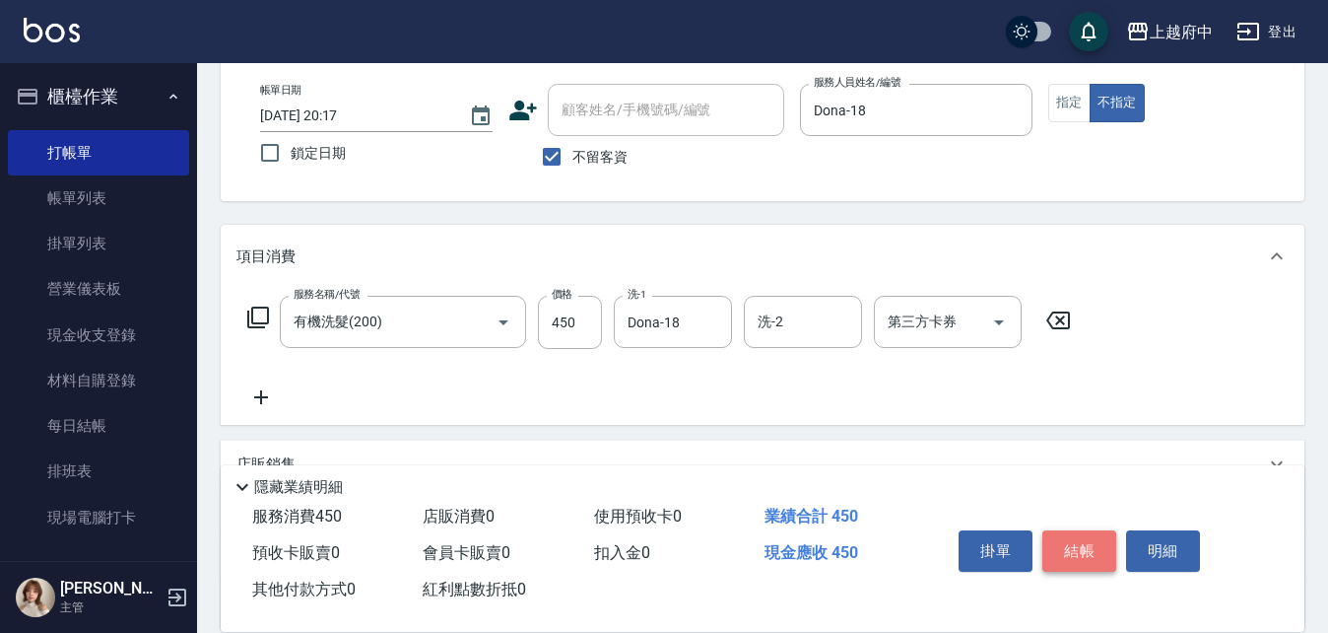
click at [1076, 541] on button "結帳" at bounding box center [1079, 550] width 74 height 41
type input "[DATE] 20:18"
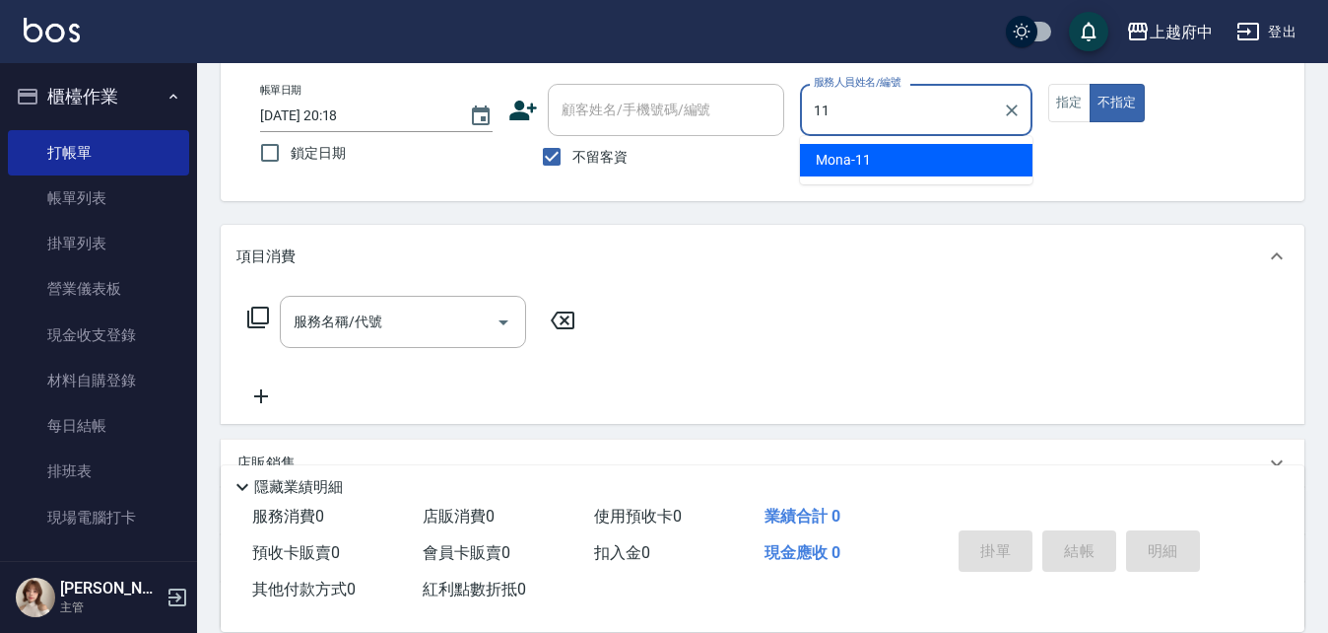
type input "Mona-11"
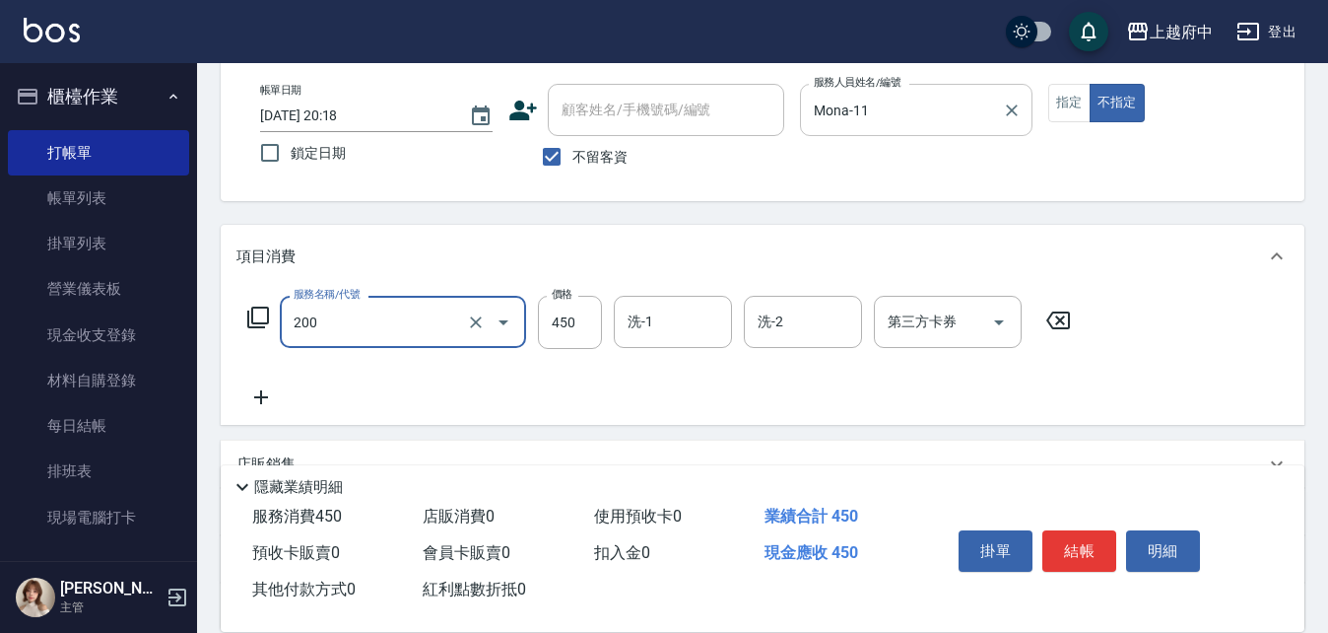
type input "有機洗髮(200)"
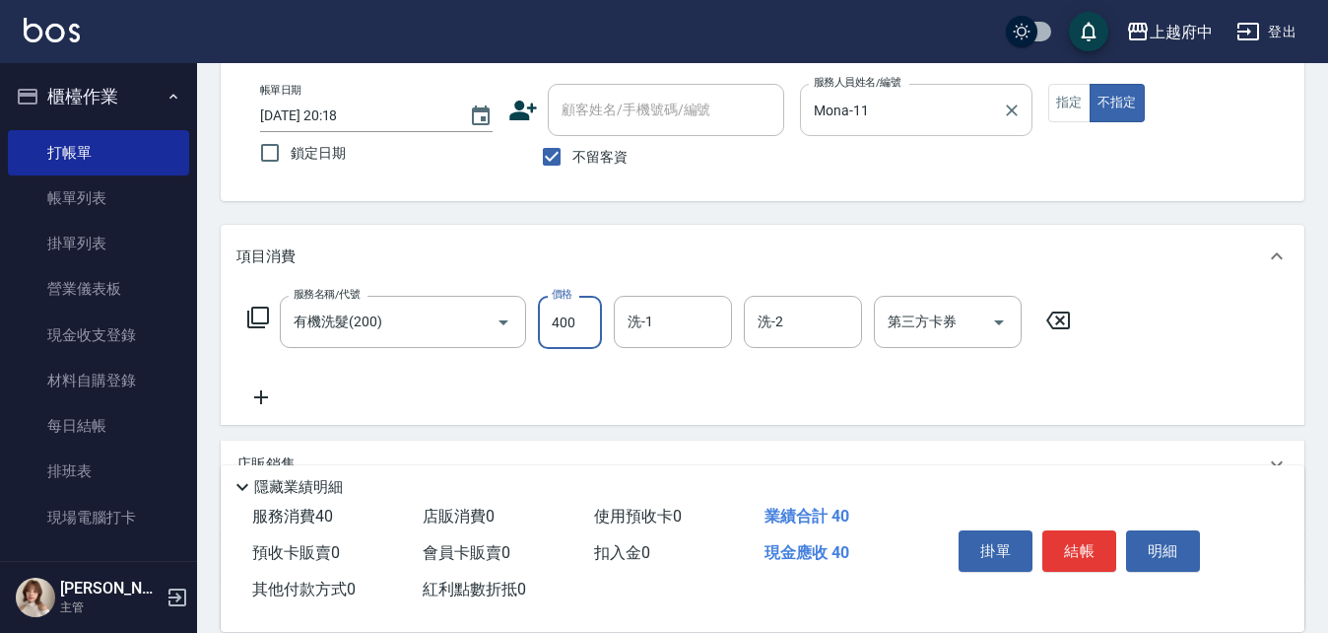
type input "400"
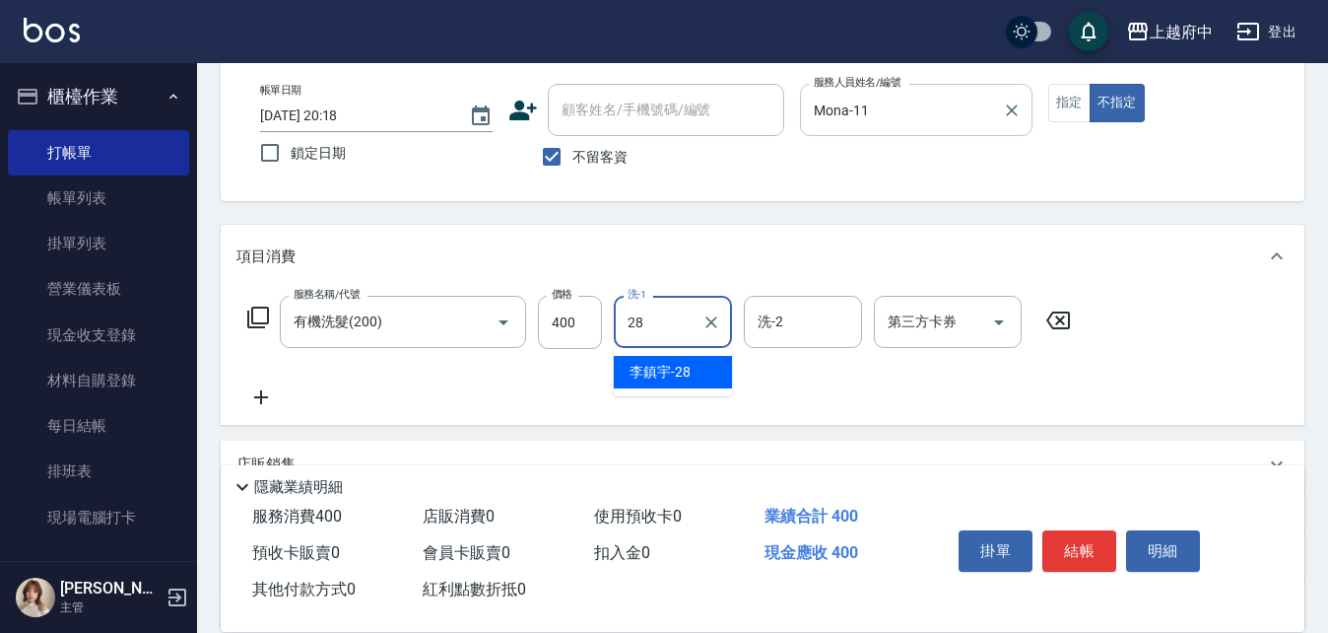
type input "[PERSON_NAME]-28"
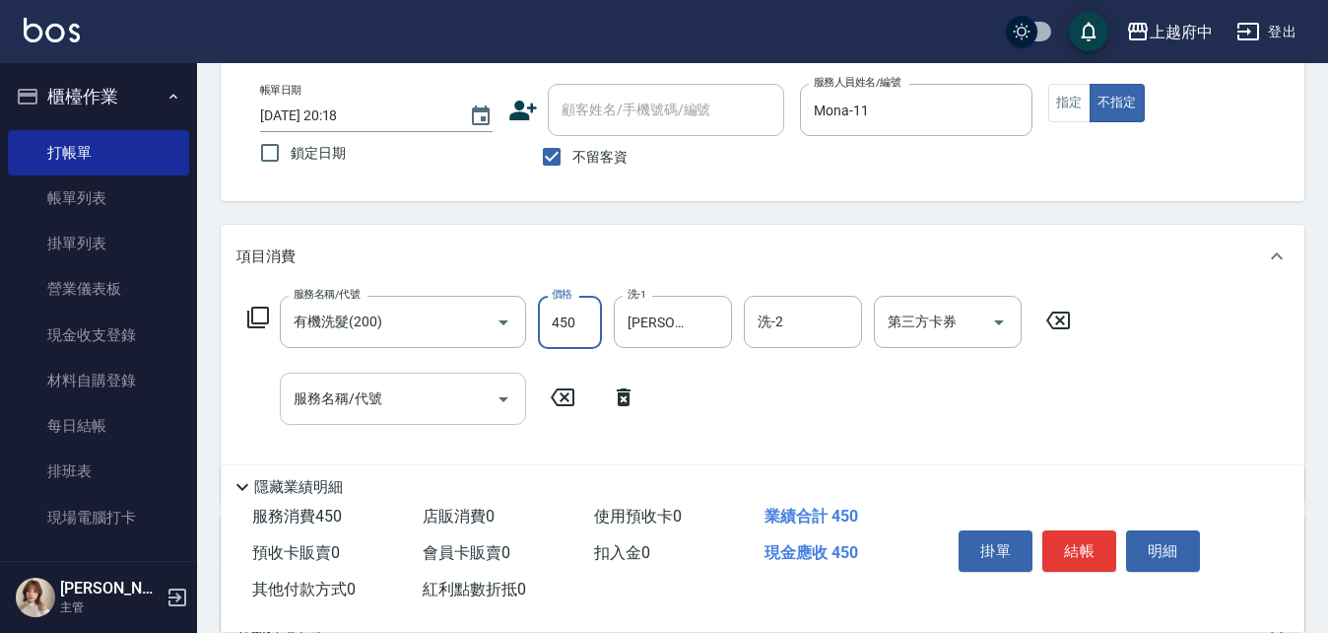
type input "450"
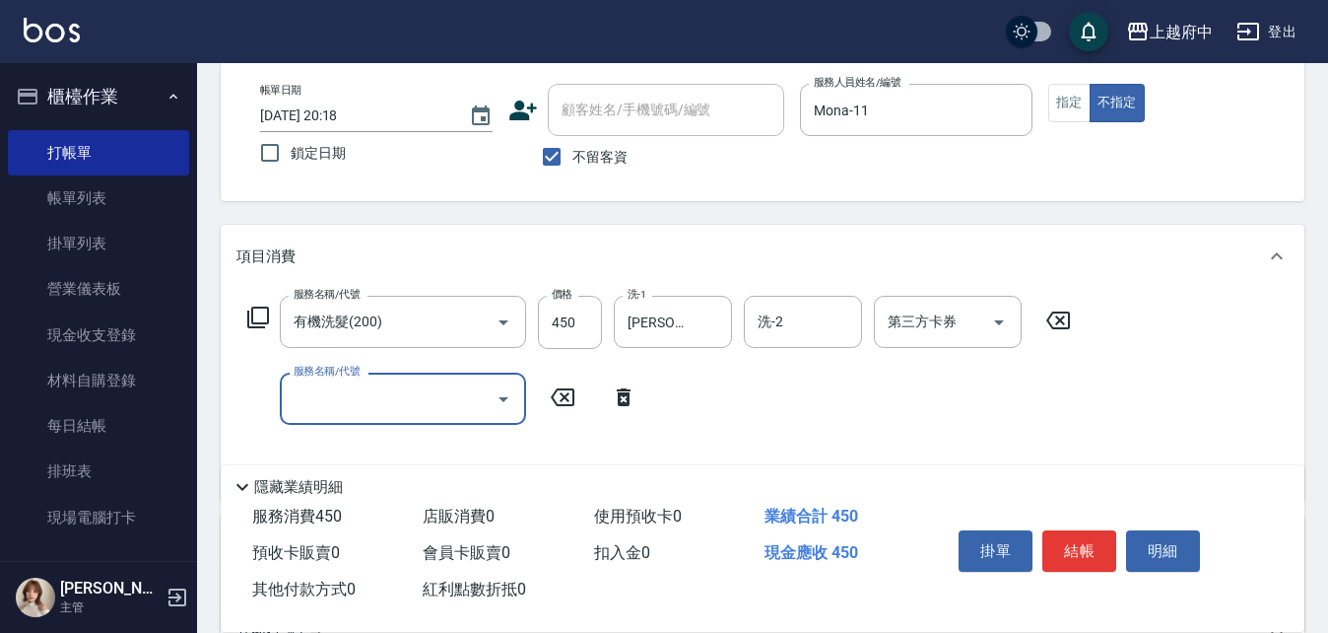
drag, startPoint x: 372, startPoint y: 400, endPoint x: 381, endPoint y: 393, distance: 11.2
click at [381, 393] on input "服務名稱/代號" at bounding box center [388, 398] width 199 height 34
type input "毛囊淨化理療(8004)"
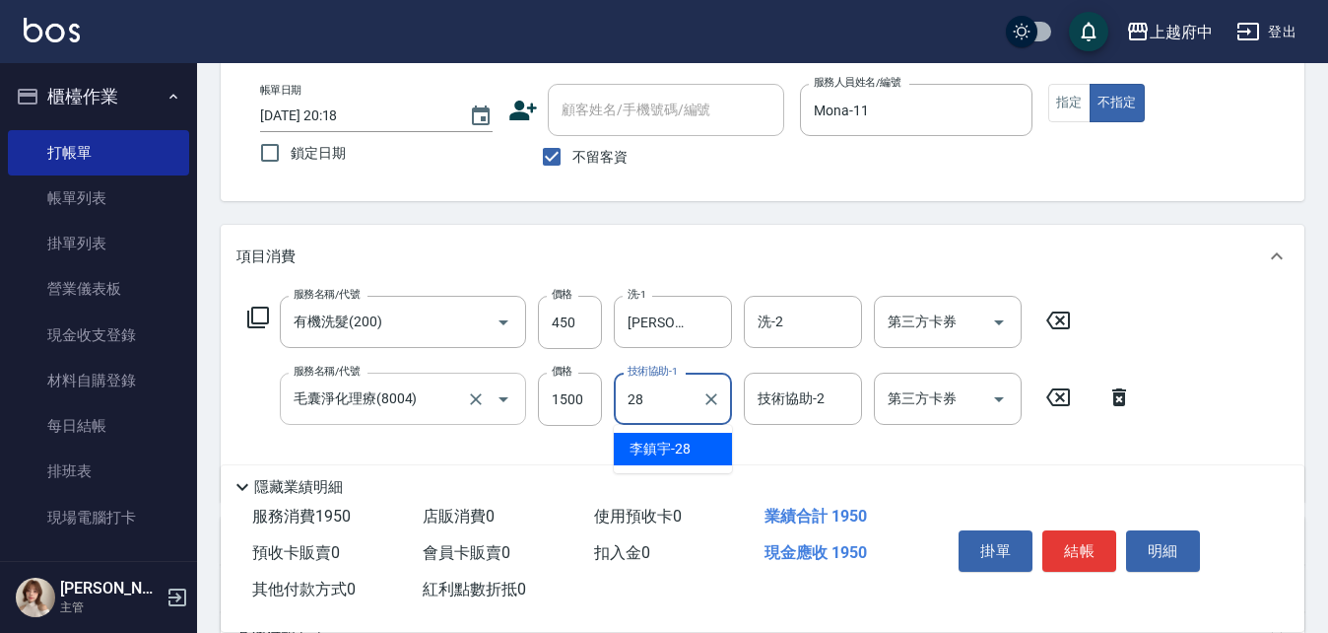
type input "[PERSON_NAME]-28"
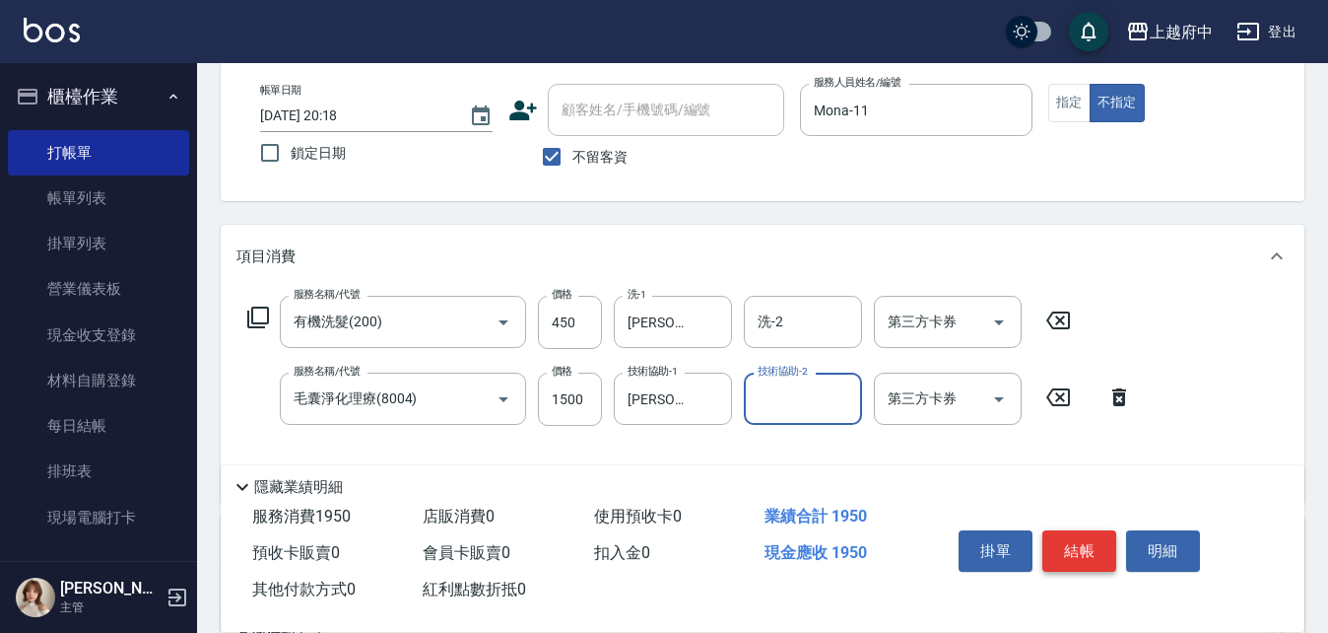
click at [1085, 541] on button "結帳" at bounding box center [1079, 550] width 74 height 41
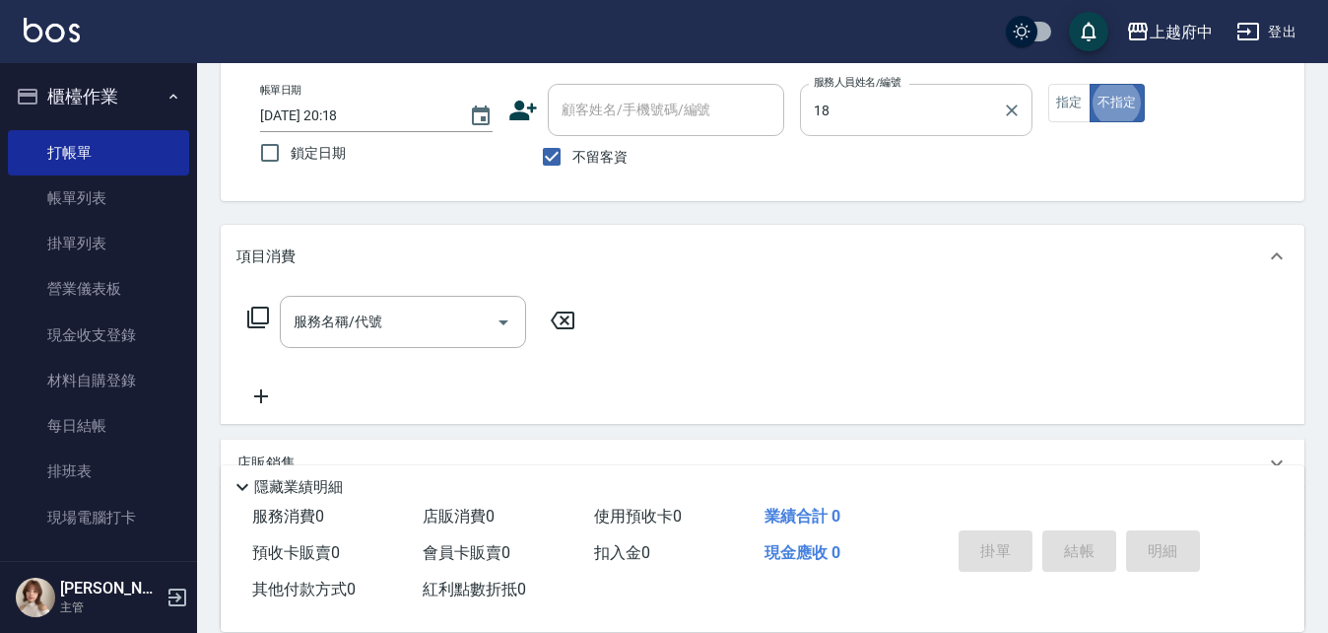
type input "Dona-18"
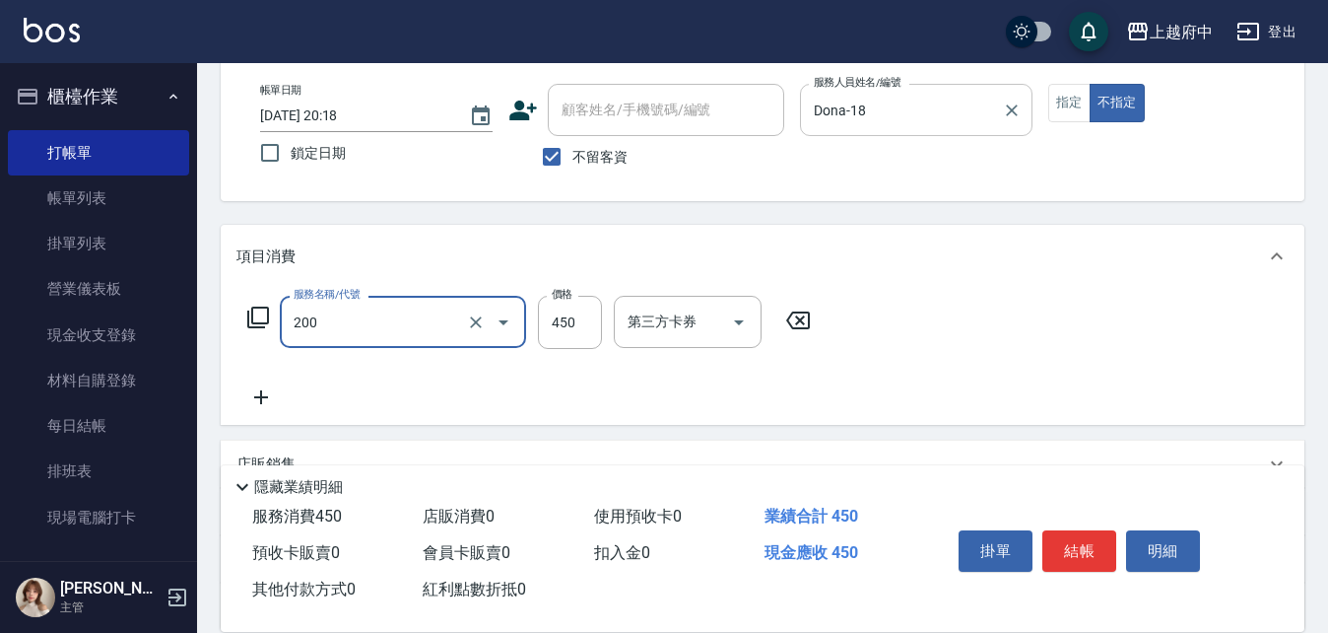
type input "有機洗髮(200)"
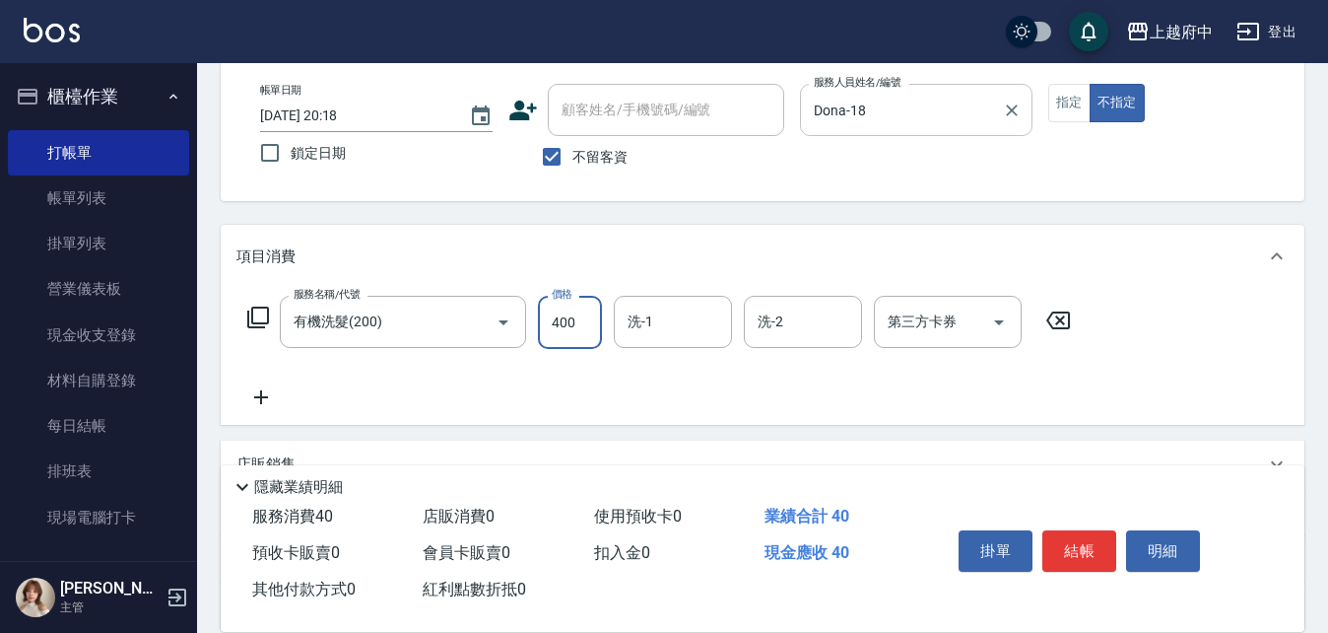
type input "400"
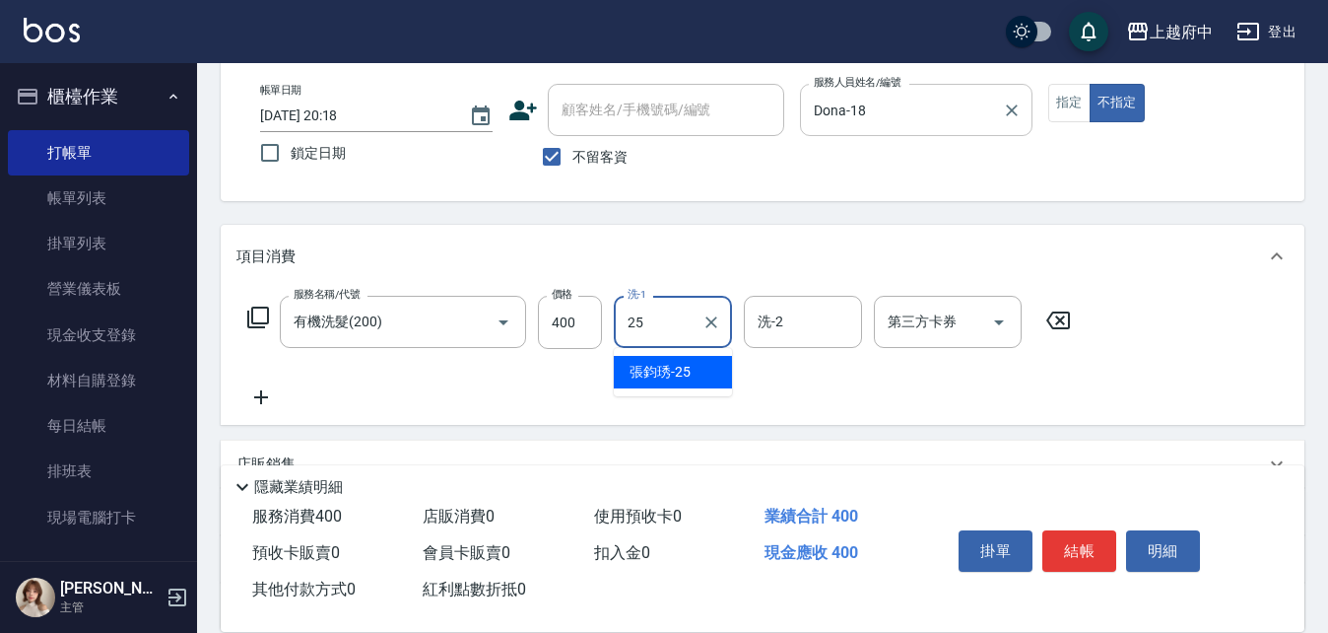
type input "[PERSON_NAME]-25"
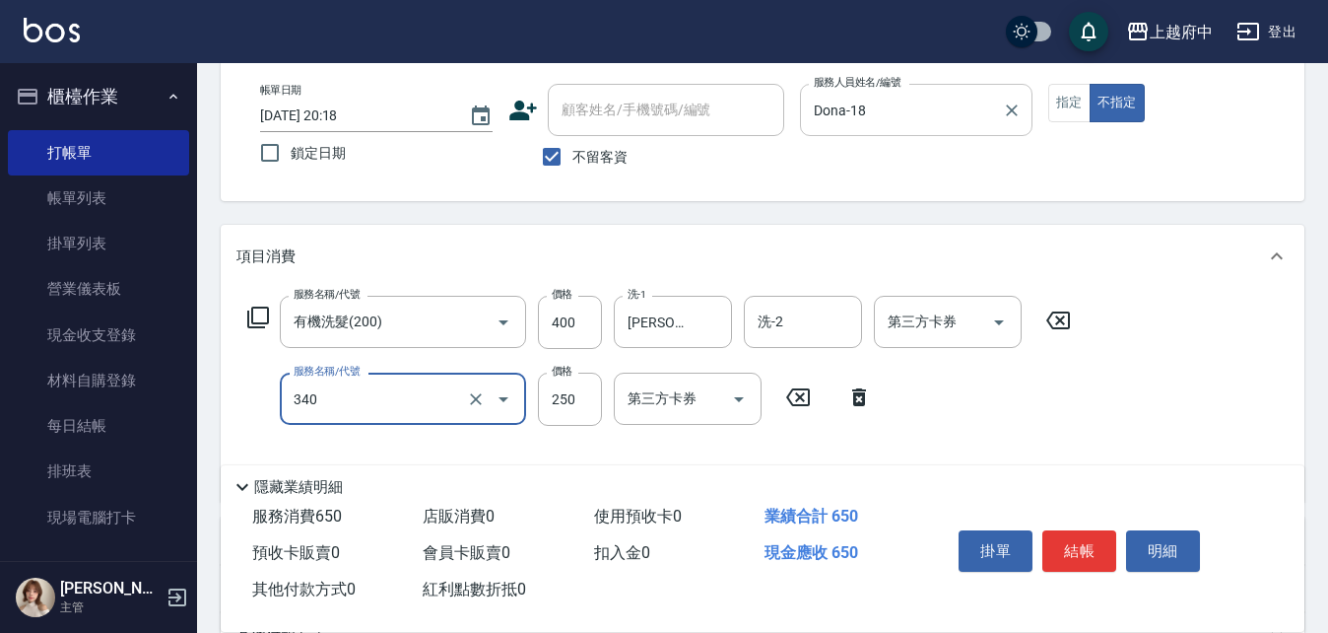
type input "剪髮(340)"
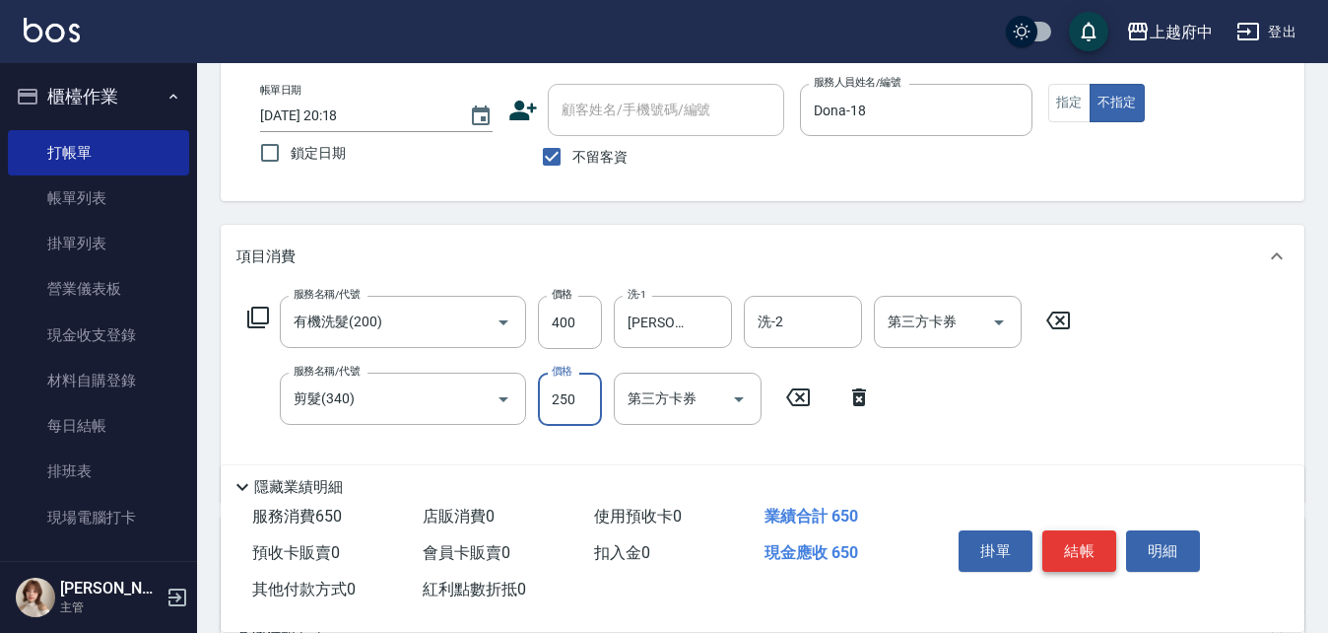
click at [1082, 540] on button "結帳" at bounding box center [1079, 550] width 74 height 41
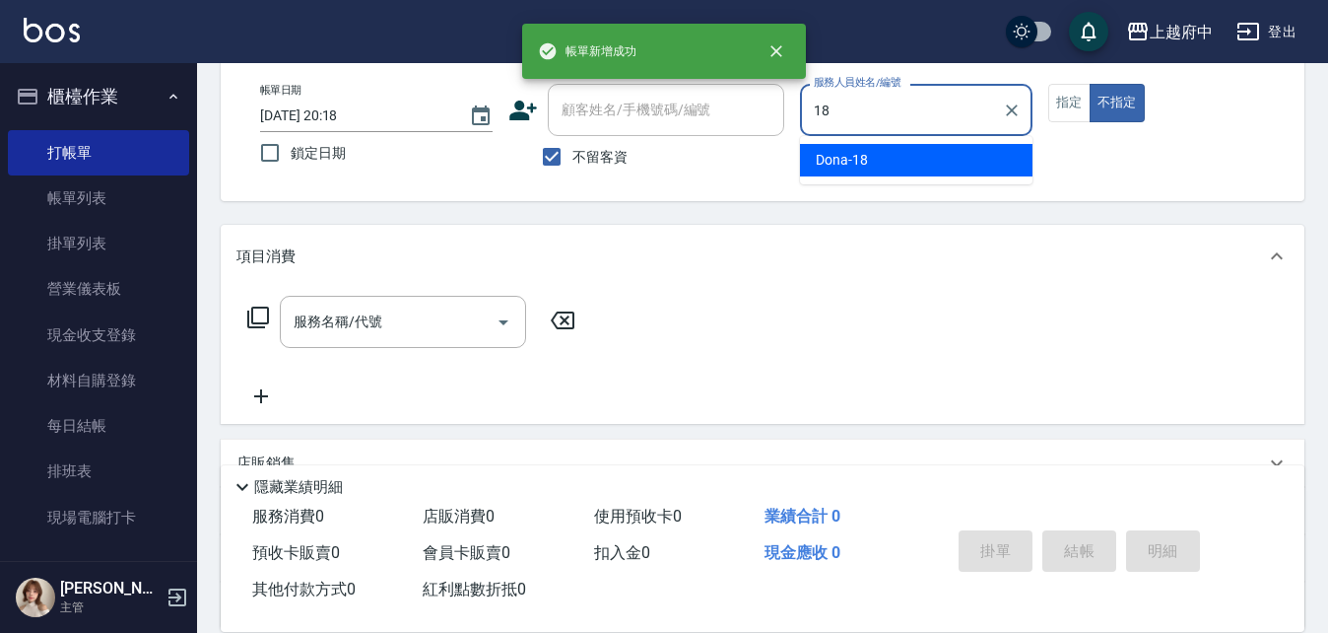
type input "Dona-18"
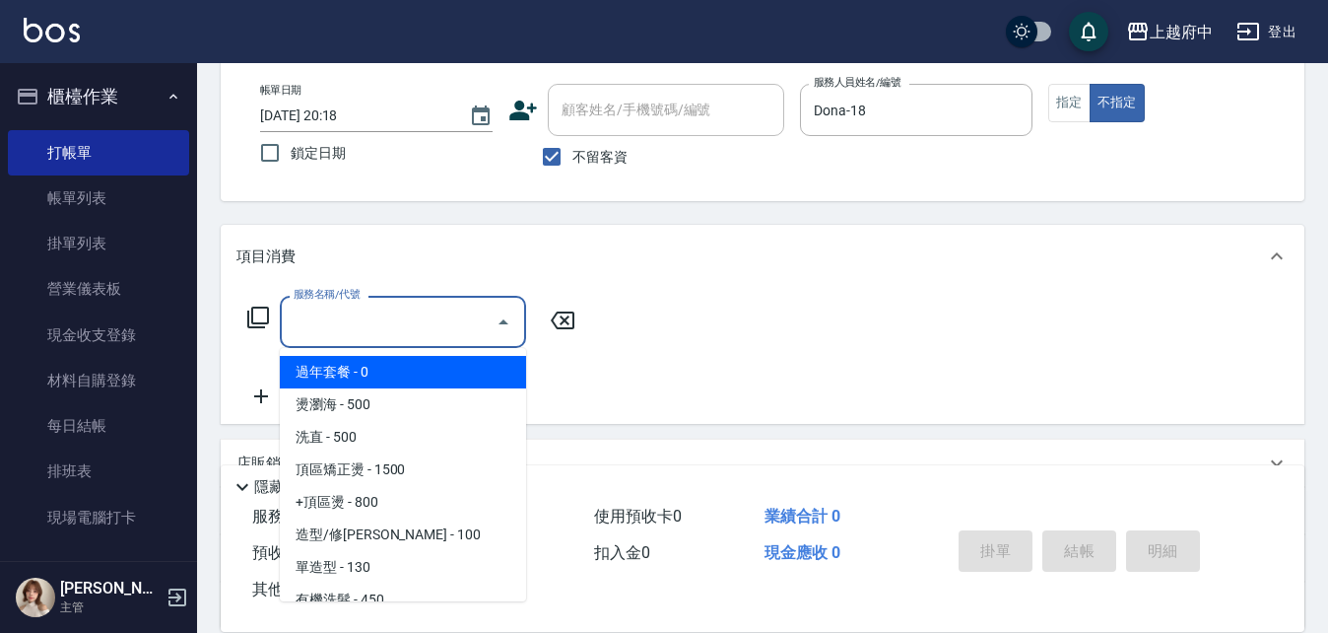
click at [410, 322] on input "服務名稱/代號" at bounding box center [388, 321] width 199 height 34
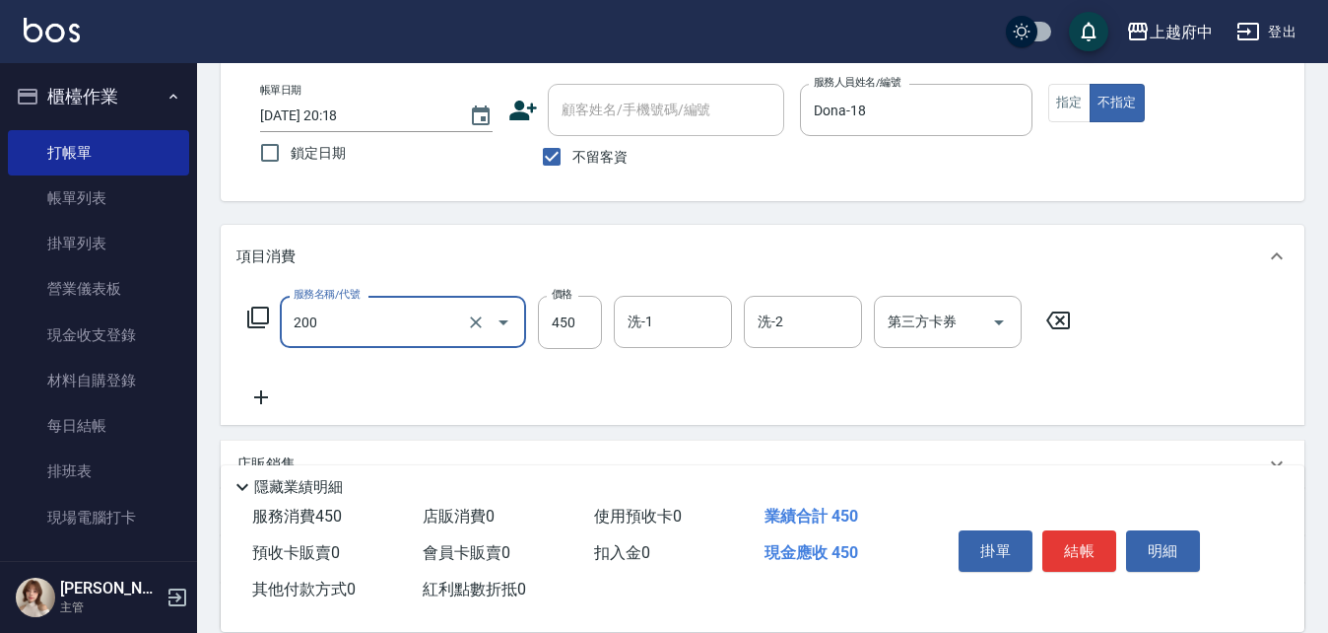
type input "有機洗髮(200)"
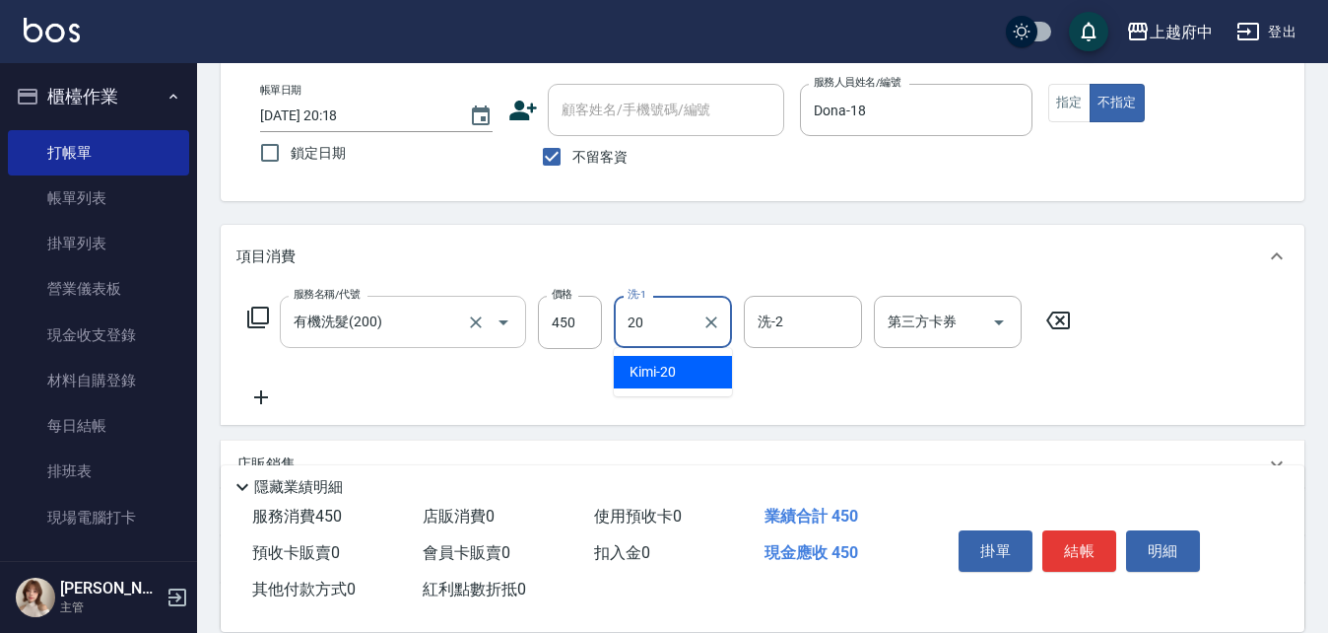
type input "Kimi-20"
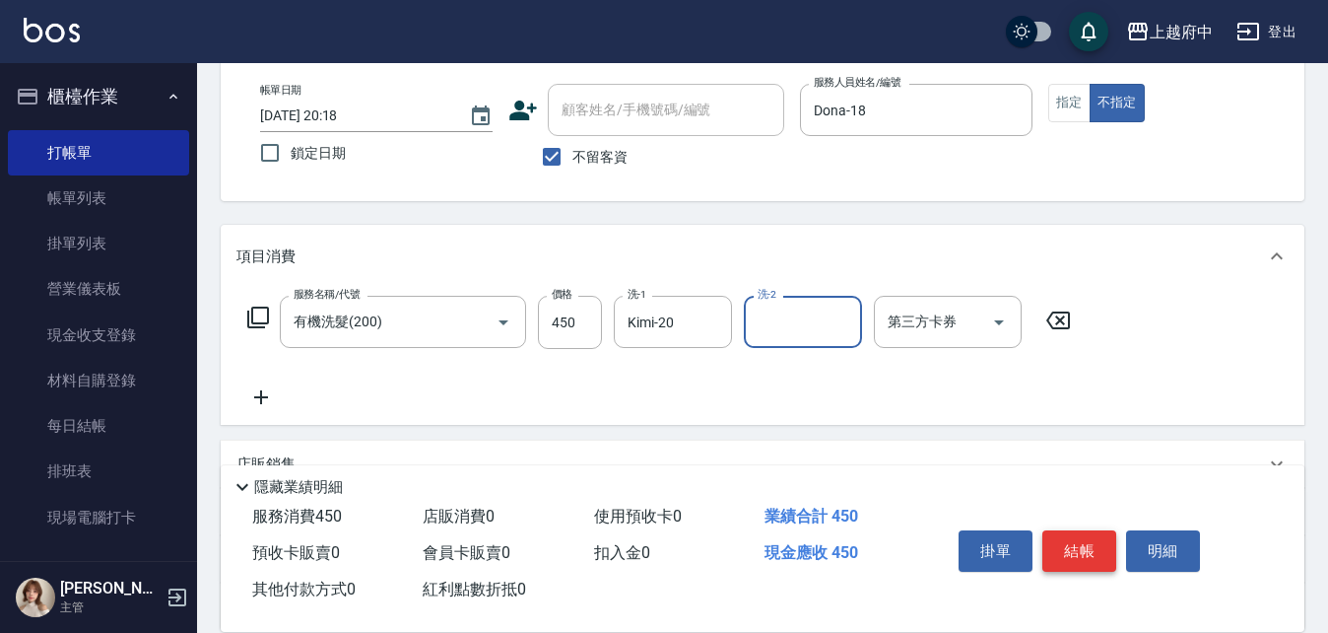
click at [1083, 555] on button "結帳" at bounding box center [1079, 550] width 74 height 41
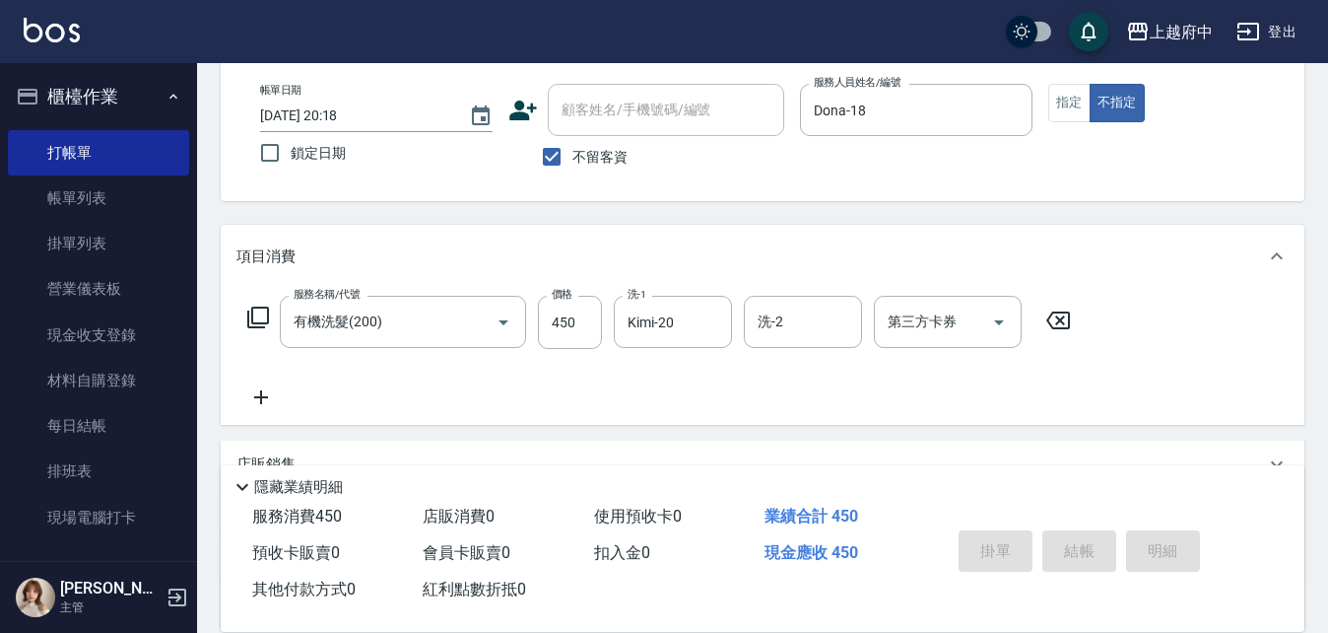
type input "[DATE] 20:19"
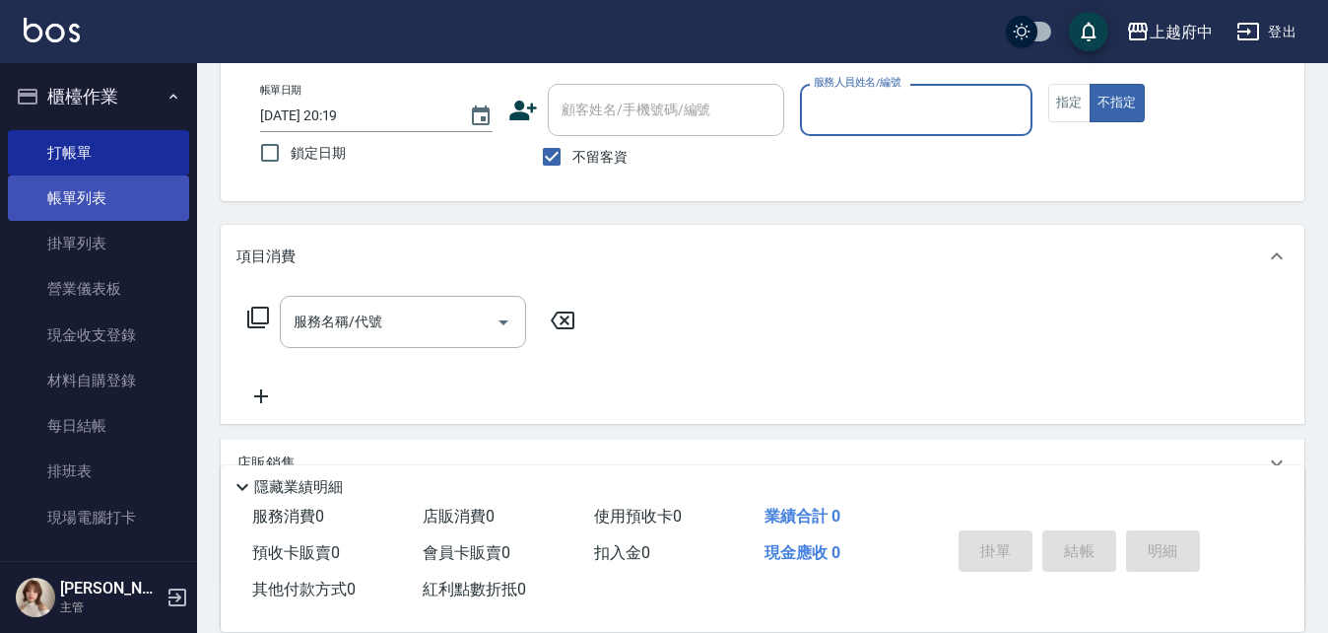
click at [72, 198] on link "帳單列表" at bounding box center [98, 197] width 181 height 45
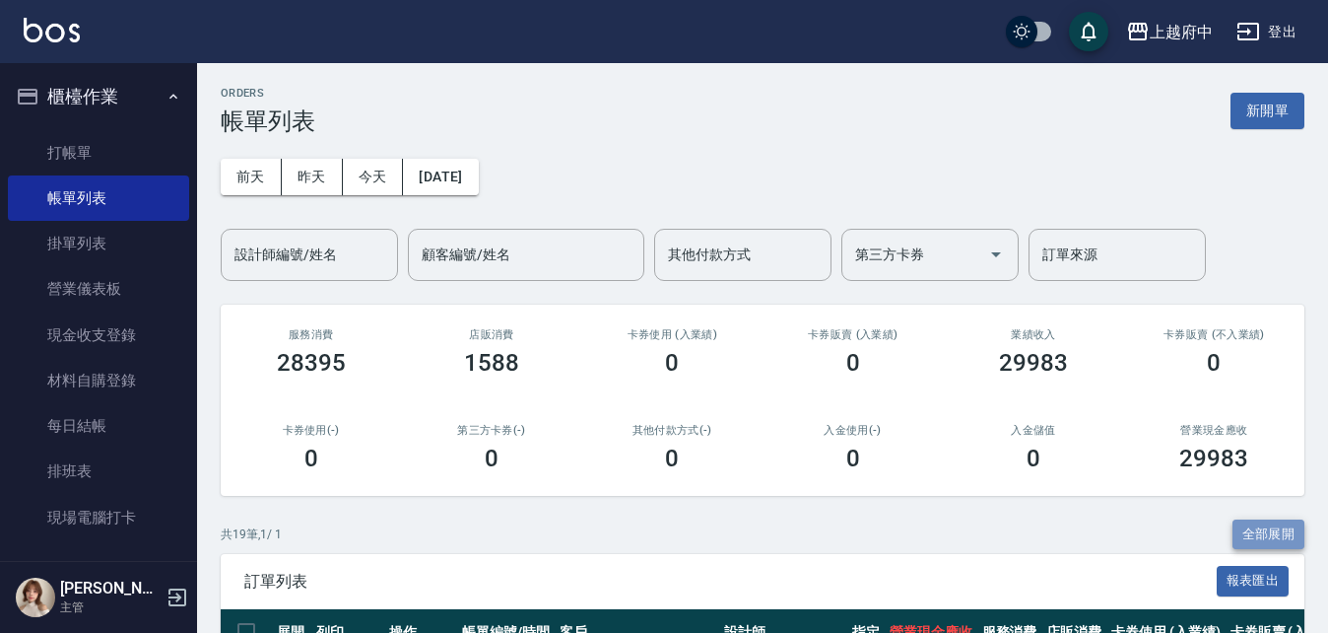
click at [1282, 534] on button "全部展開" at bounding box center [1269, 534] width 73 height 31
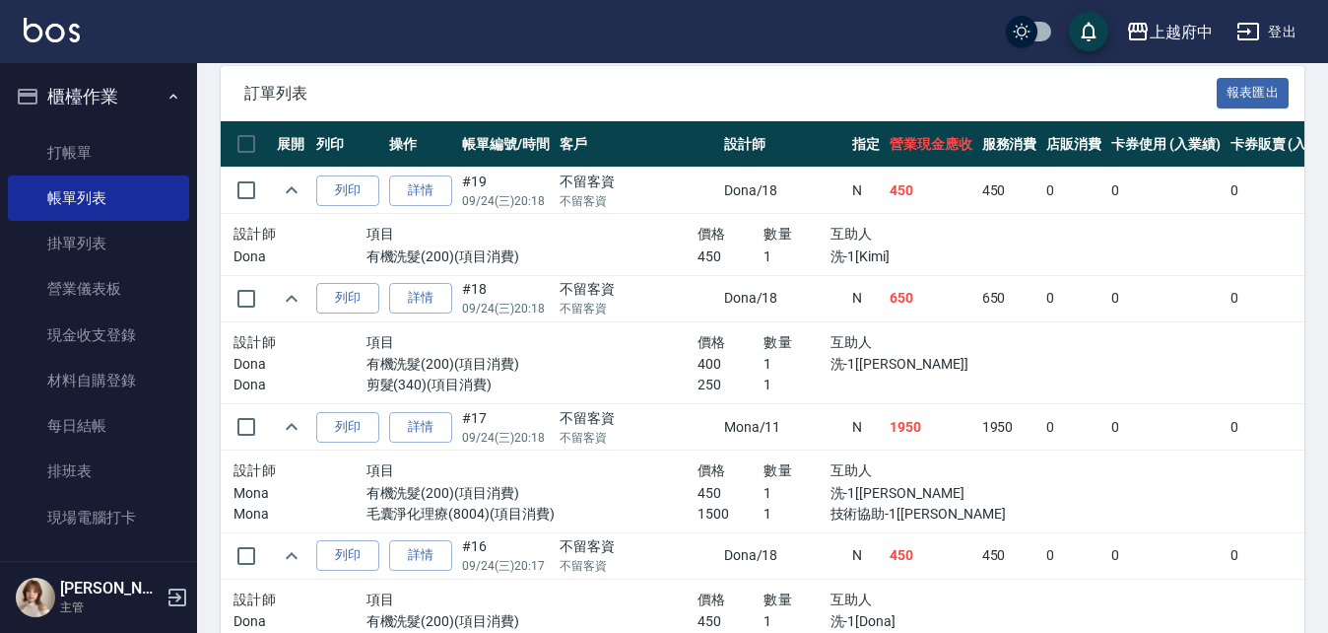
scroll to position [197, 0]
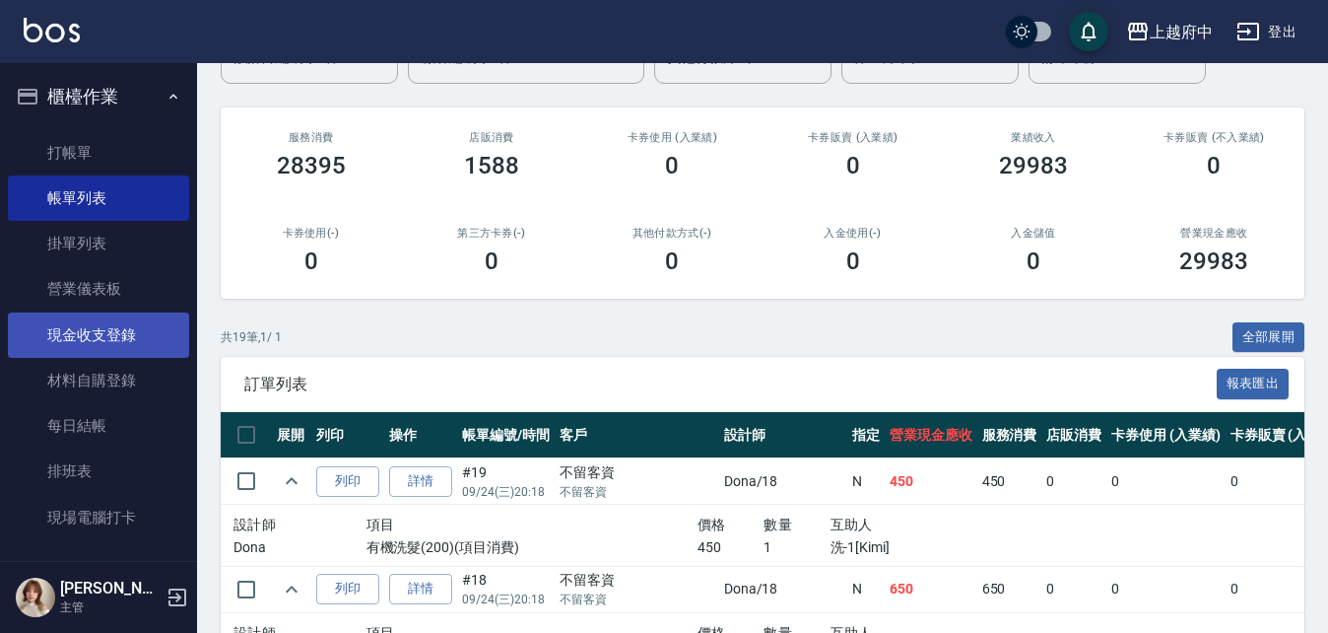
click at [113, 324] on link "現金收支登錄" at bounding box center [98, 334] width 181 height 45
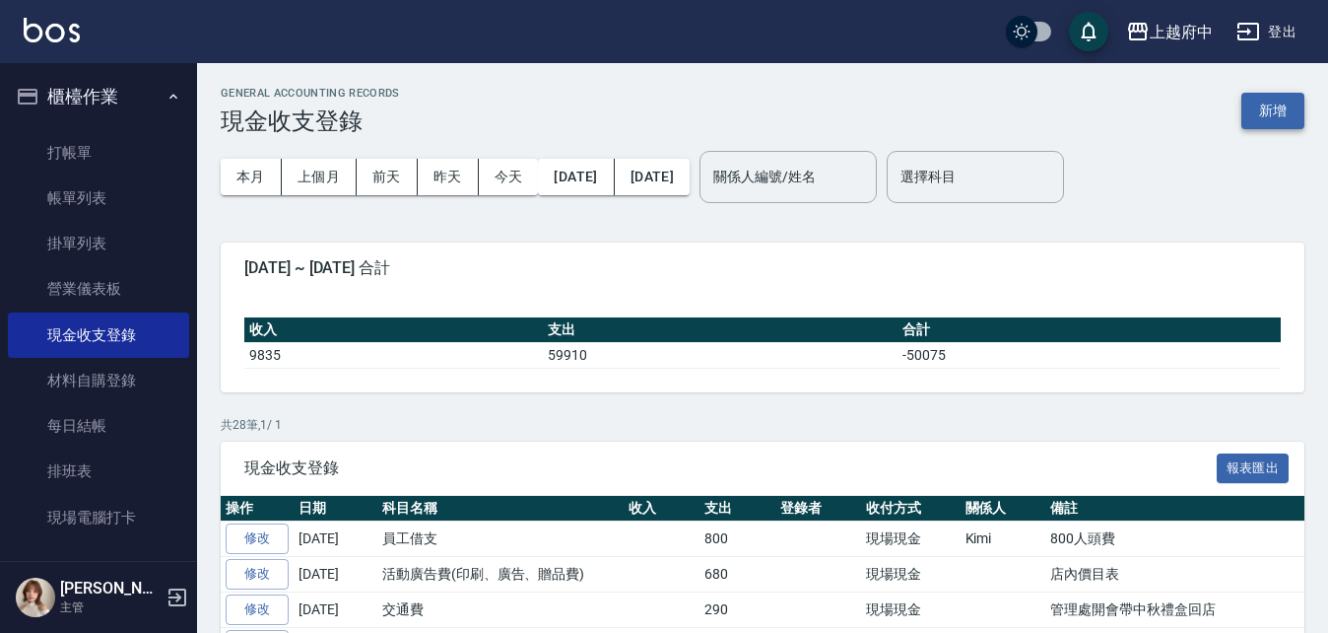
click at [1264, 100] on button "新增" at bounding box center [1272, 111] width 63 height 36
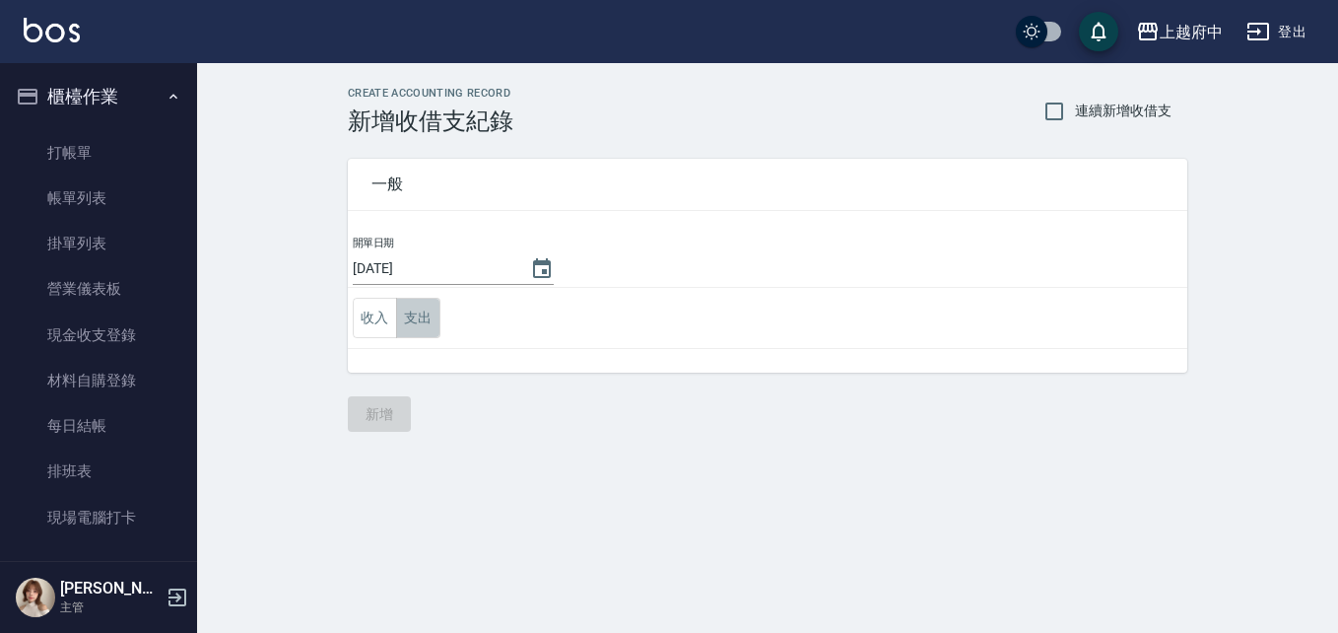
click at [413, 315] on button "支出" at bounding box center [418, 318] width 44 height 40
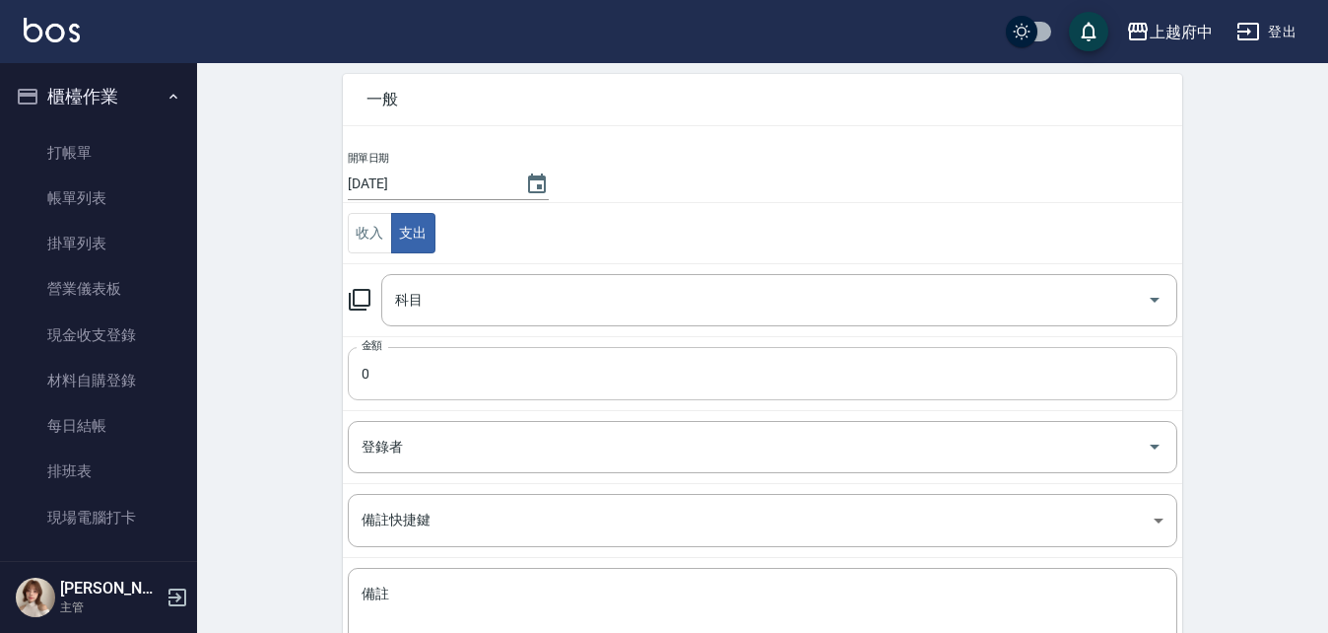
scroll to position [197, 0]
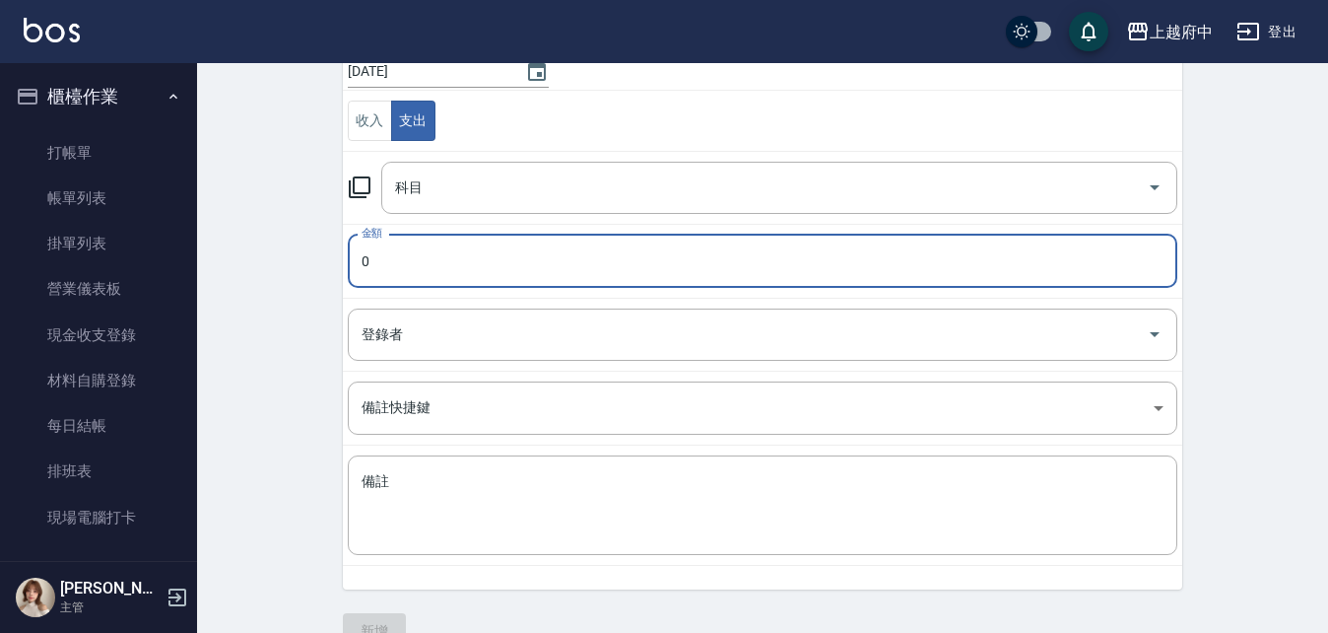
click at [405, 250] on input "0" at bounding box center [763, 260] width 830 height 53
type input "11000"
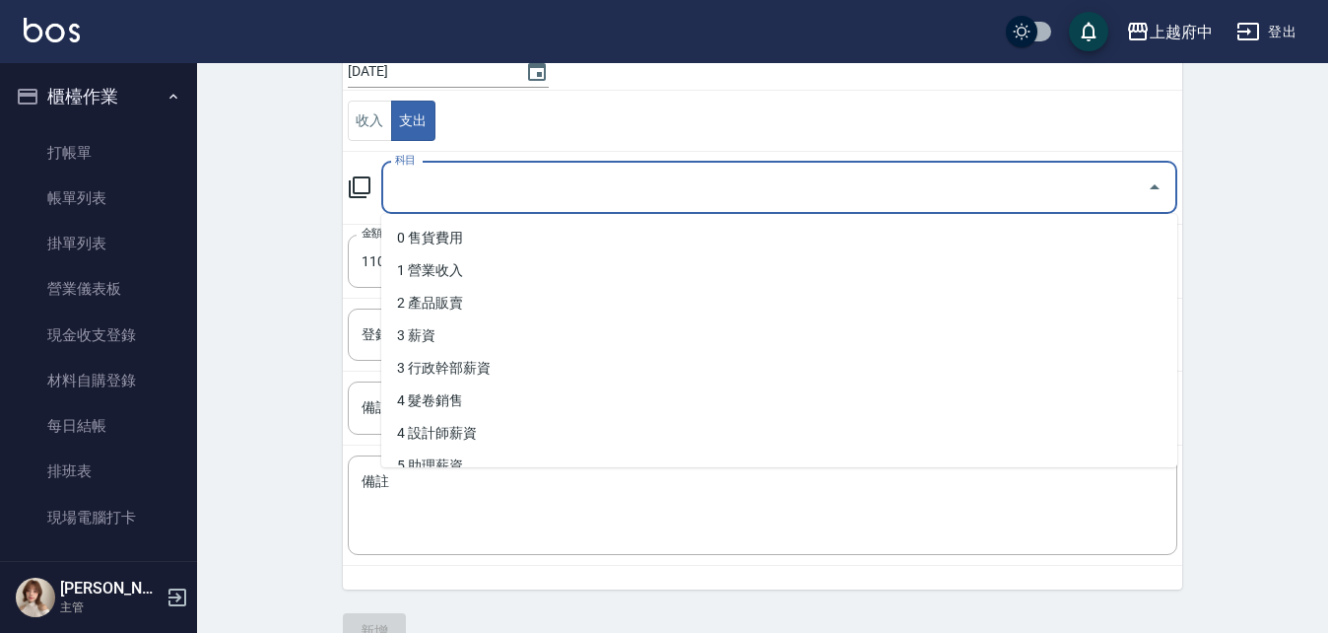
click at [534, 178] on input "科目" at bounding box center [764, 187] width 749 height 34
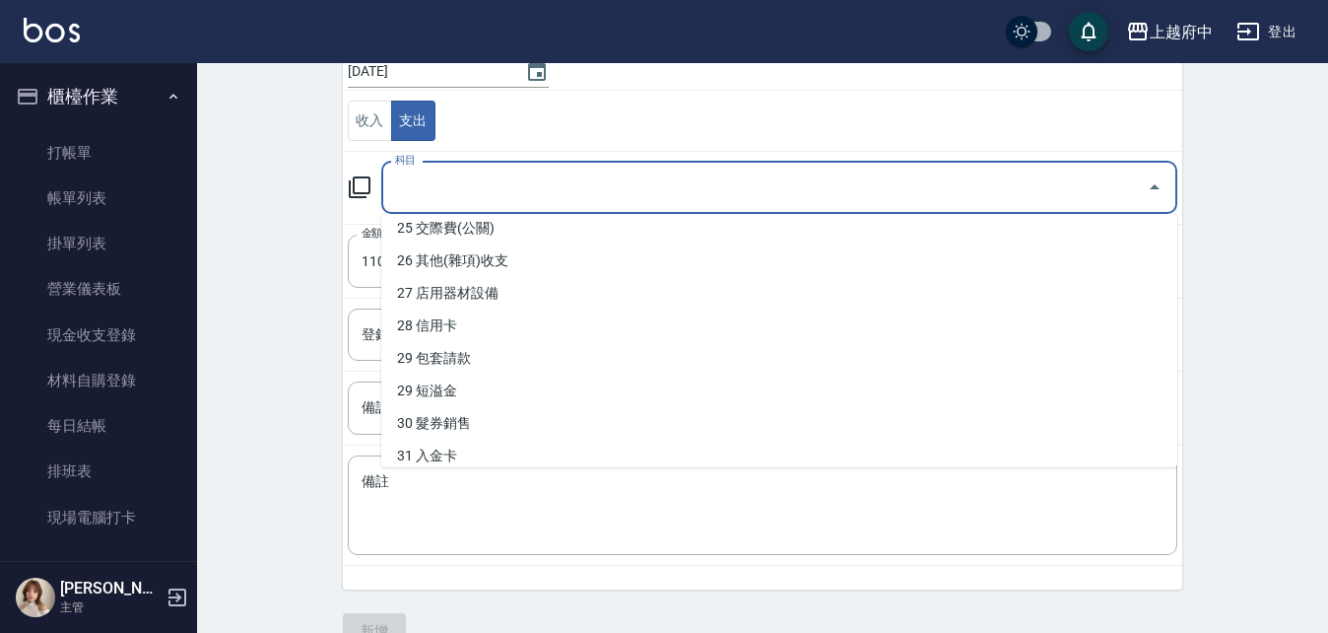
scroll to position [1084, 0]
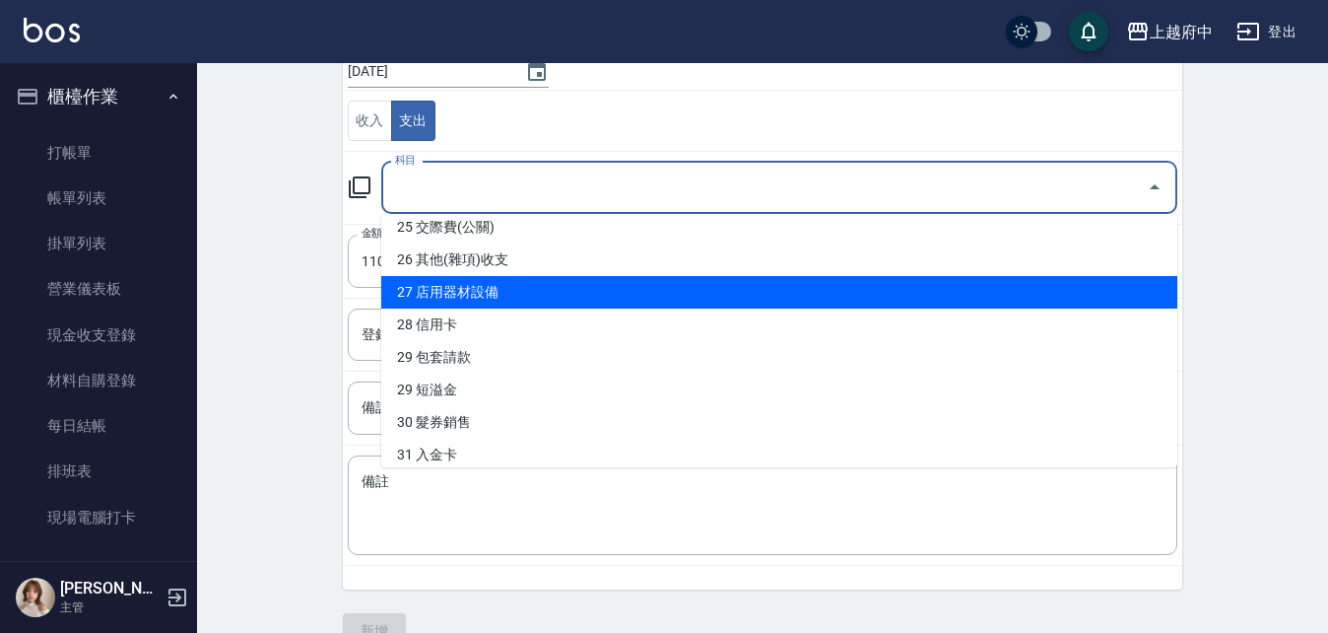
click at [470, 295] on li "27 店用器材設備" at bounding box center [779, 292] width 796 height 33
type input "27 店用器材設備"
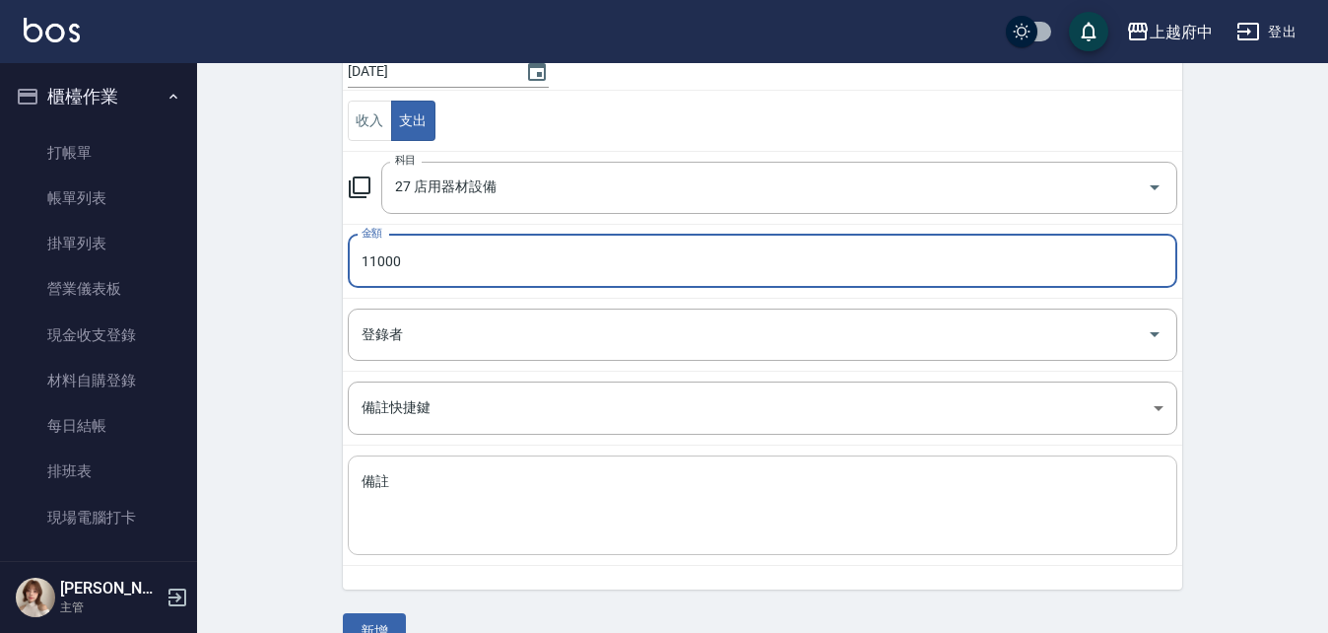
click at [440, 514] on textarea "備註" at bounding box center [763, 505] width 802 height 67
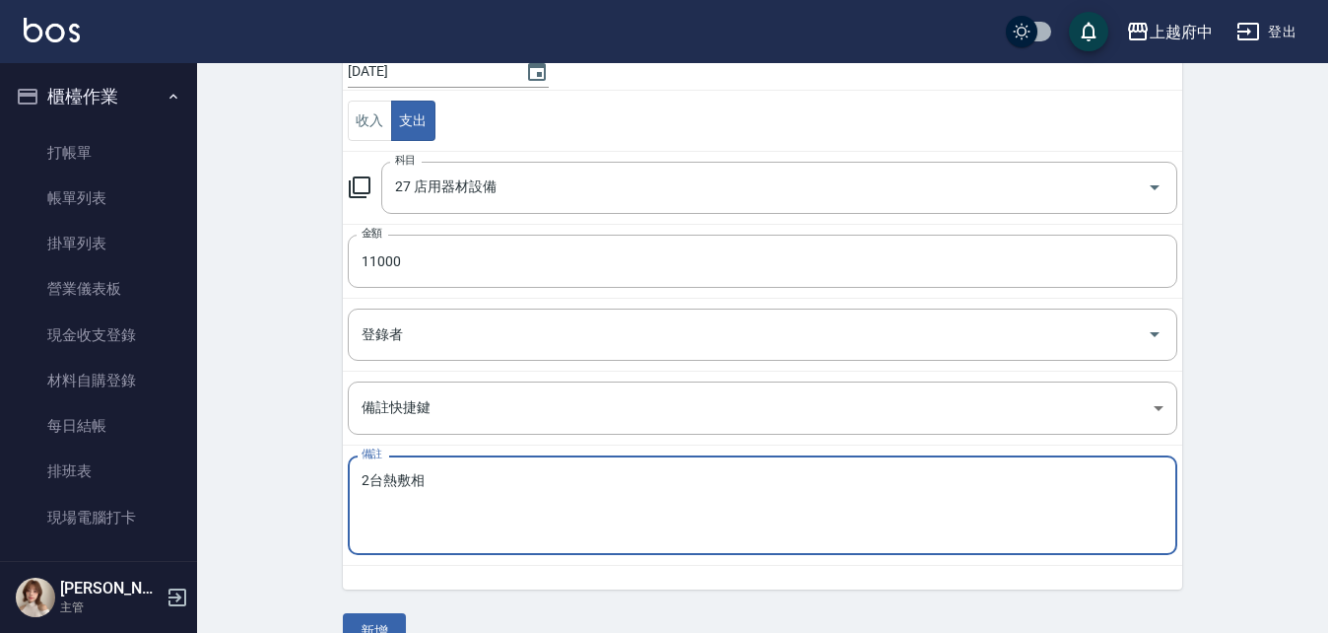
type textarea "2台熱敷相"
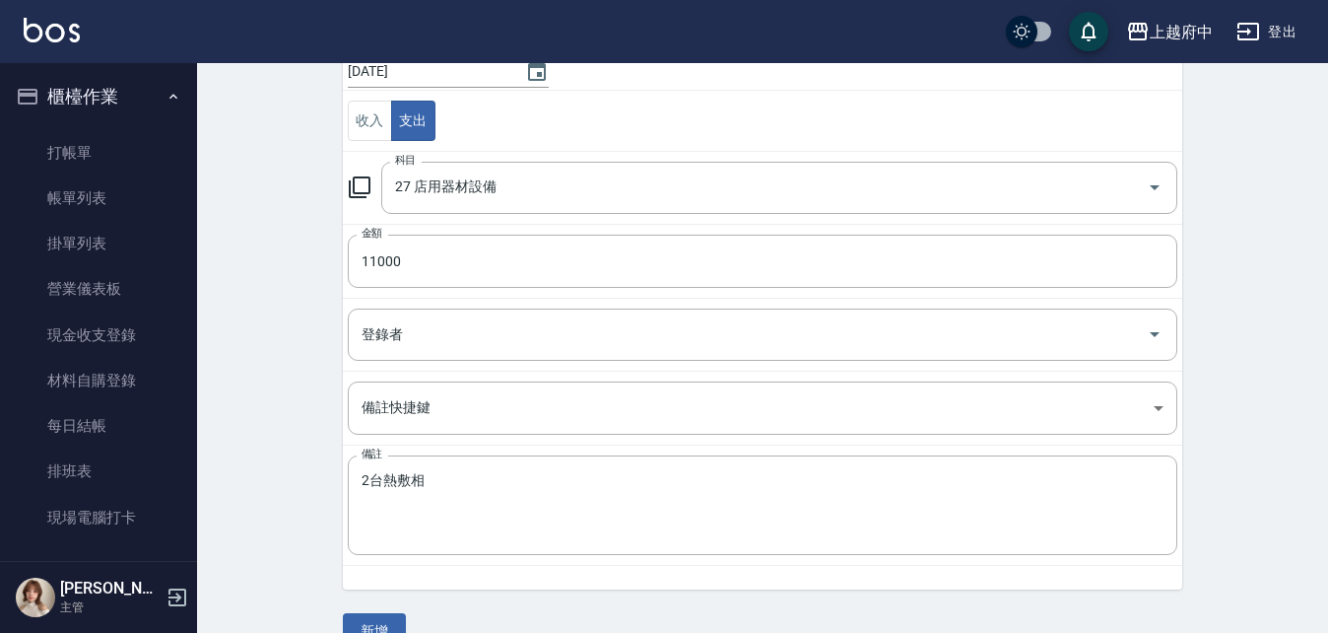
click at [302, 538] on div "CREATE ACCOUNTING RECORD 新增收借支紀錄 連續新增收借支 一般 開單日期 [DATE] 收入 支出 科目 27 店用器材設備 科目 金…" at bounding box center [762, 269] width 1131 height 807
click at [370, 622] on button "新增" at bounding box center [374, 631] width 63 height 36
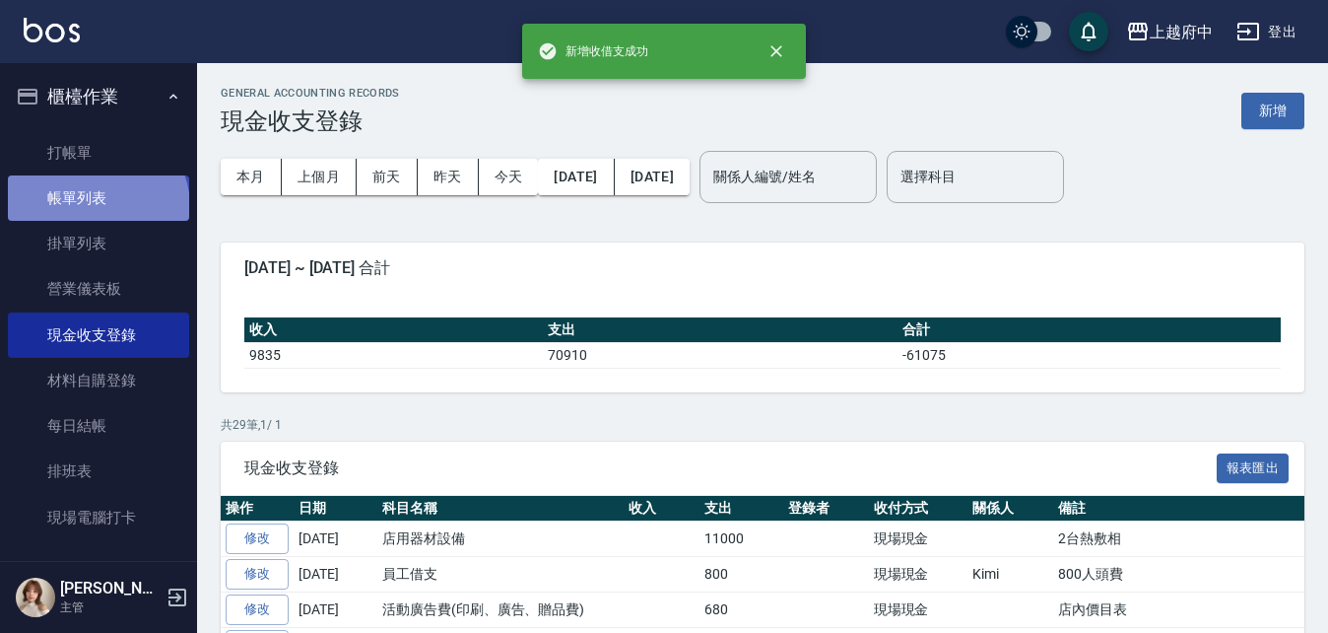
click at [96, 205] on link "帳單列表" at bounding box center [98, 197] width 181 height 45
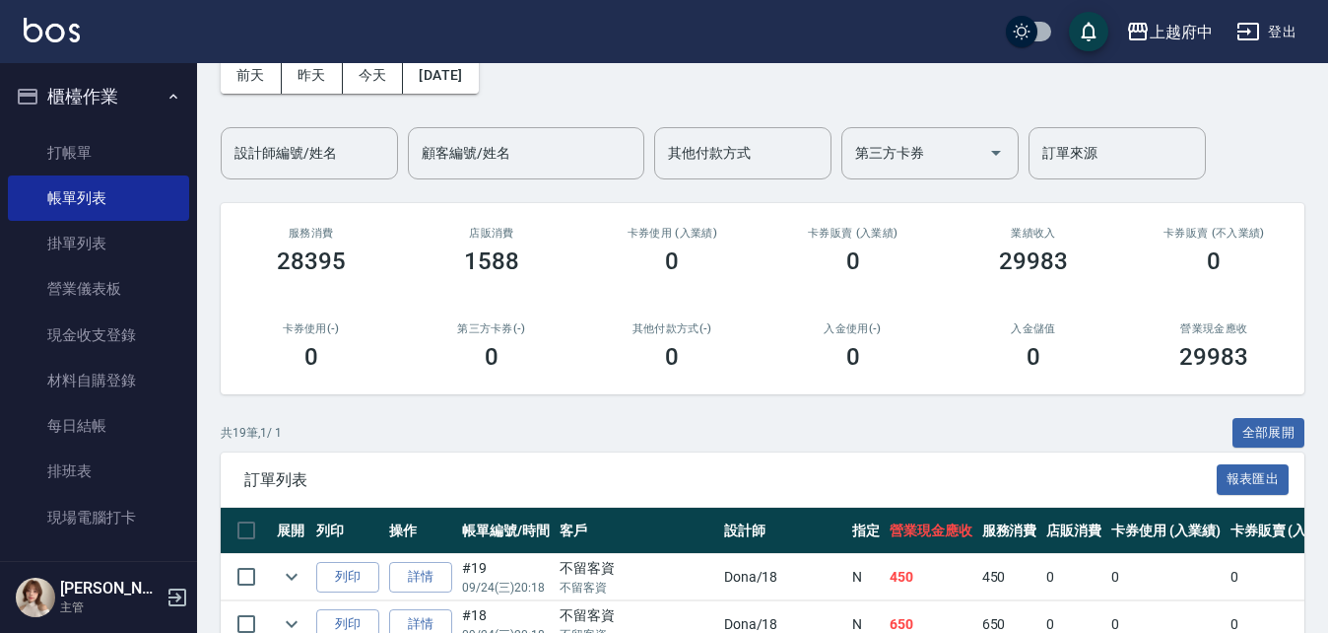
scroll to position [197, 0]
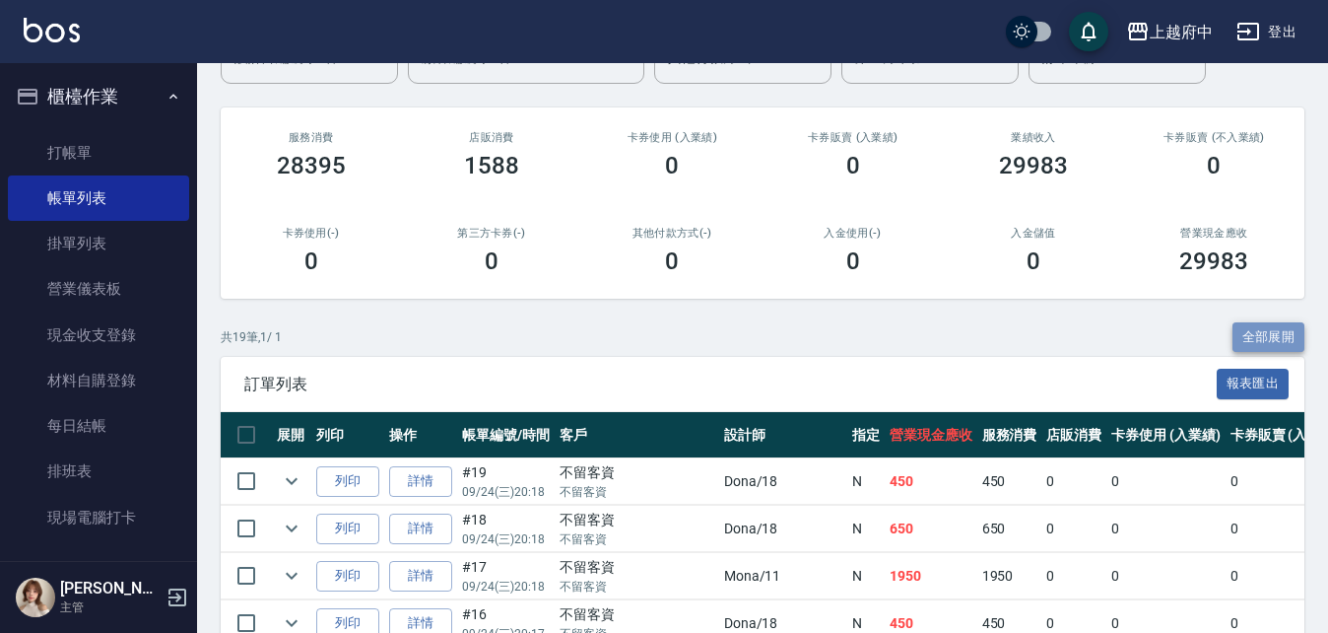
click at [1278, 333] on button "全部展開" at bounding box center [1269, 337] width 73 height 31
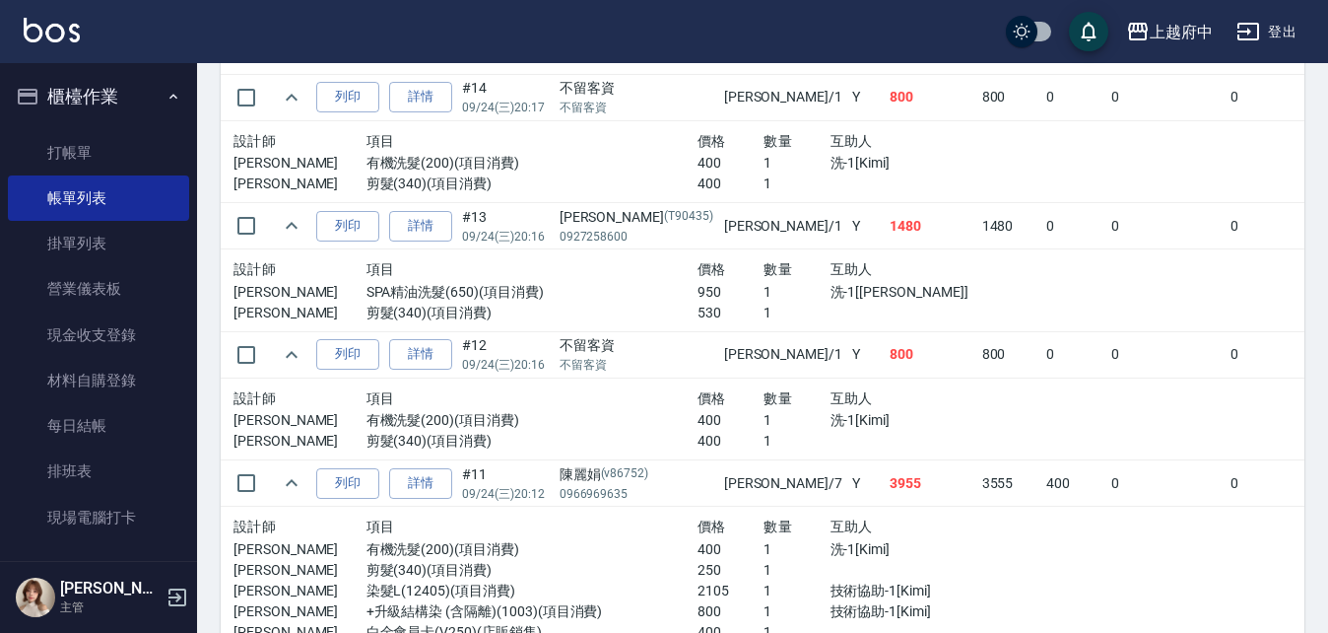
scroll to position [1379, 0]
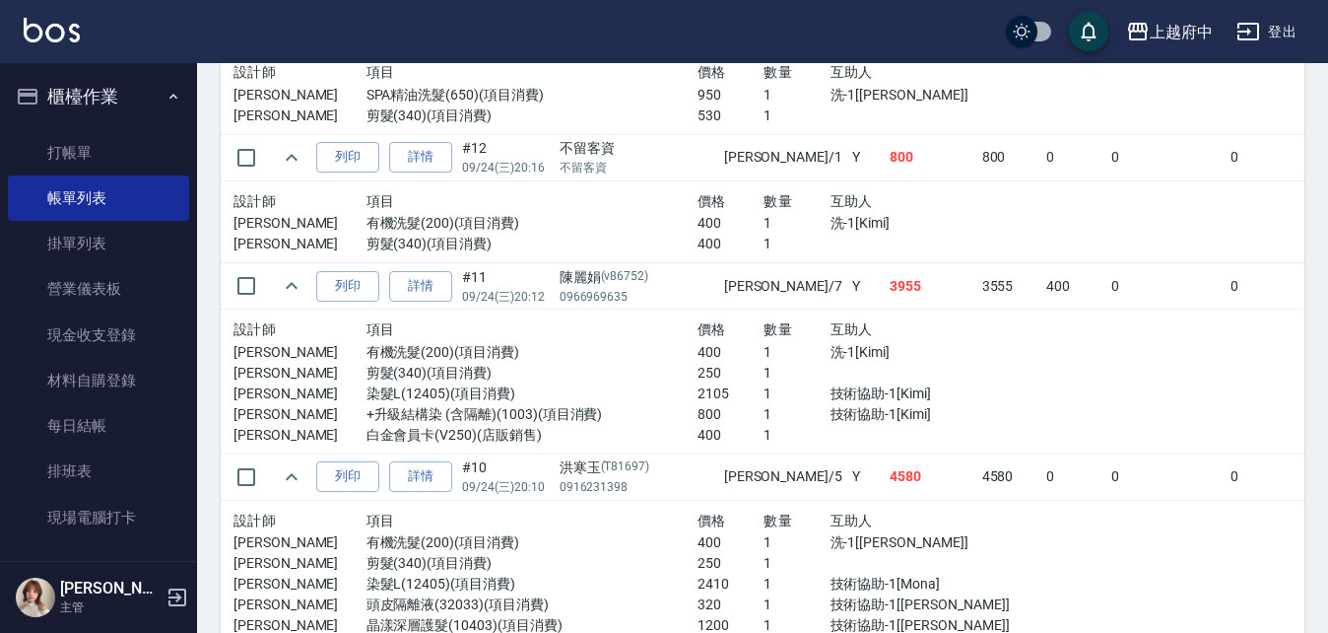
drag, startPoint x: 108, startPoint y: 91, endPoint x: 101, endPoint y: 107, distance: 18.1
click at [108, 91] on button "櫃檯作業" at bounding box center [98, 96] width 181 height 51
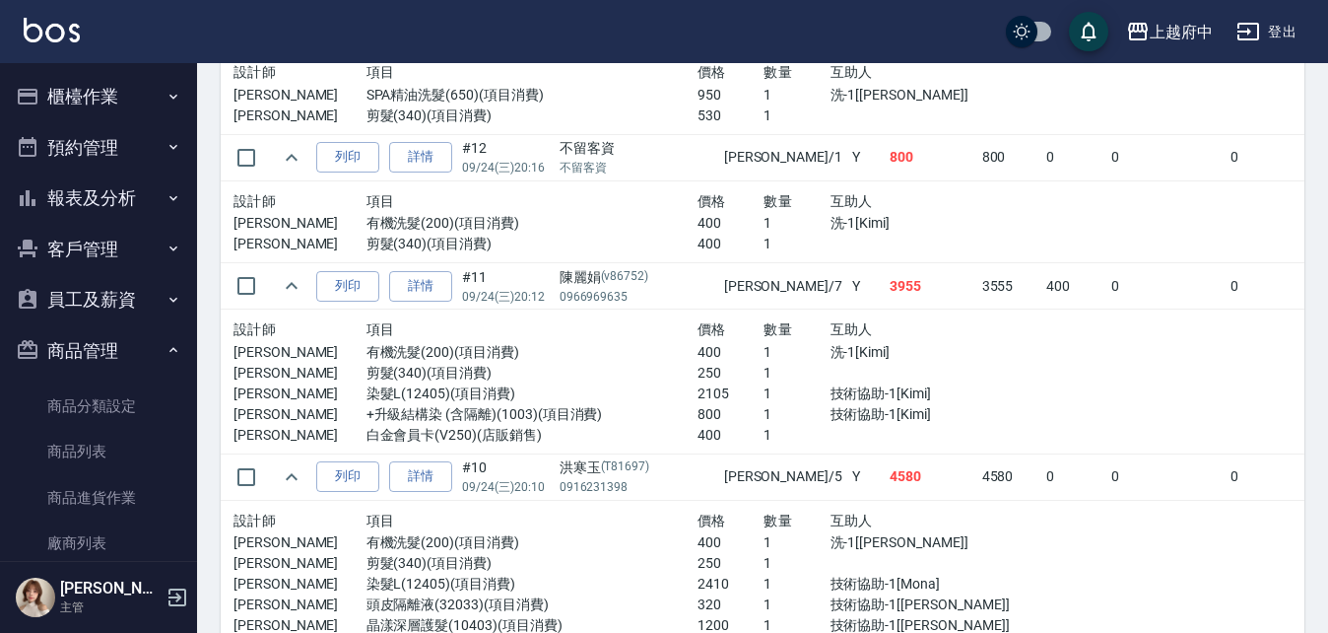
click at [100, 193] on button "報表及分析" at bounding box center [98, 197] width 181 height 51
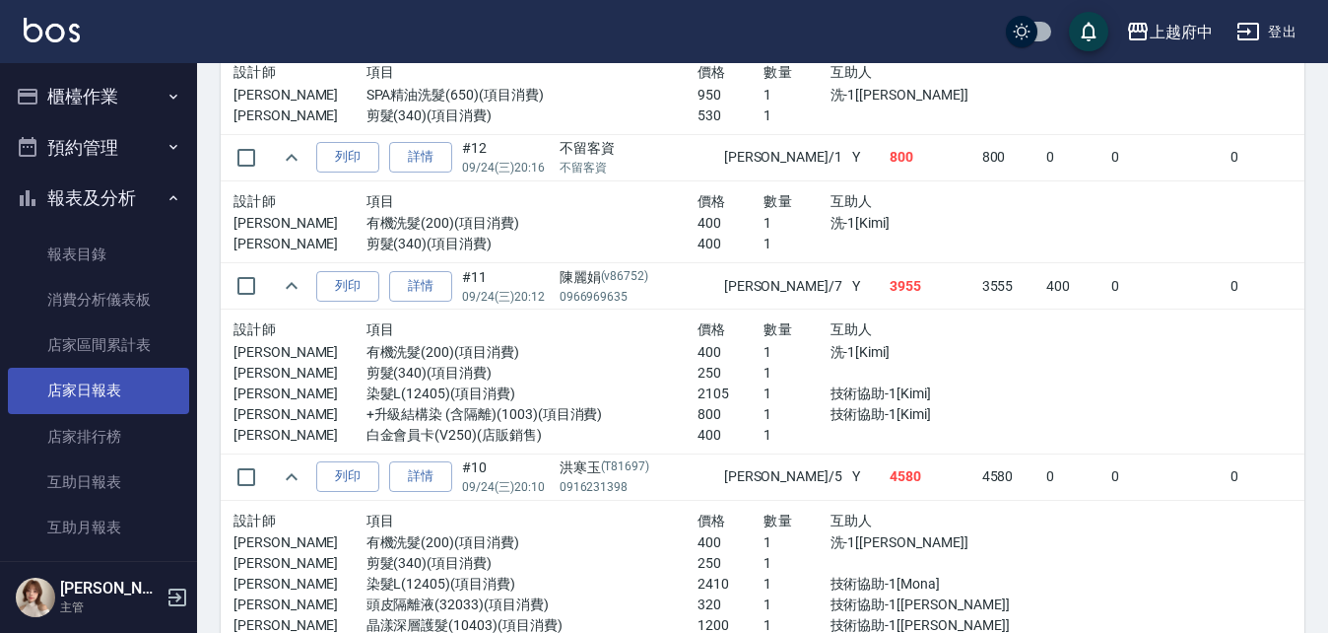
click at [100, 396] on link "店家日報表" at bounding box center [98, 389] width 181 height 45
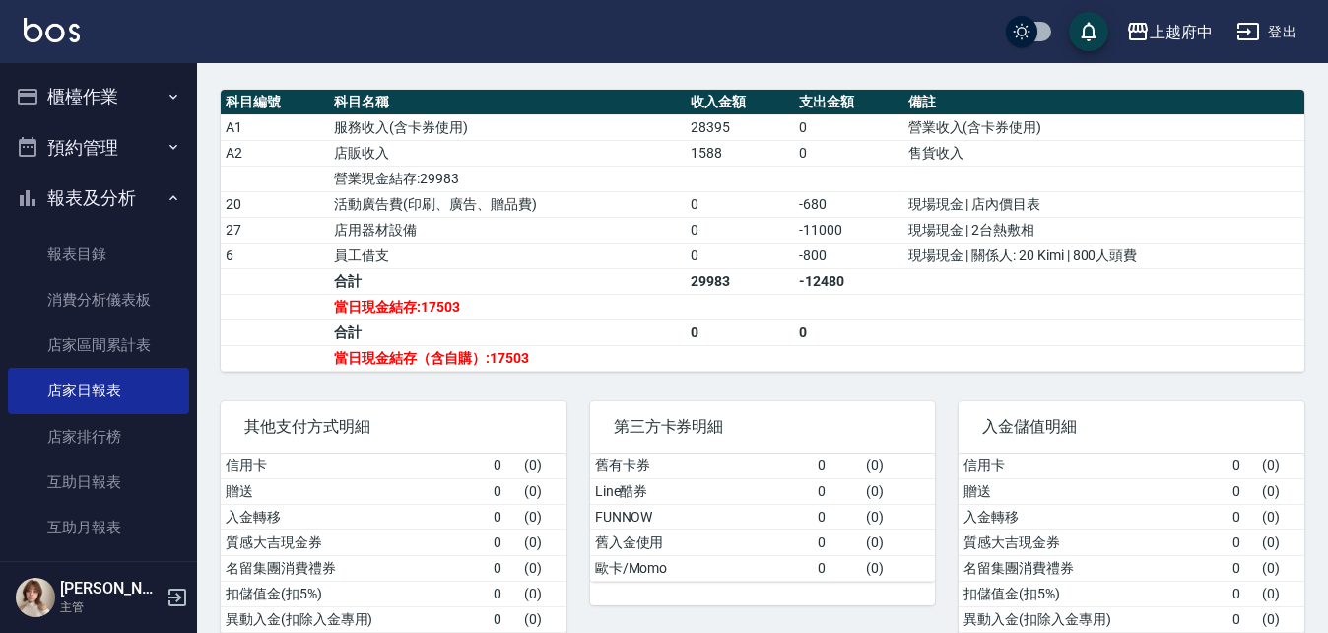
scroll to position [690, 0]
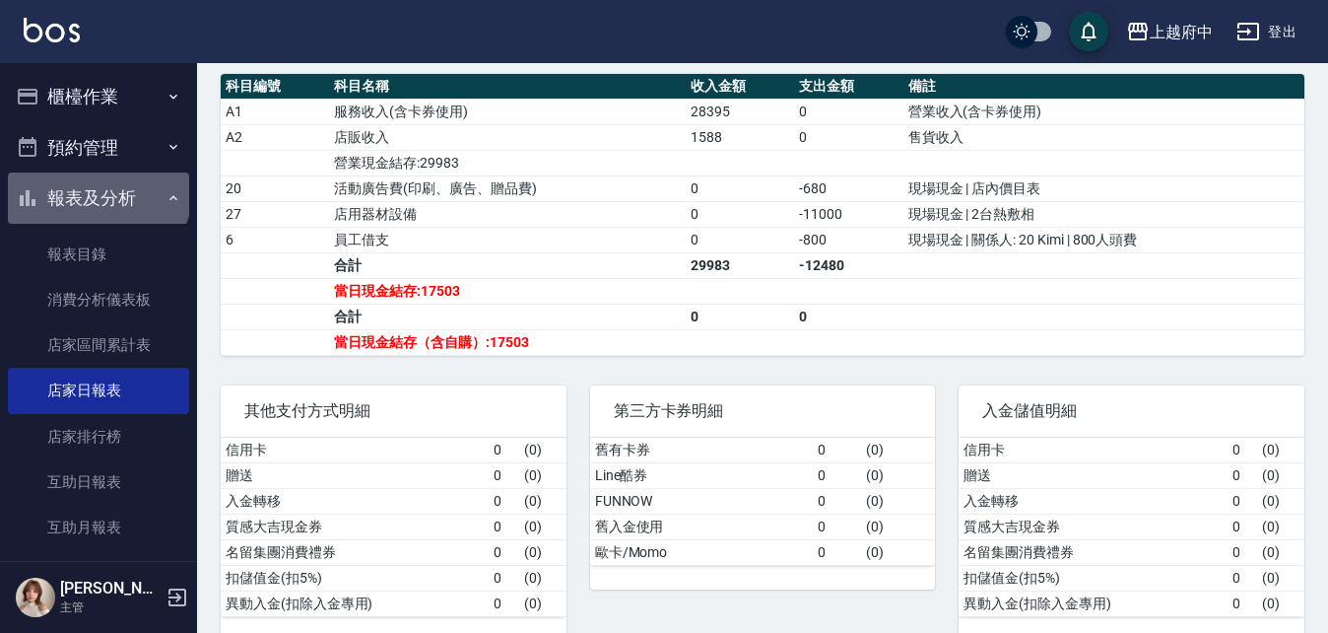
drag, startPoint x: 97, startPoint y: 188, endPoint x: 158, endPoint y: 47, distance: 153.6
click at [97, 188] on button "報表及分析" at bounding box center [98, 197] width 181 height 51
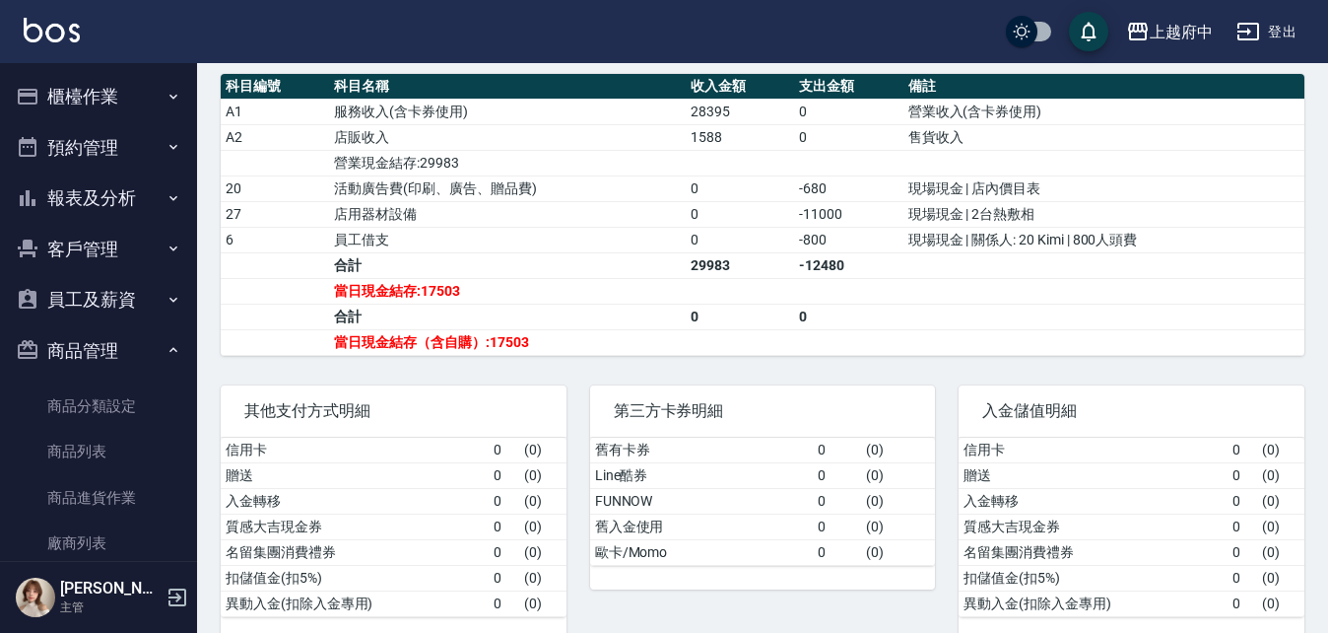
click at [125, 87] on button "櫃檯作業" at bounding box center [98, 96] width 181 height 51
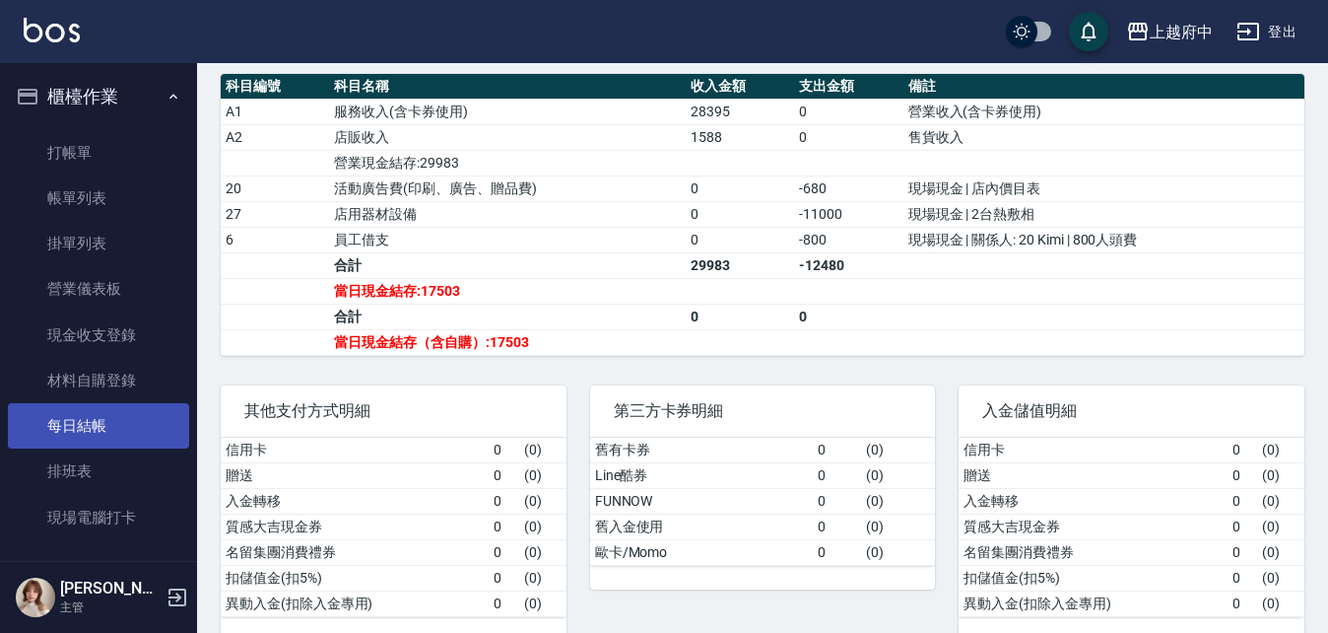
click at [116, 440] on link "每日結帳" at bounding box center [98, 425] width 181 height 45
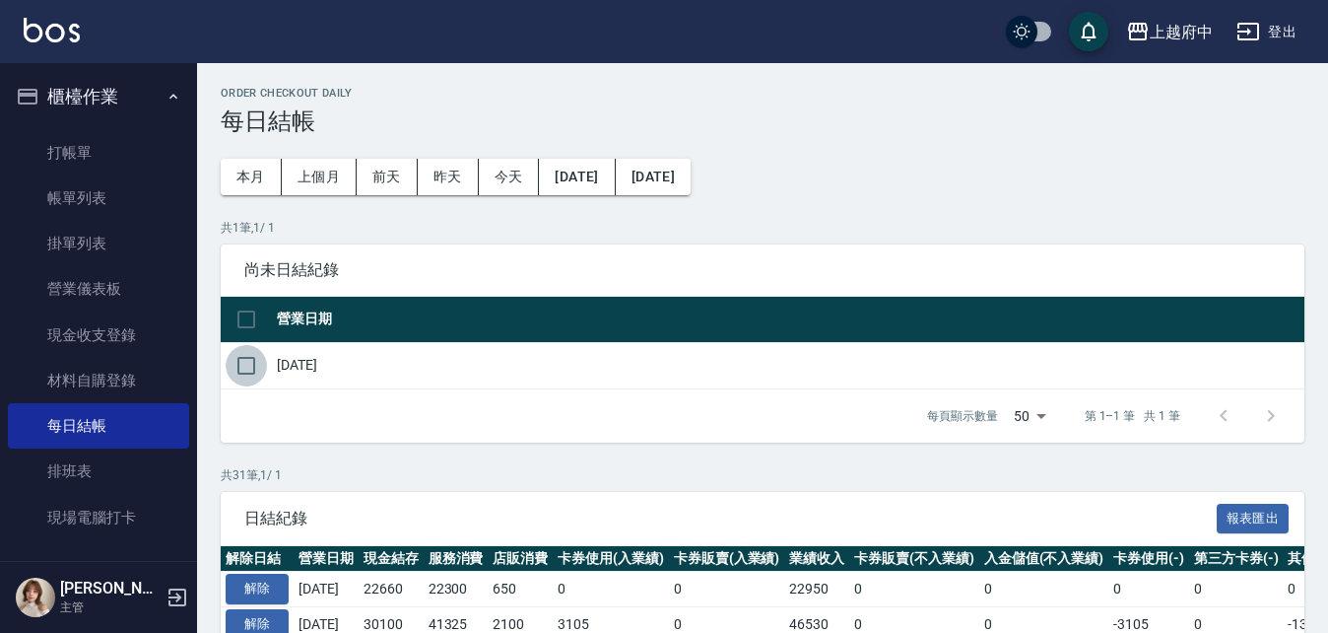
click at [245, 366] on input "checkbox" at bounding box center [246, 365] width 41 height 41
checkbox input "true"
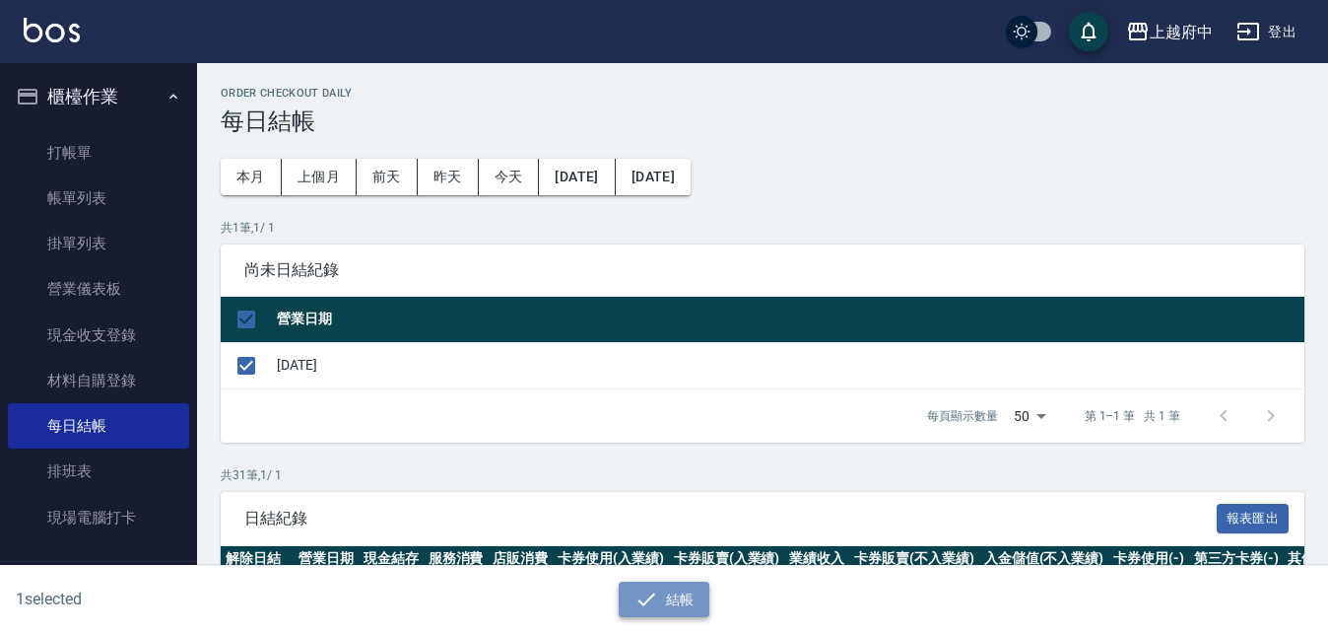
click at [692, 594] on button "結帳" at bounding box center [665, 599] width 92 height 36
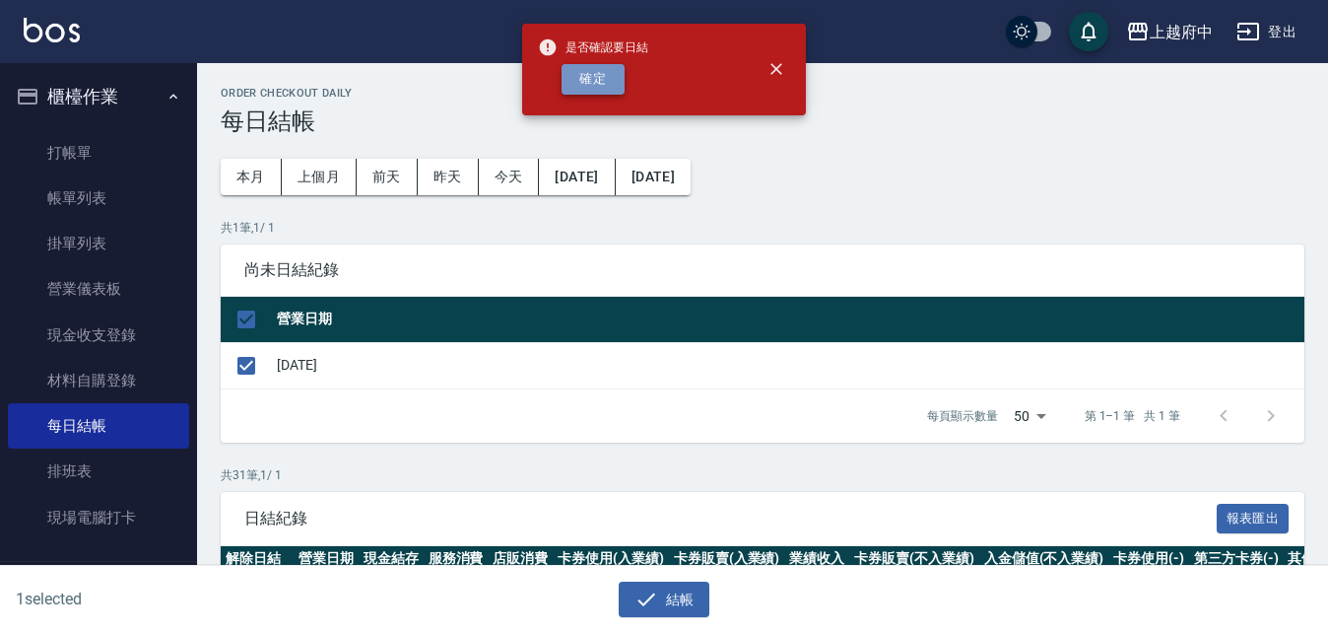
click at [597, 78] on button "確定" at bounding box center [593, 79] width 63 height 31
checkbox input "false"
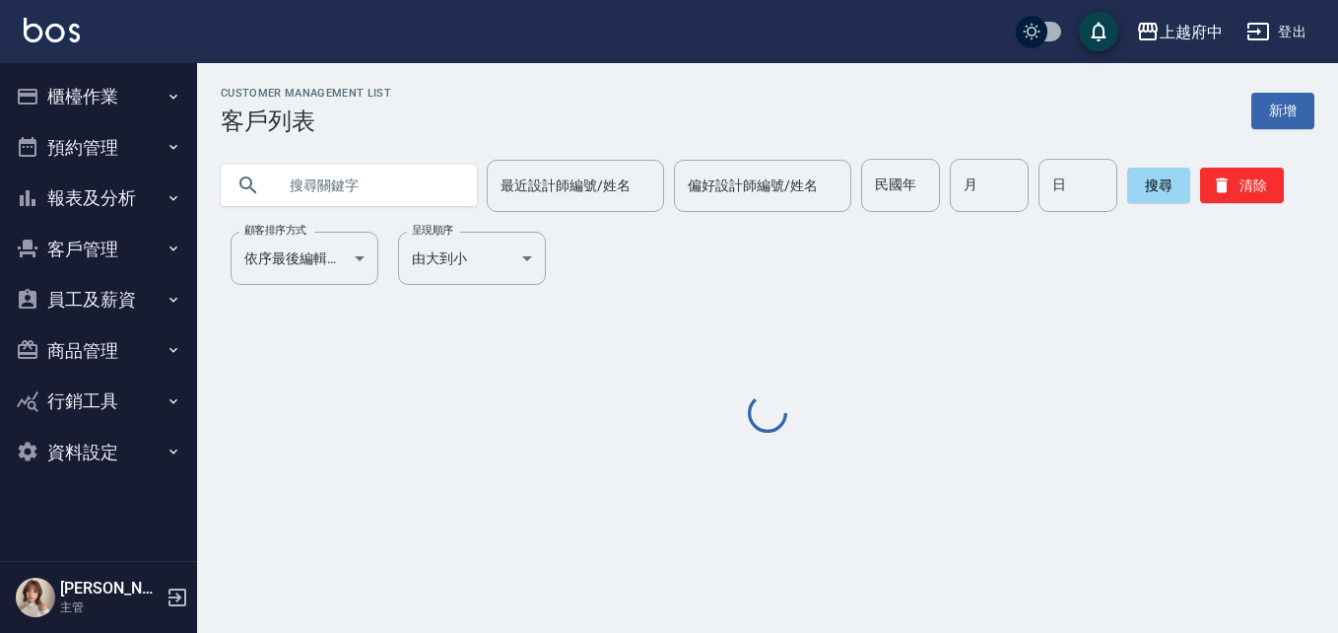
click at [108, 241] on button "客戶管理" at bounding box center [98, 249] width 181 height 51
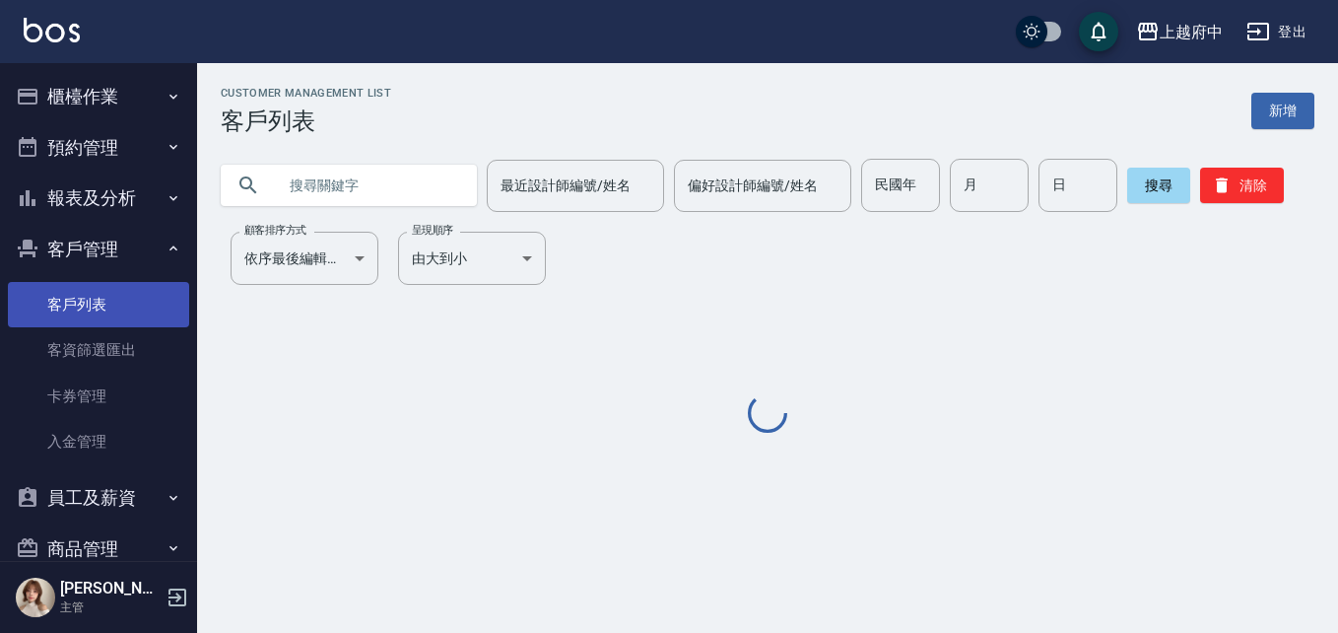
click at [105, 297] on link "客戶列表" at bounding box center [98, 304] width 181 height 45
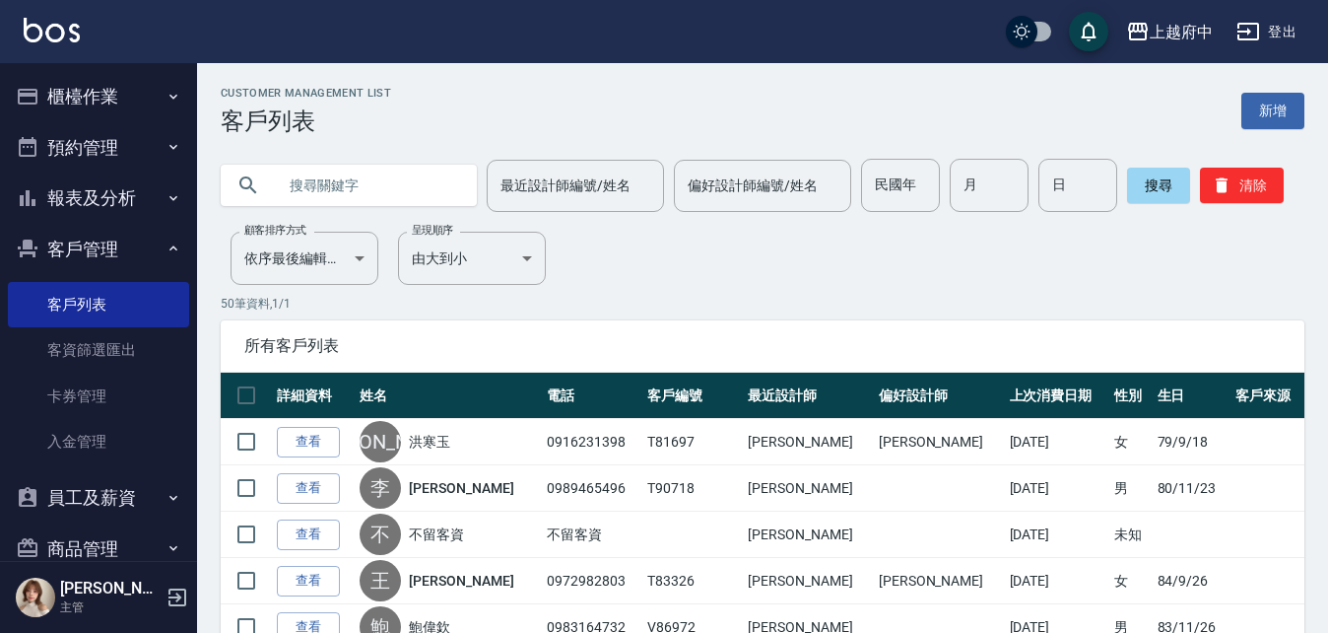
click at [395, 195] on input "text" at bounding box center [368, 185] width 185 height 53
type input "v20844"
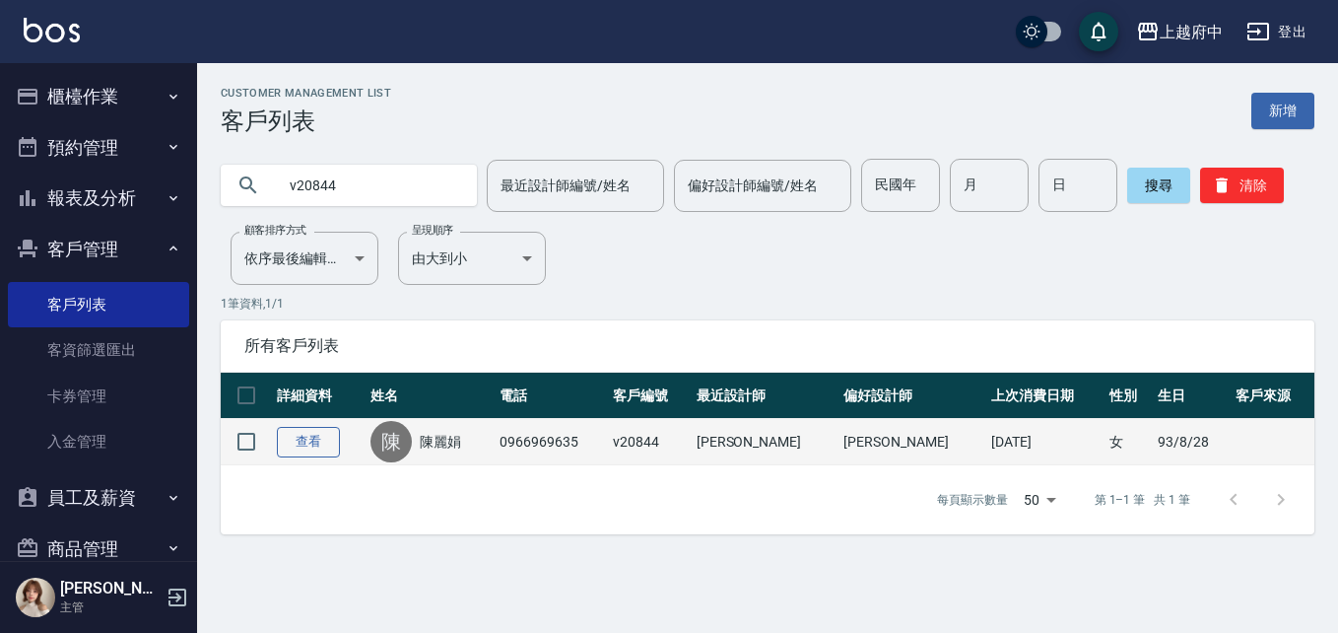
click at [302, 438] on link "查看" at bounding box center [308, 442] width 63 height 31
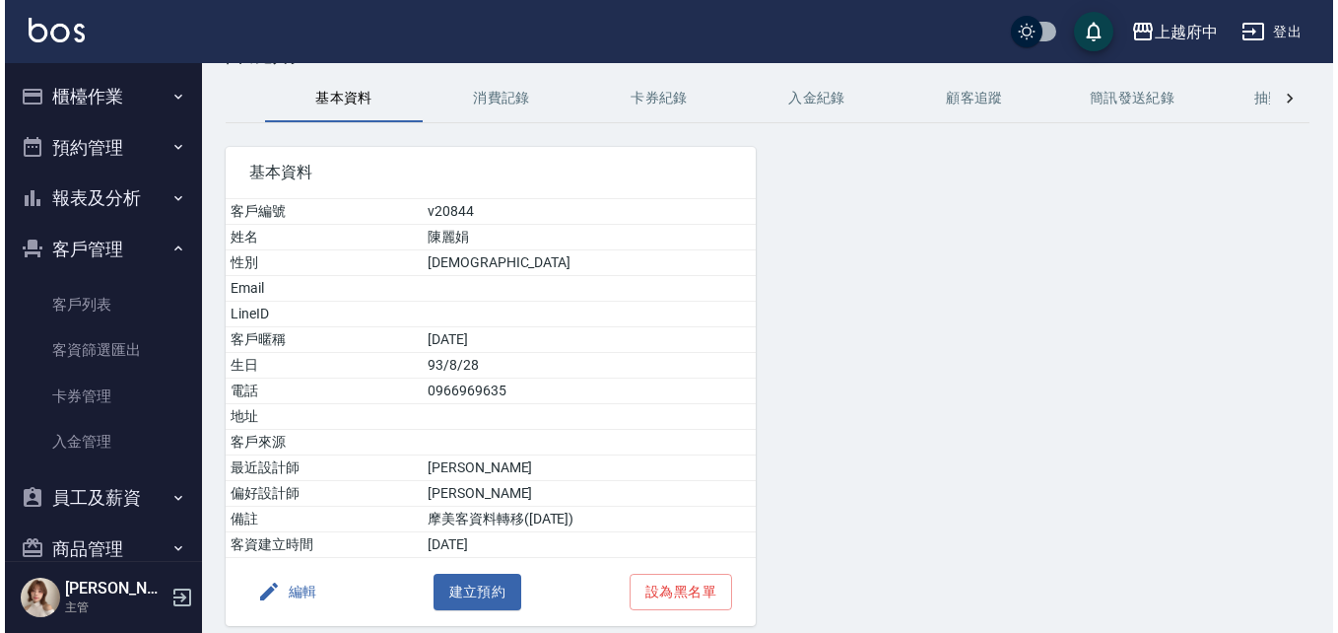
scroll to position [144, 0]
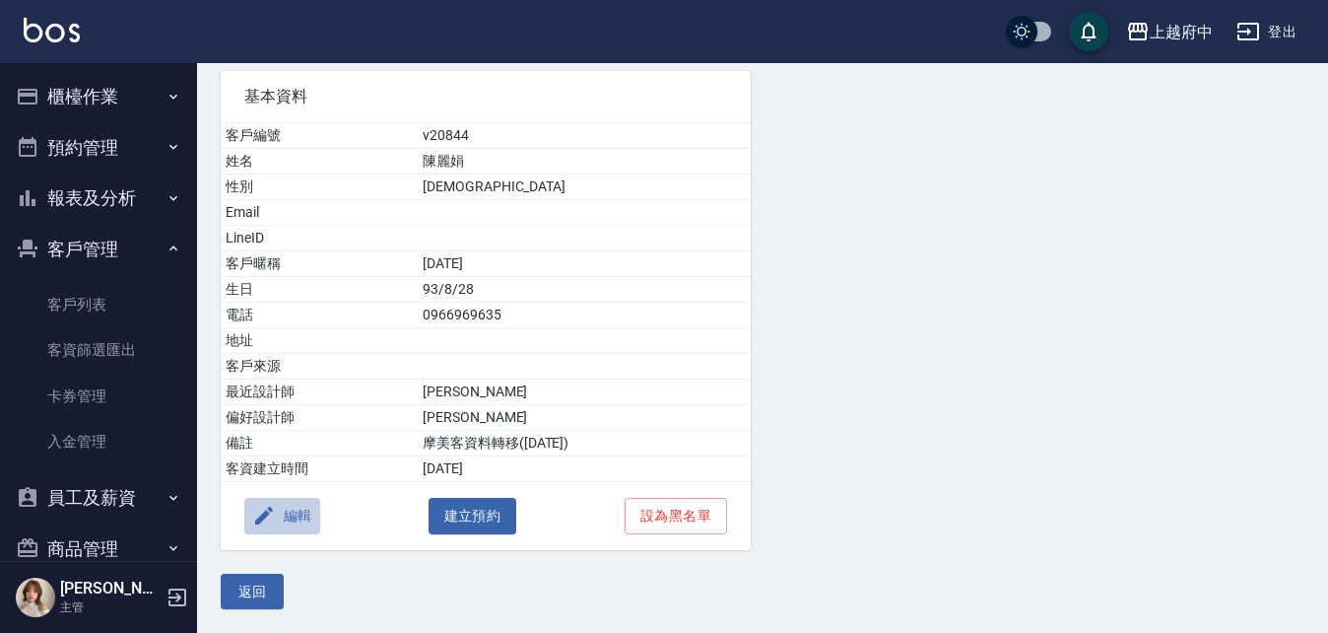
click at [259, 518] on icon "button" at bounding box center [264, 515] width 18 height 18
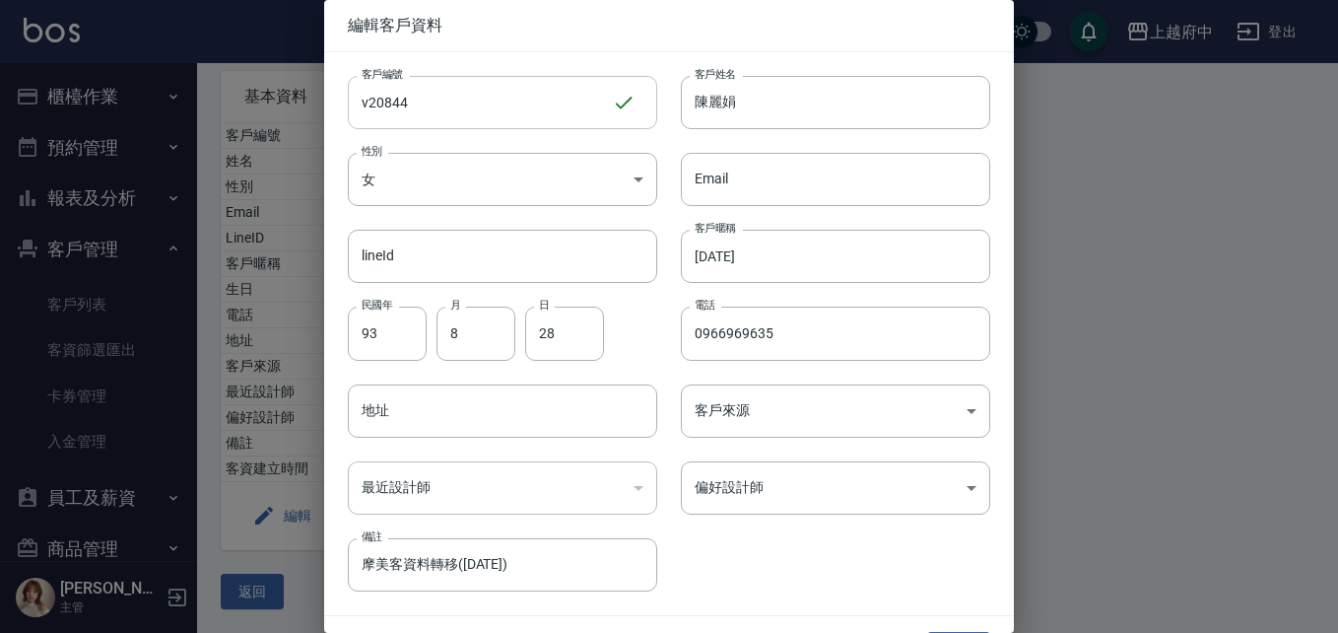
click at [495, 93] on input "v20844" at bounding box center [480, 102] width 264 height 53
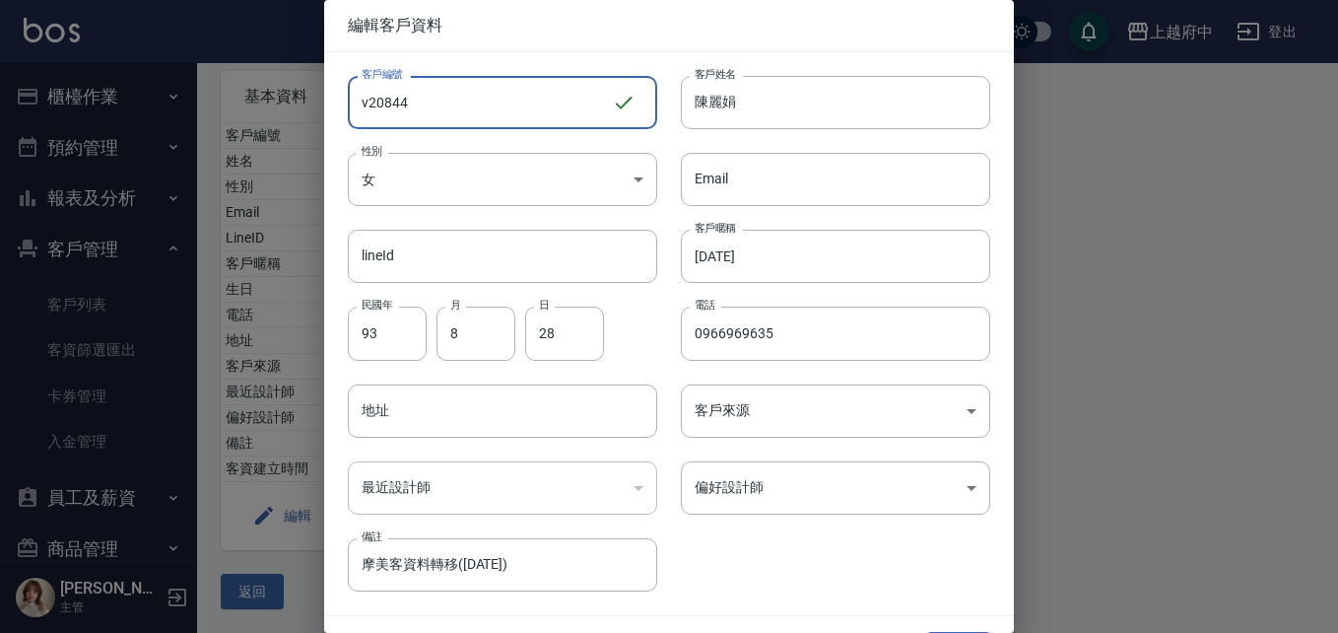
click at [495, 93] on input "v20844" at bounding box center [480, 102] width 264 height 53
type input "v86752"
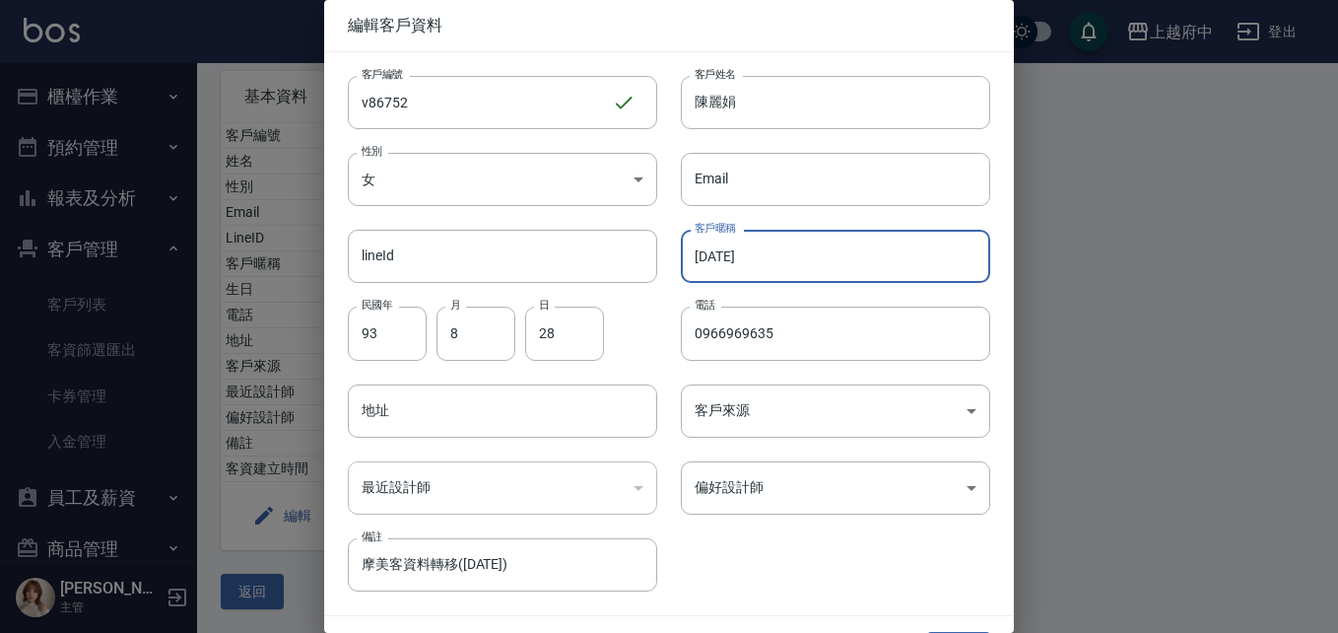
click at [754, 249] on input "2024/7/21" at bounding box center [835, 256] width 309 height 53
type input "2027/09"
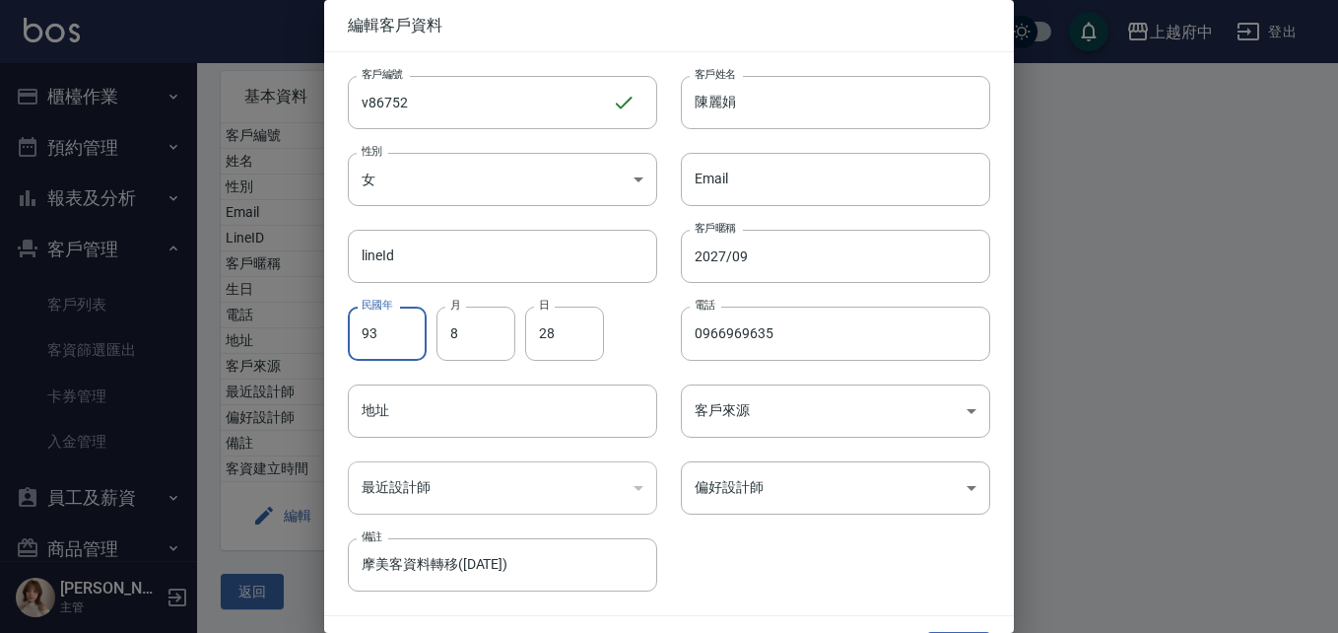
click at [842, 534] on div "客戶編號 v86752 ​ 客戶編號 客戶姓名 陳麗娟 客戶姓名 性別 女 FEMALE 性別 Email Email lineId lineId 客戶暱稱 …" at bounding box center [657, 321] width 666 height 539
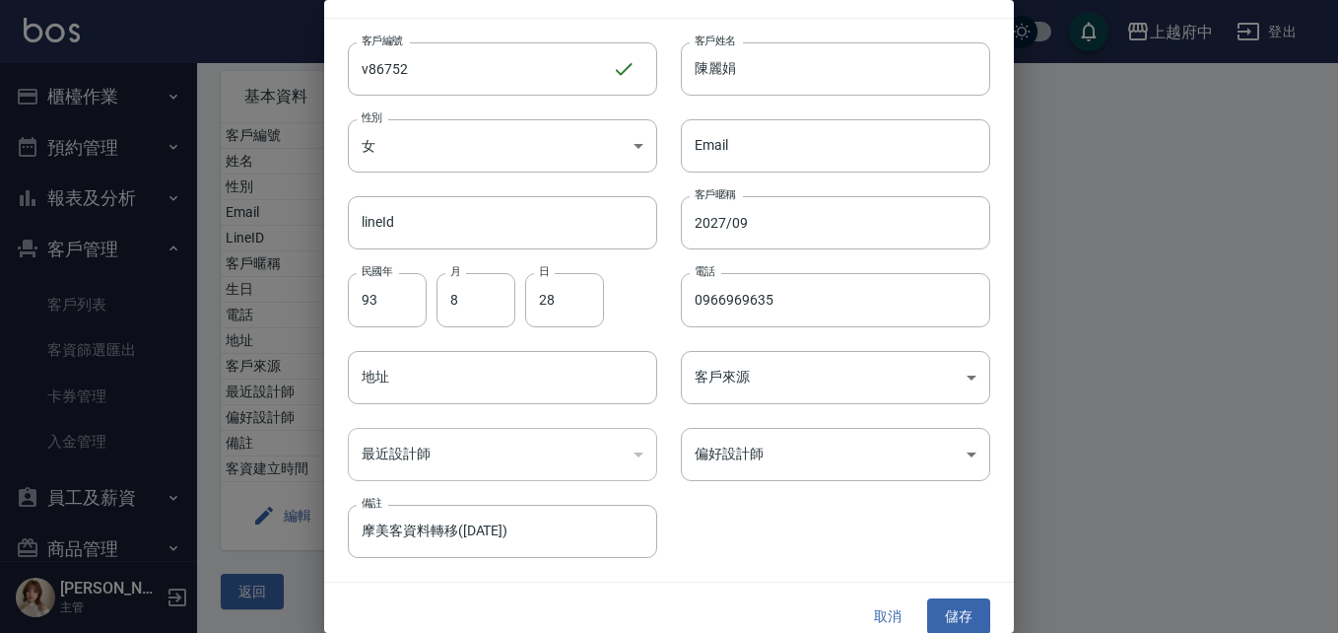
scroll to position [50, 0]
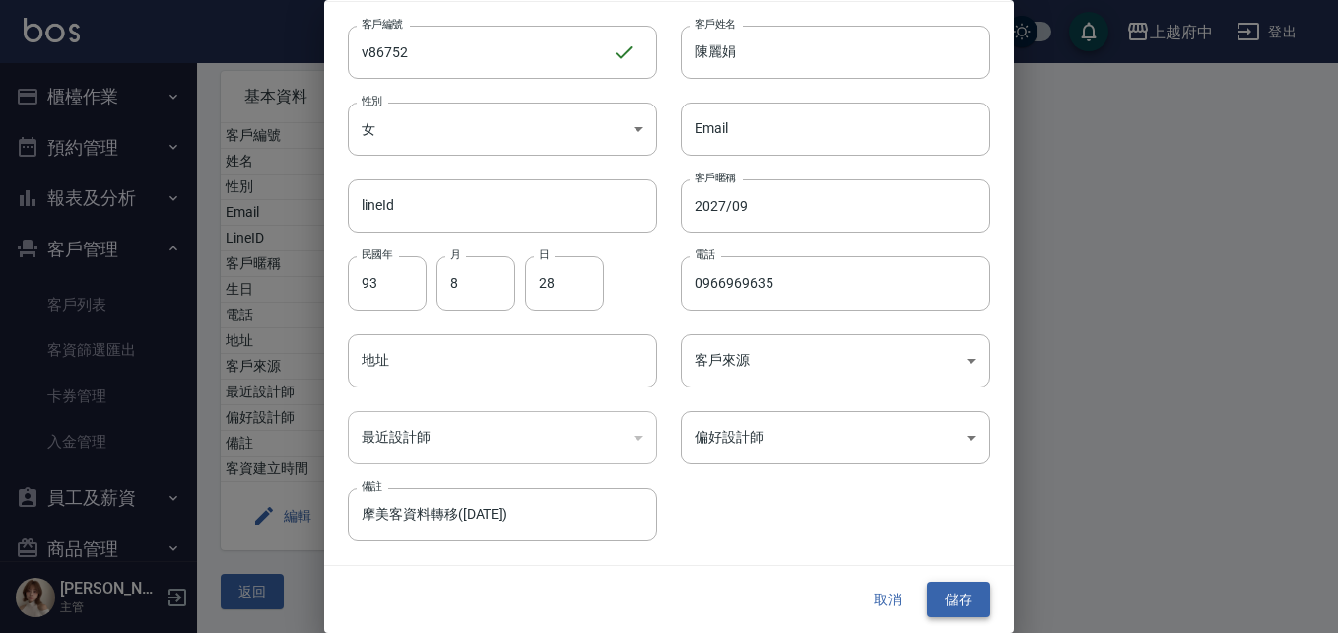
click at [968, 600] on button "儲存" at bounding box center [958, 599] width 63 height 36
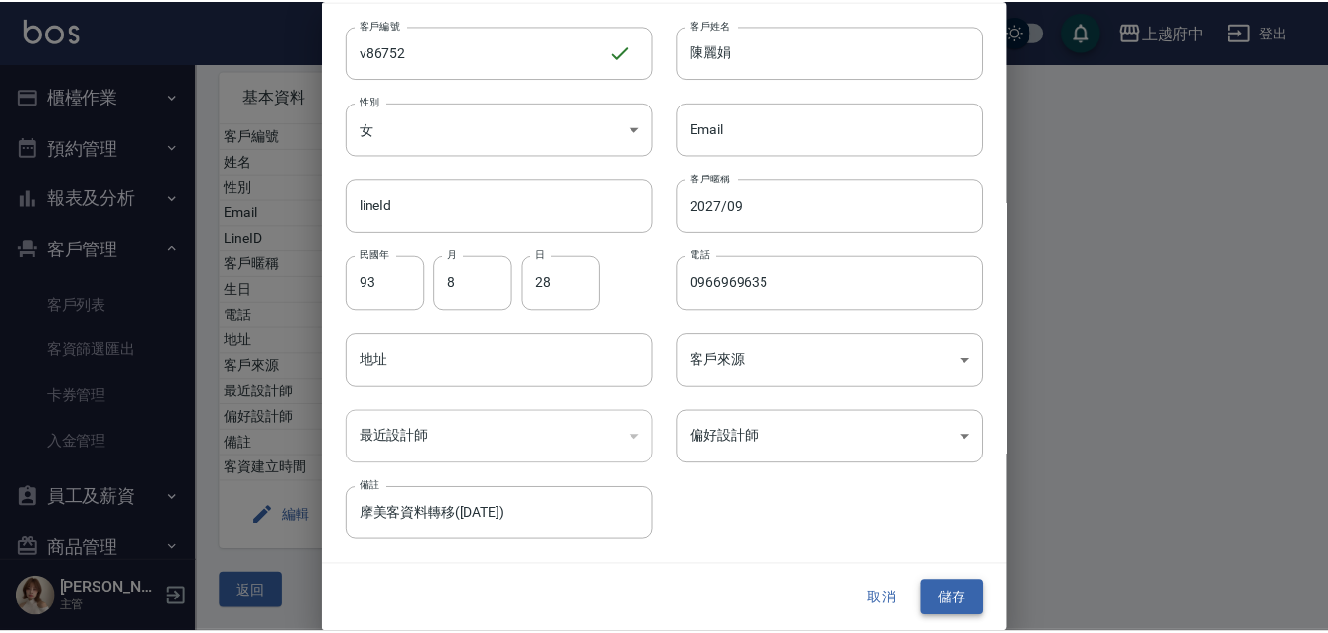
scroll to position [0, 0]
